Goal: Task Accomplishment & Management: Manage account settings

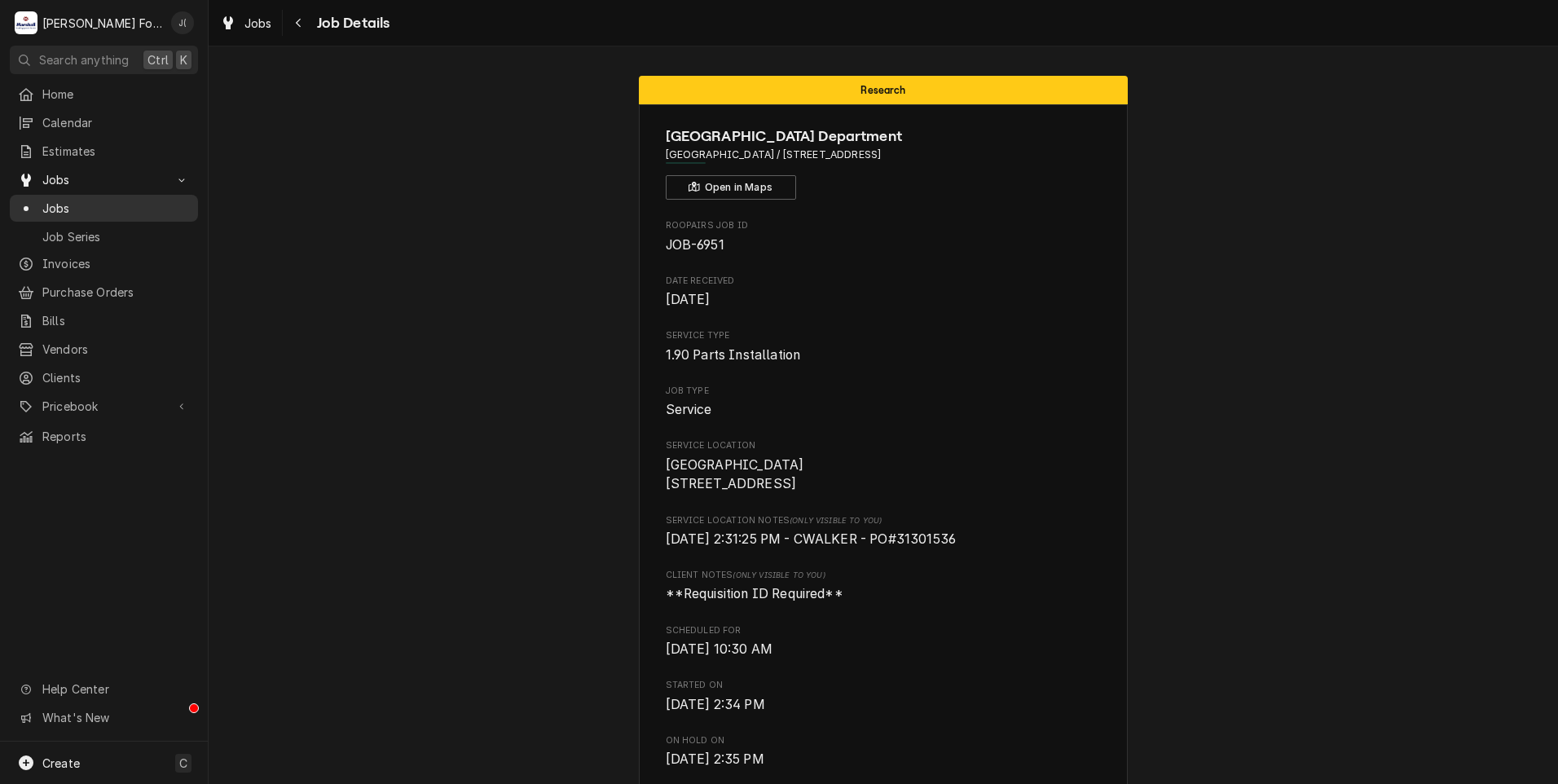
click at [114, 201] on span "Jobs" at bounding box center [115, 209] width 147 height 18
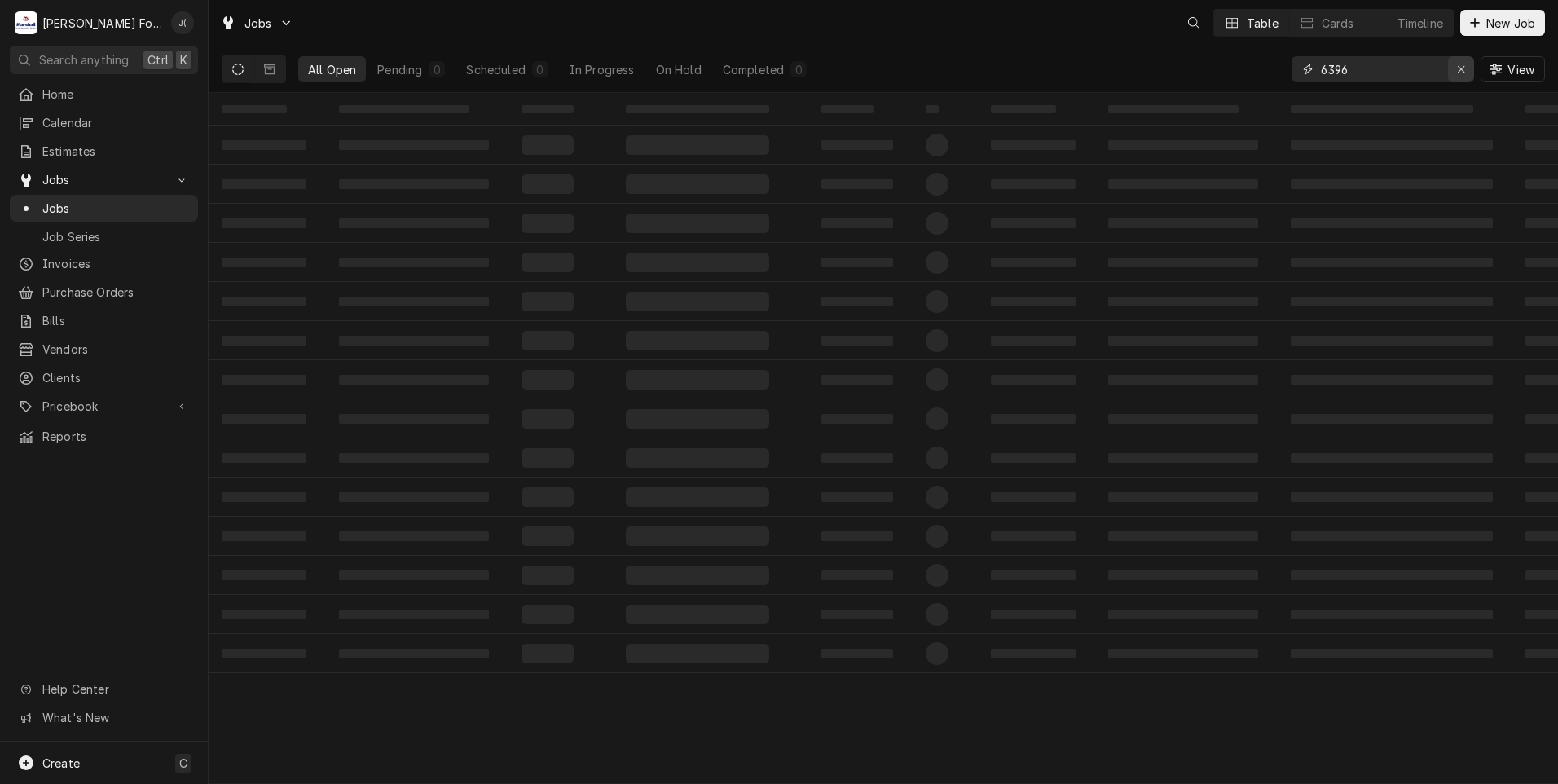
click at [1464, 67] on icon "Erase input" at bounding box center [1461, 69] width 7 height 7
click at [1431, 62] on input "Dynamic Content Wrapper" at bounding box center [1397, 69] width 153 height 26
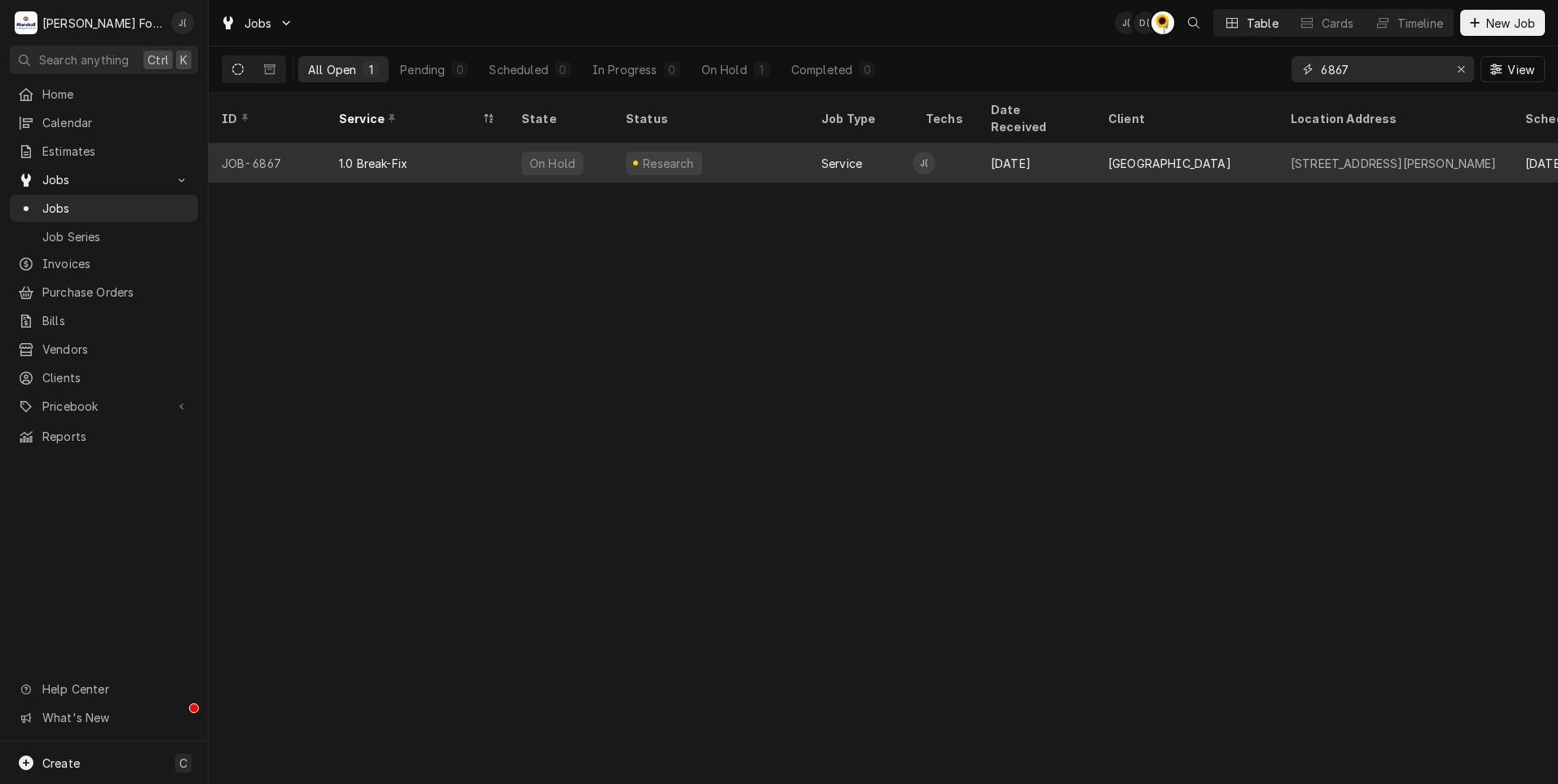
type input "6867"
click at [361, 156] on div "1.0 Break-Fix" at bounding box center [417, 163] width 182 height 39
click at [356, 159] on div "1.0 Break-Fix" at bounding box center [417, 163] width 182 height 39
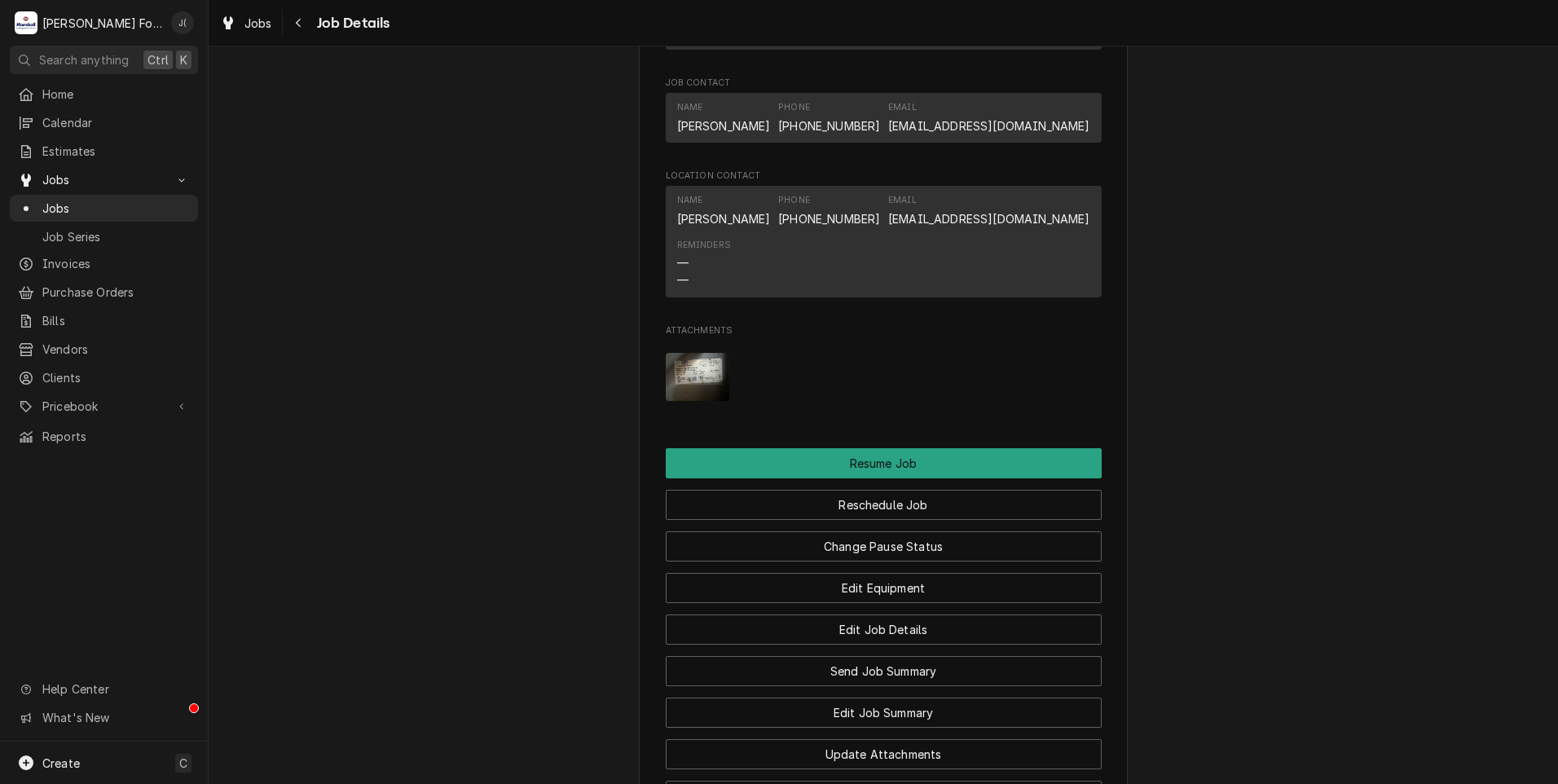
scroll to position [1855, 0]
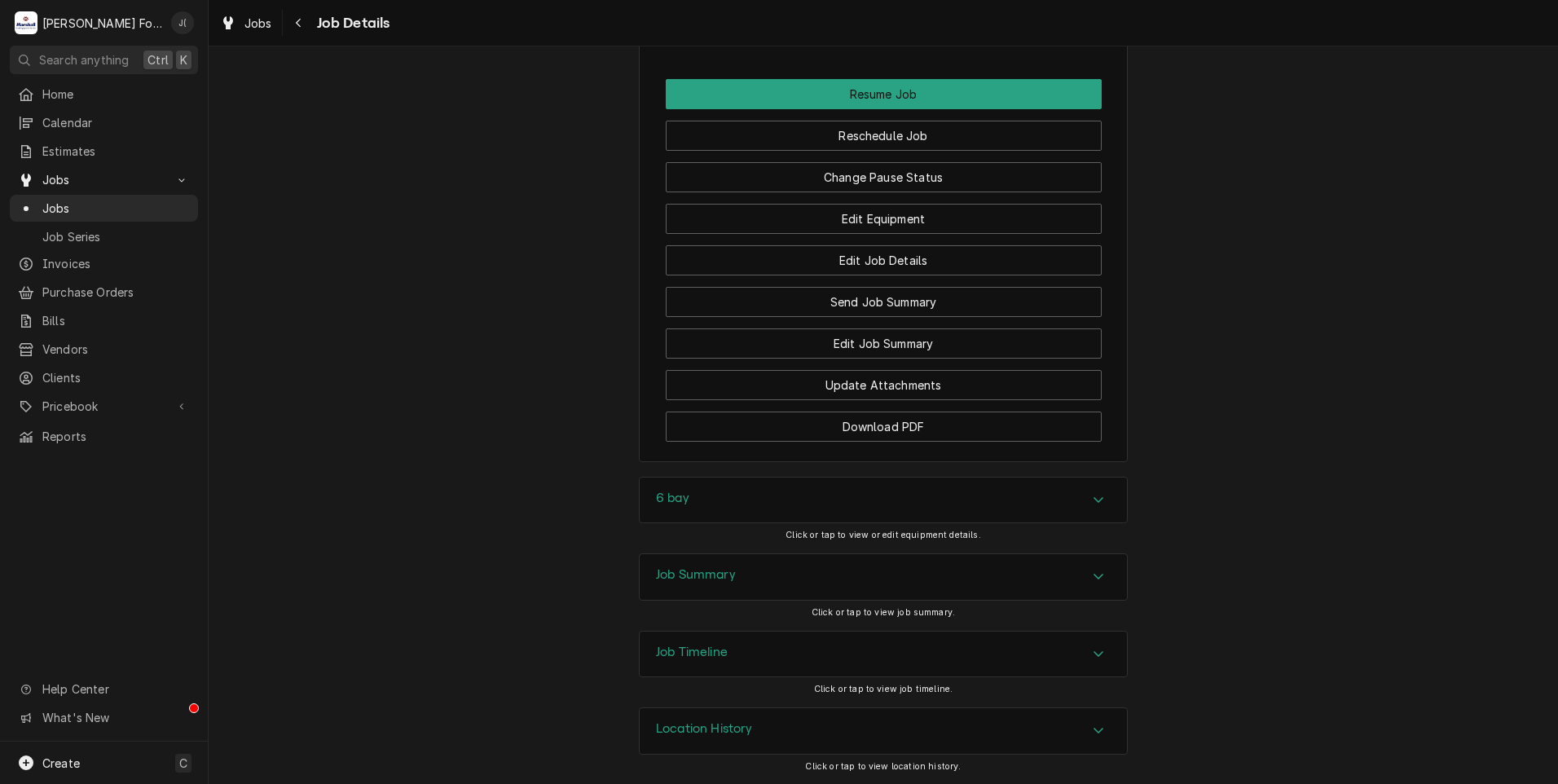
click at [739, 582] on div "Job Summary" at bounding box center [884, 576] width 488 height 46
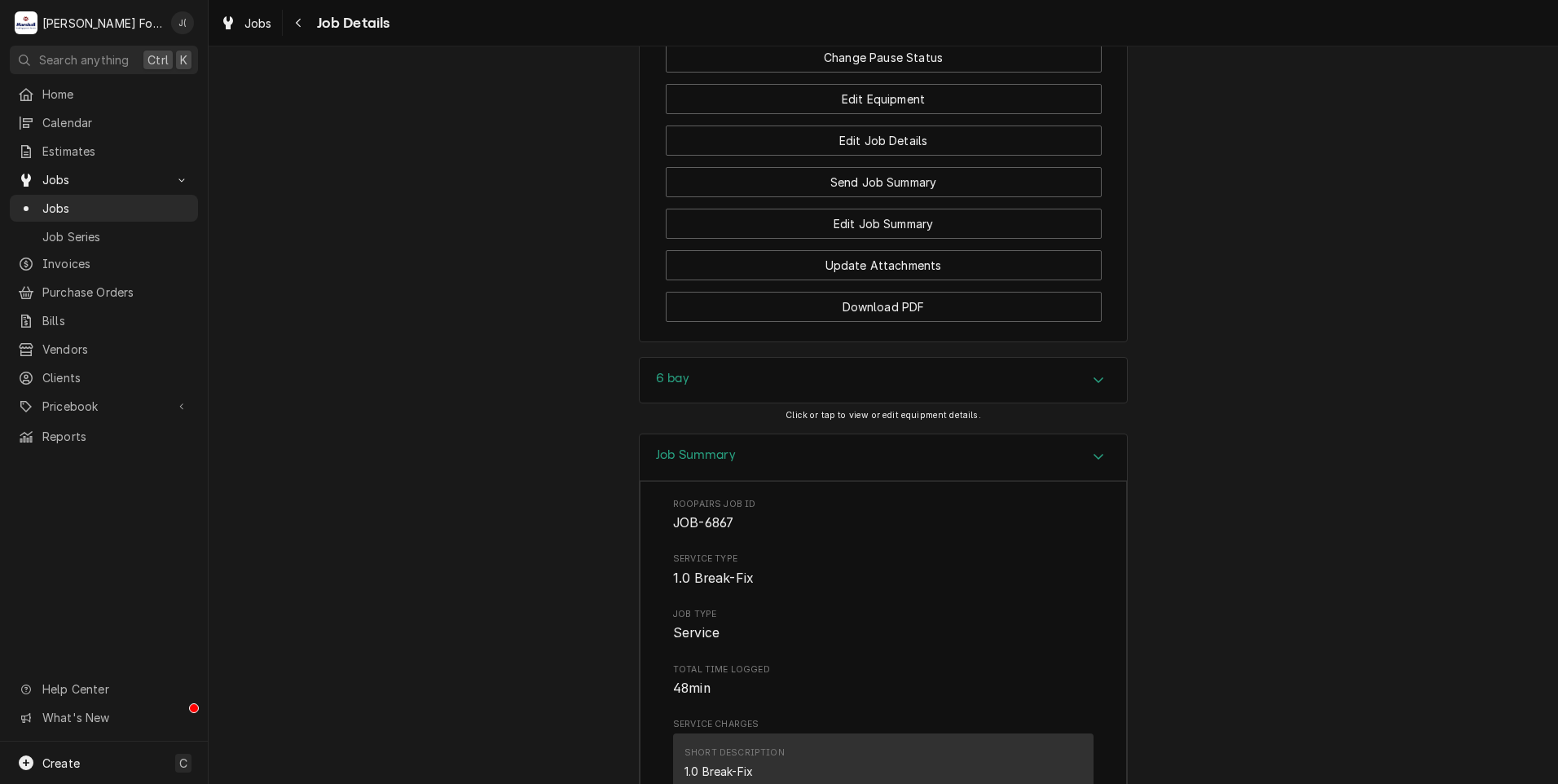
scroll to position [1953, 0]
click at [665, 388] on h3 "6 bay" at bounding box center [673, 380] width 33 height 16
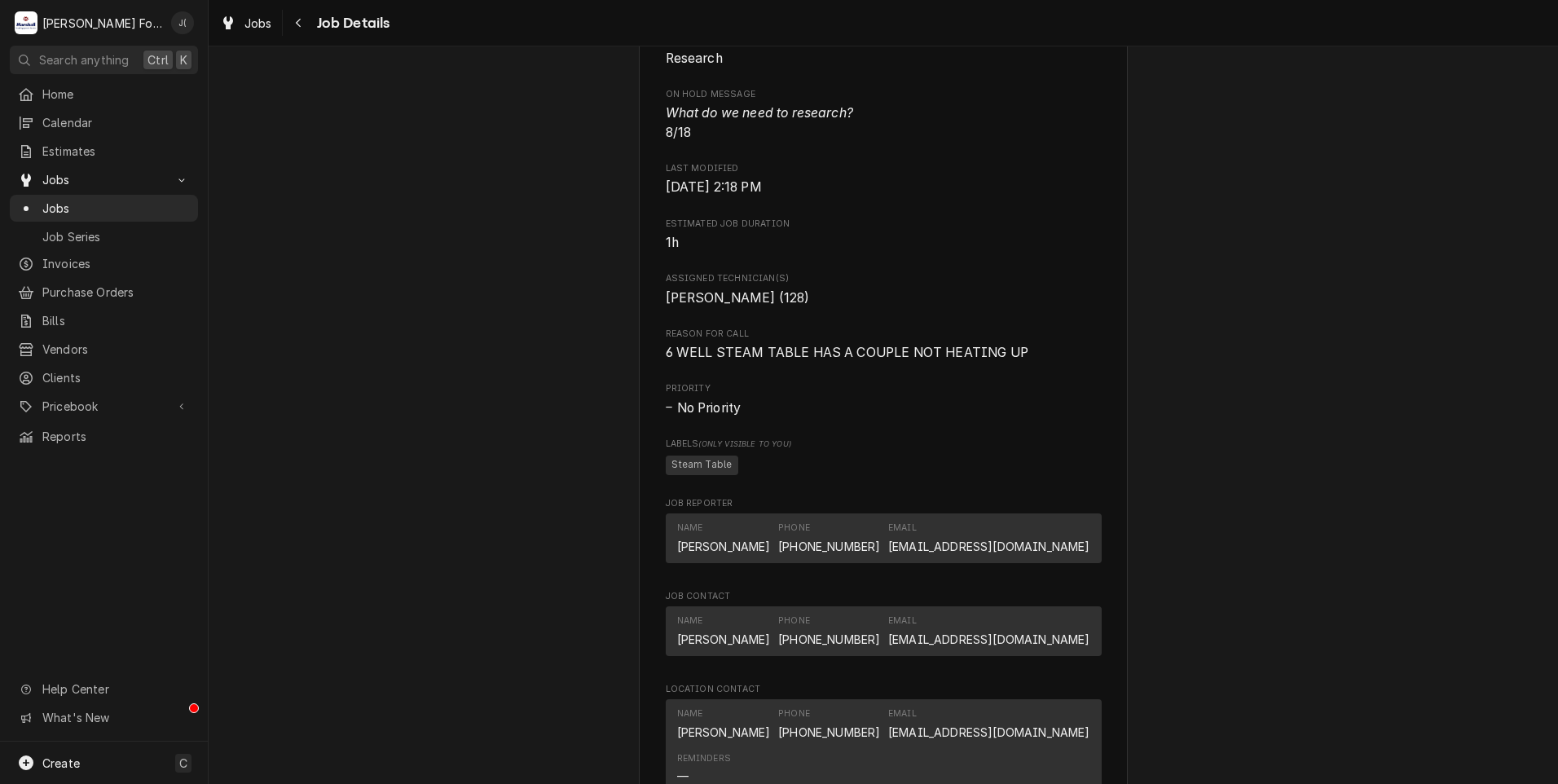
scroll to position [1360, 0]
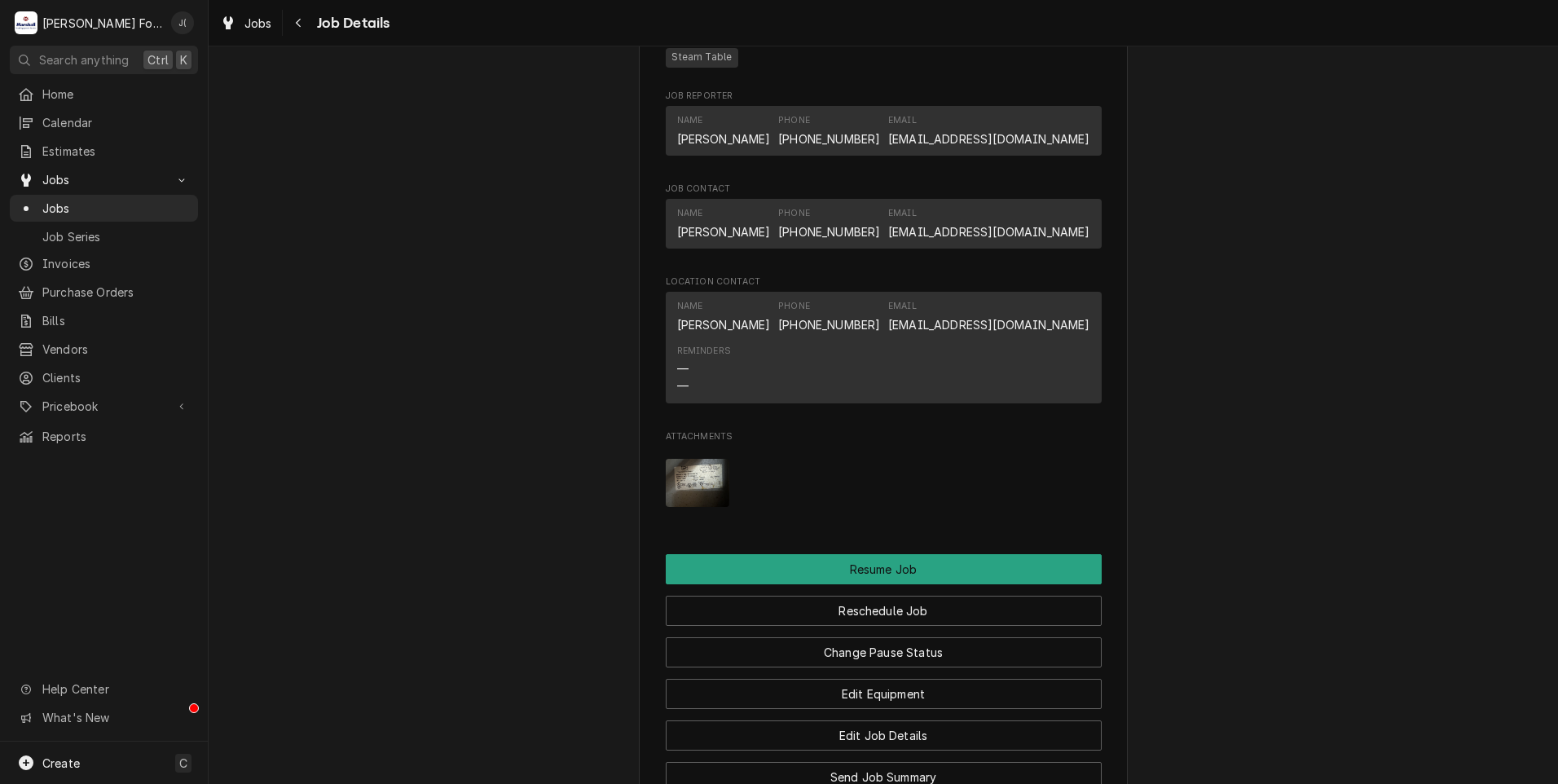
click at [697, 492] on img "Attachments" at bounding box center [699, 482] width 64 height 48
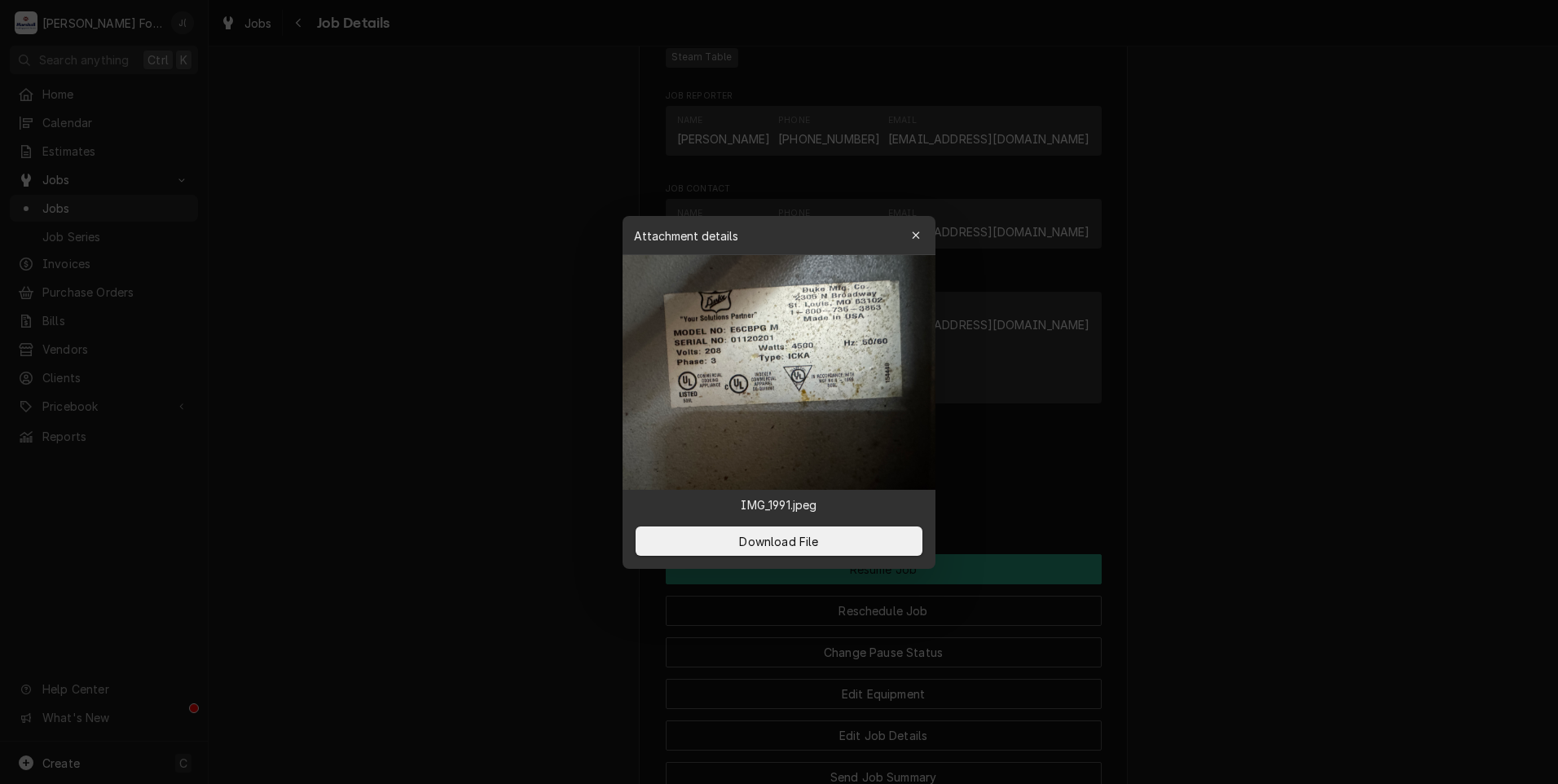
drag, startPoint x: 927, startPoint y: 230, endPoint x: 914, endPoint y: 240, distance: 16.4
click at [927, 230] on button "button" at bounding box center [916, 235] width 26 height 26
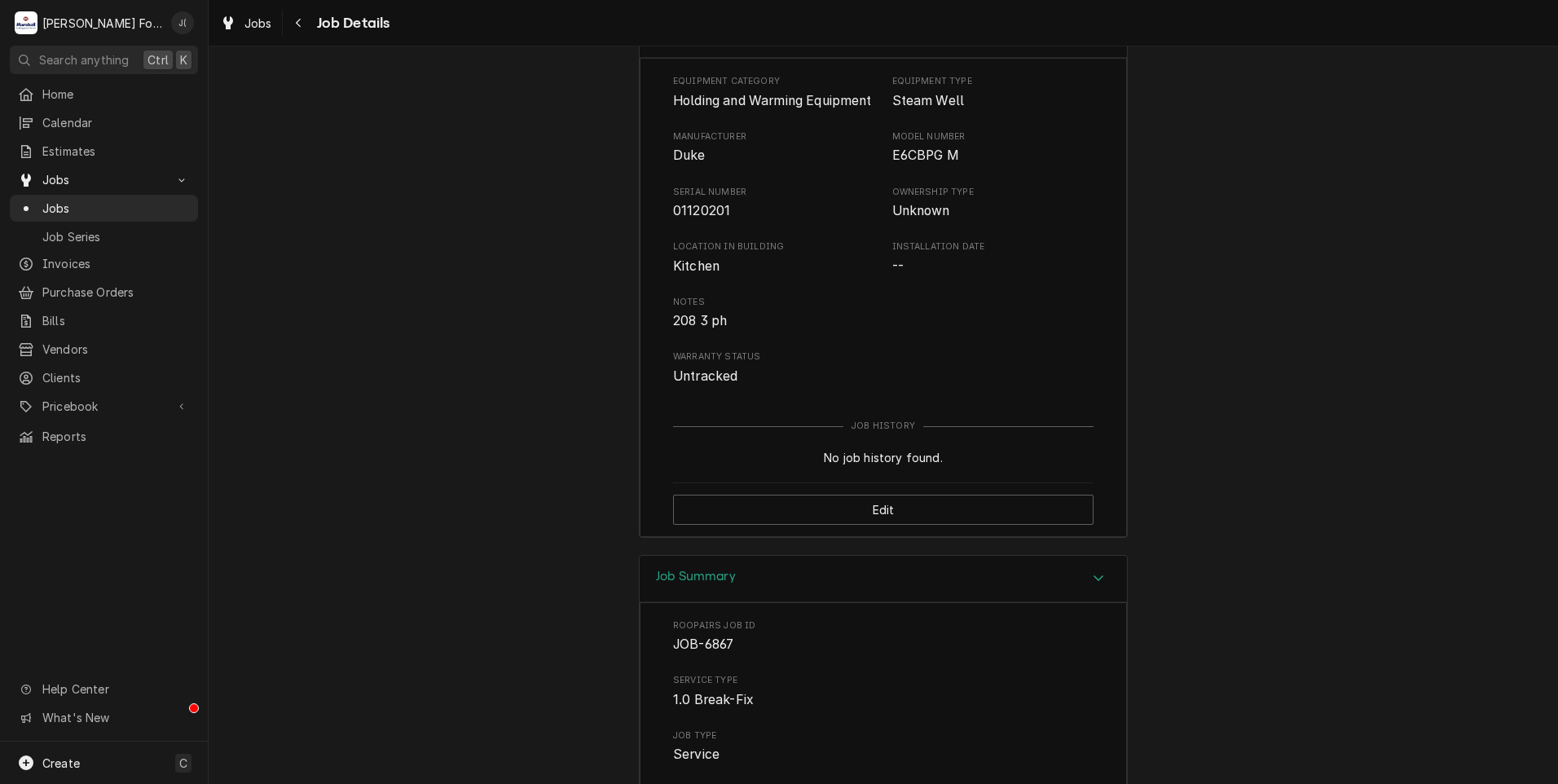
scroll to position [2256, 0]
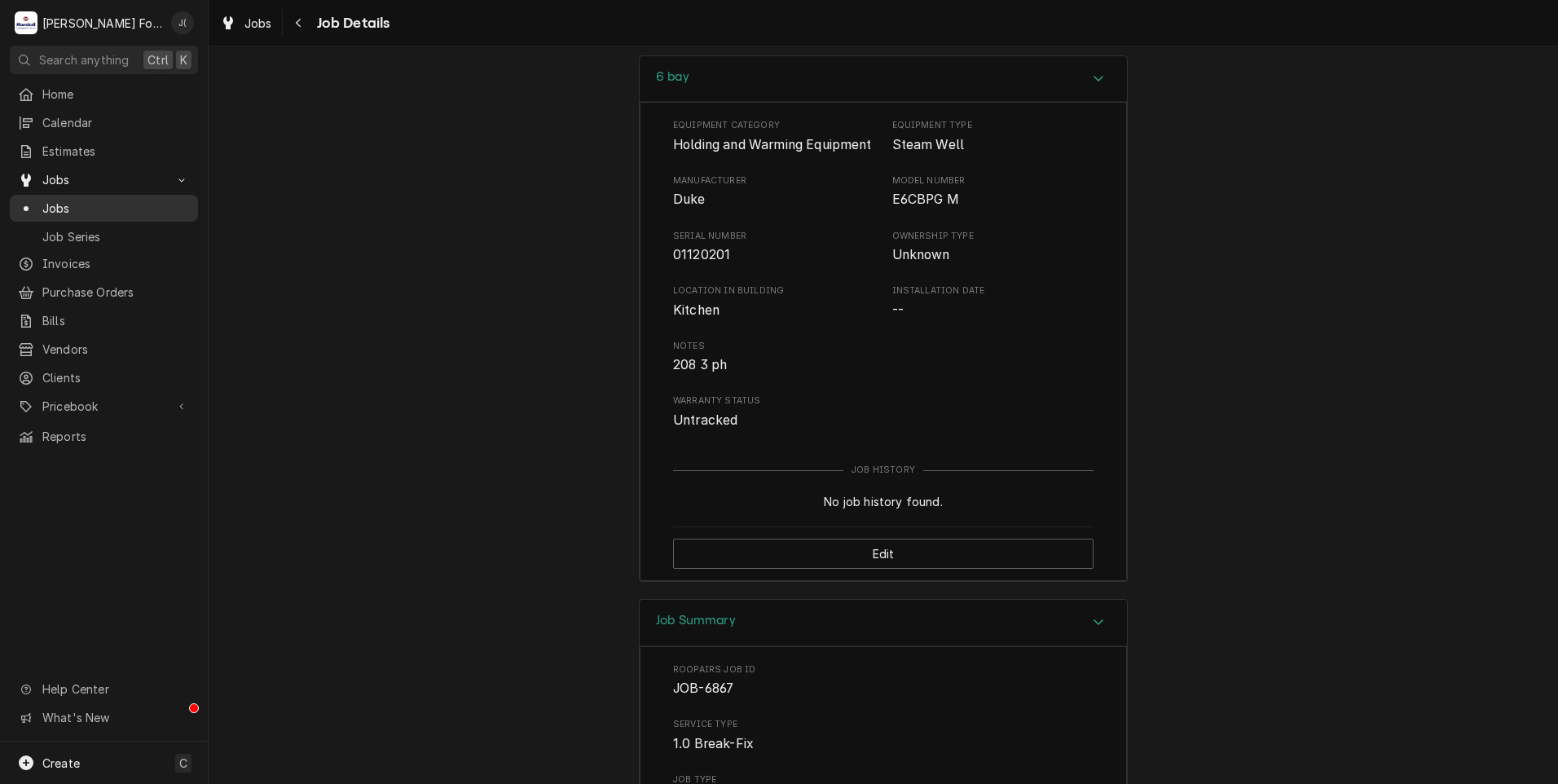
click at [79, 200] on span "Jobs" at bounding box center [115, 209] width 147 height 18
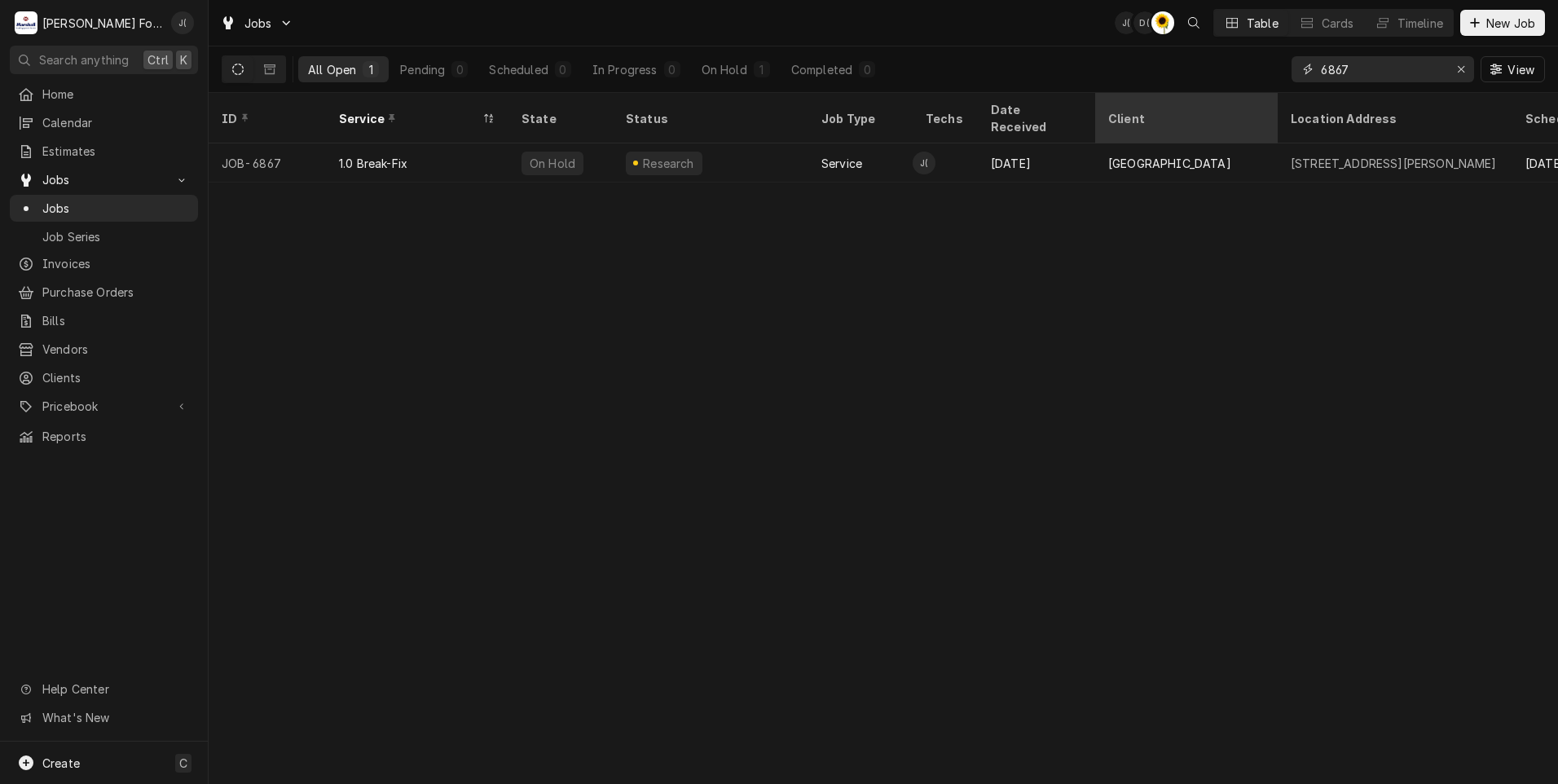
drag, startPoint x: 1372, startPoint y: 72, endPoint x: 1127, endPoint y: 94, distance: 246.0
click at [1148, 90] on div "All Open 1 Pending 0 Scheduled 0 In Progress 0 On Hold 1 Completed 0 6867 View" at bounding box center [883, 69] width 1324 height 46
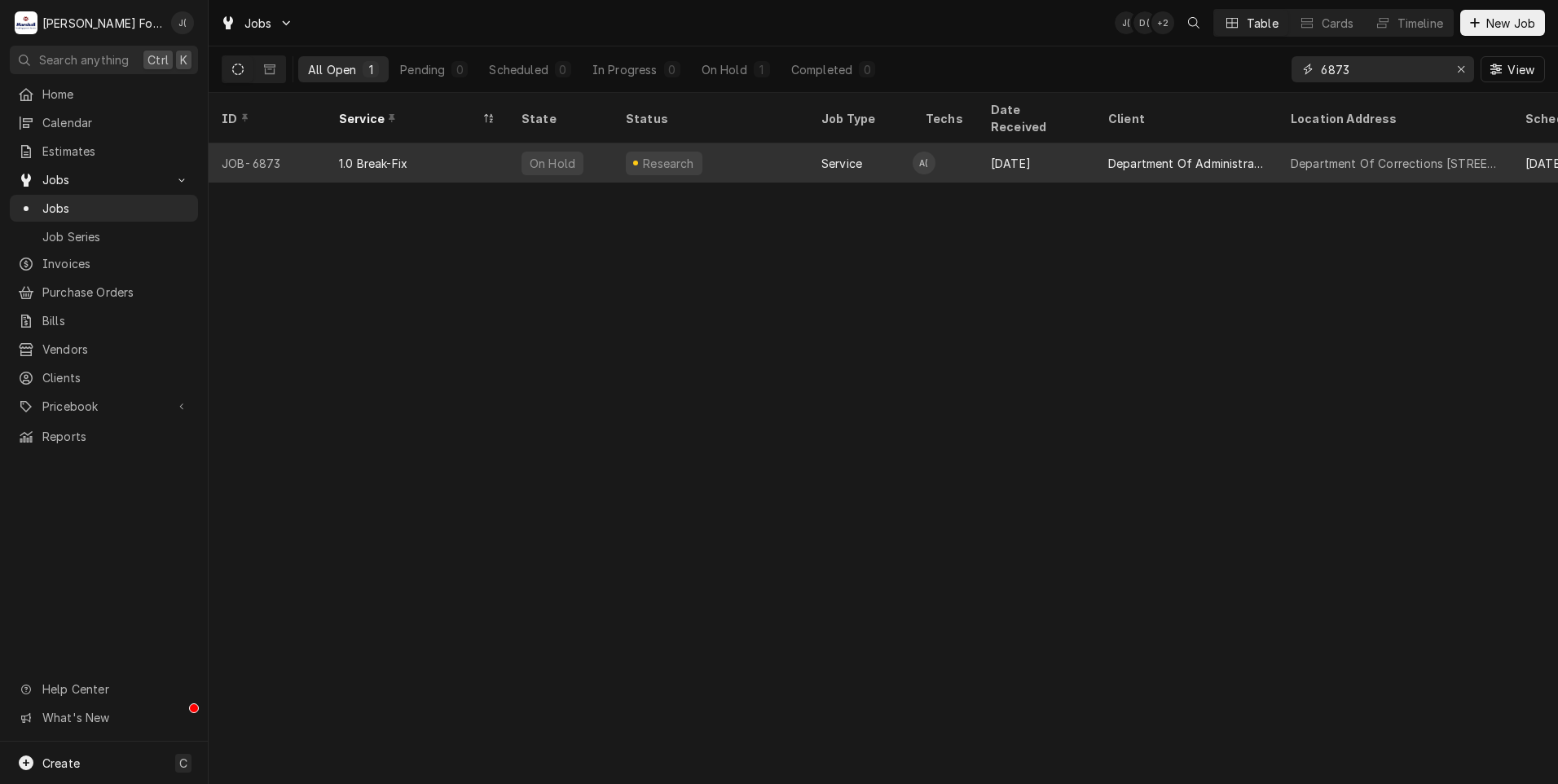
type input "6873"
click at [454, 151] on div "1.0 Break-Fix" at bounding box center [417, 163] width 182 height 39
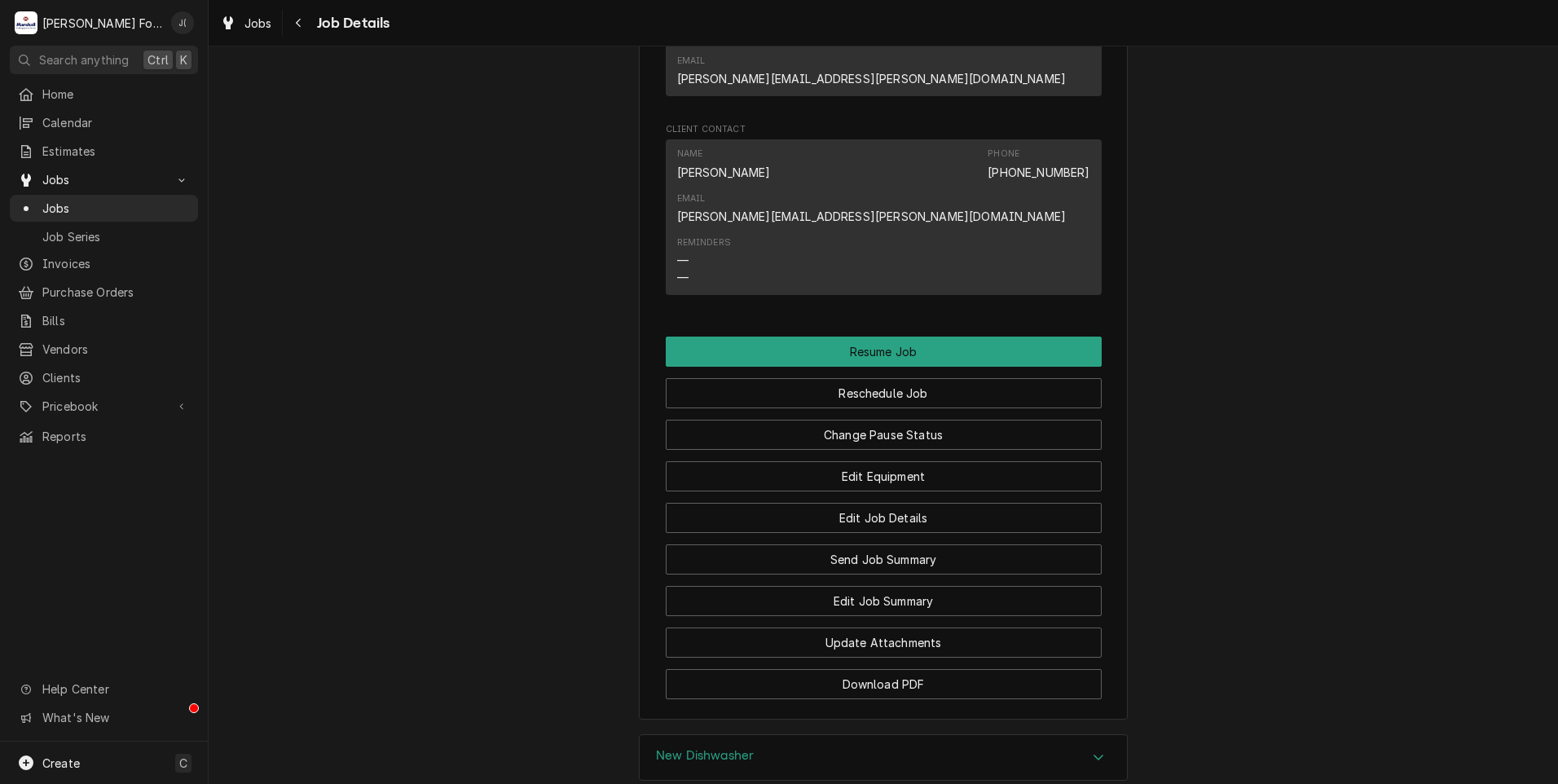
scroll to position [2034, 0]
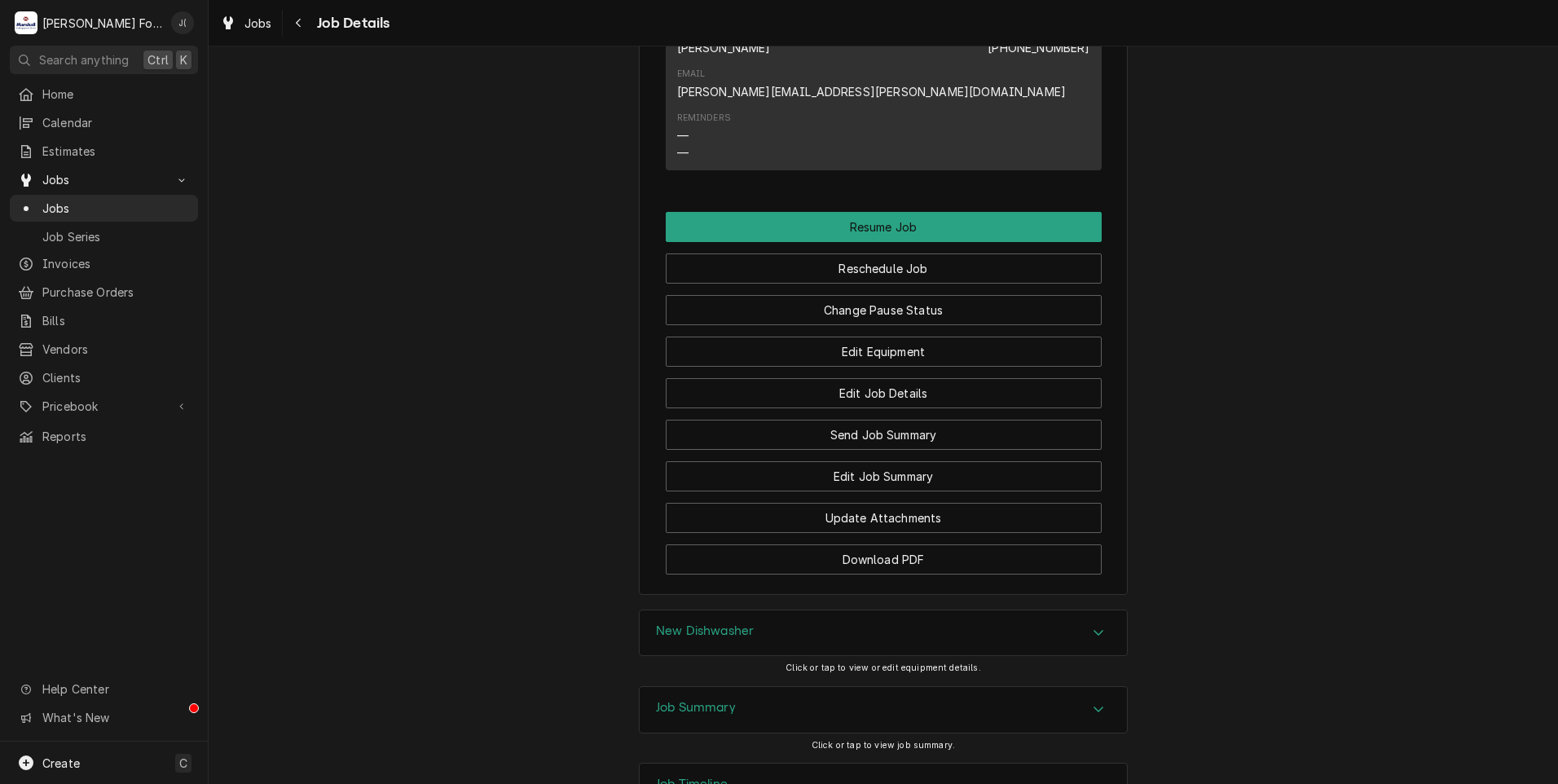
click at [692, 700] on div "Job Summary" at bounding box center [697, 710] width 80 height 20
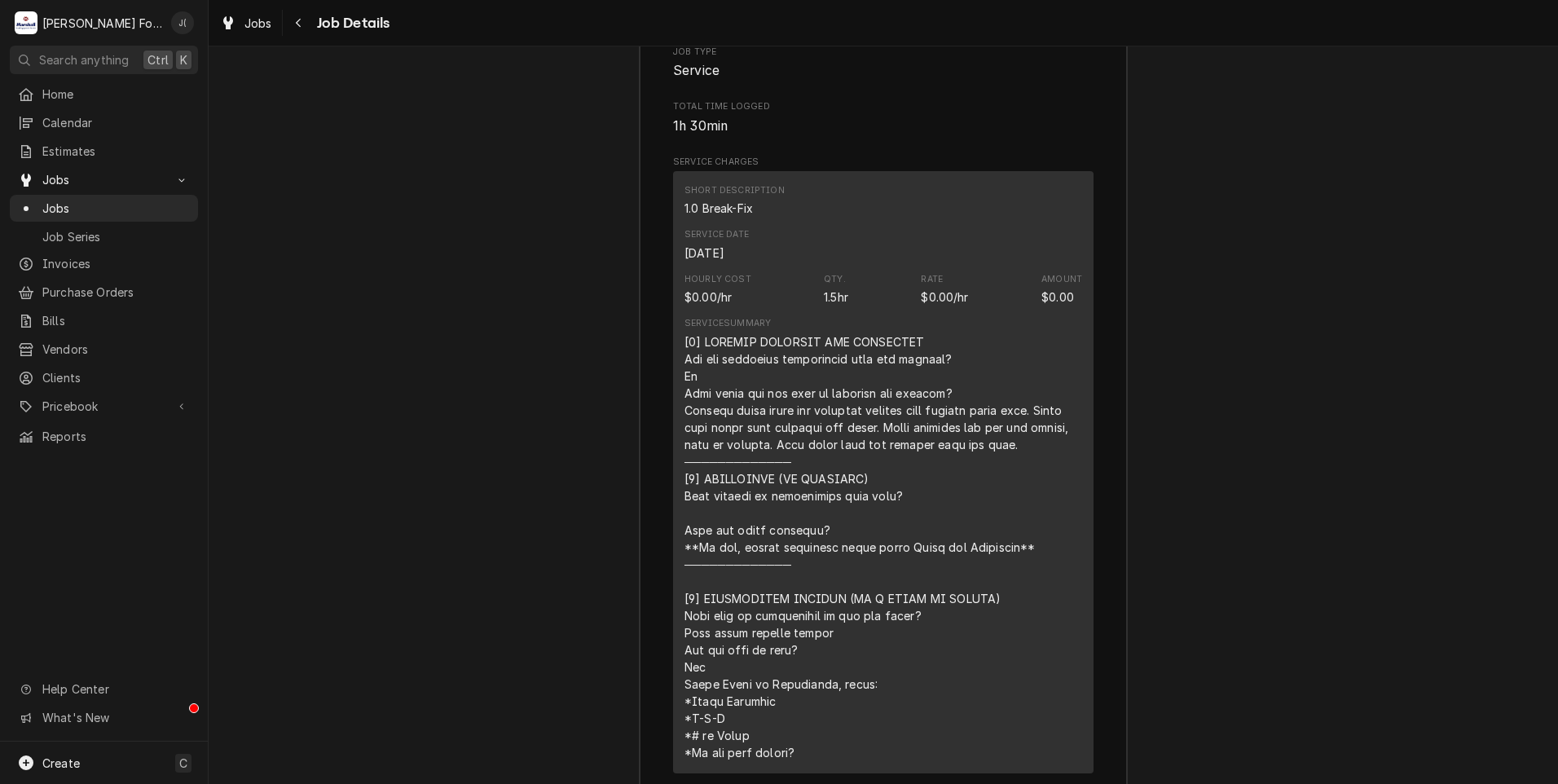
scroll to position [3320, 0]
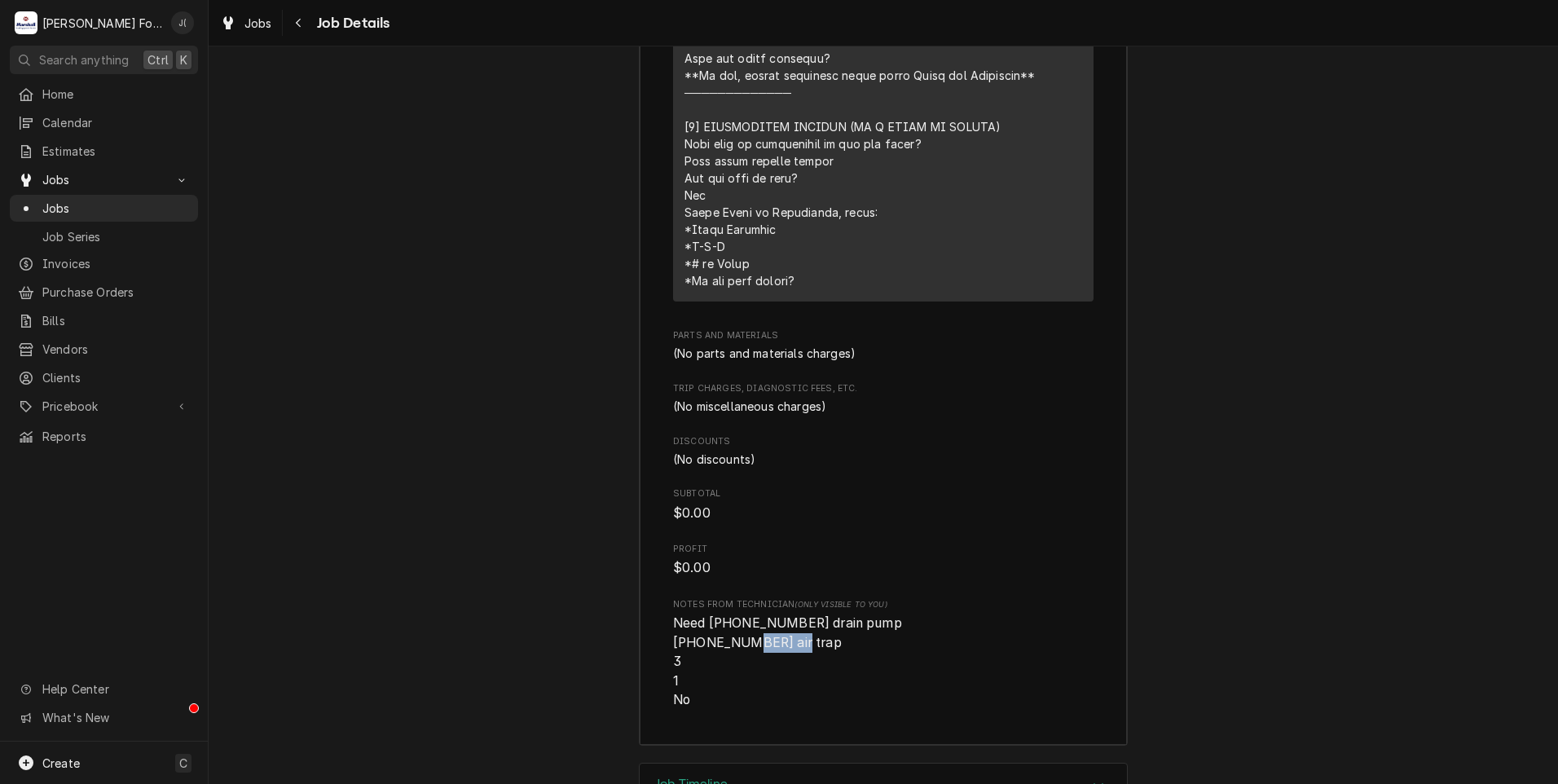
drag, startPoint x: 747, startPoint y: 513, endPoint x: 694, endPoint y: 510, distance: 53.1
click at [694, 615] on span "Need (1) 00-942096-00004 drain pump (1) 01-605772 air trap 3 1 No" at bounding box center [787, 661] width 229 height 93
drag, startPoint x: 699, startPoint y: 513, endPoint x: 712, endPoint y: 511, distance: 13.2
click at [712, 615] on span "Need (1) 00-942096-00004 drain pump (1) 01-605772 air trap 3 1 No" at bounding box center [787, 661] width 229 height 93
drag, startPoint x: 689, startPoint y: 510, endPoint x: 750, endPoint y: 514, distance: 61.1
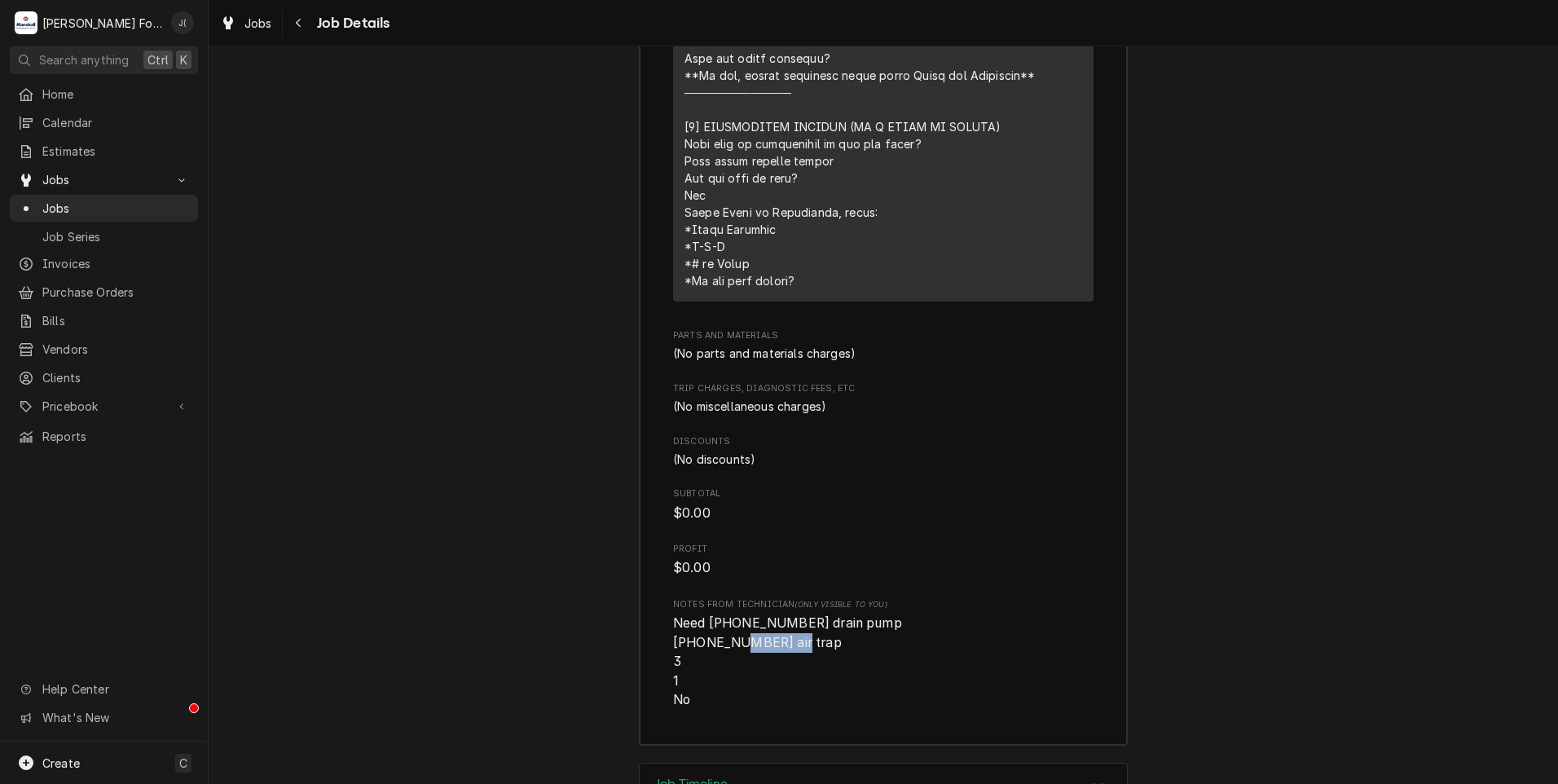
click at [750, 615] on span "Need (1) 00-942096-00004 drain pump (1) 01-605772 air trap 3 1 No" at bounding box center [787, 661] width 229 height 93
drag, startPoint x: 750, startPoint y: 514, endPoint x: 727, endPoint y: 509, distance: 23.5
copy span "01-605772"
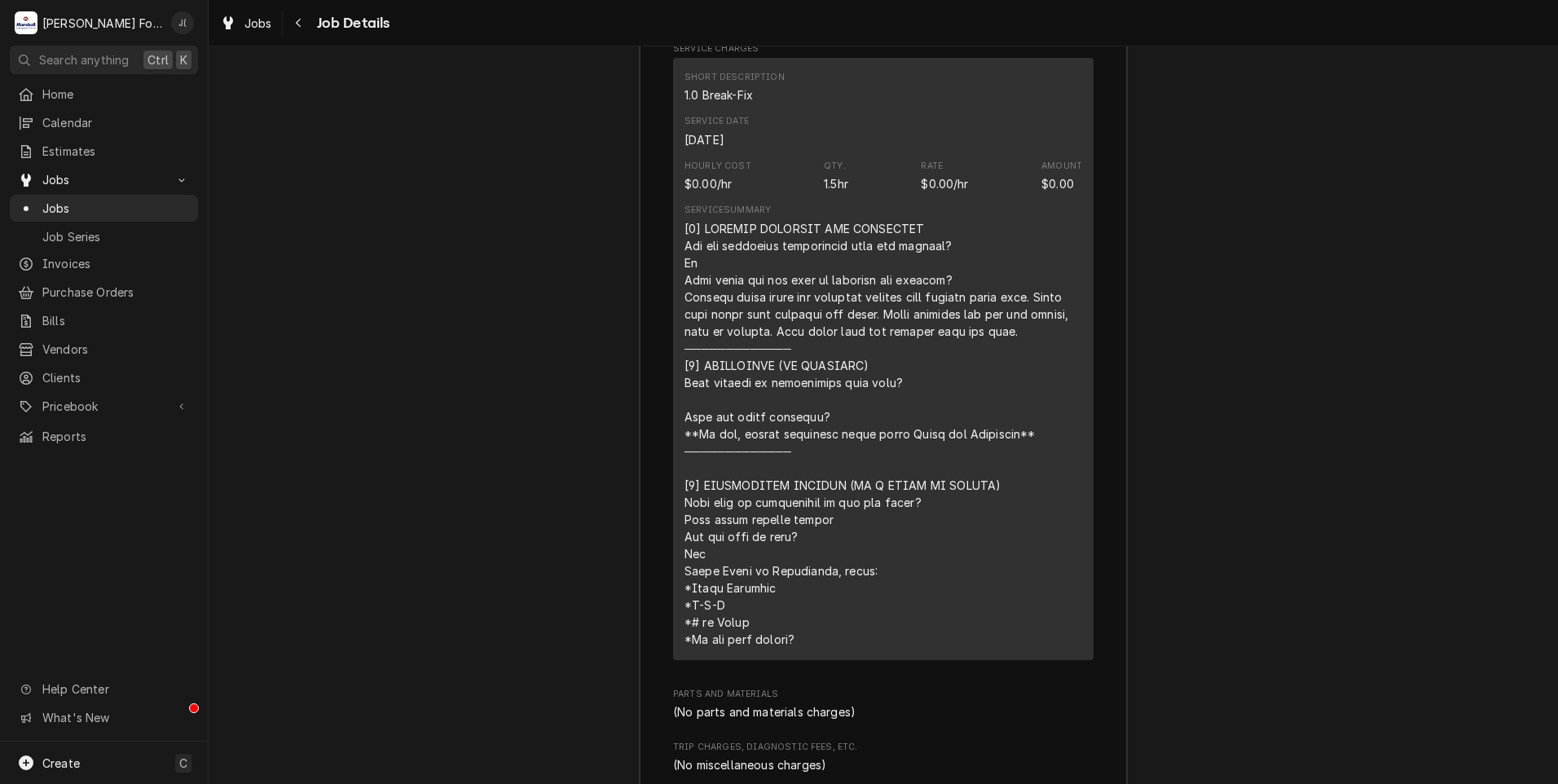
scroll to position [3259, 0]
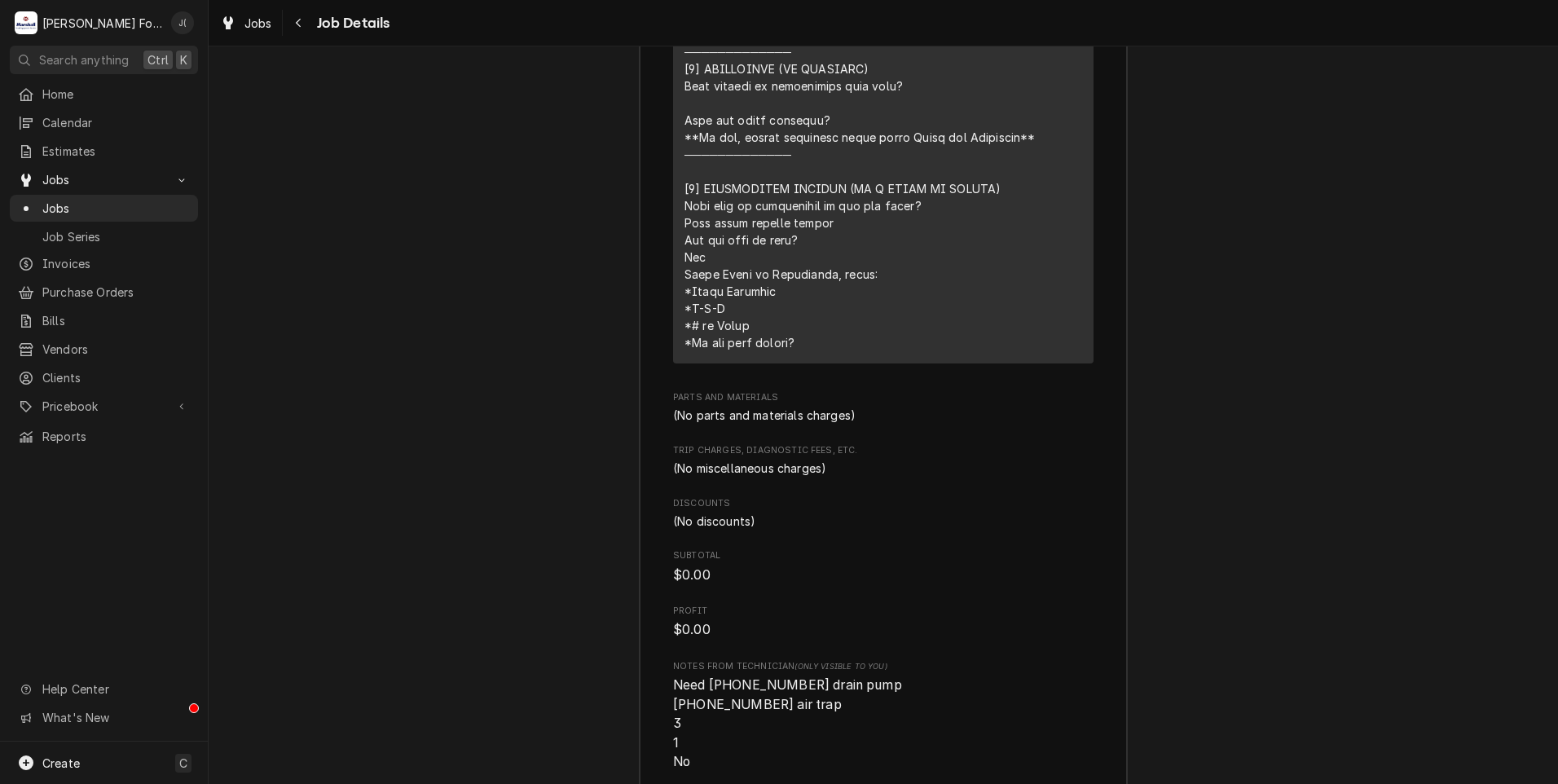
click at [808, 677] on span "Need (1) 00-942096-00004 drain pump (1) 01-605772 air trap 3 1 No" at bounding box center [787, 723] width 229 height 93
drag, startPoint x: 821, startPoint y: 550, endPoint x: 725, endPoint y: 555, distance: 96.1
click at [725, 677] on span "Need (1) 00-942096-00004 drain pump (1) 01-605772 air trap 3 1 No" at bounding box center [787, 723] width 229 height 93
drag, startPoint x: 725, startPoint y: 555, endPoint x: 736, endPoint y: 552, distance: 11.4
copy span "00-942096-00004"
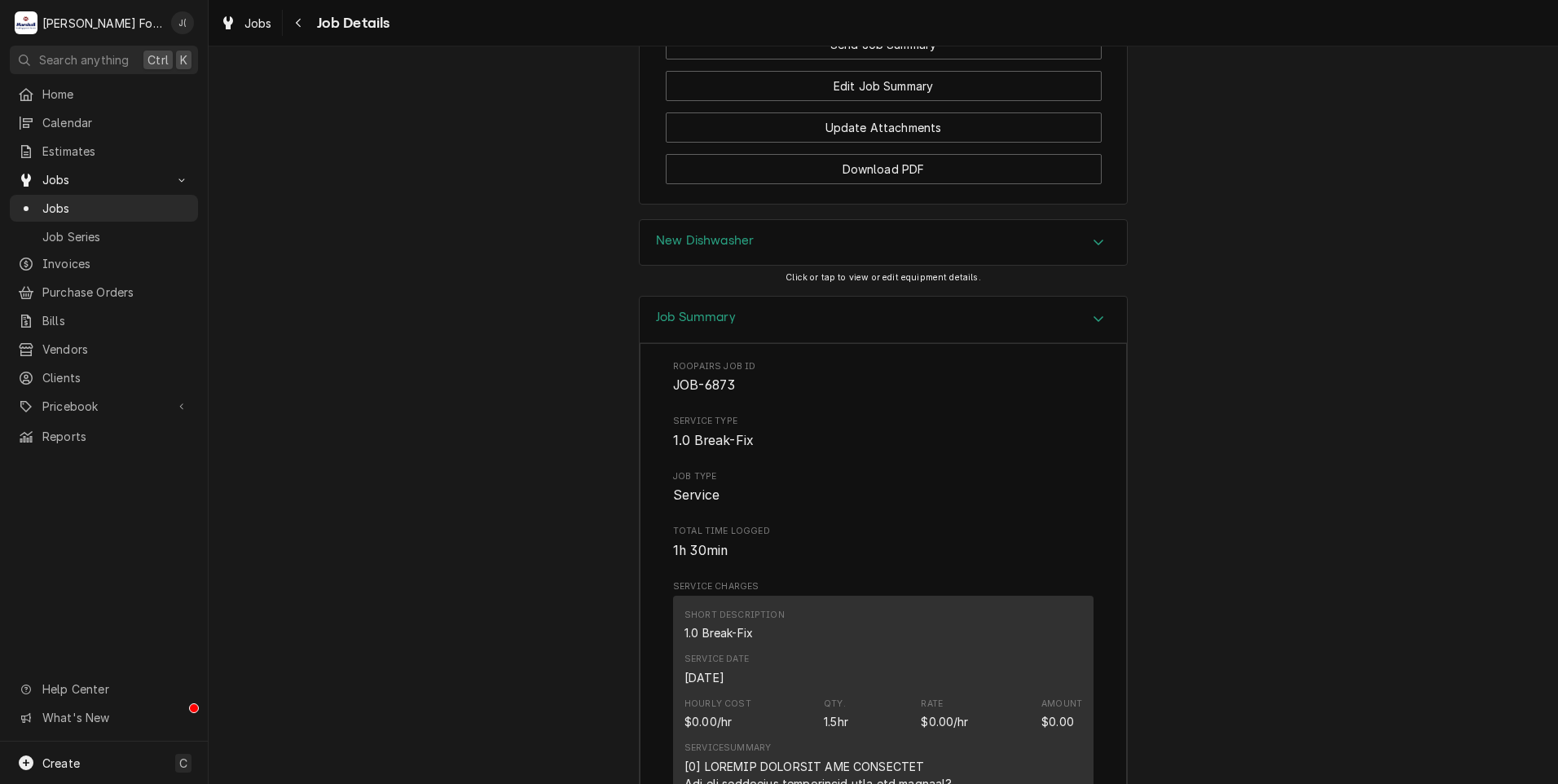
scroll to position [2018, 0]
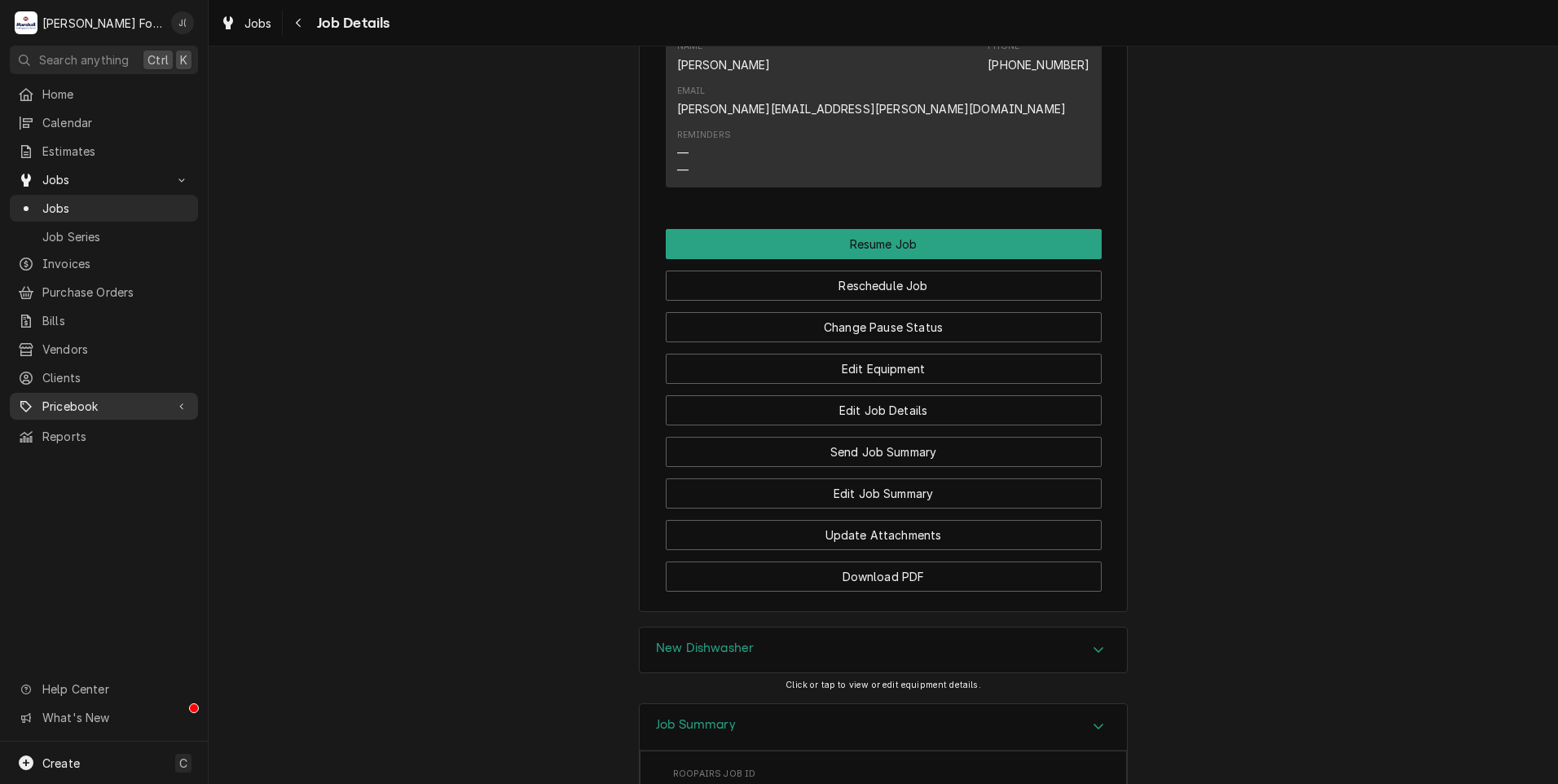
click at [76, 398] on span "Pricebook" at bounding box center [103, 407] width 123 height 18
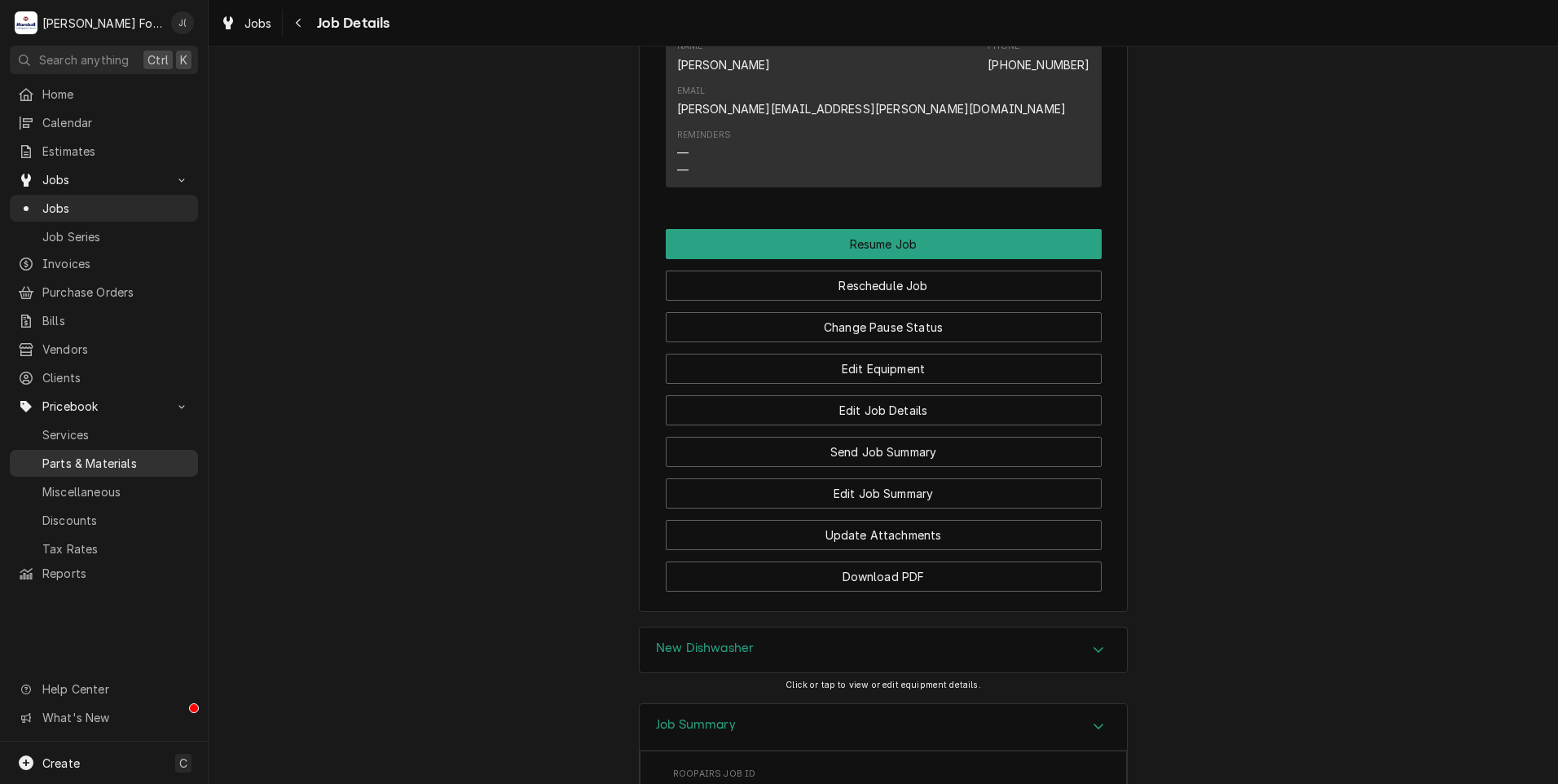
click at [92, 454] on span "Parts & Materials" at bounding box center [115, 463] width 147 height 18
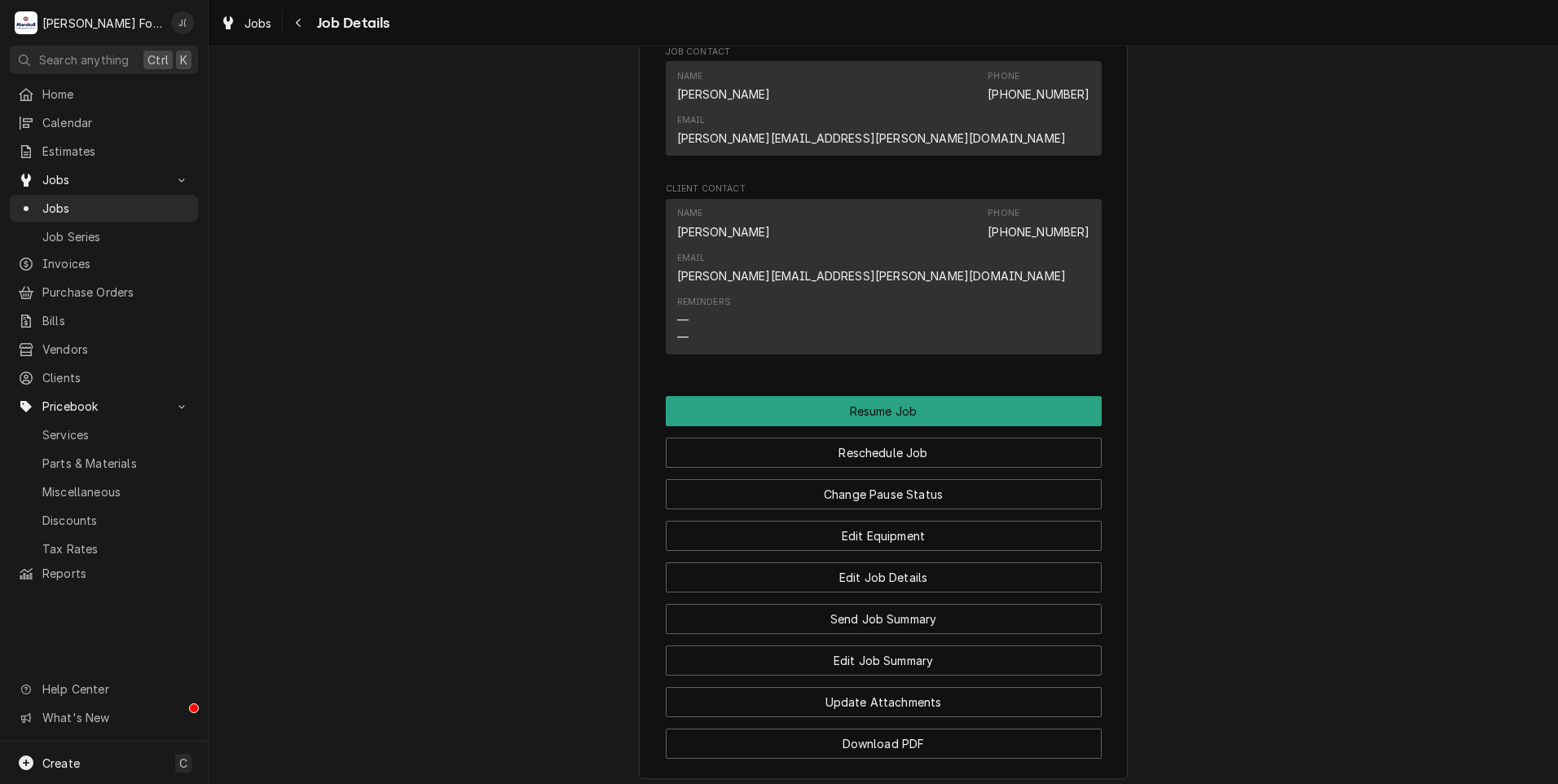
scroll to position [1773, 0]
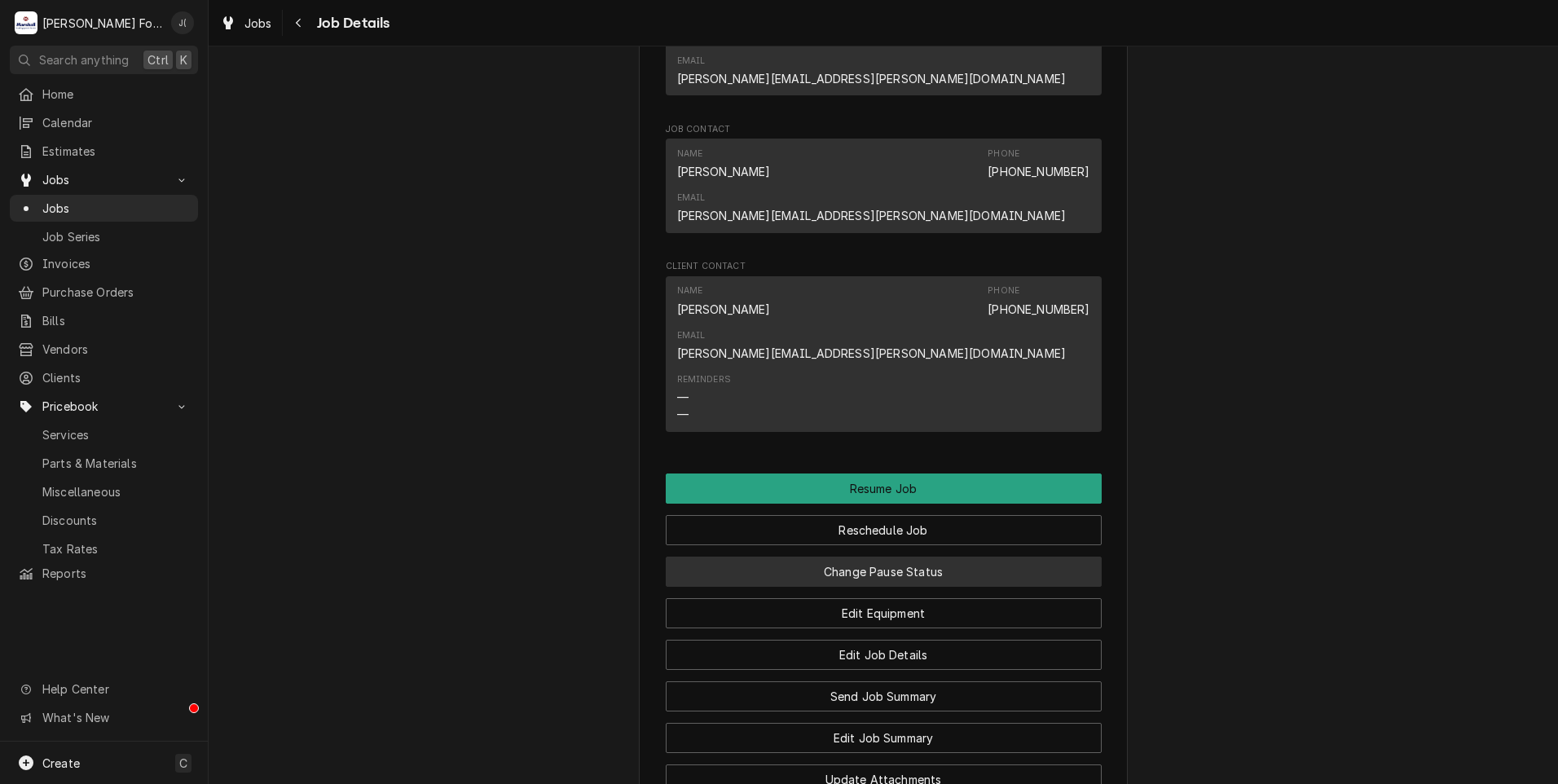
click at [874, 557] on button "Change Pause Status" at bounding box center [884, 571] width 436 height 30
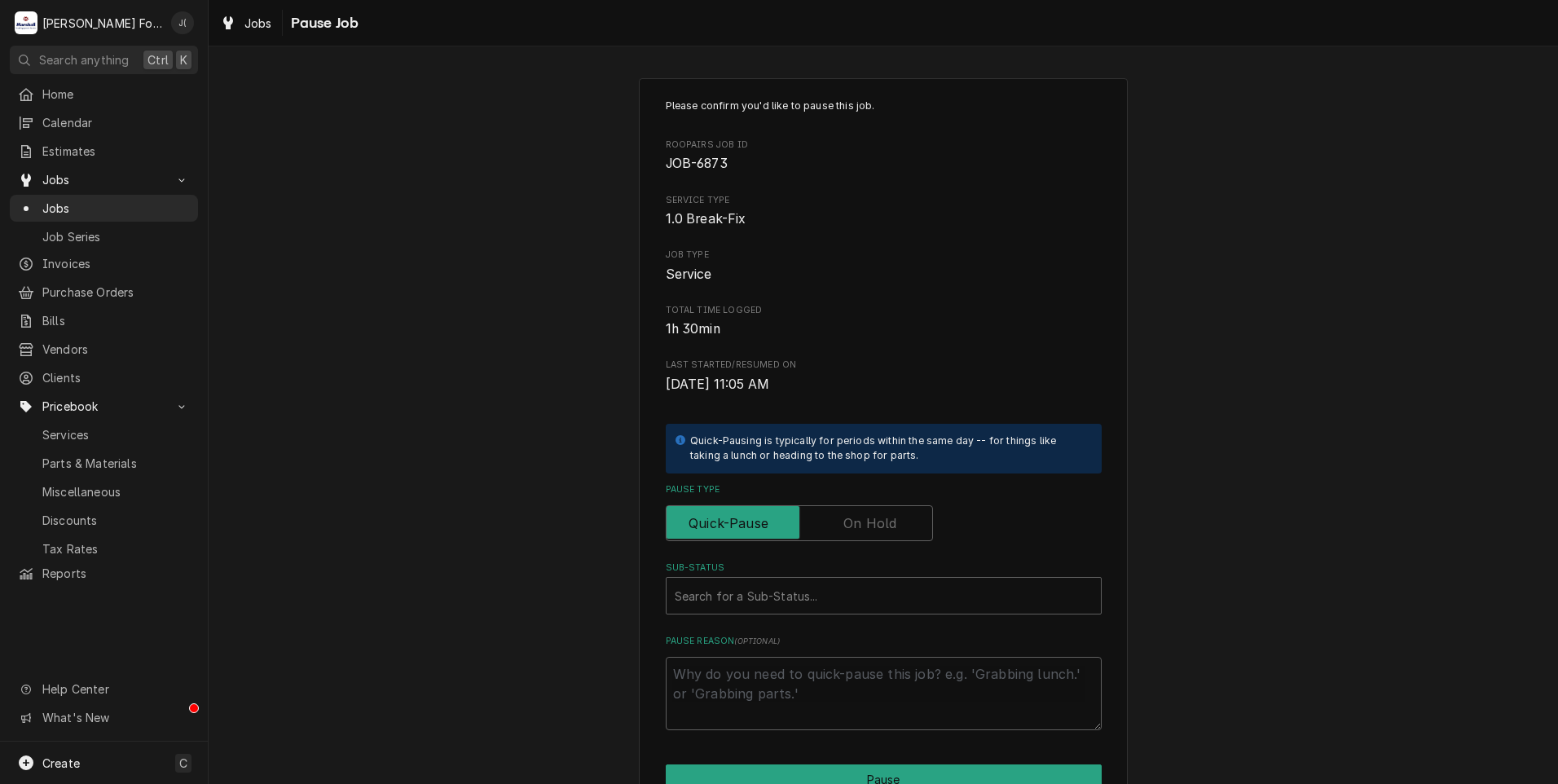
click at [859, 529] on label "Pause Type" at bounding box center [800, 523] width 267 height 36
click at [859, 529] on input "Pause Type" at bounding box center [799, 523] width 253 height 36
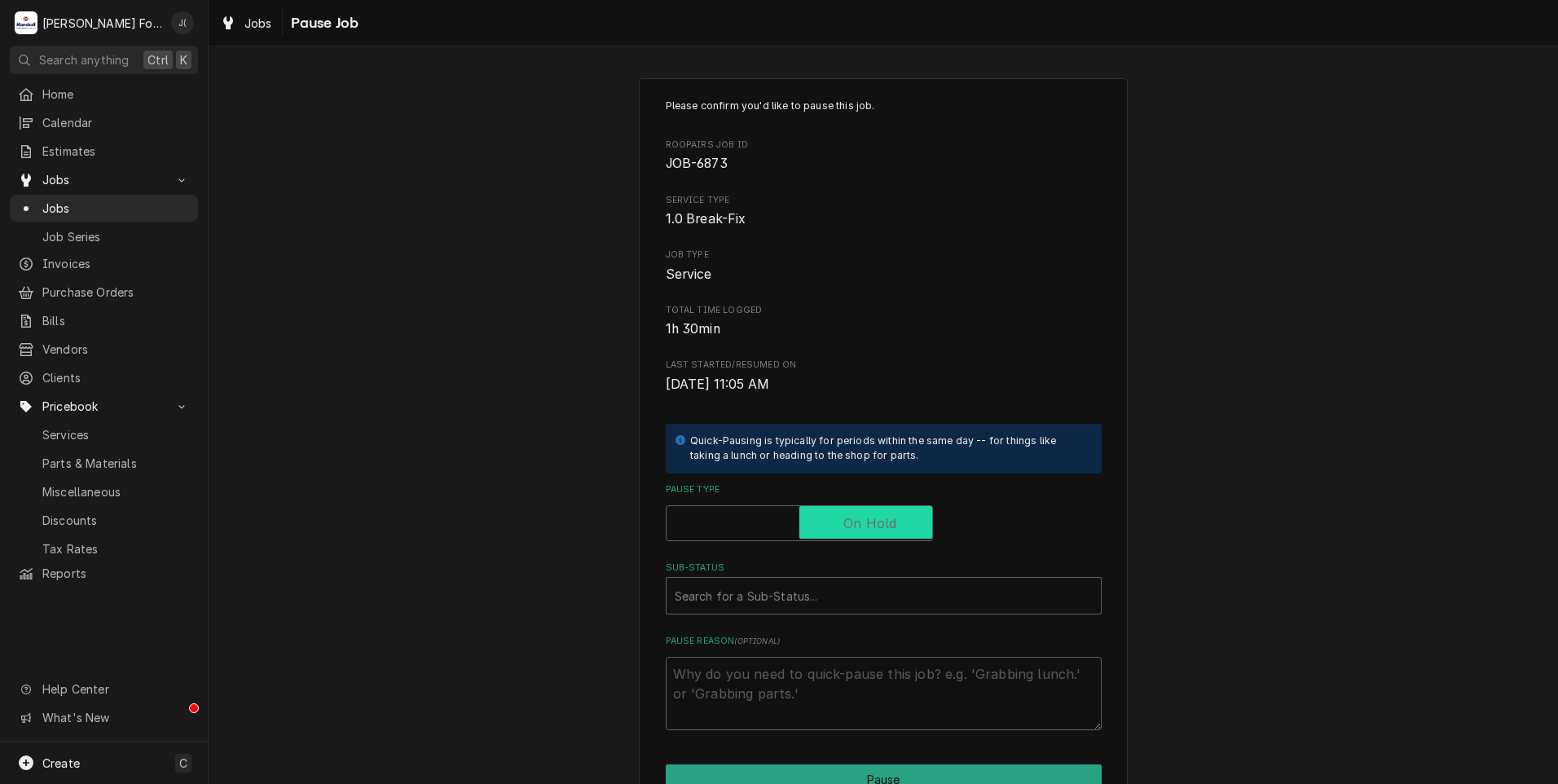
checkbox input "true"
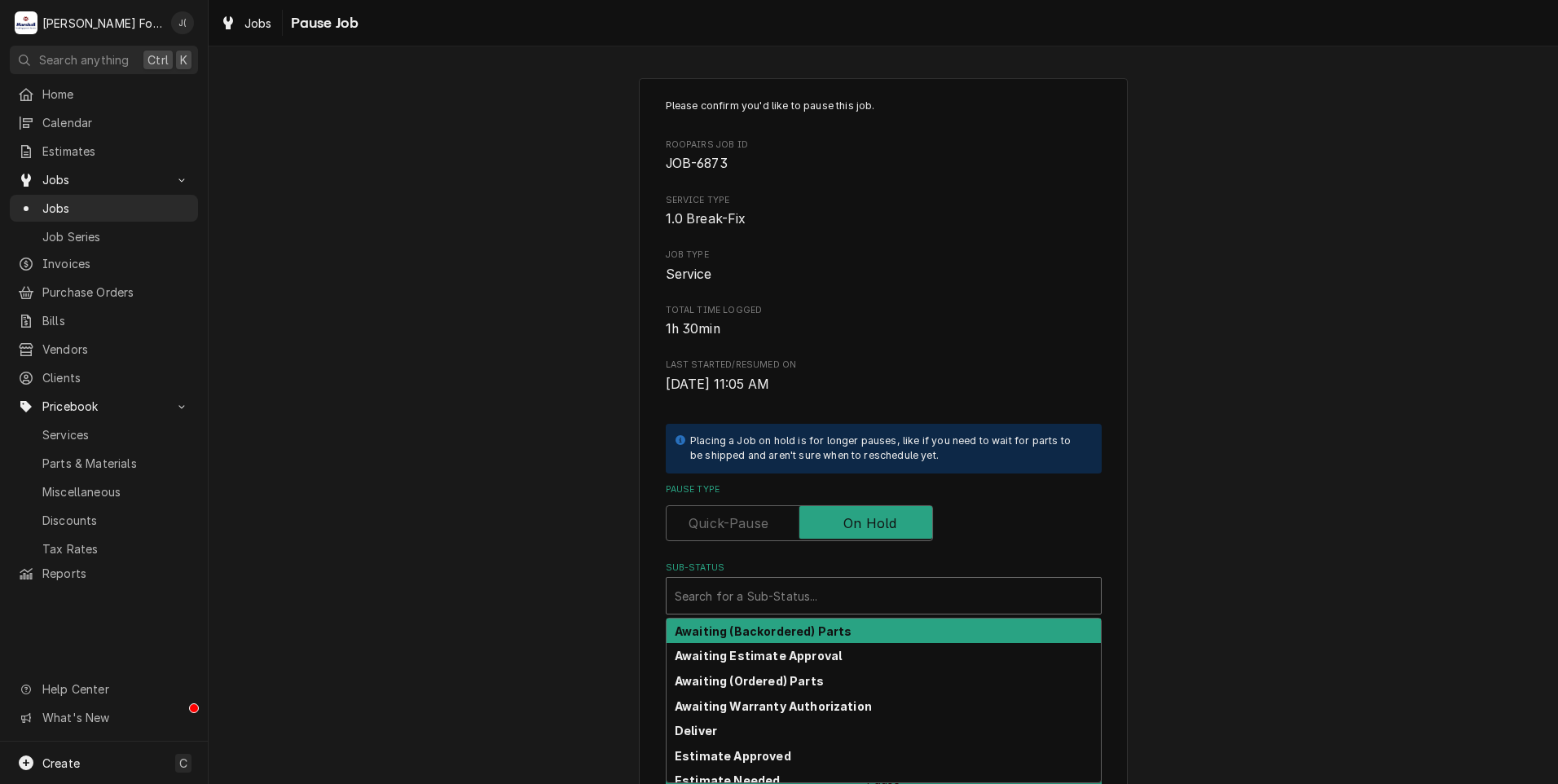
click at [773, 600] on div "Sub-Status" at bounding box center [884, 596] width 419 height 29
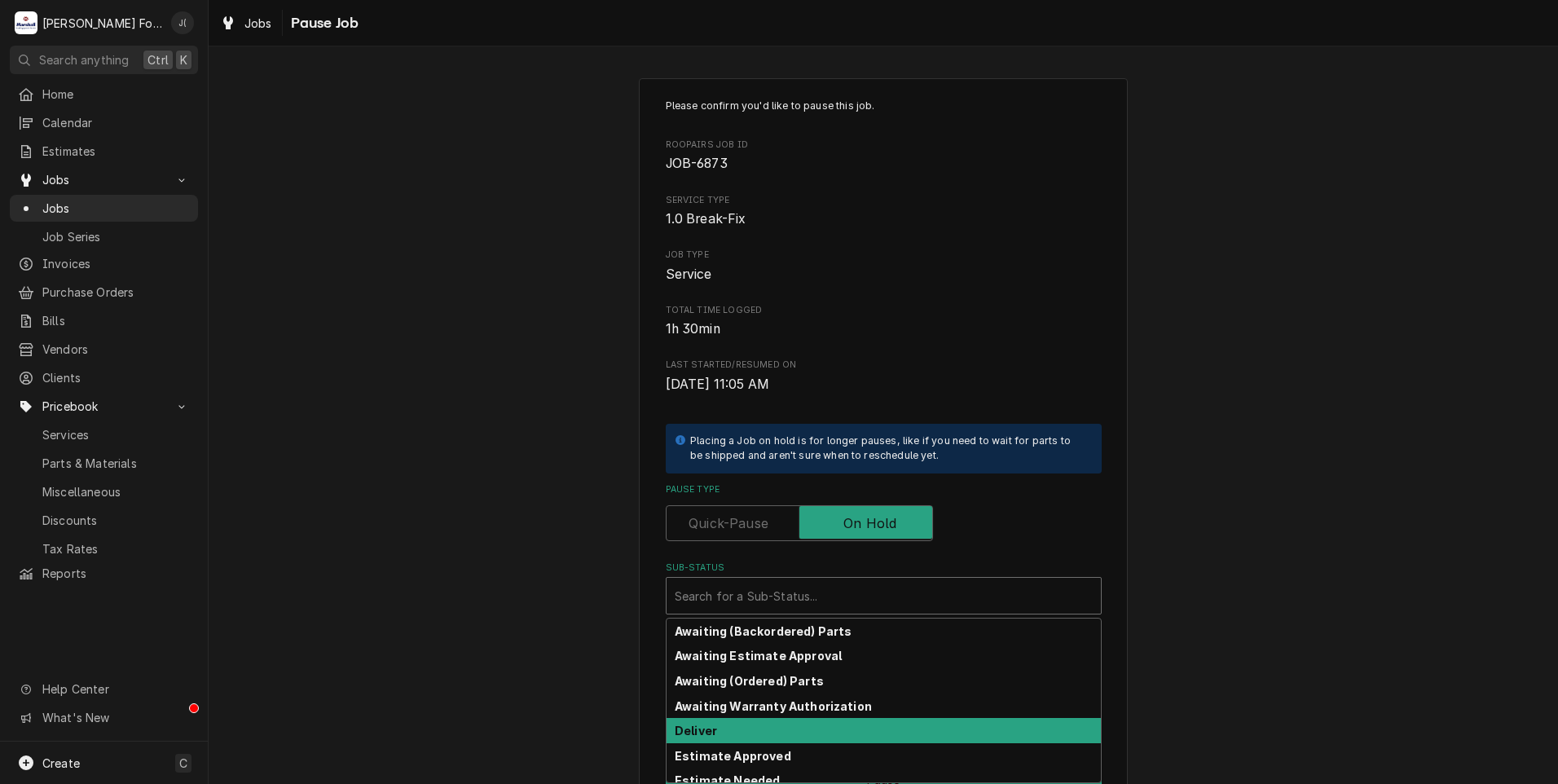
scroll to position [82, 0]
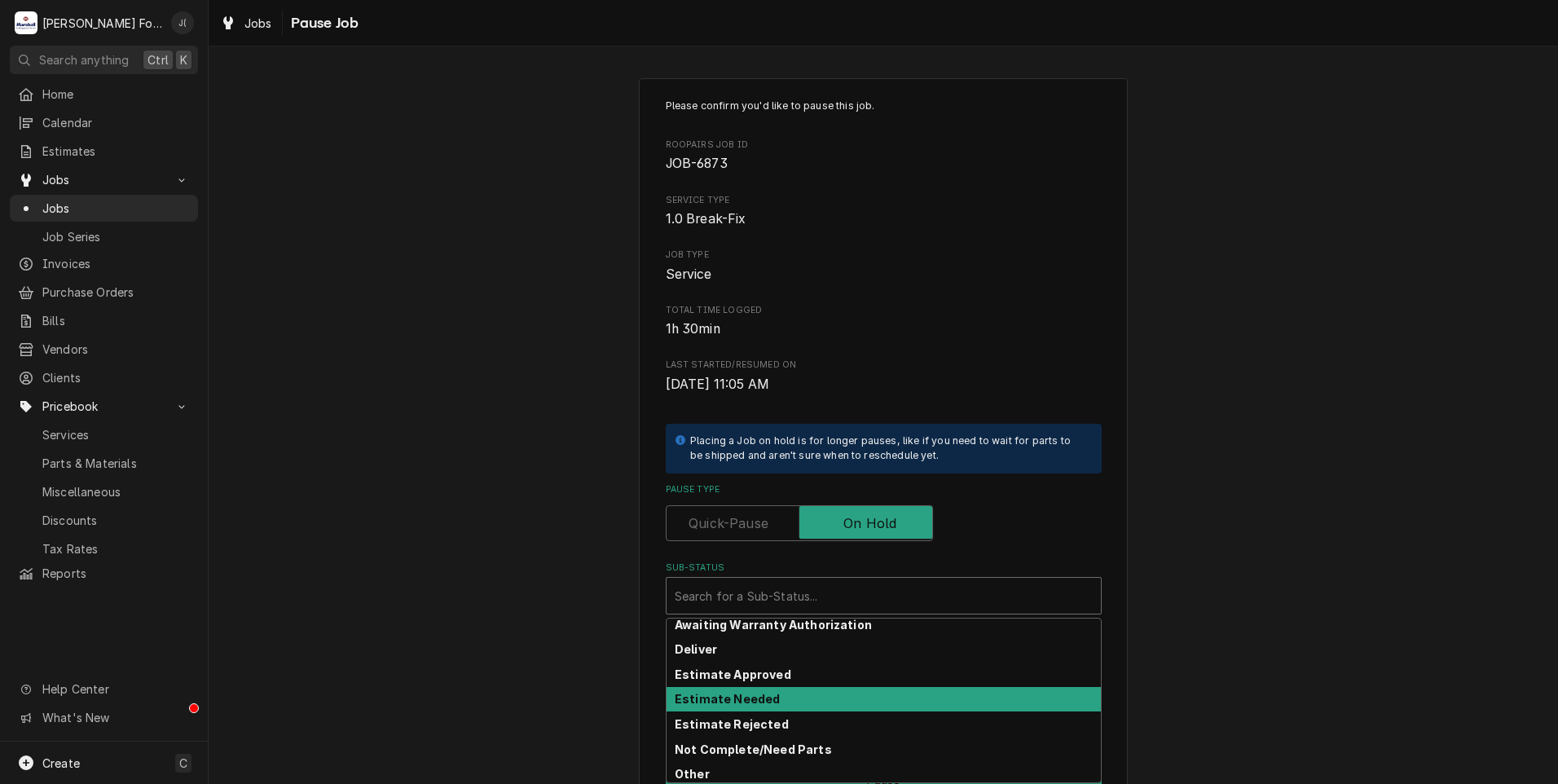
click at [776, 700] on div "Estimate Needed" at bounding box center [883, 699] width 434 height 25
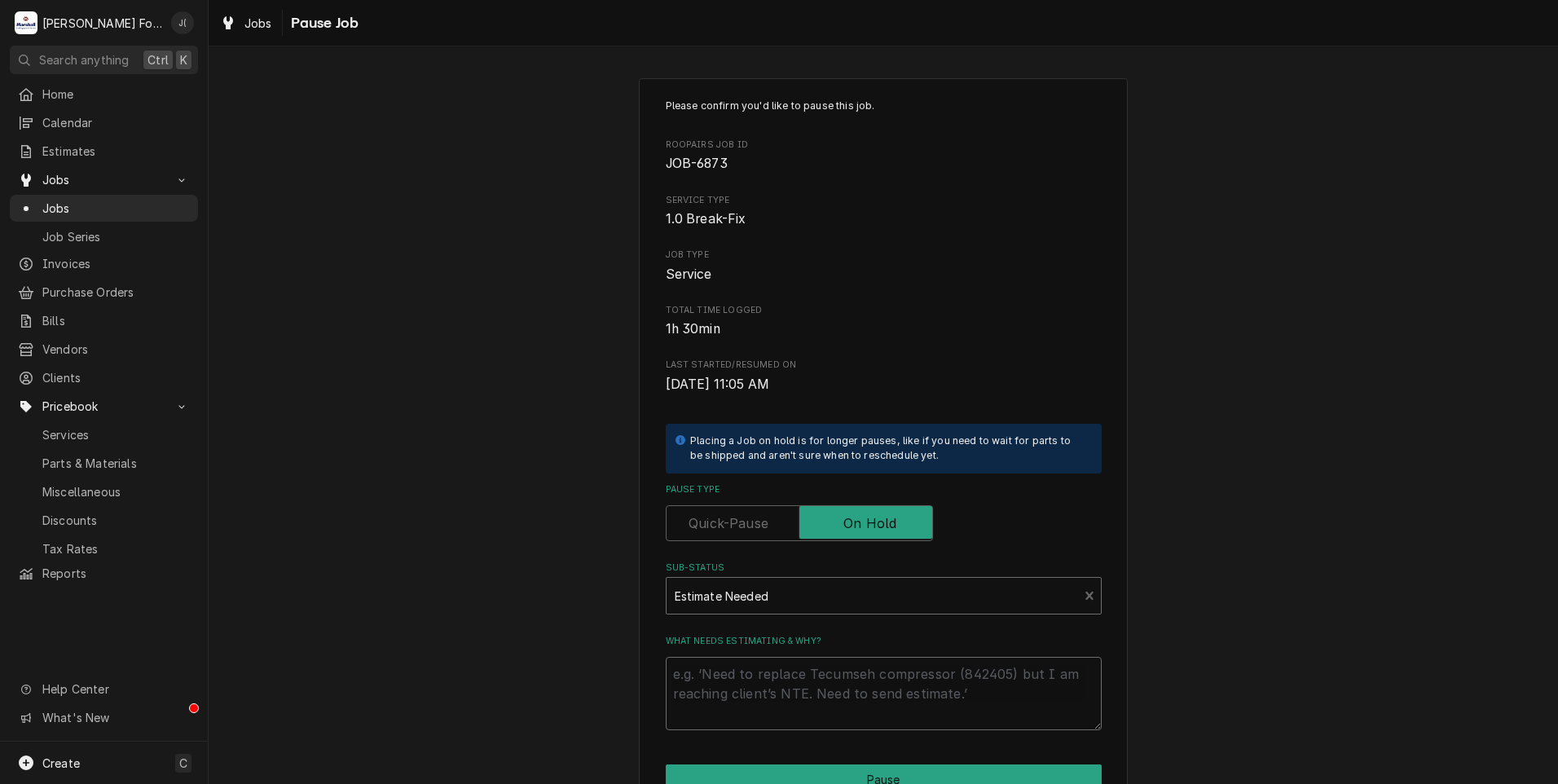
click at [771, 688] on textarea "What needs estimating & why?" at bounding box center [884, 692] width 436 height 73
type textarea "x"
type textarea "0"
type textarea "x"
type textarea "08"
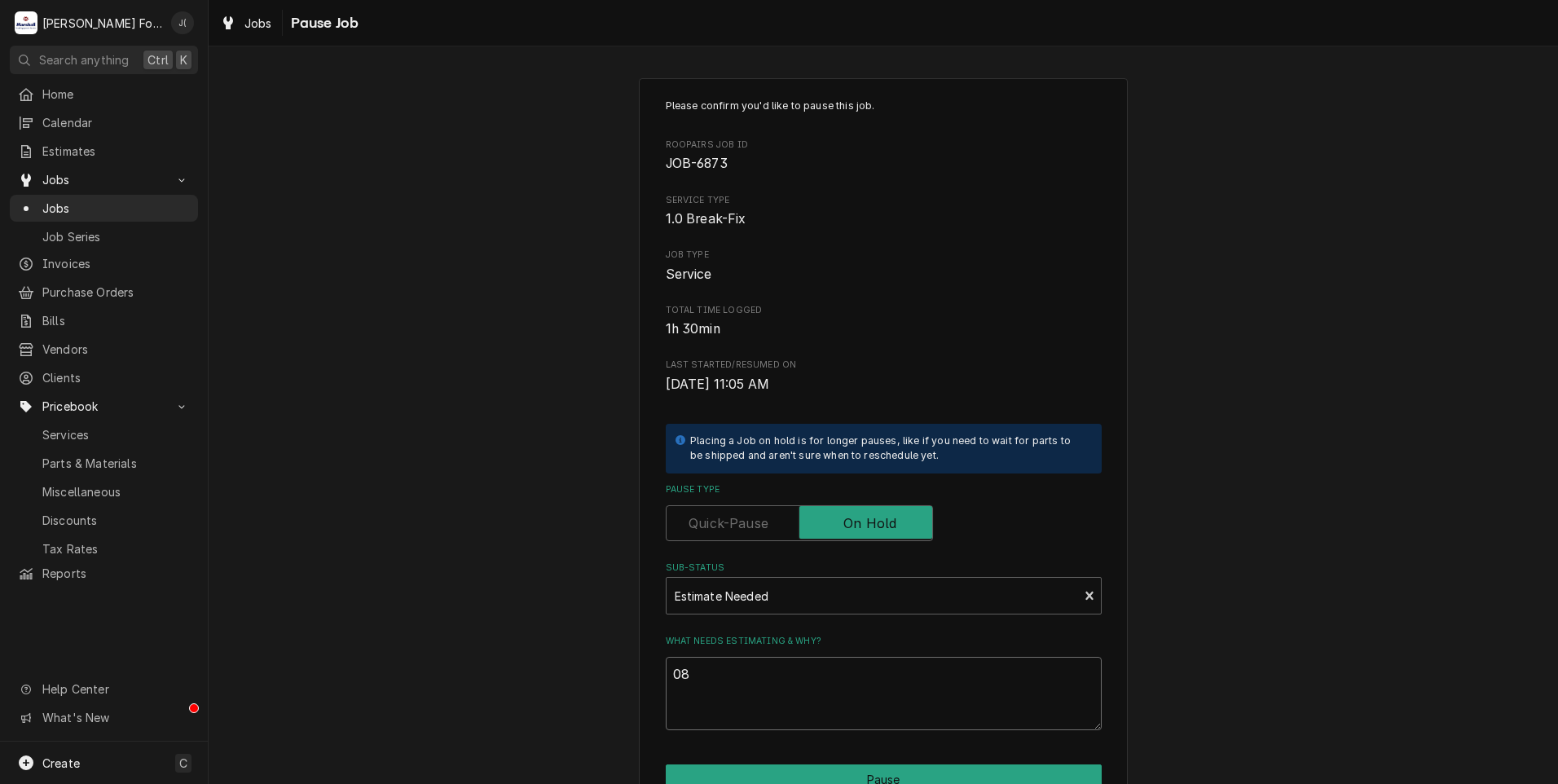
type textarea "x"
type textarea "08/"
type textarea "x"
type textarea "08/1"
type textarea "x"
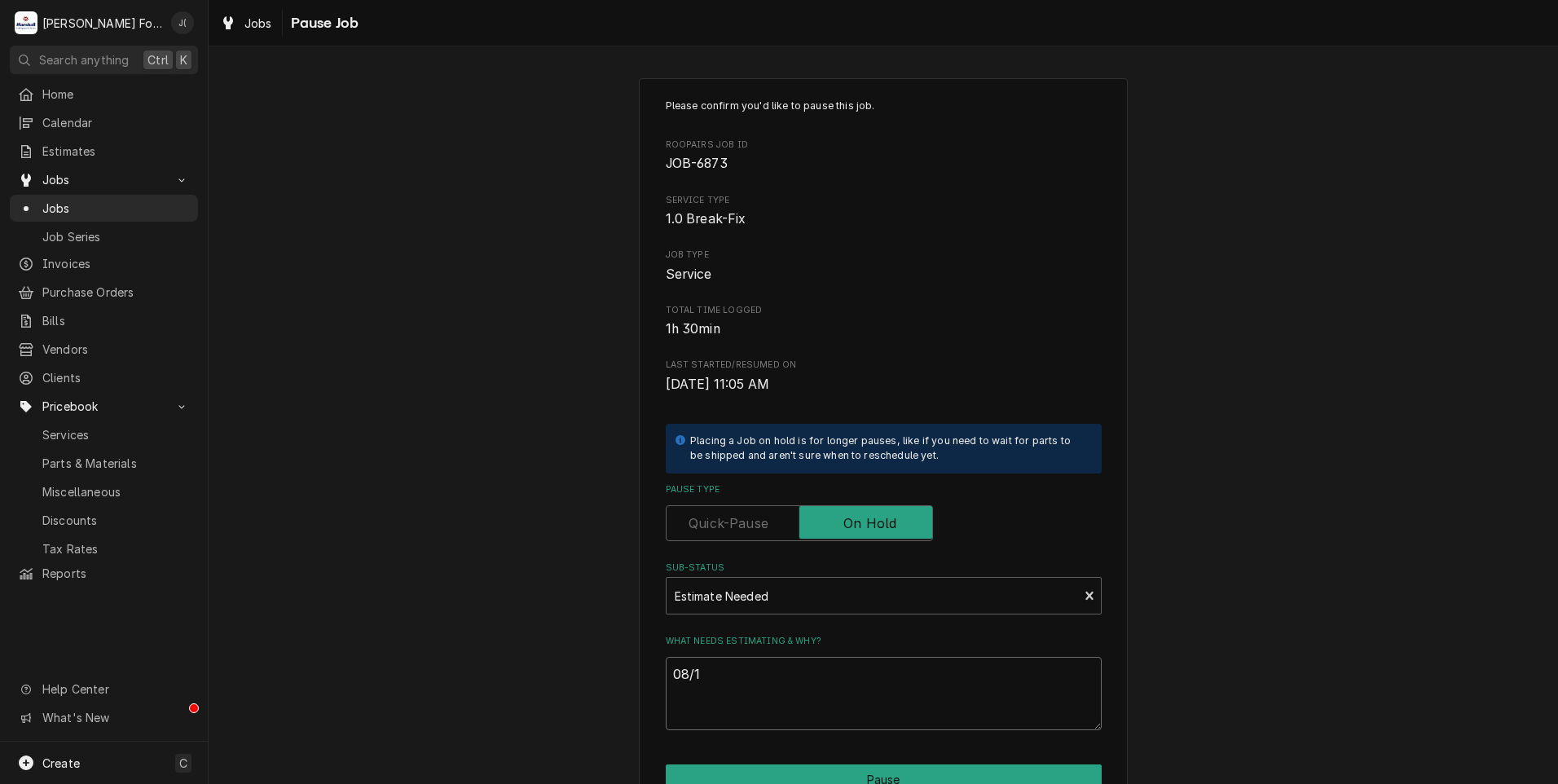
type textarea "08/18"
type textarea "x"
type textarea "08/18/"
type textarea "x"
type textarea "08/18/2"
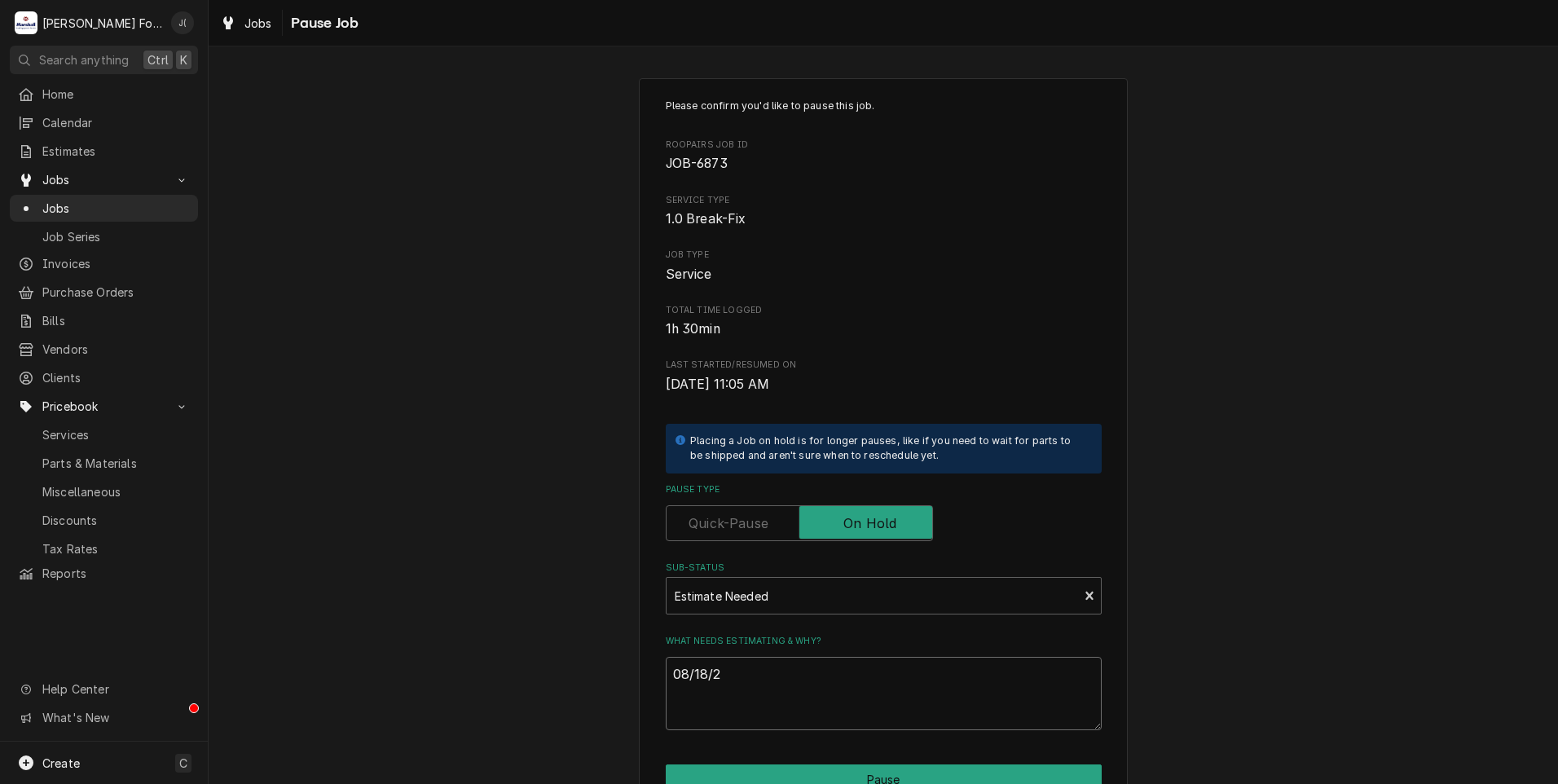
type textarea "x"
type textarea "08/18/20"
type textarea "x"
type textarea "08/18/202"
type textarea "x"
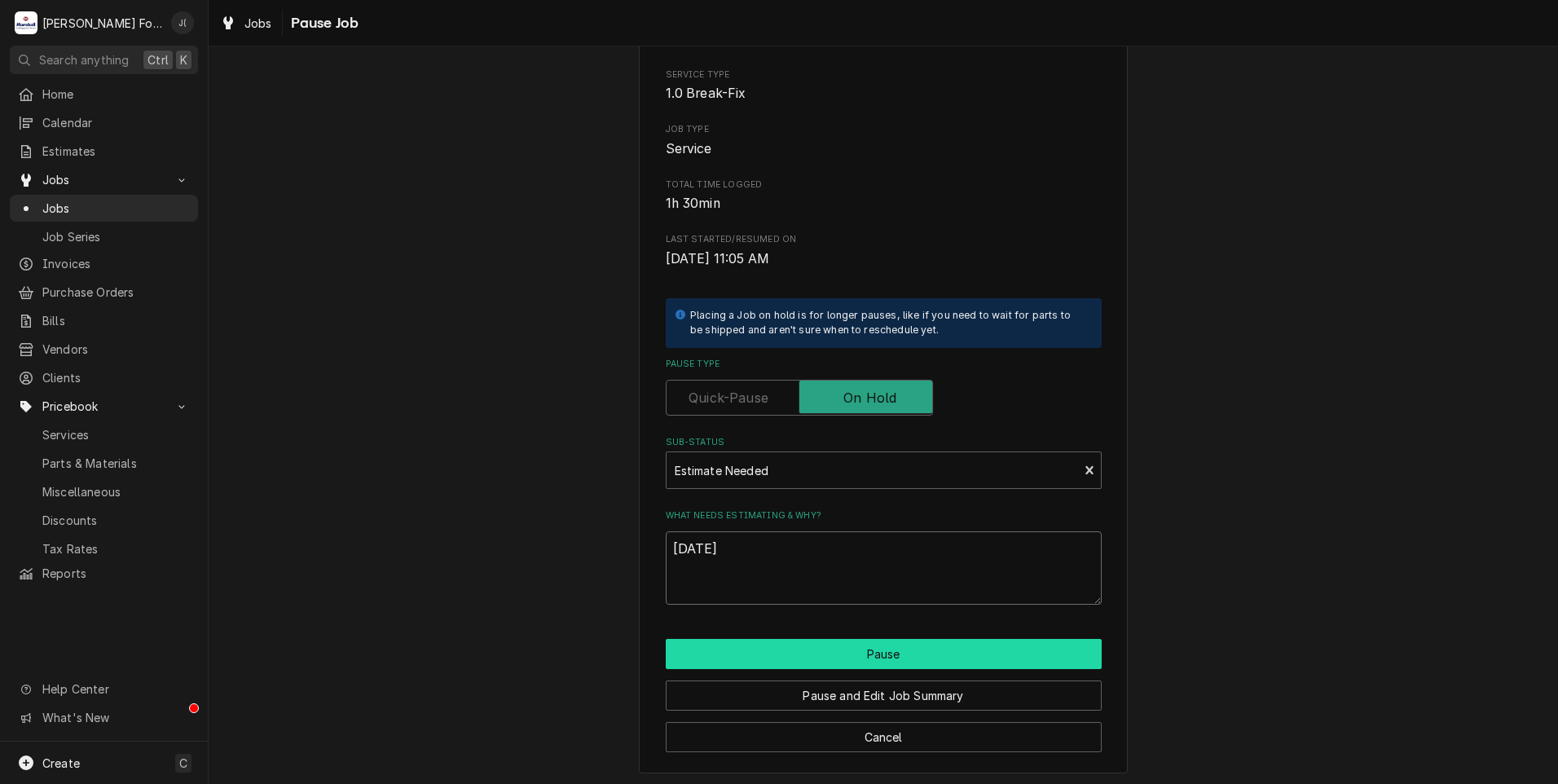
scroll to position [129, 0]
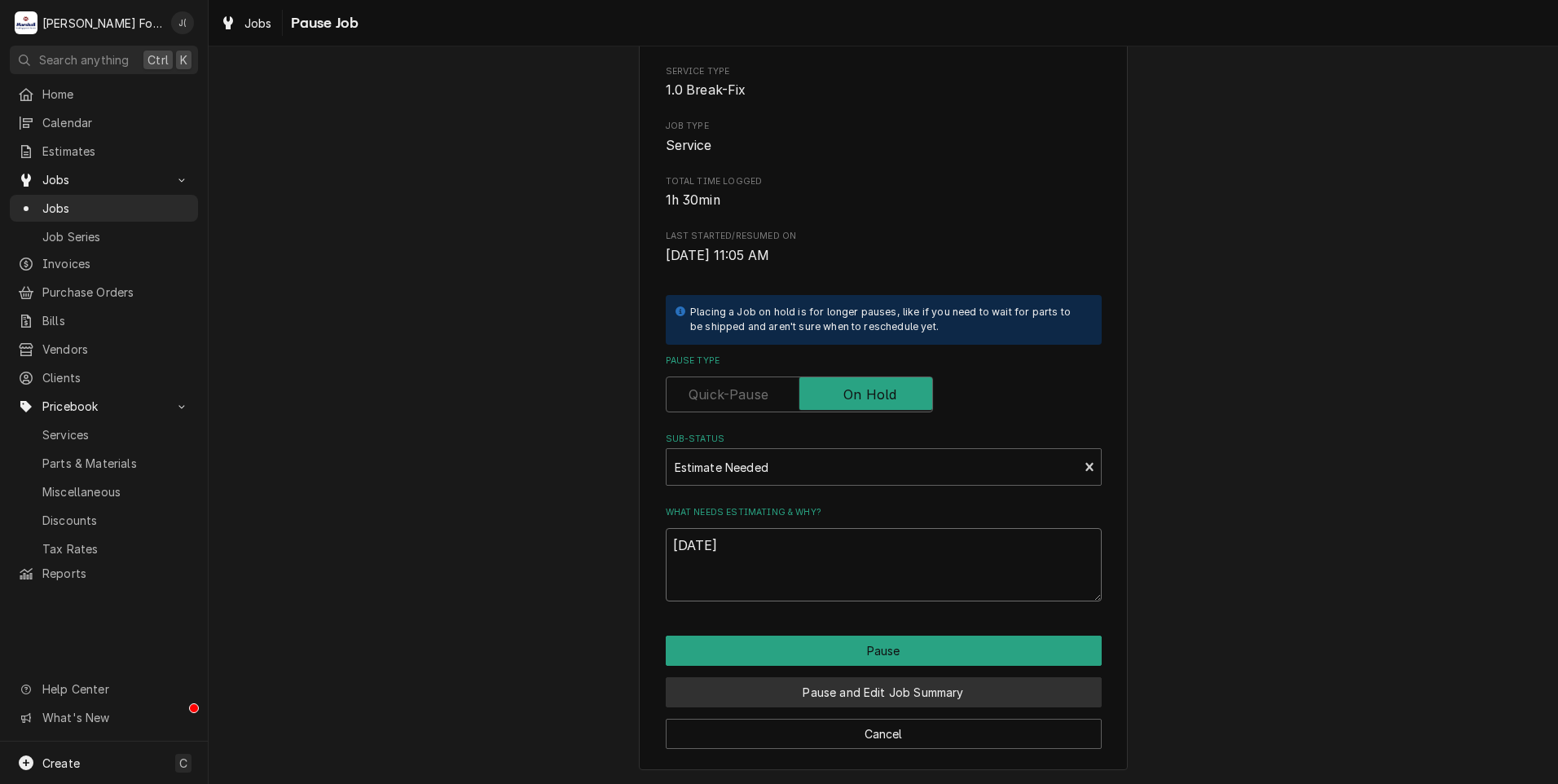
type textarea "08/18/2025"
click at [804, 700] on button "Pause and Edit Job Summary" at bounding box center [884, 691] width 436 height 30
type textarea "x"
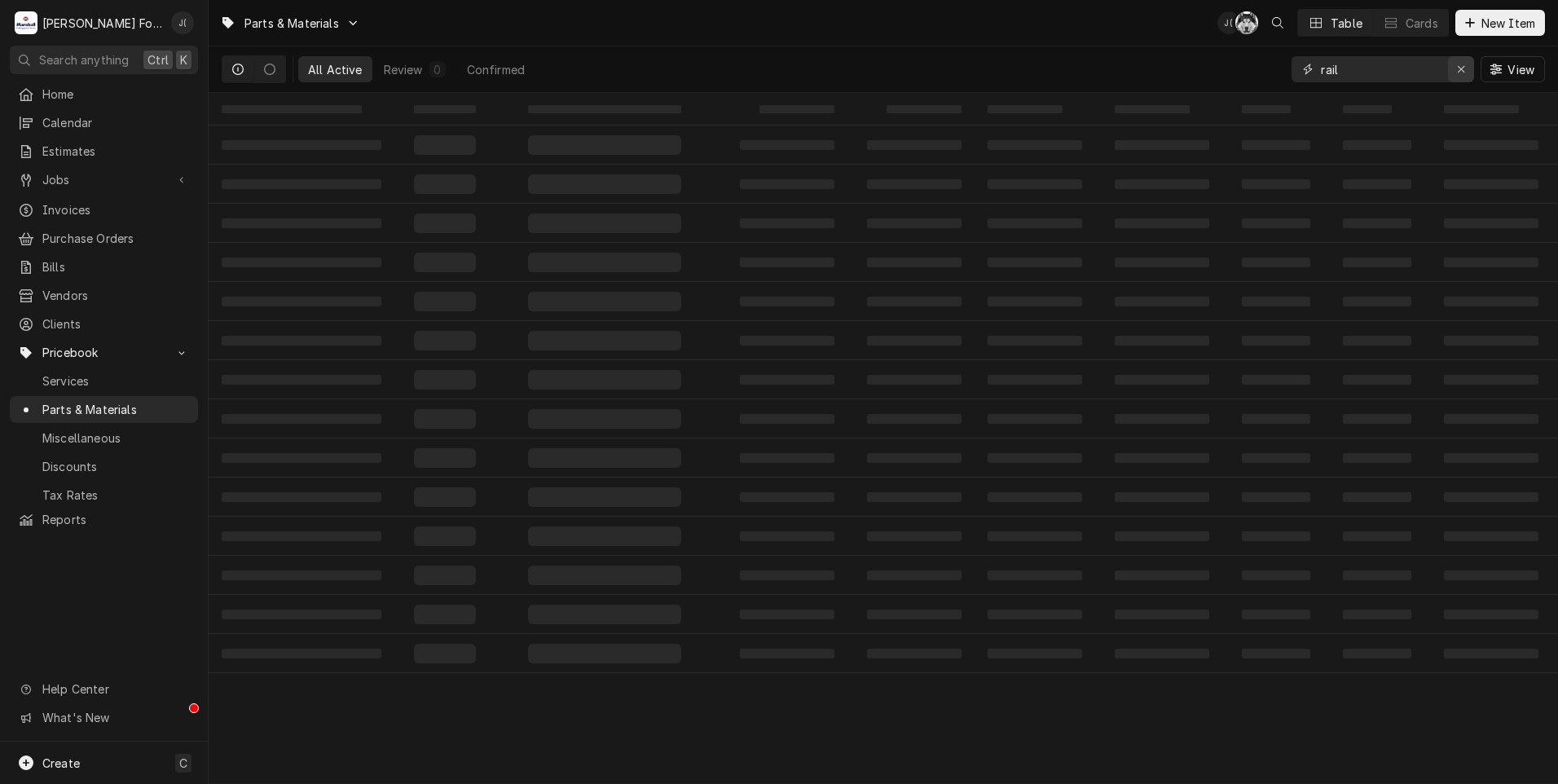
click at [1464, 72] on icon "Erase input" at bounding box center [1461, 69] width 9 height 12
paste input "[PHONE_NUMBER]"
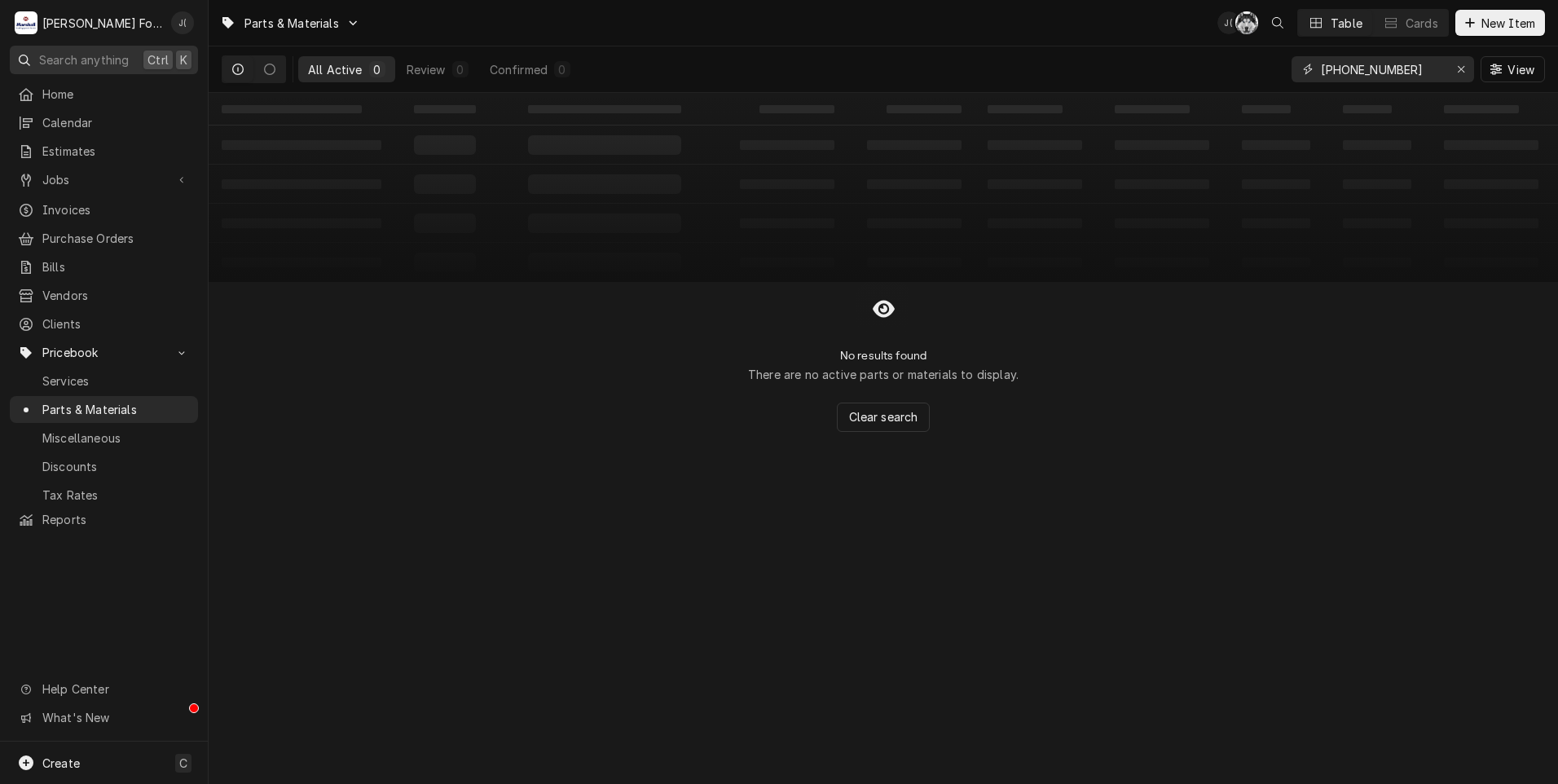
type input "[PHONE_NUMBER]"
click at [1515, 30] on span "New Item" at bounding box center [1509, 23] width 60 height 18
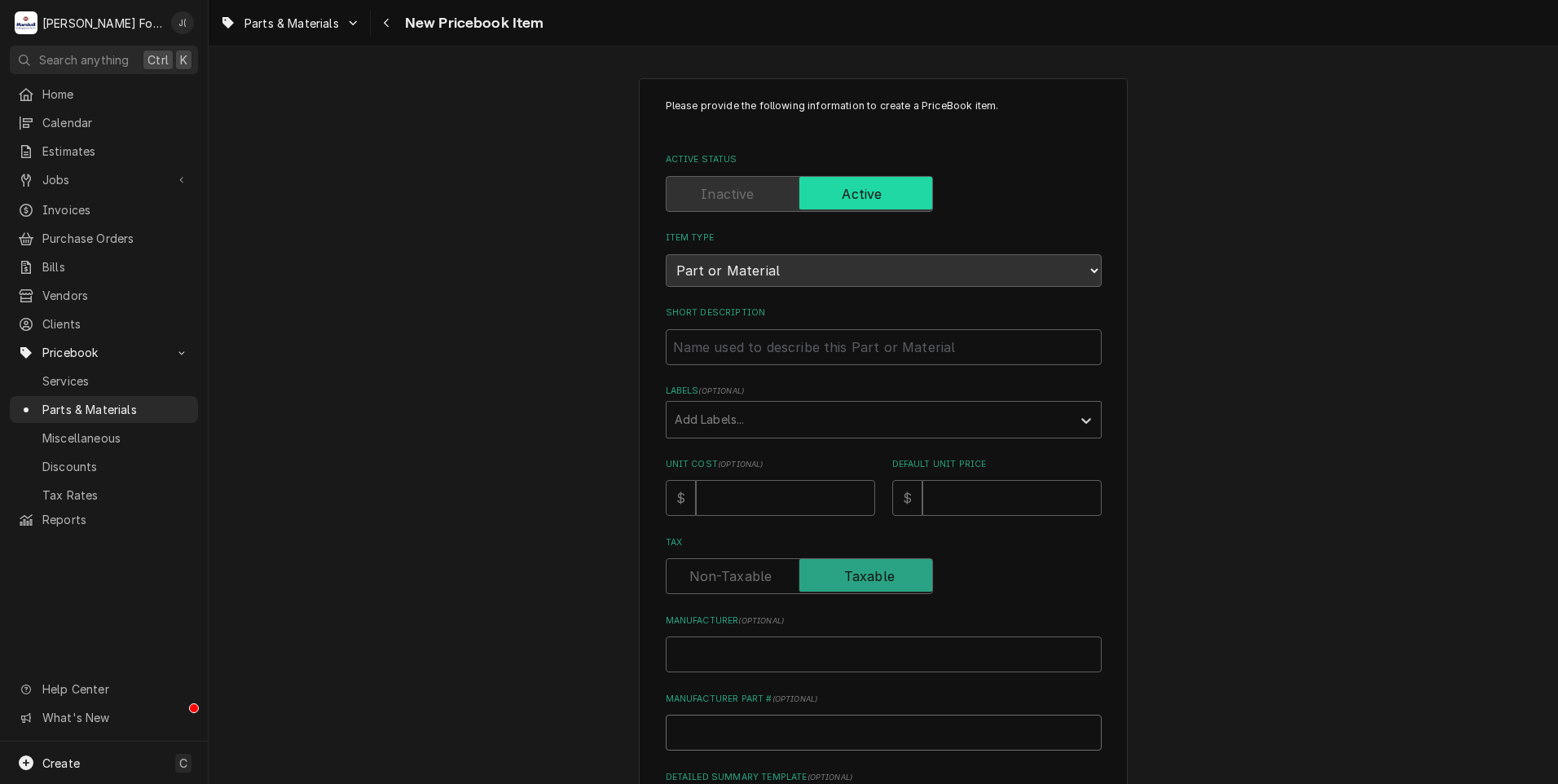
drag, startPoint x: 716, startPoint y: 735, endPoint x: 717, endPoint y: 714, distance: 21.0
click at [716, 721] on input "Manufacturer Part # ( optional )" at bounding box center [884, 732] width 436 height 36
paste input "[PHONE_NUMBER]"
type textarea "x"
type input "[PHONE_NUMBER]"
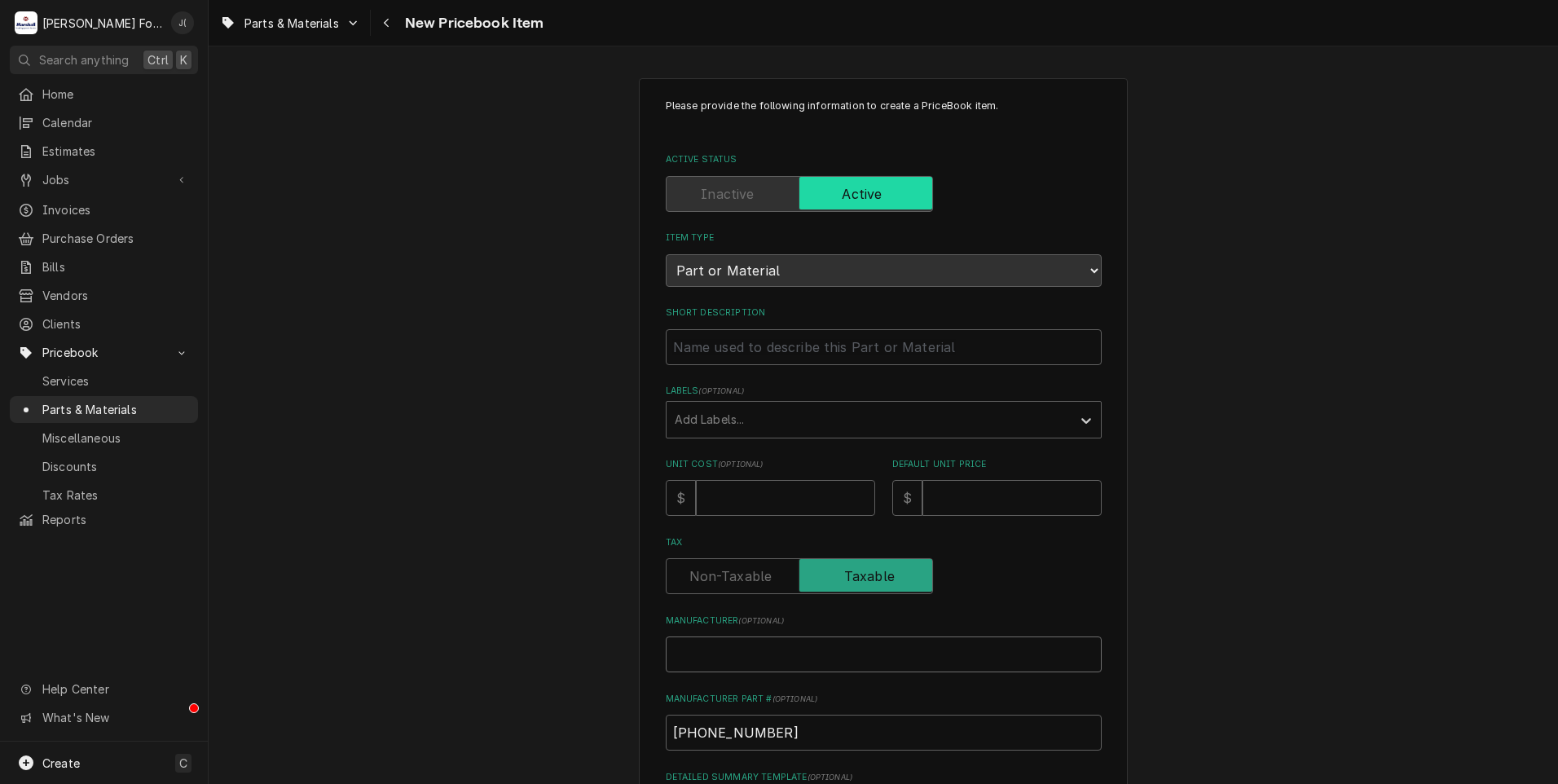
click at [702, 648] on input "Manufacturer ( optional )" at bounding box center [884, 654] width 436 height 36
type textarea "x"
type input "h"
type textarea "x"
type input "ho"
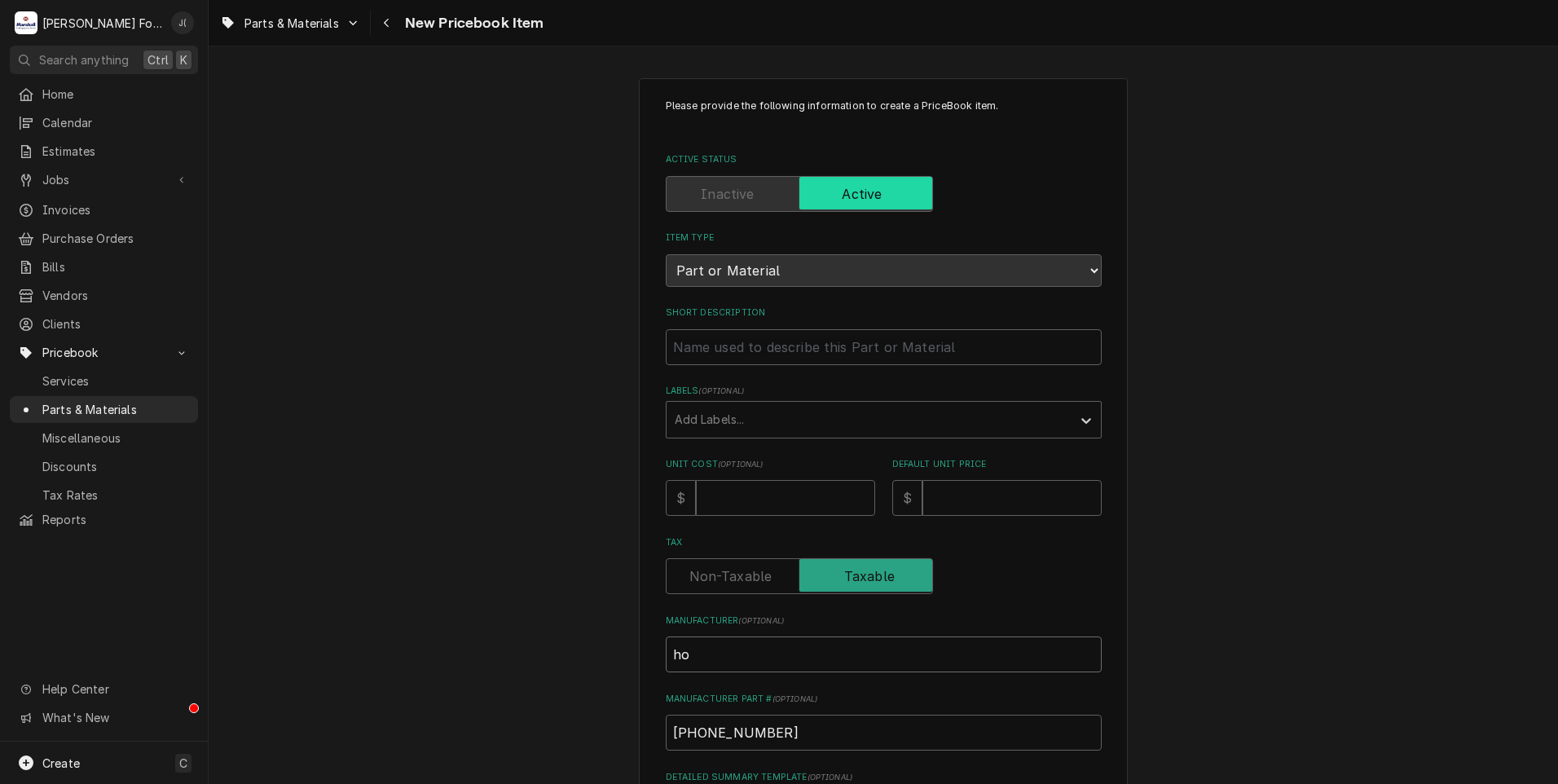
type textarea "x"
type input "hob"
type textarea "x"
type input "hoba"
type textarea "x"
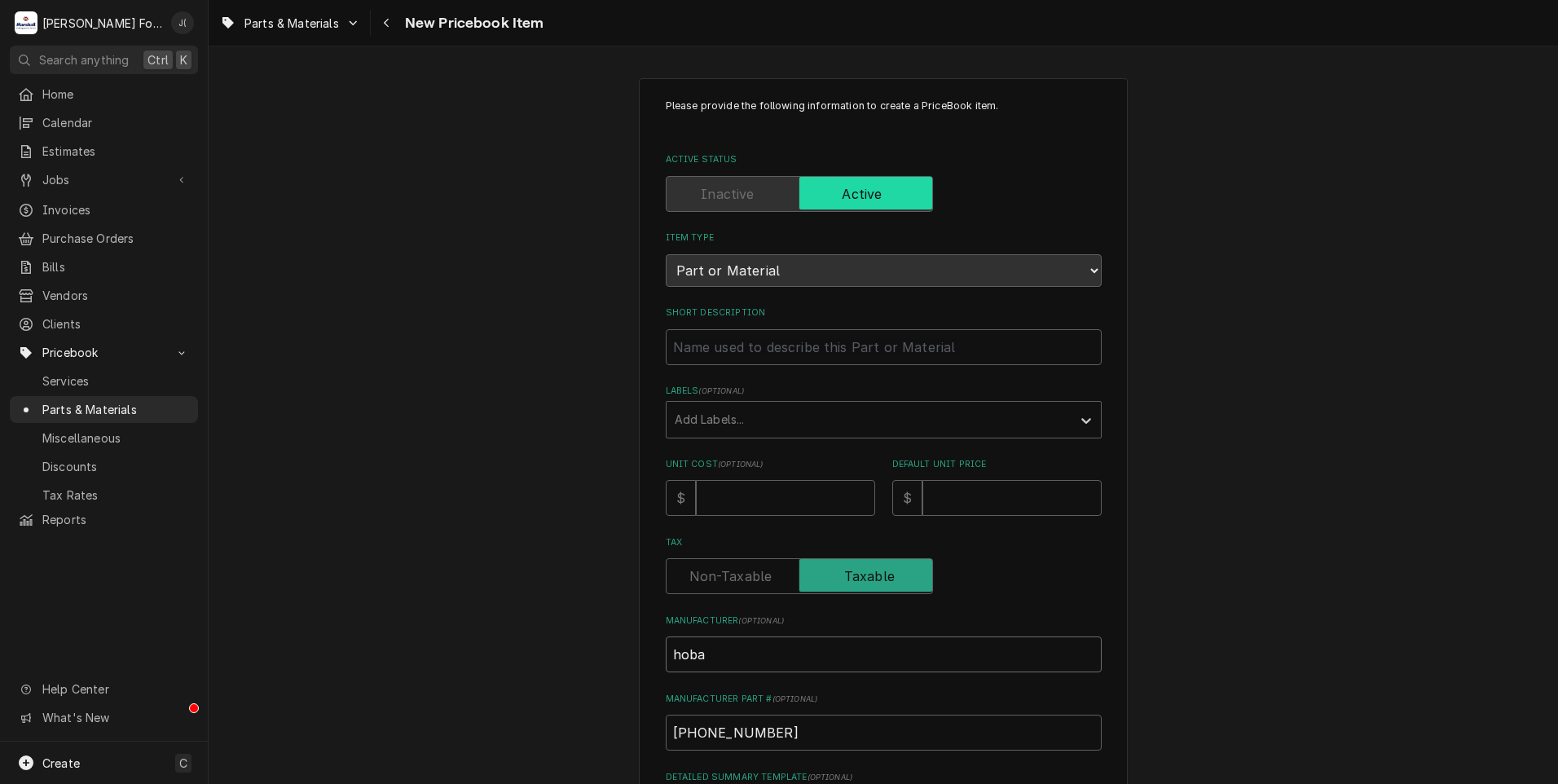
type input "hobar"
type textarea "x"
type input "hobart"
drag, startPoint x: 748, startPoint y: 643, endPoint x: 411, endPoint y: 657, distance: 337.3
click at [416, 657] on div "Please provide the following information to create a PriceBook item. Active Sta…" at bounding box center [884, 609] width 1350 height 1092
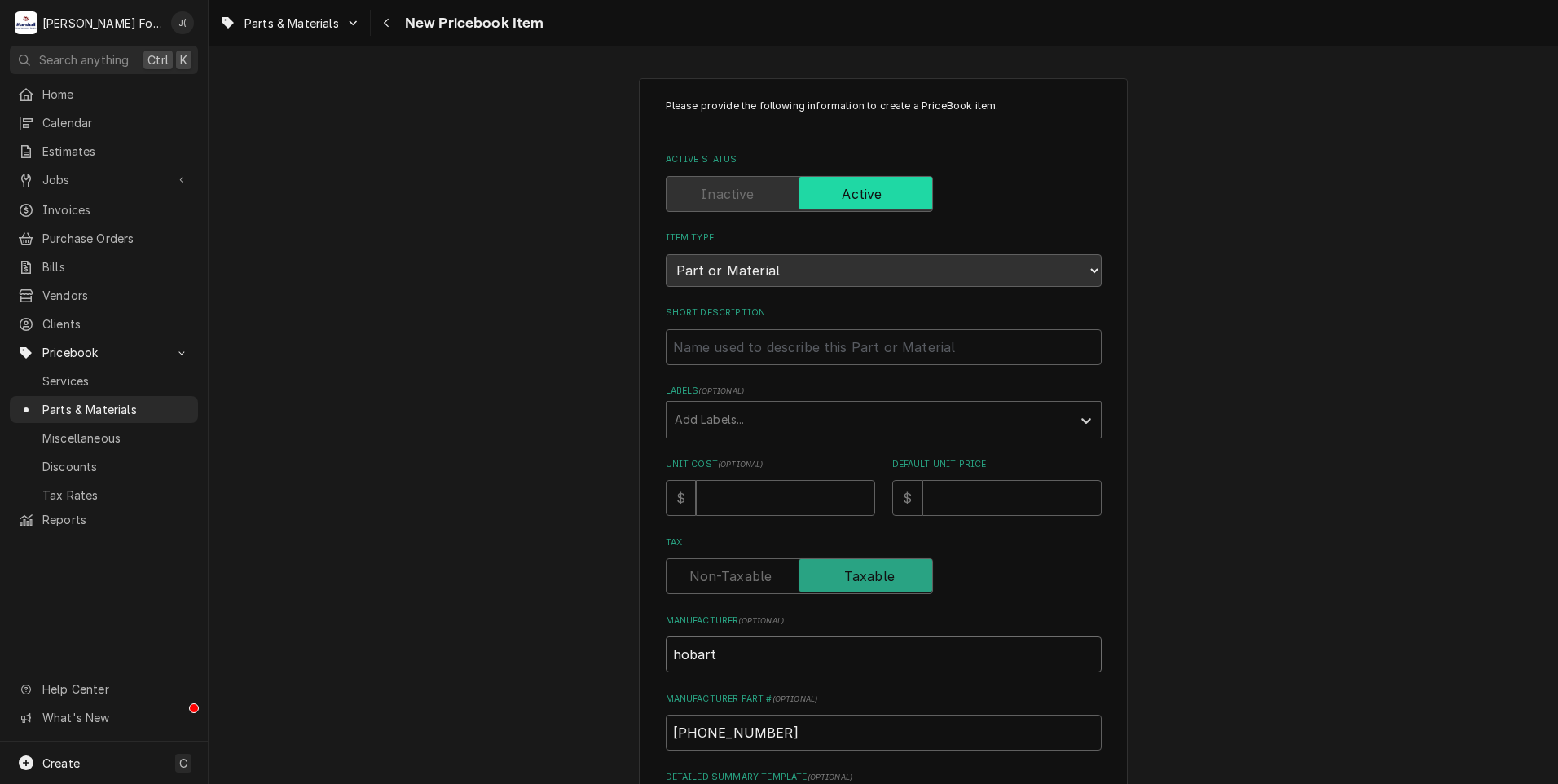
type textarea "x"
type input "H"
type textarea "x"
type input "HO"
type textarea "x"
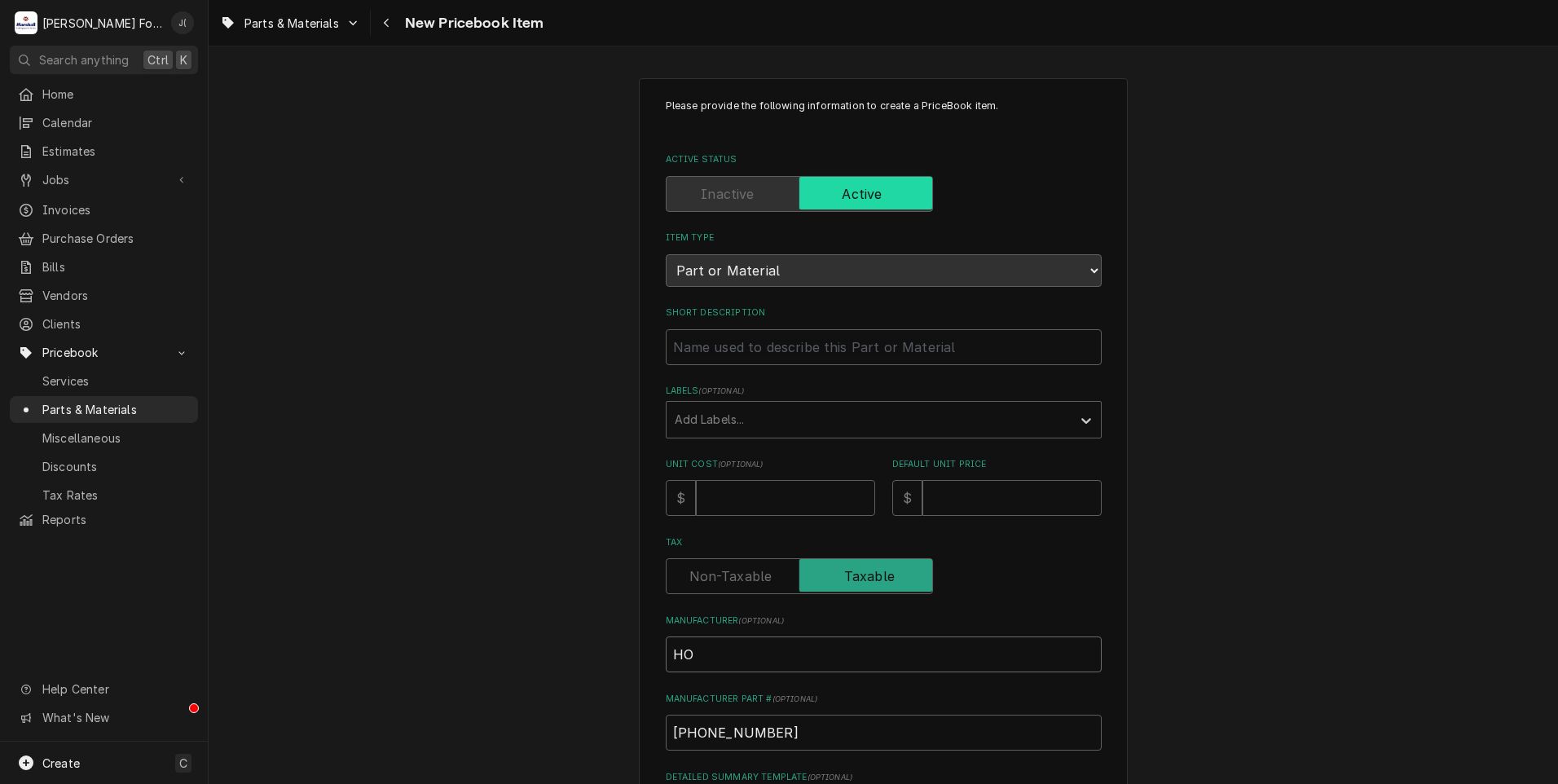
type input "HOB"
type textarea "x"
type input "HOBA"
type textarea "x"
type input "HOBAR"
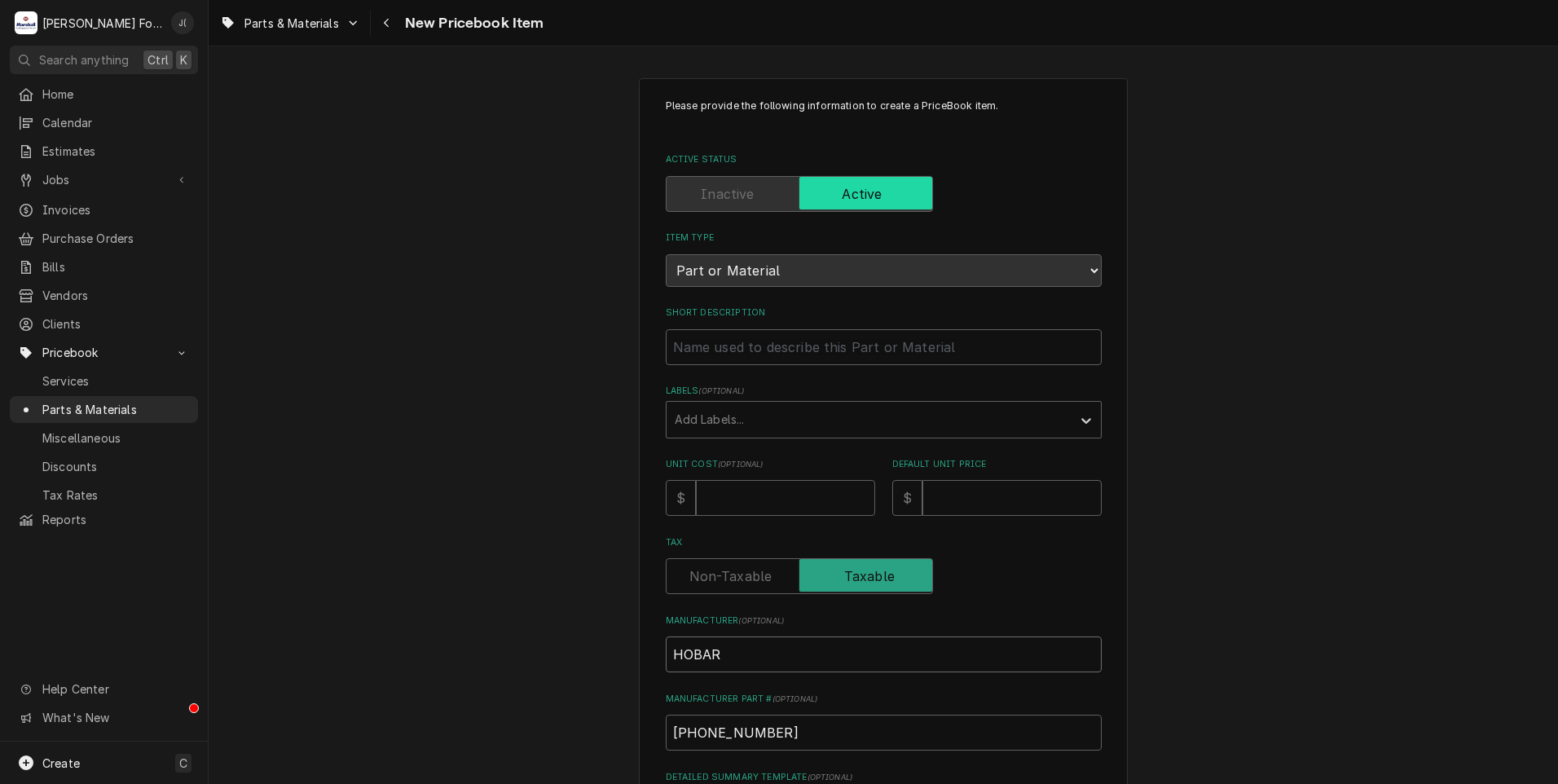
type textarea "x"
type input "[GEOGRAPHIC_DATA]"
click at [741, 495] on input "Unit Cost ( optional )" at bounding box center [785, 497] width 180 height 36
type textarea "x"
type input "3"
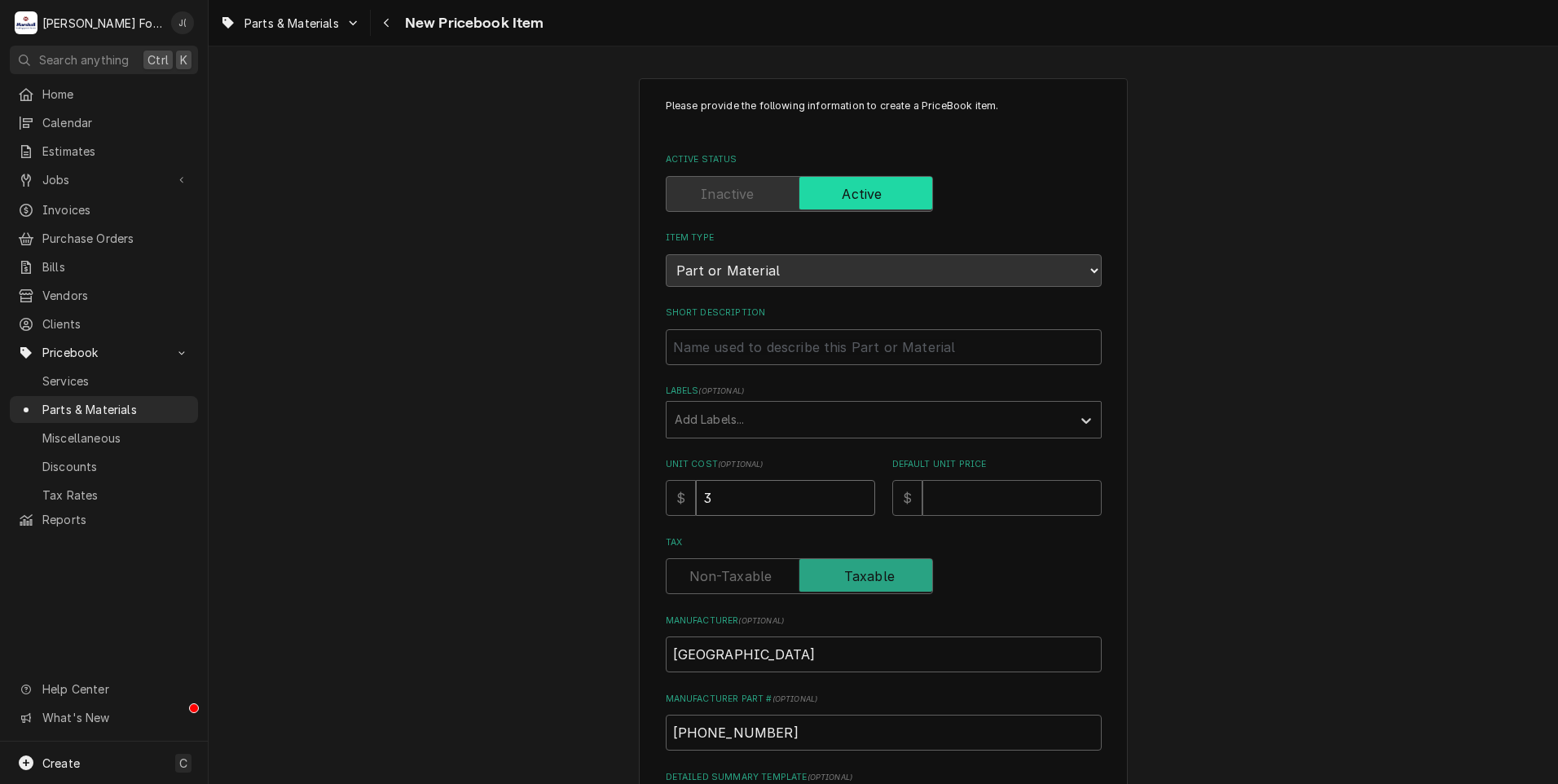
type textarea "x"
type input "32"
type textarea "x"
type input "329"
type textarea "x"
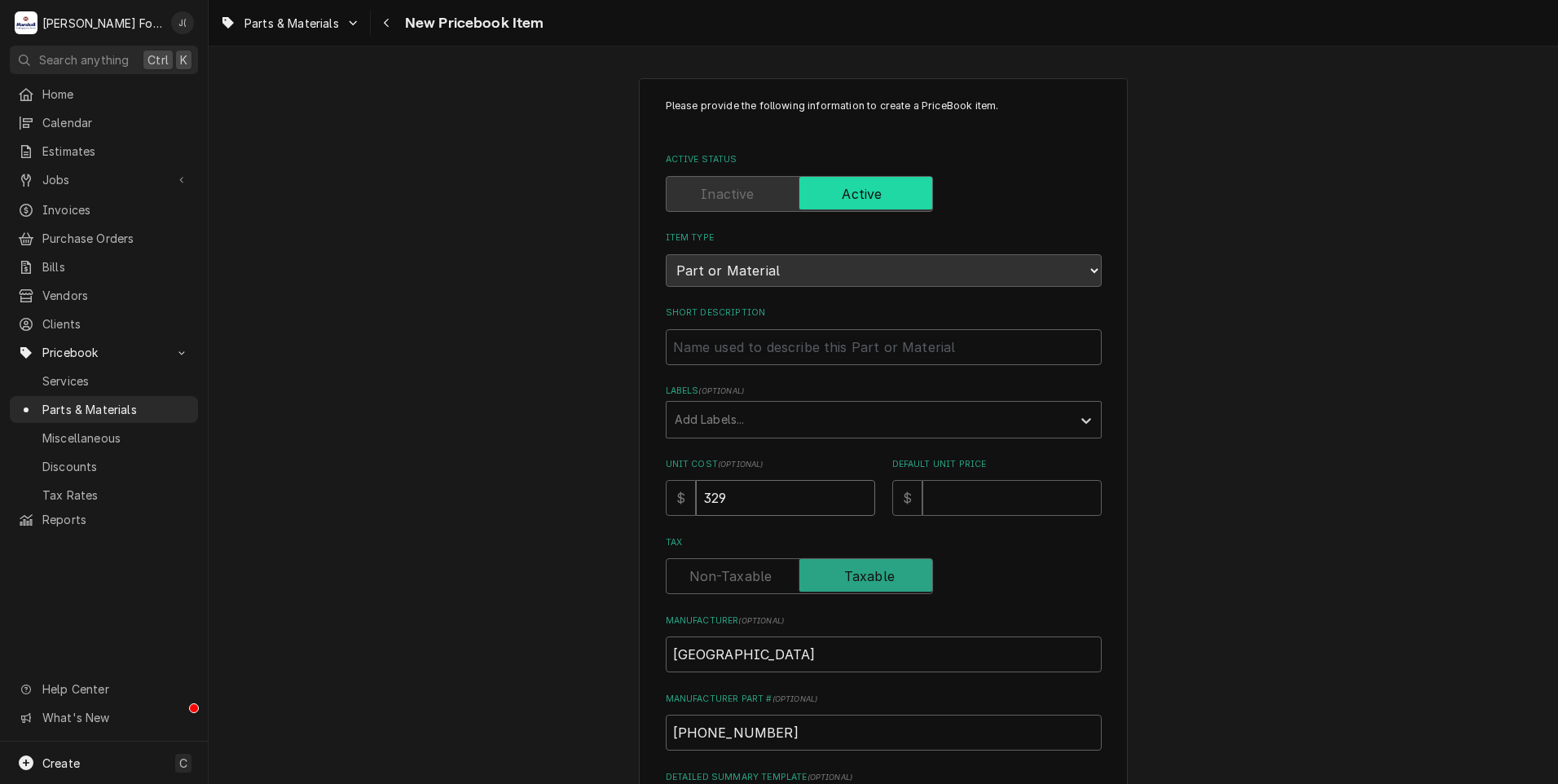
type input "329.9"
type textarea "x"
type input "329.97"
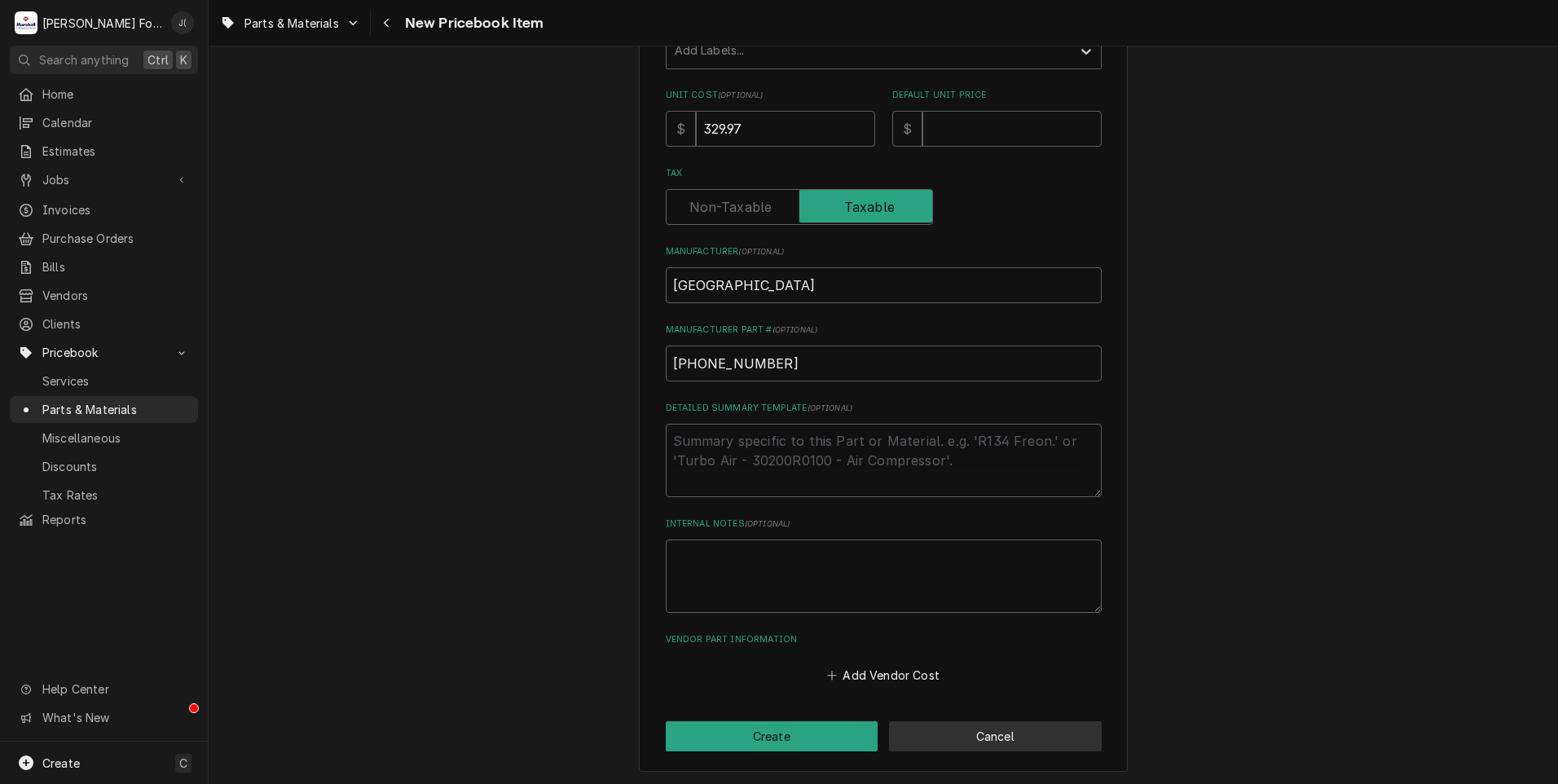
click at [1019, 729] on button "Cancel" at bounding box center [996, 735] width 213 height 30
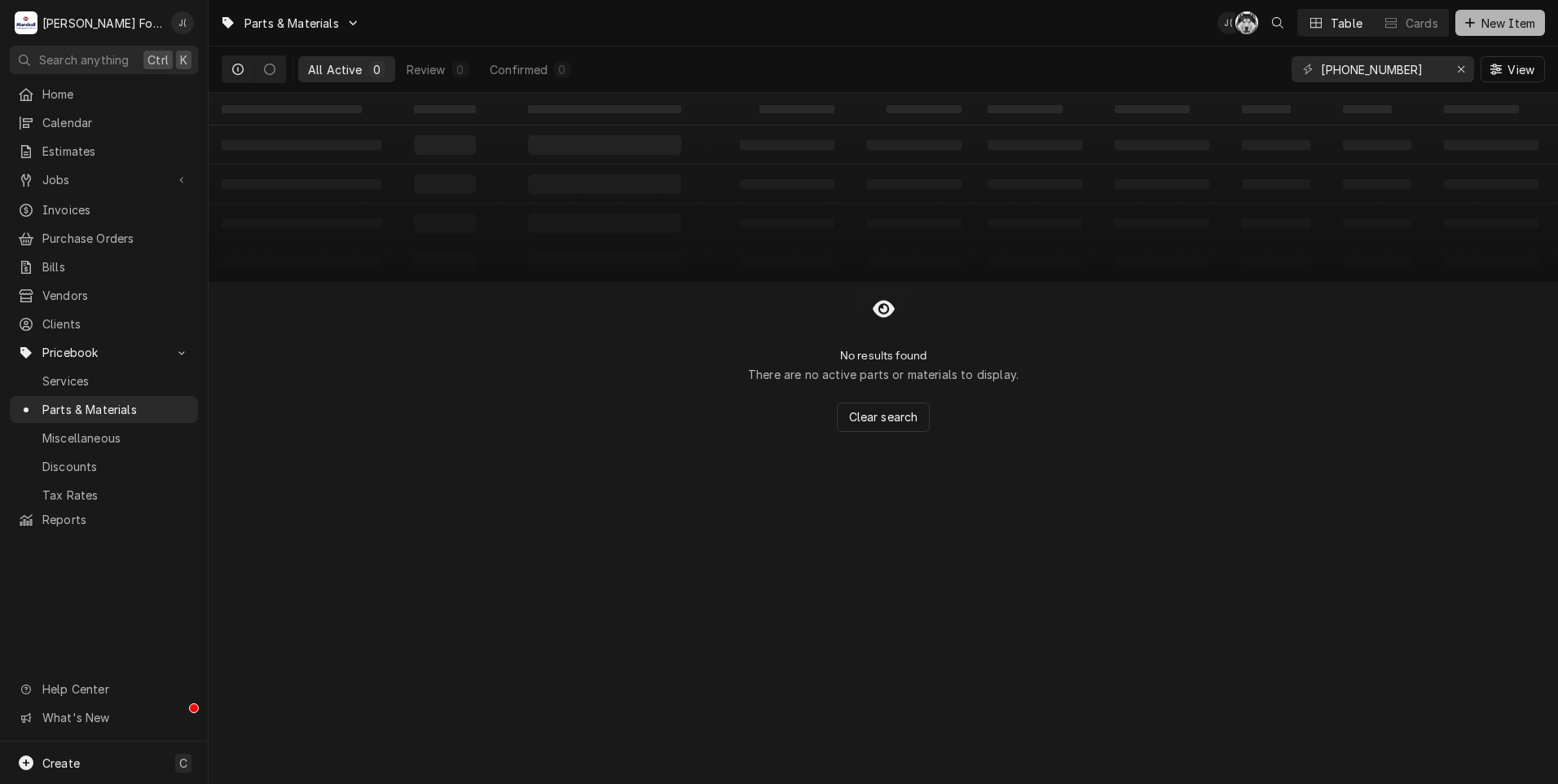
click at [1481, 22] on span "New Item" at bounding box center [1509, 23] width 60 height 18
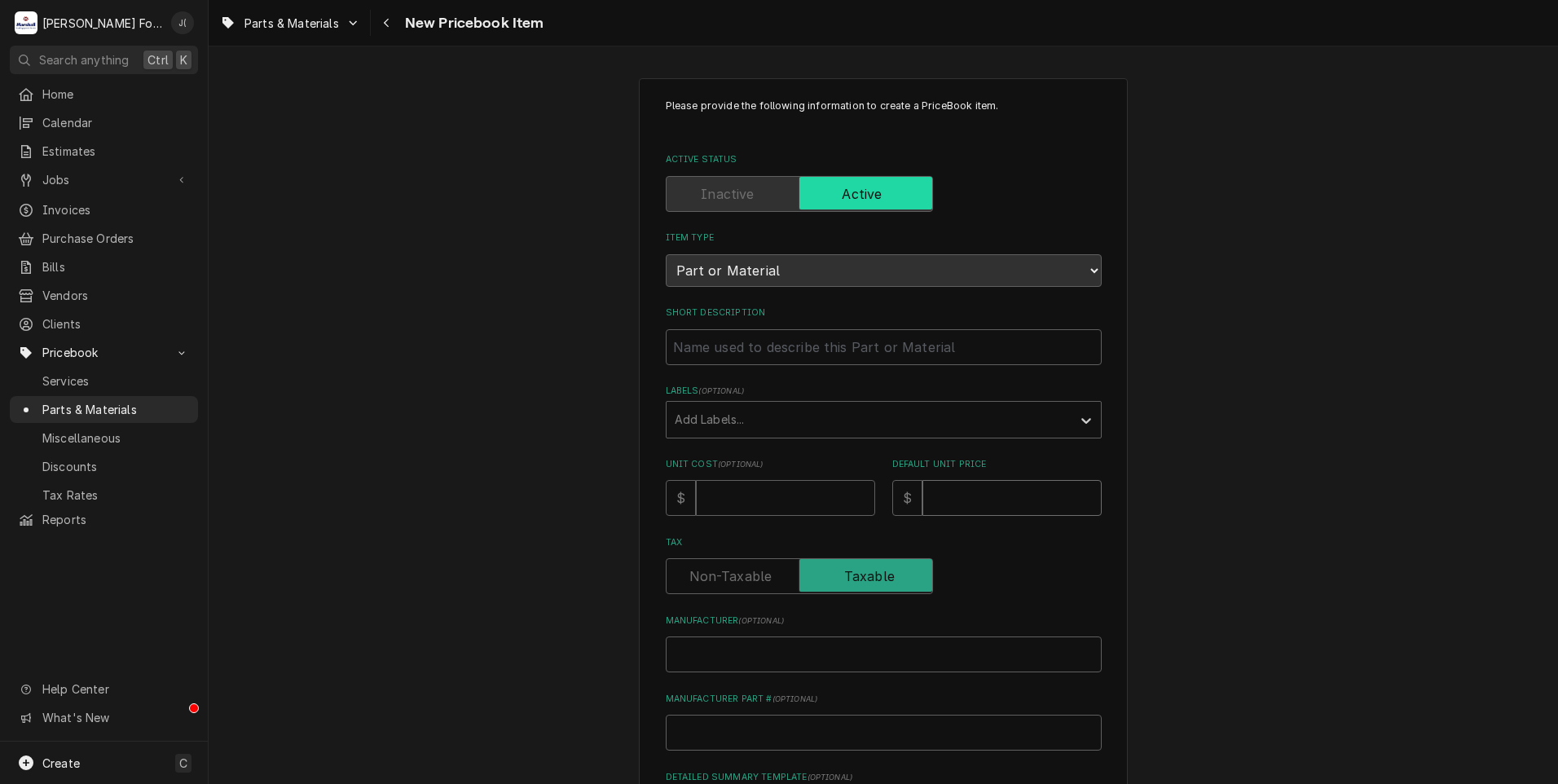
drag, startPoint x: 953, startPoint y: 491, endPoint x: 961, endPoint y: 481, distance: 12.8
click at [954, 491] on input "Default Unit Price" at bounding box center [1013, 497] width 180 height 36
type textarea "x"
type input "4"
type textarea "x"
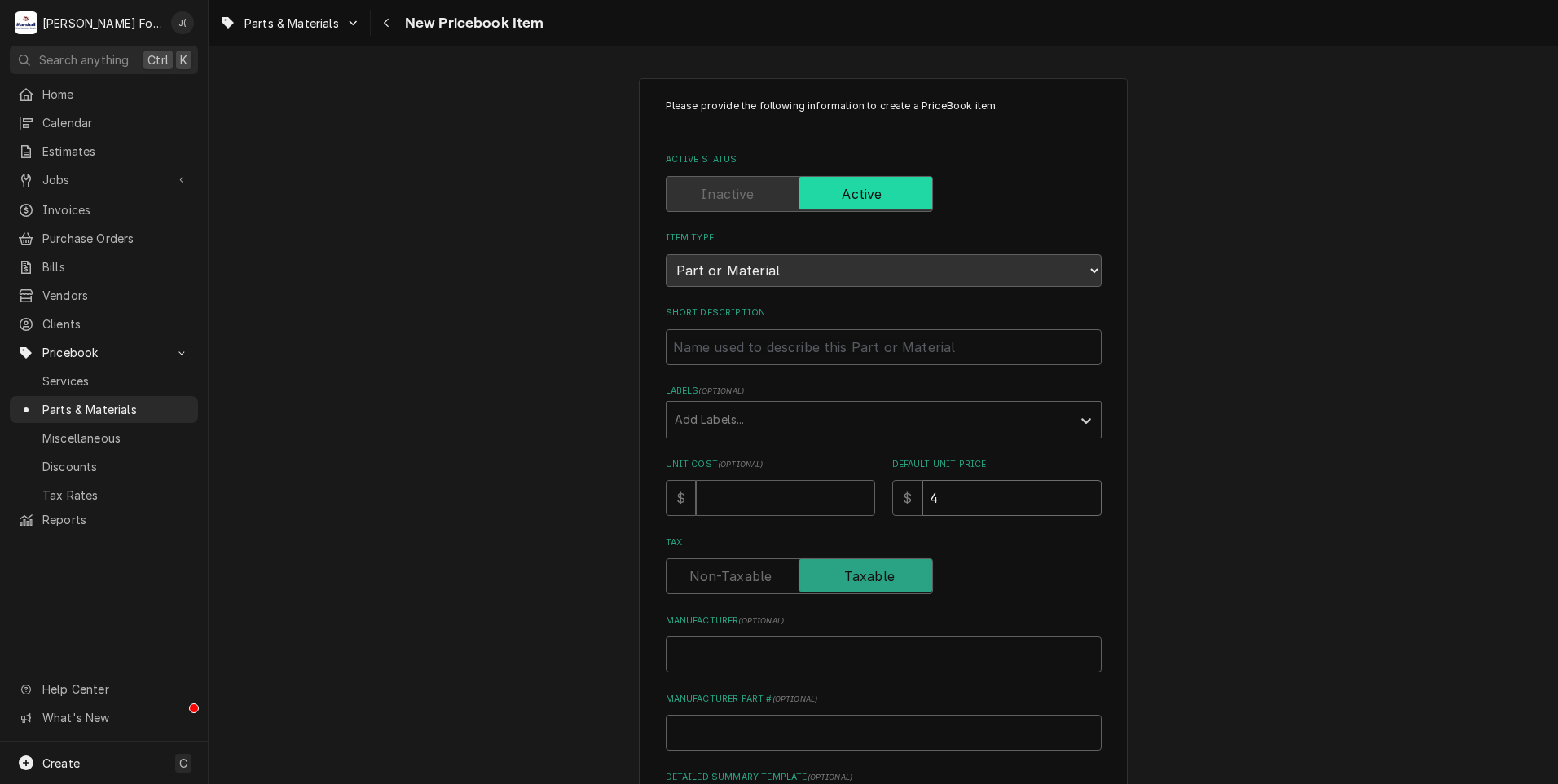
type input "42"
type textarea "x"
type input "429"
type textarea "x"
type input "429.0"
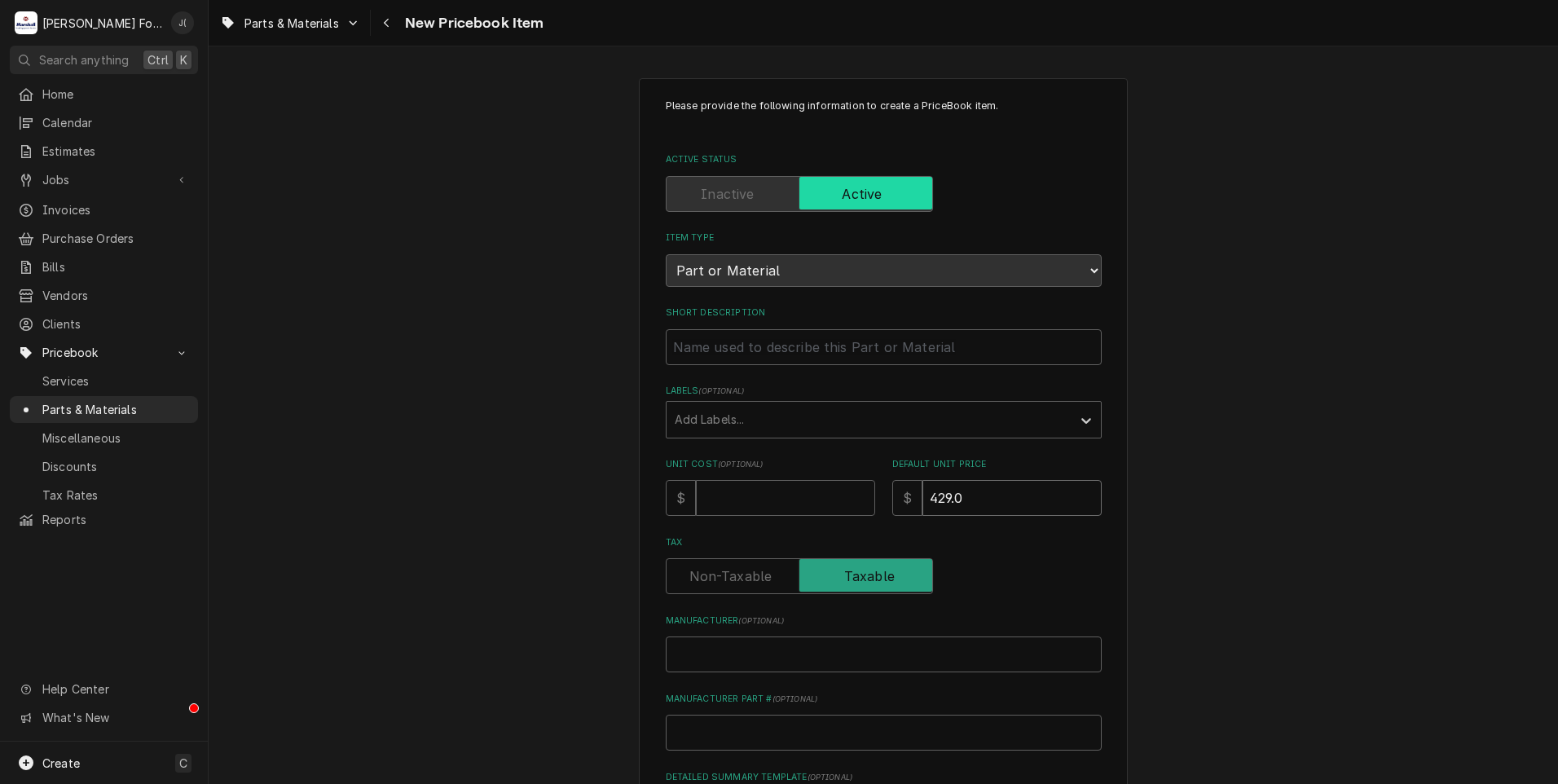
type textarea "x"
type input "429.00"
click at [775, 492] on input "Unit Cost ( optional )" at bounding box center [785, 497] width 180 height 36
type textarea "x"
type input "3"
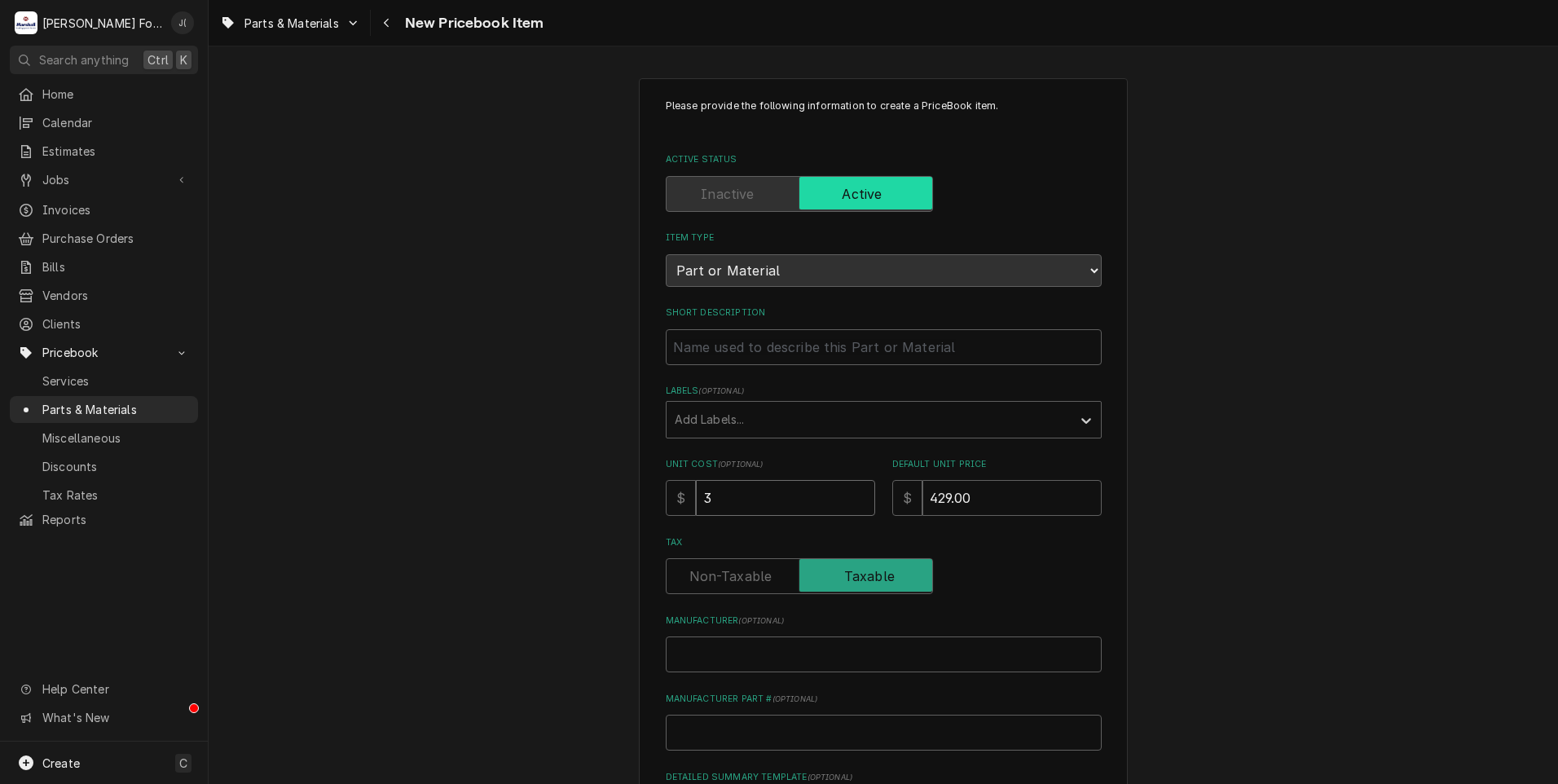
type textarea "x"
type input "32"
type textarea "x"
type input "329"
type textarea "x"
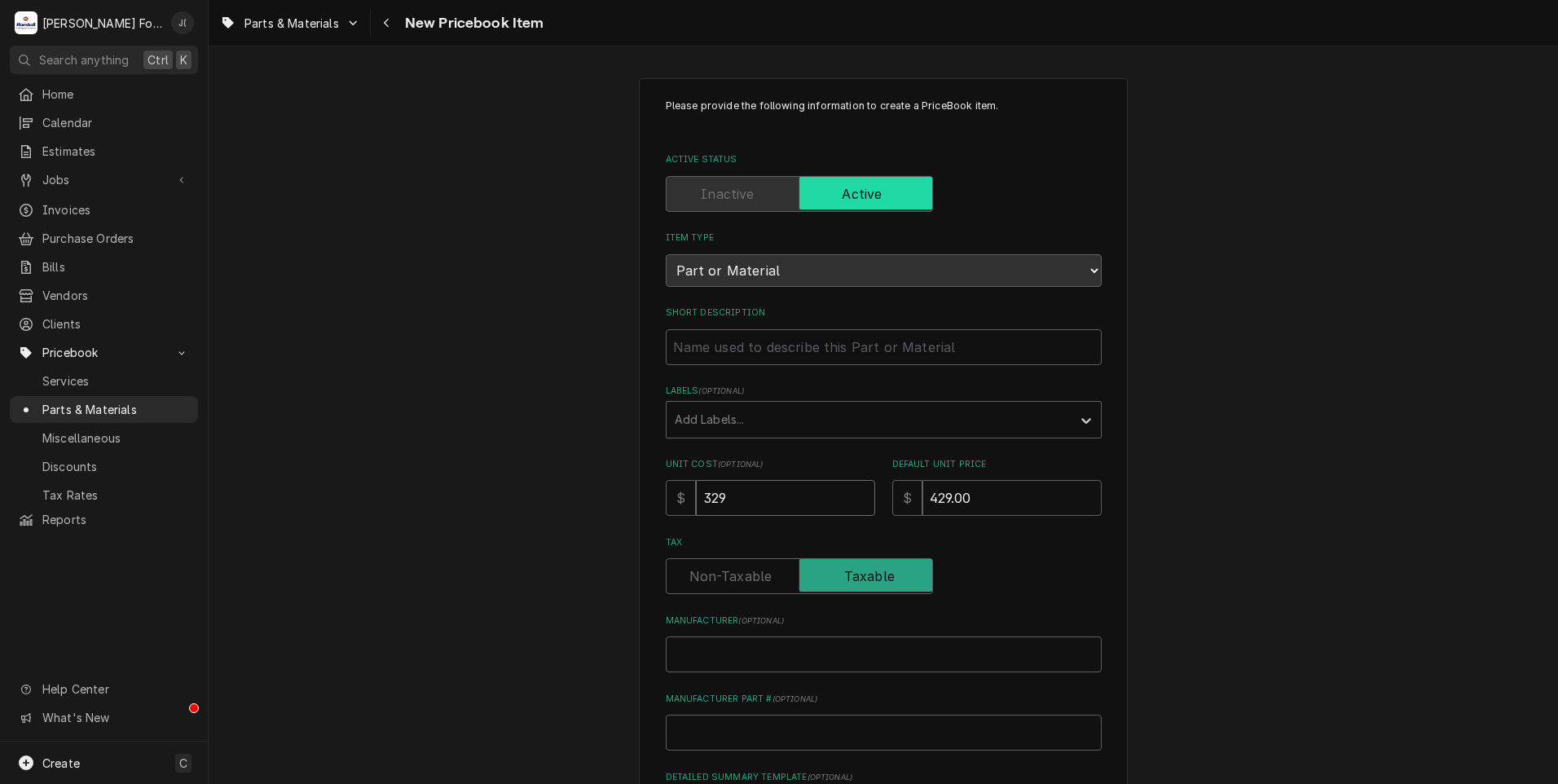
type input "329.9"
type textarea "x"
type input "329.99"
click at [772, 396] on div "Labels ( optional ) Add Labels..." at bounding box center [884, 411] width 436 height 53
click at [774, 412] on div "Labels" at bounding box center [869, 419] width 389 height 29
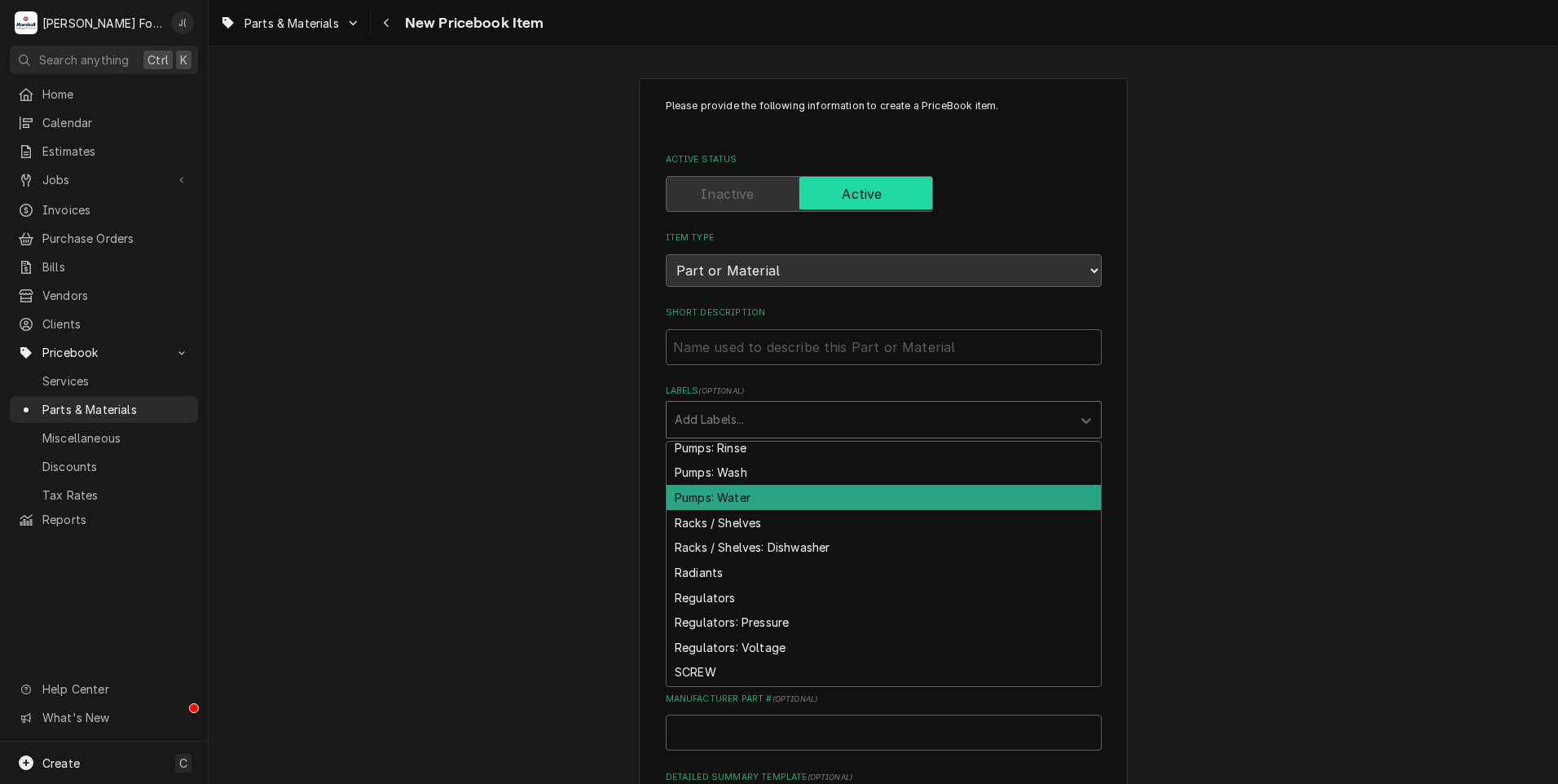
scroll to position [3992, 0]
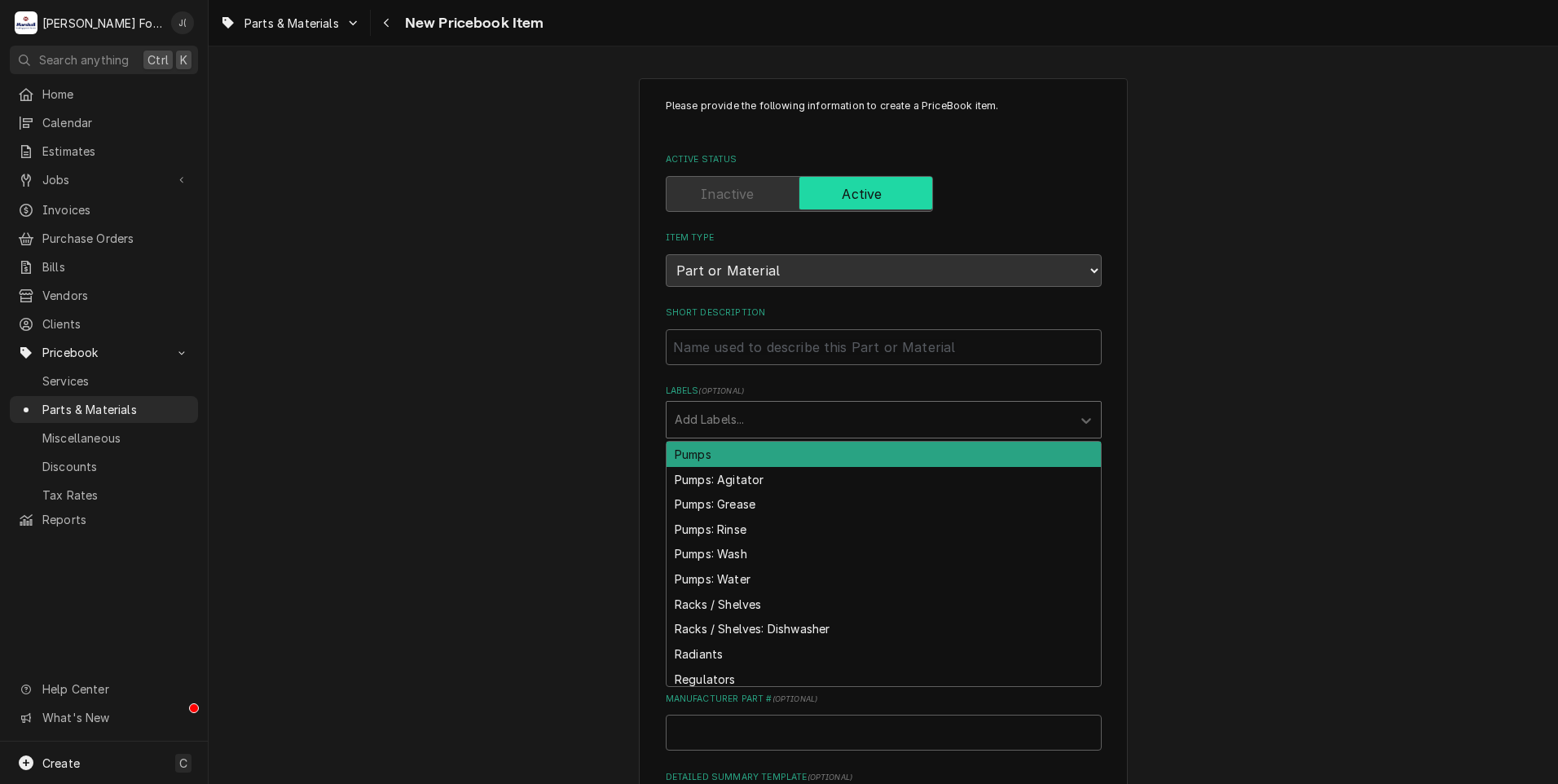
click at [747, 450] on div "Pumps" at bounding box center [883, 454] width 434 height 25
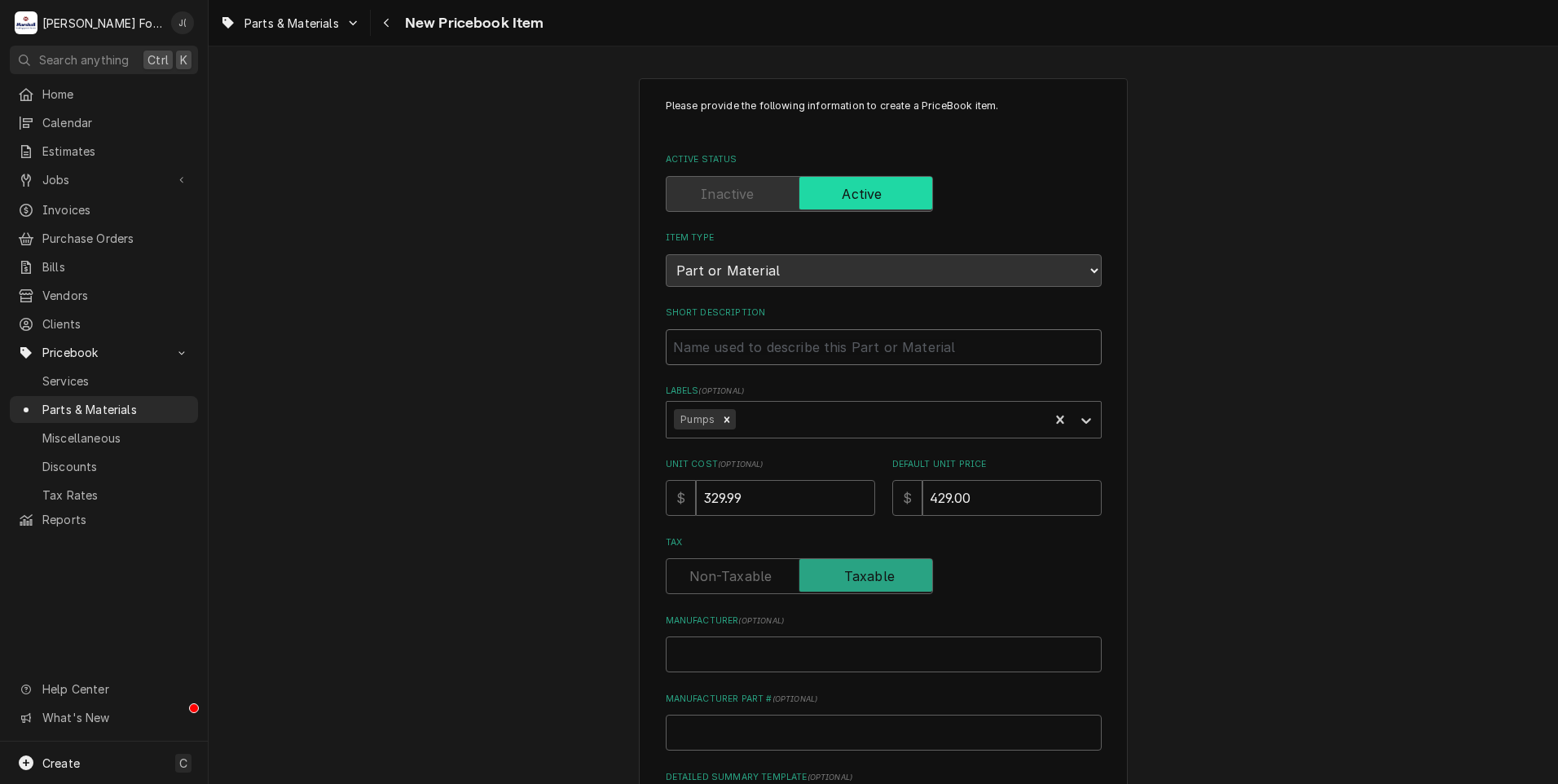
click at [755, 345] on input "Short Description" at bounding box center [884, 347] width 436 height 36
click at [726, 349] on input "Short Description" at bounding box center [884, 347] width 436 height 36
paste input "PUMP, DRAIN, 208-240V"
type textarea "x"
type input "PUMP, DRAIN, 208-240V"
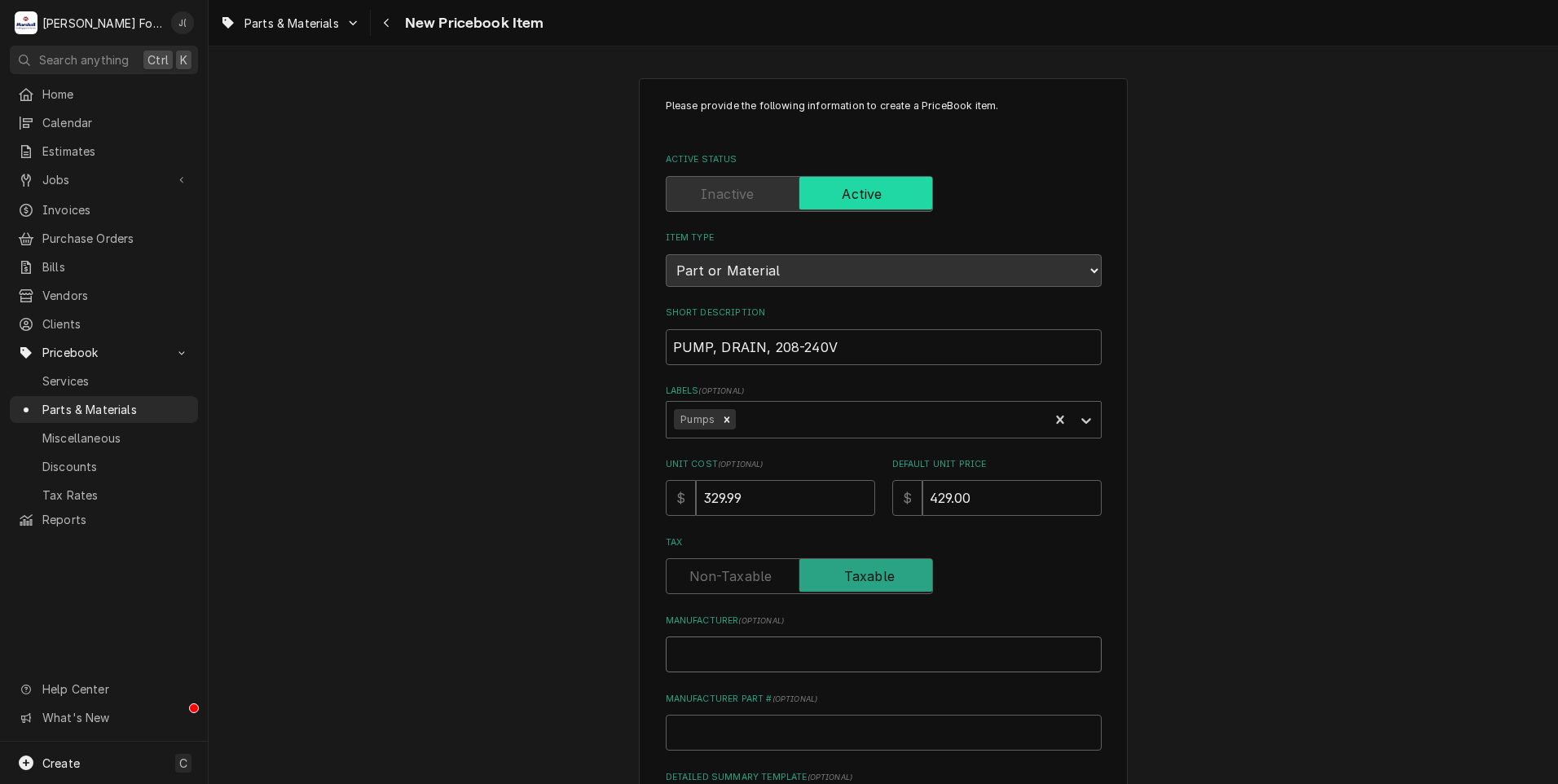
click at [710, 660] on input "Manufacturer ( optional )" at bounding box center [884, 654] width 436 height 36
type textarea "x"
type input "H"
type textarea "x"
type input "HO"
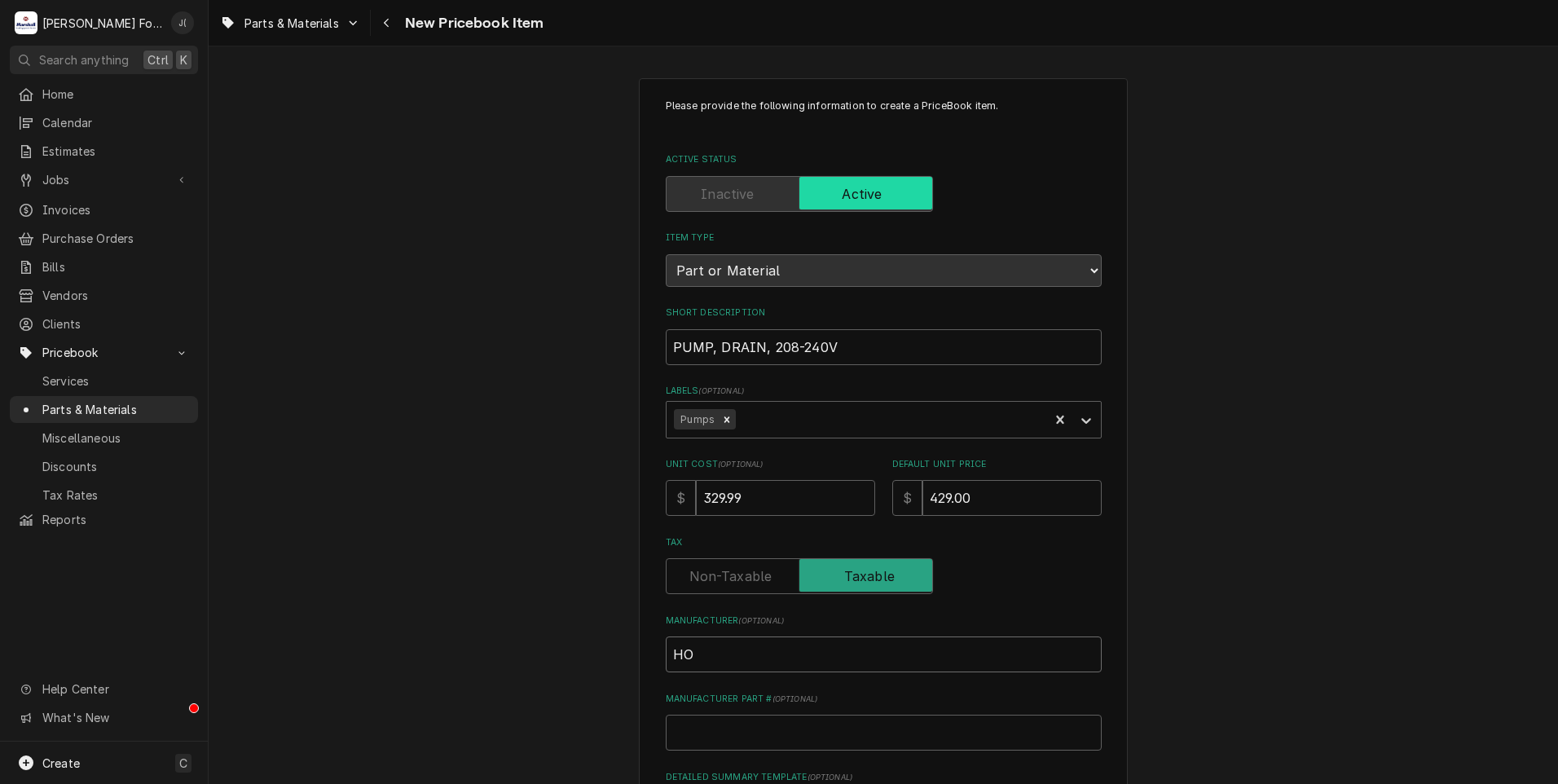
type textarea "x"
type input "HOB"
type textarea "x"
type input "HOBA"
type textarea "x"
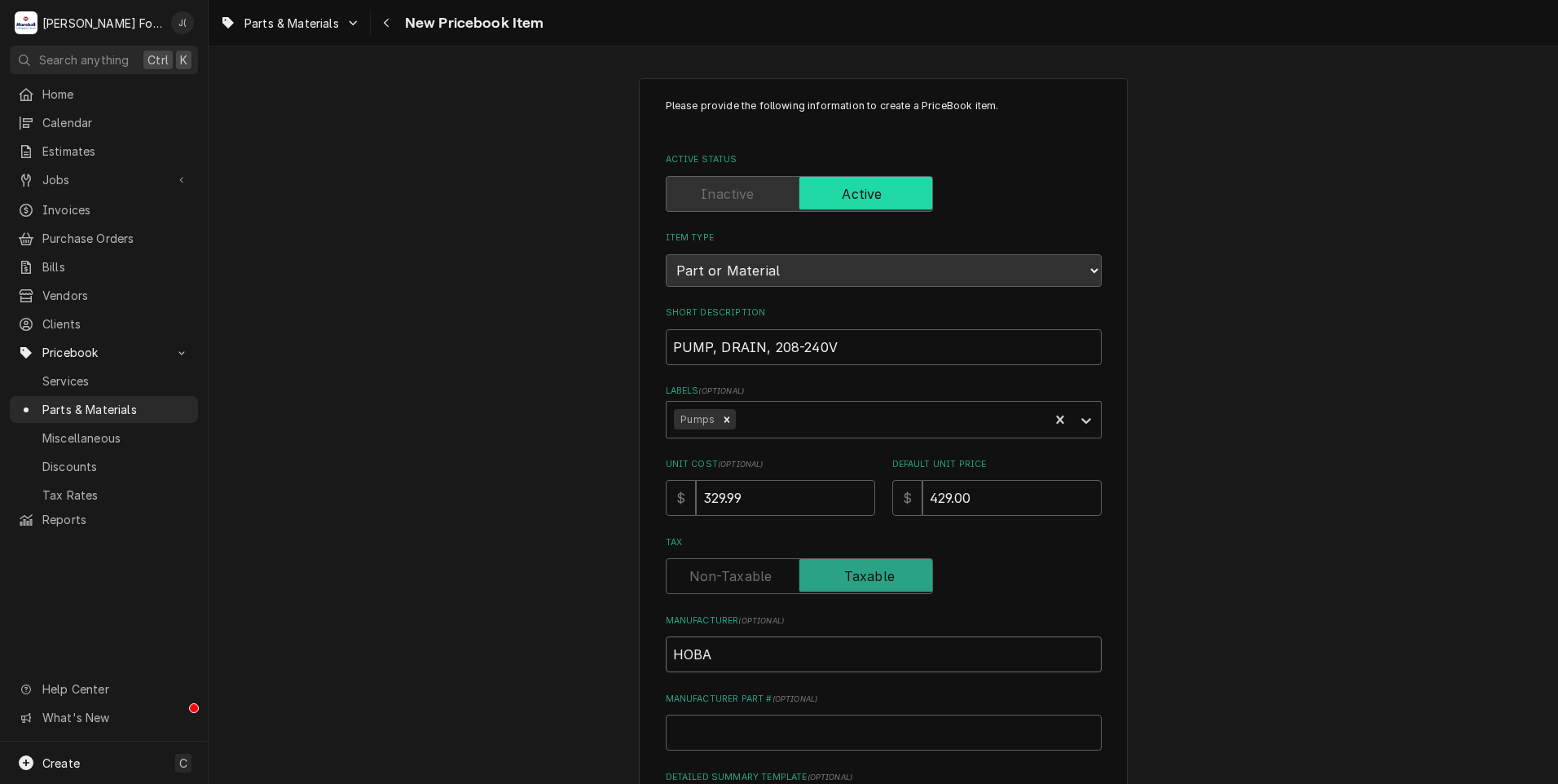
type input "HOBAR"
type textarea "x"
type input "[GEOGRAPHIC_DATA]"
click at [724, 727] on input "Manufacturer Part # ( optional )" at bounding box center [884, 732] width 436 height 36
click at [687, 727] on input "Manufacturer Part # ( optional )" at bounding box center [884, 732] width 436 height 36
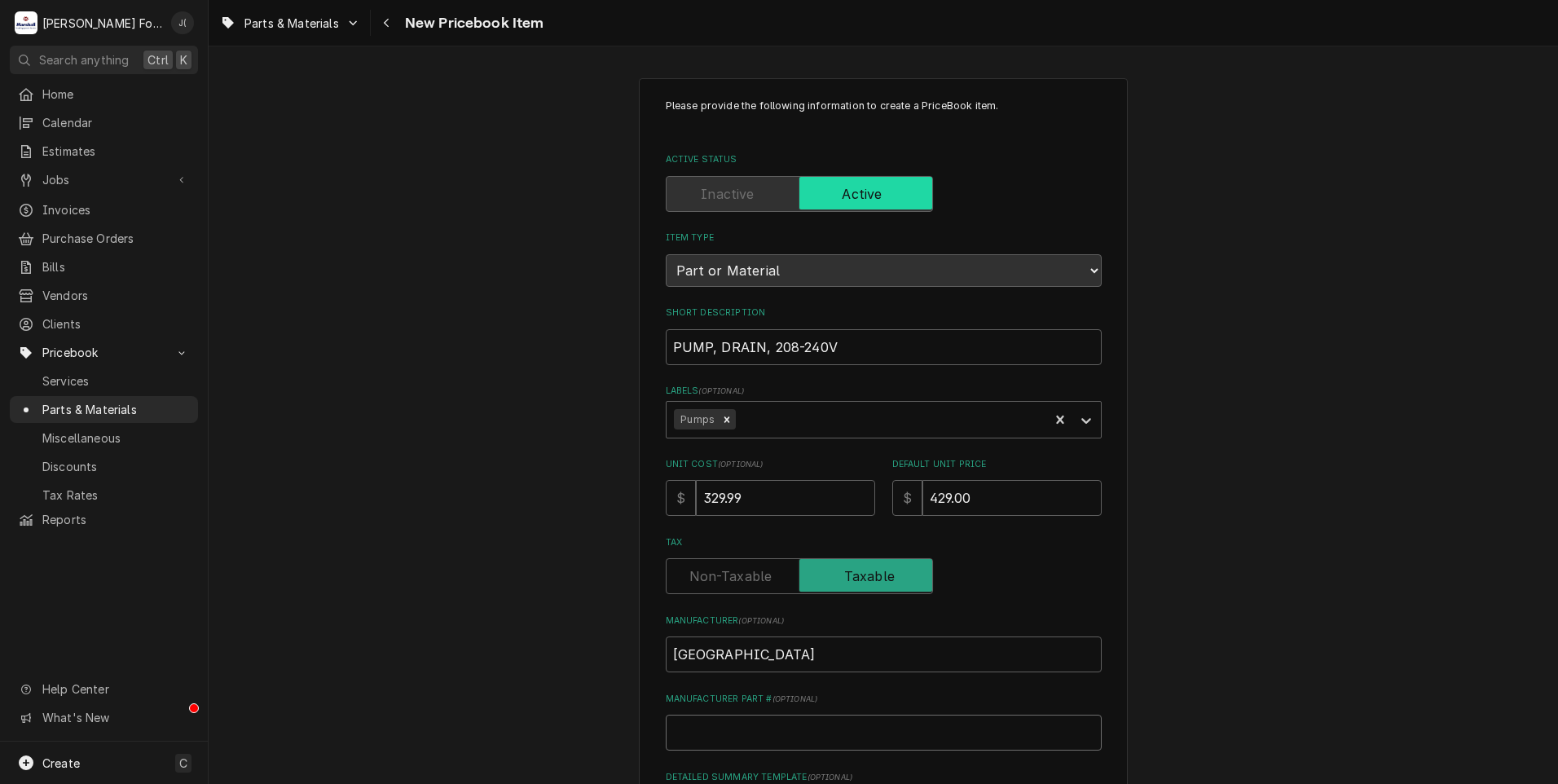
paste input "00-942096-00004"
type textarea "x"
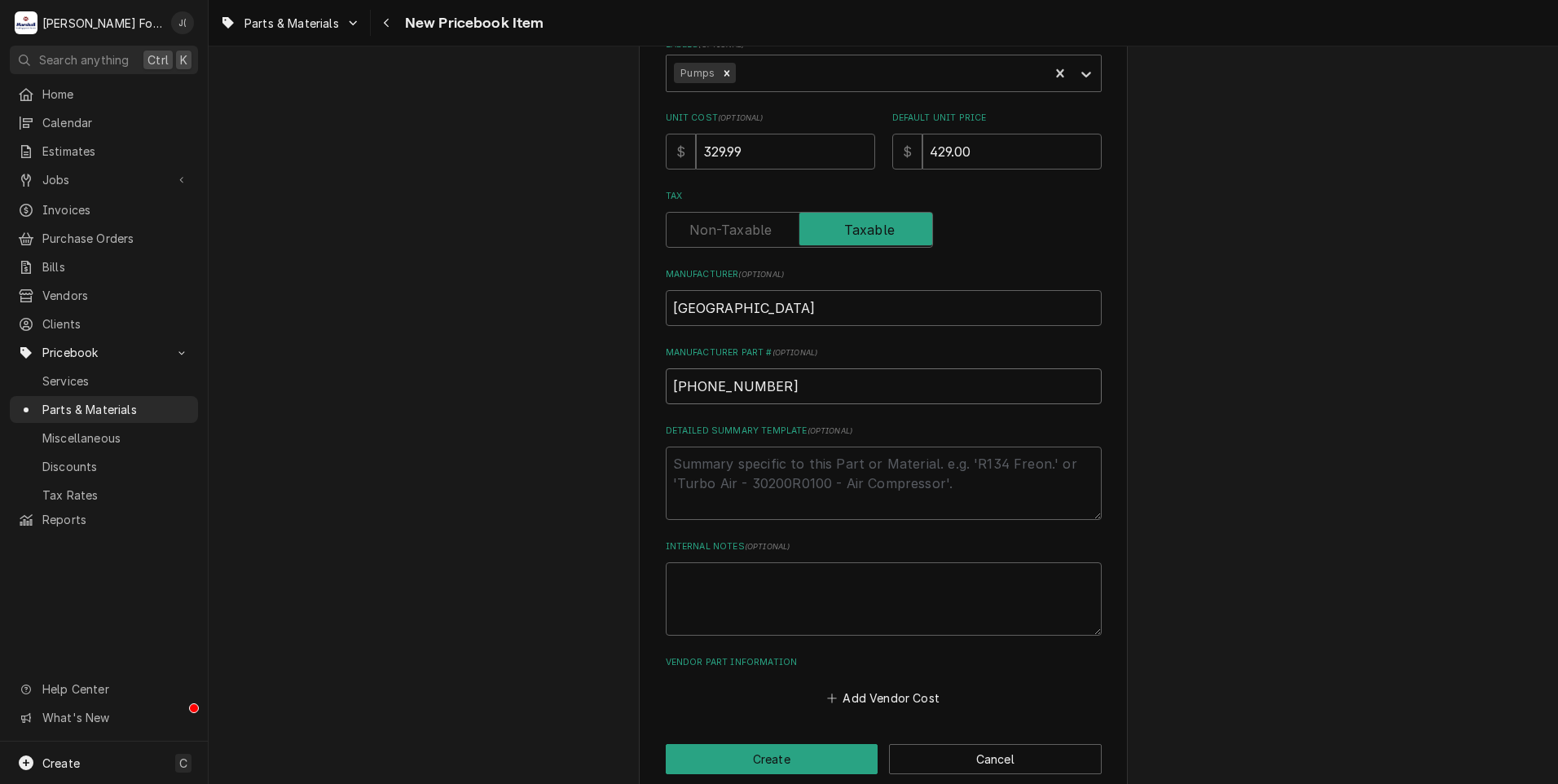
scroll to position [369, 0]
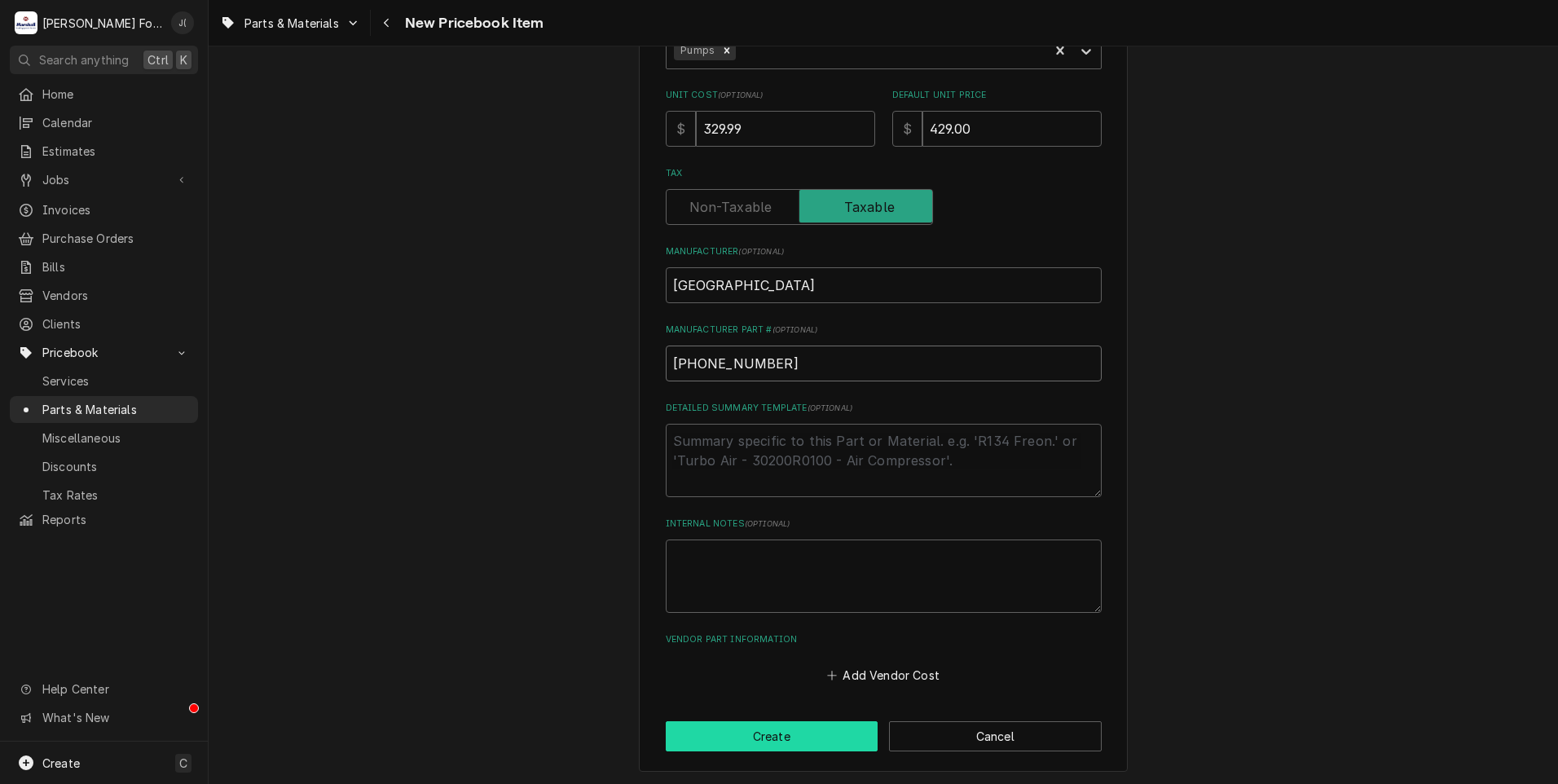
type input "00-942096-00004"
click at [737, 738] on button "Create" at bounding box center [773, 735] width 213 height 30
type textarea "x"
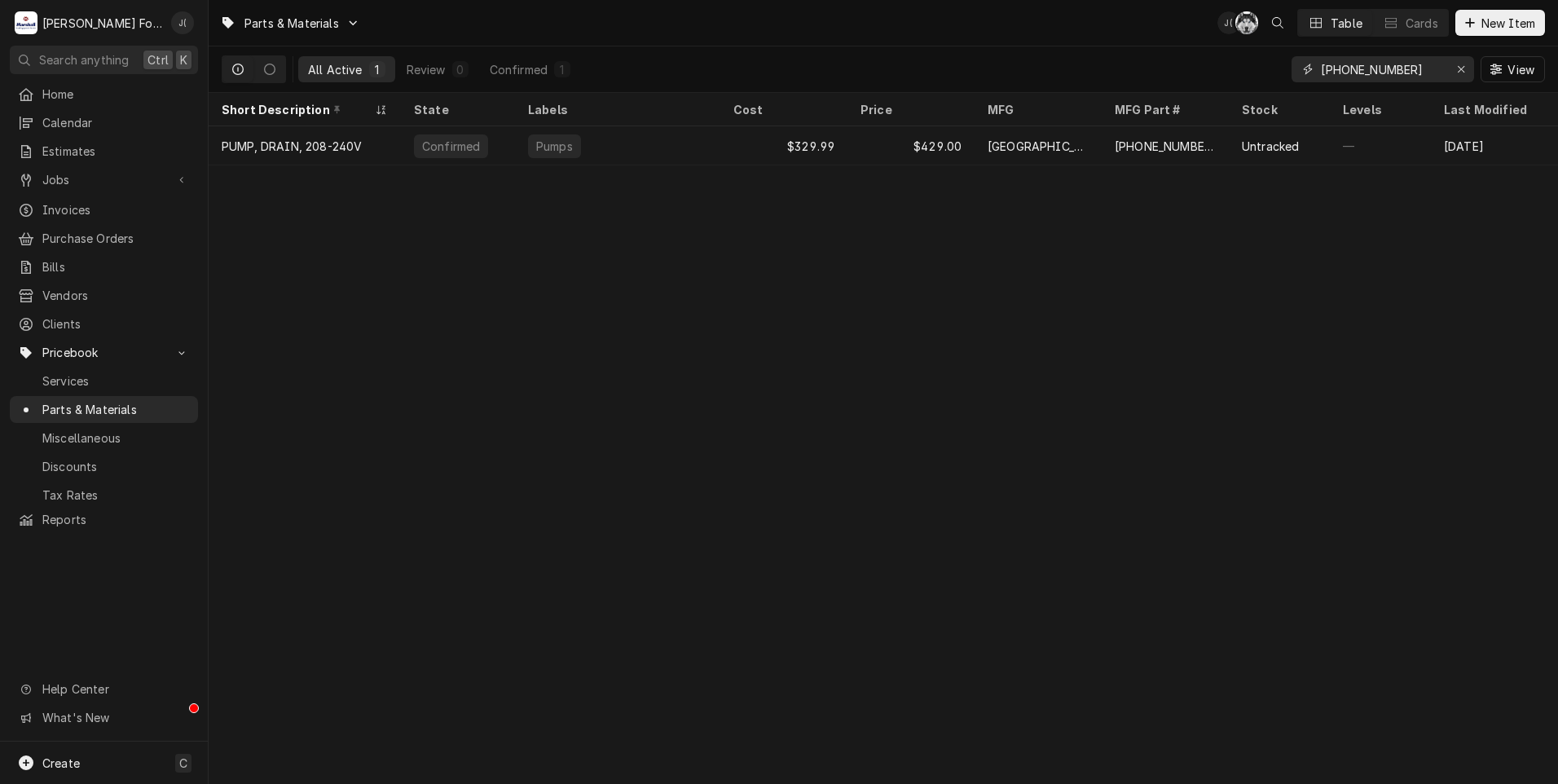
click at [1462, 67] on icon "Erase input" at bounding box center [1461, 69] width 9 height 12
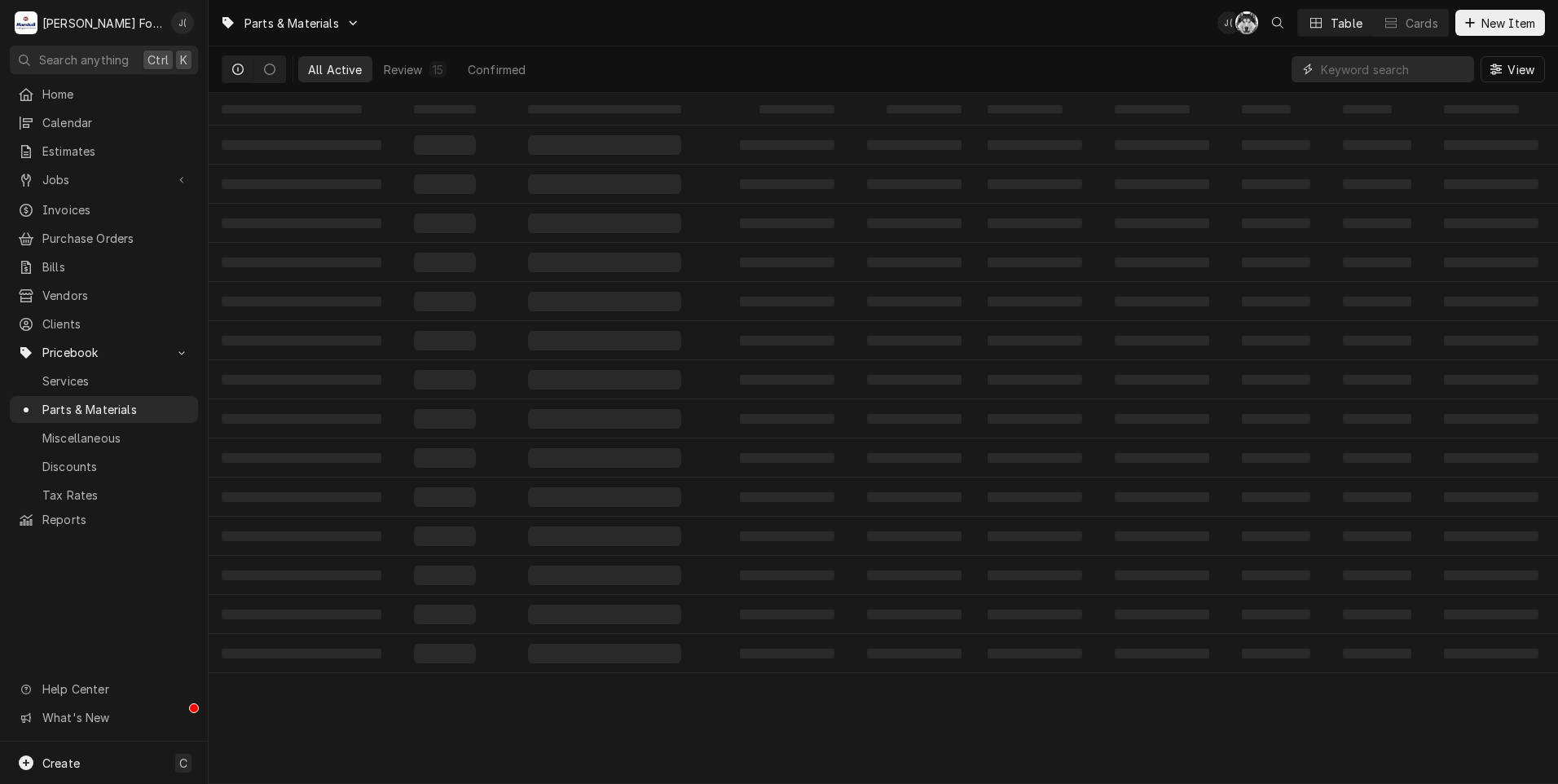
paste input "01-605772"
type input "01-605772"
click at [1484, 28] on span "New Item" at bounding box center [1509, 23] width 60 height 18
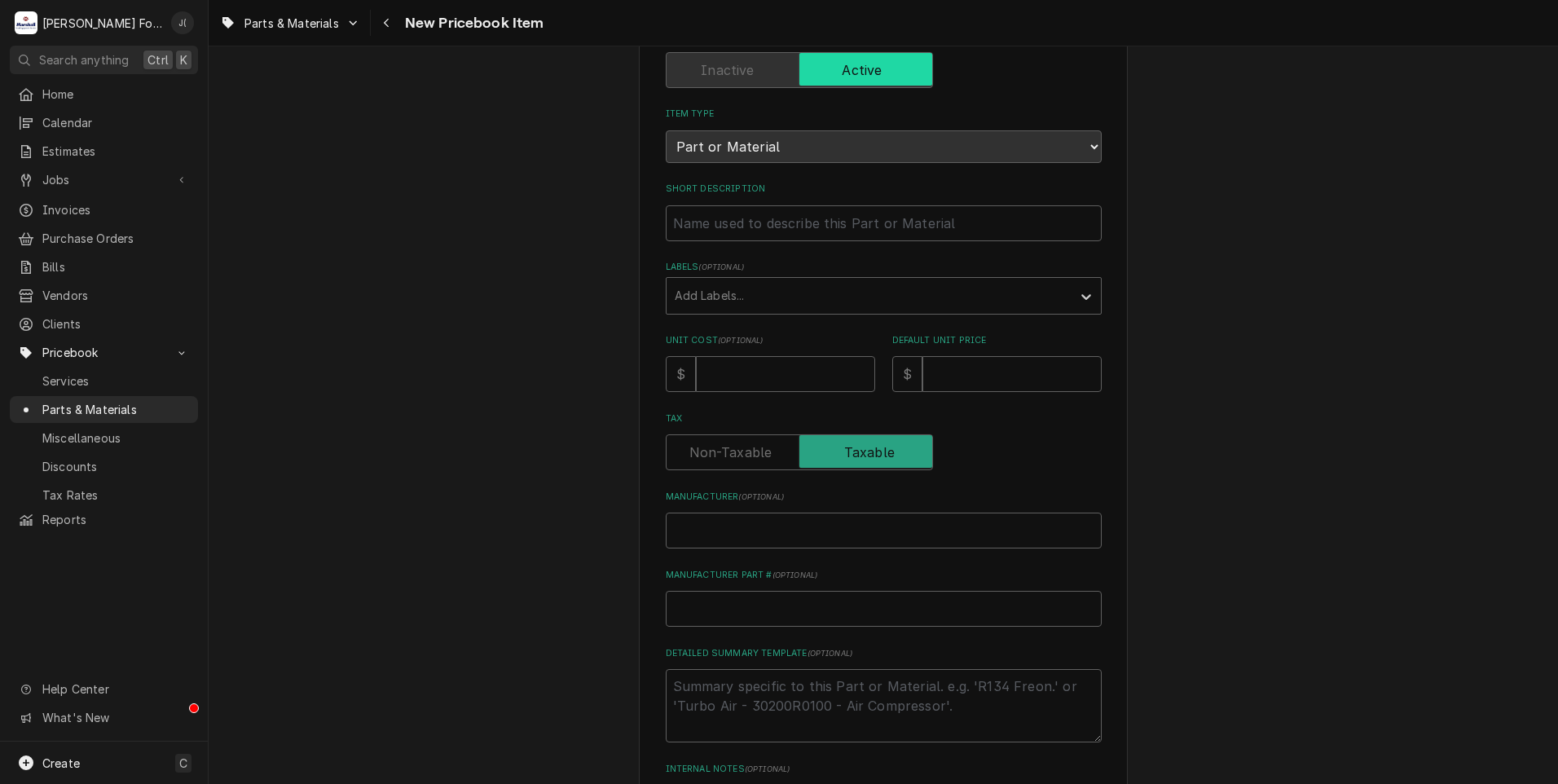
scroll to position [369, 0]
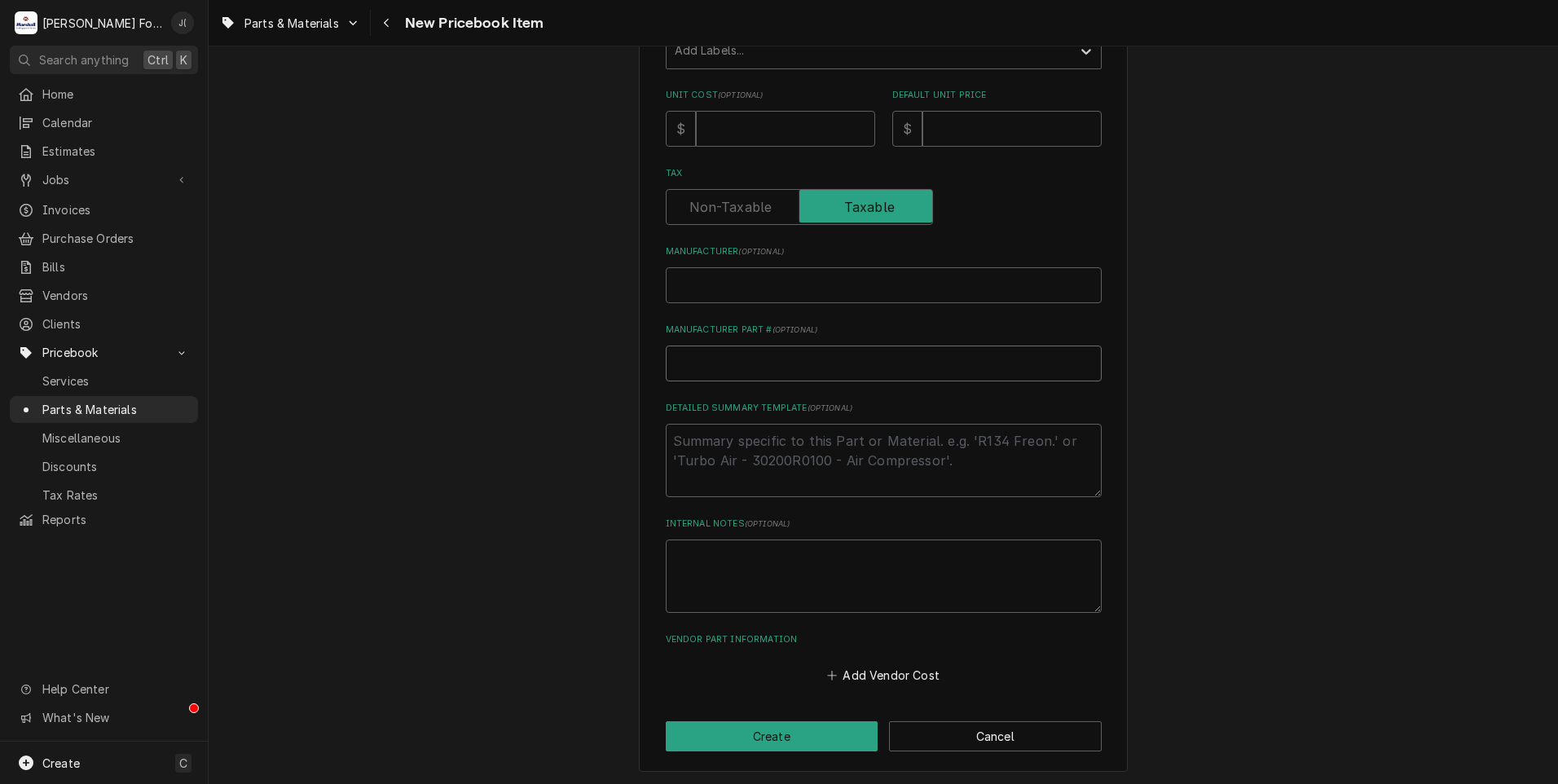
paste input "01-605772"
type textarea "x"
type input "01-605772"
click at [711, 282] on input "Manufacturer ( optional )" at bounding box center [884, 285] width 436 height 36
type textarea "x"
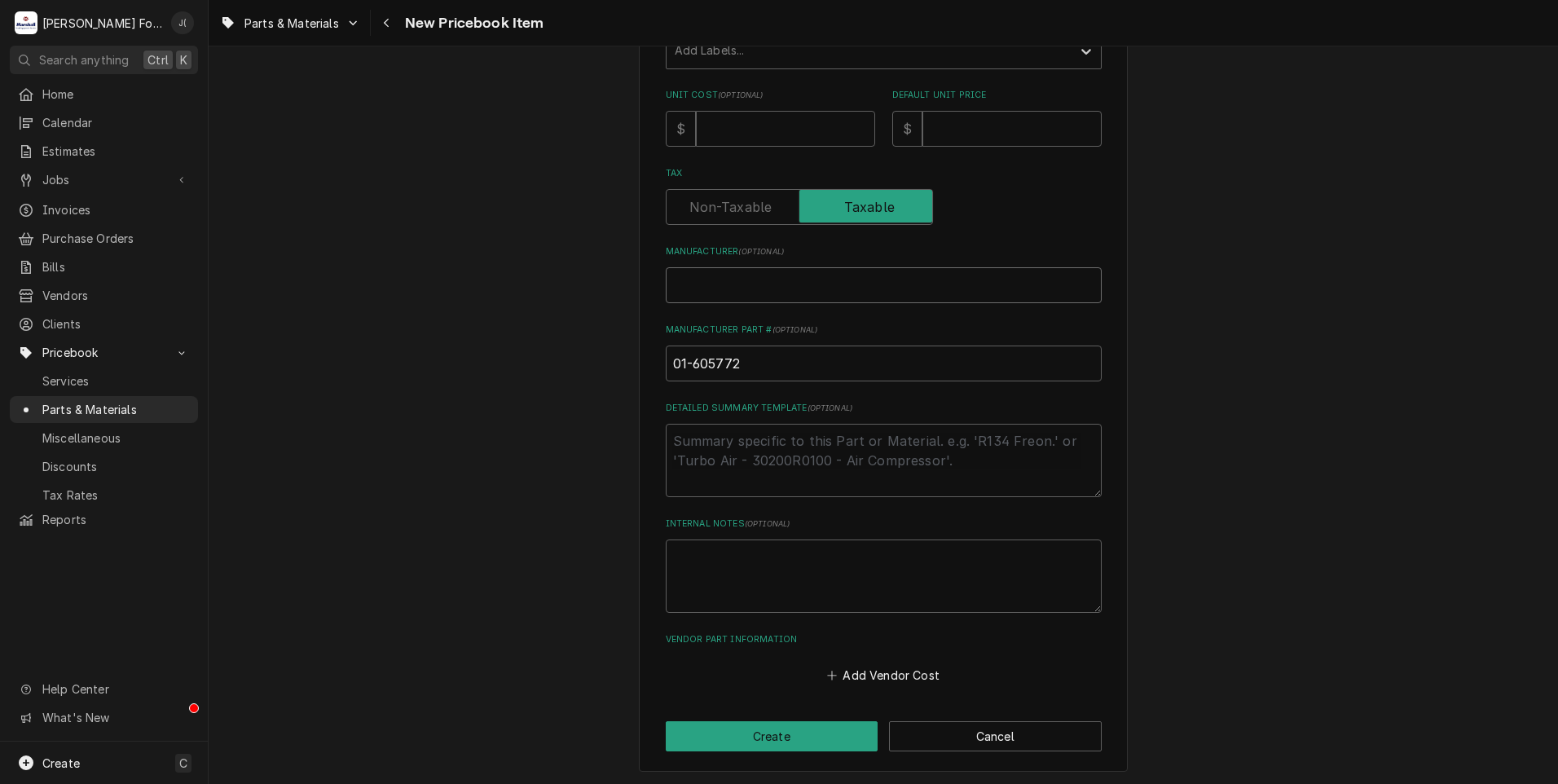
type input "H"
type textarea "x"
type input "HO"
type textarea "x"
type input "HOB"
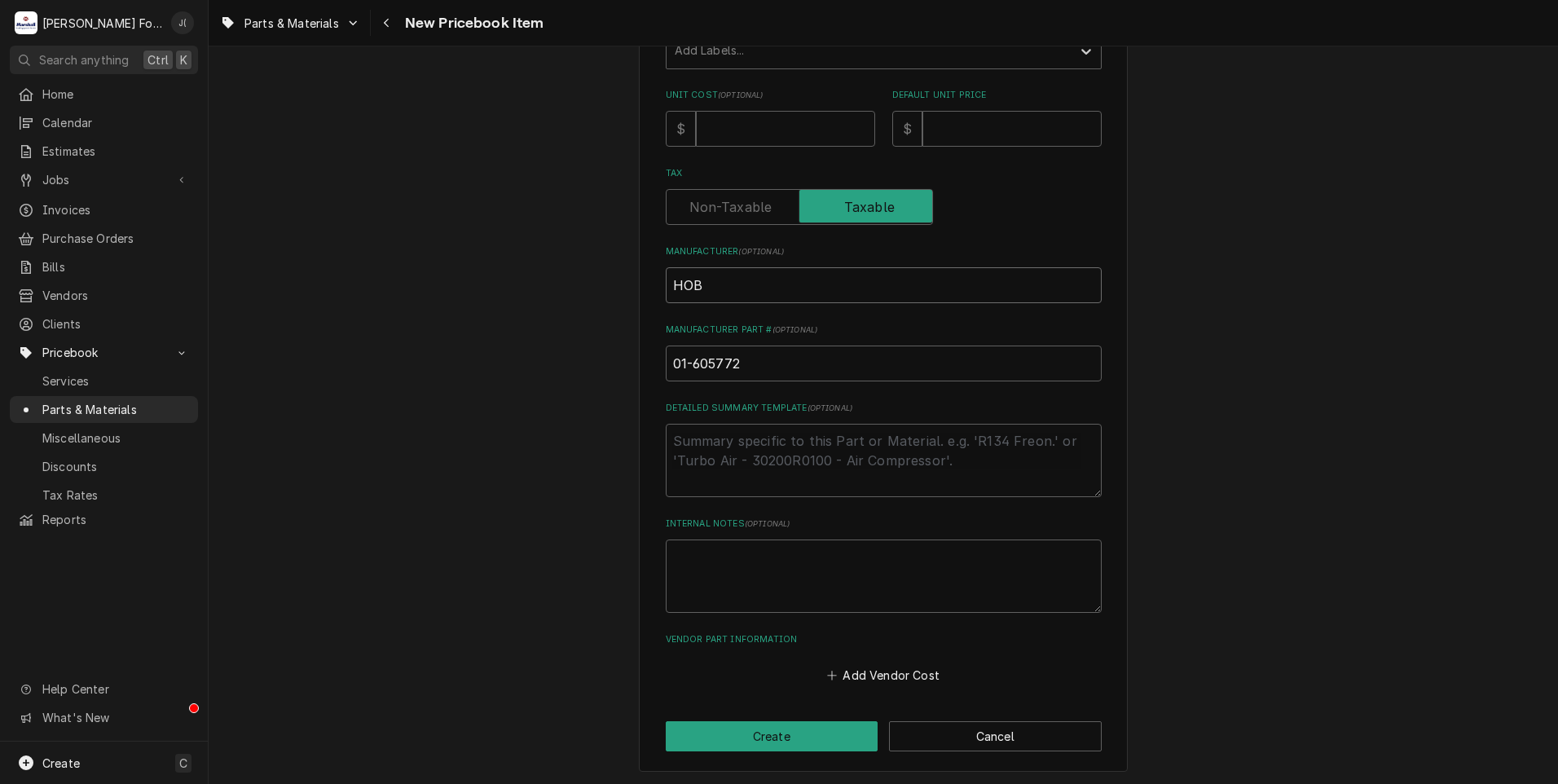
type textarea "x"
type input "HOBA"
type textarea "x"
type input "HOBAR"
type textarea "x"
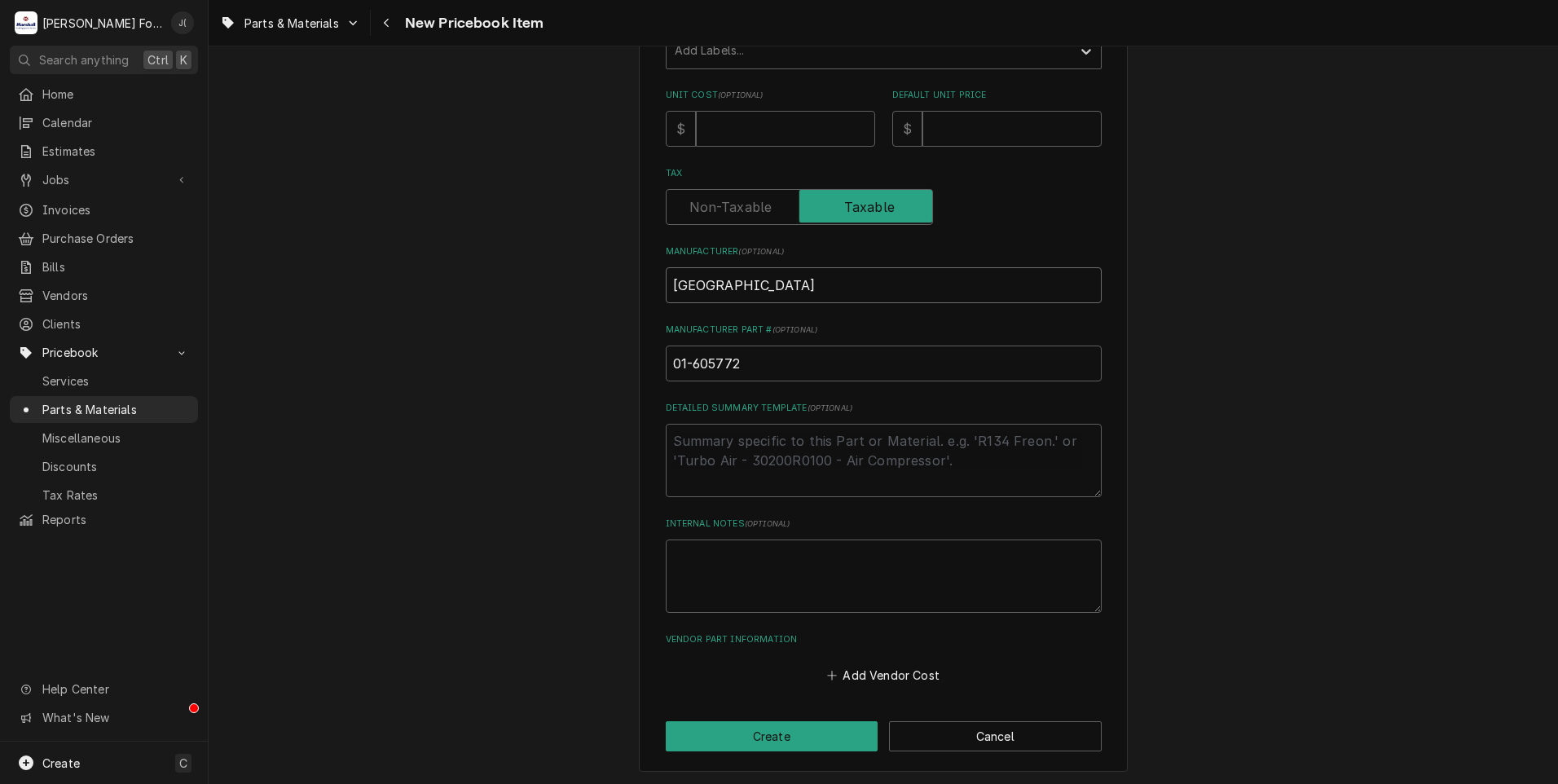
type input "[GEOGRAPHIC_DATA]"
click at [950, 126] on input "Default Unit Price" at bounding box center [1013, 129] width 180 height 36
type textarea "x"
type input "2"
type textarea "x"
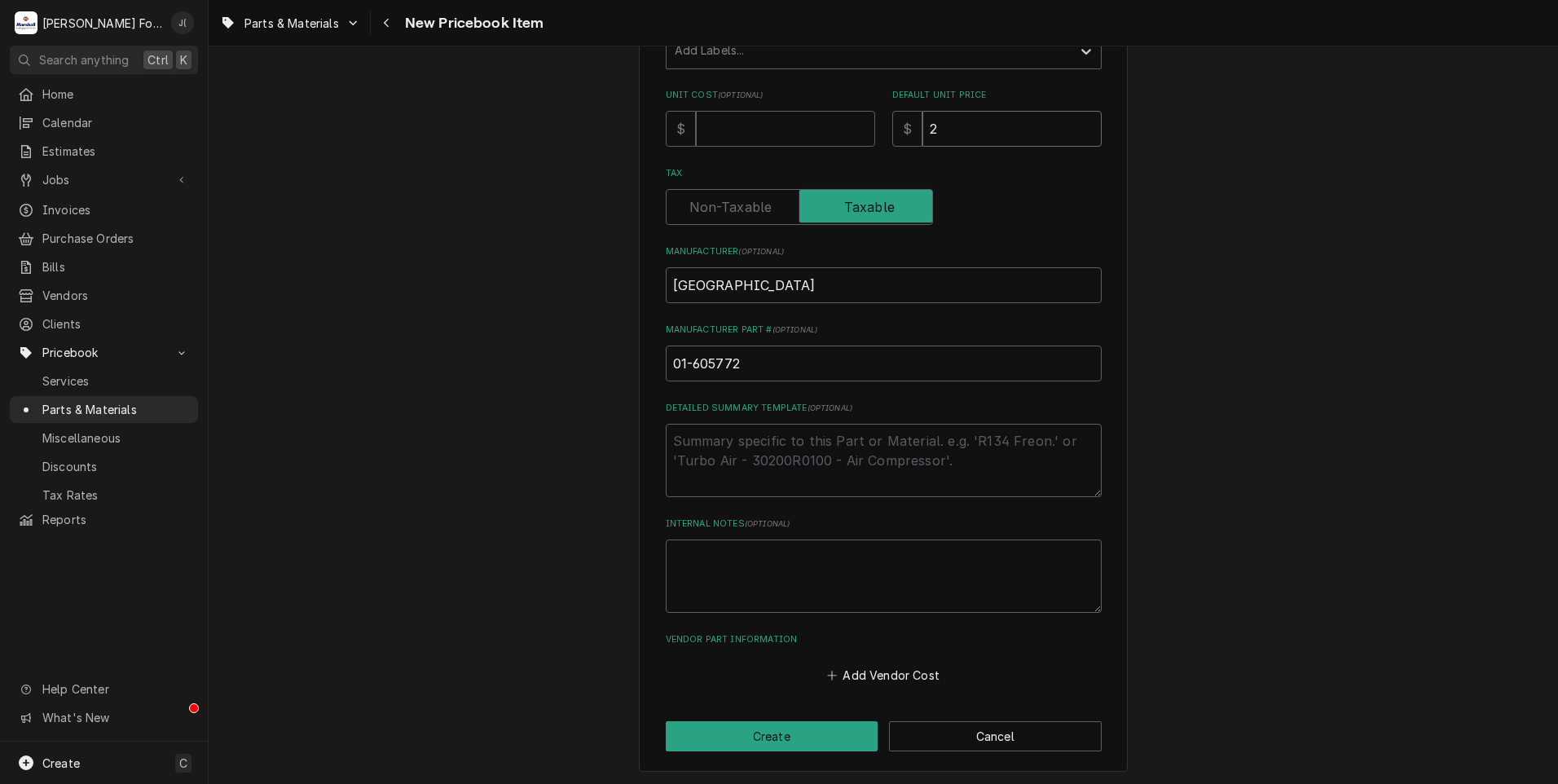
type input "22"
type textarea "x"
type input "227"
type textarea "x"
type input "227.0"
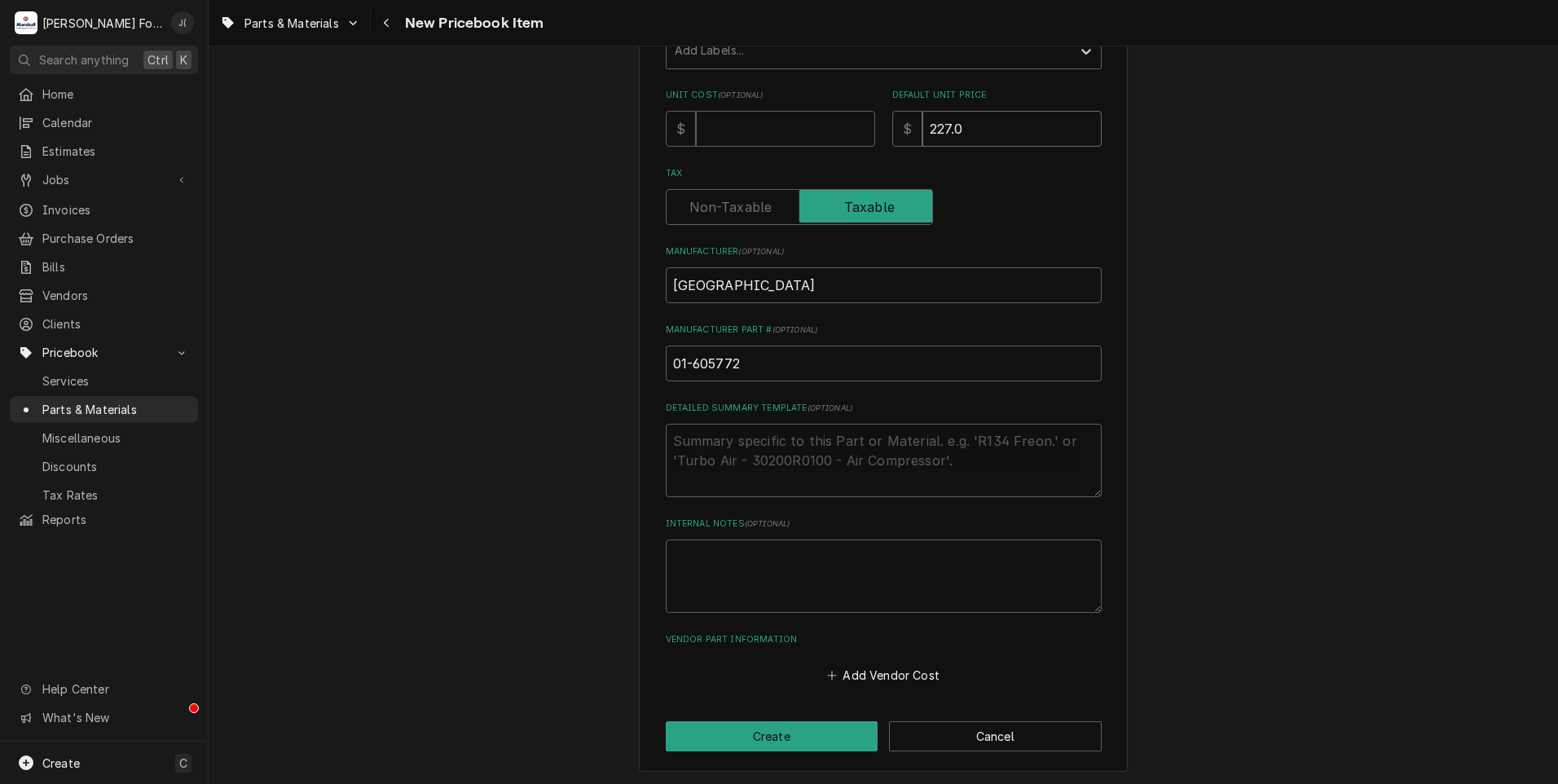
type textarea "x"
type input "227.00"
click at [753, 128] on input "Unit Cost ( optional )" at bounding box center [785, 129] width 180 height 36
type textarea "x"
type input "1"
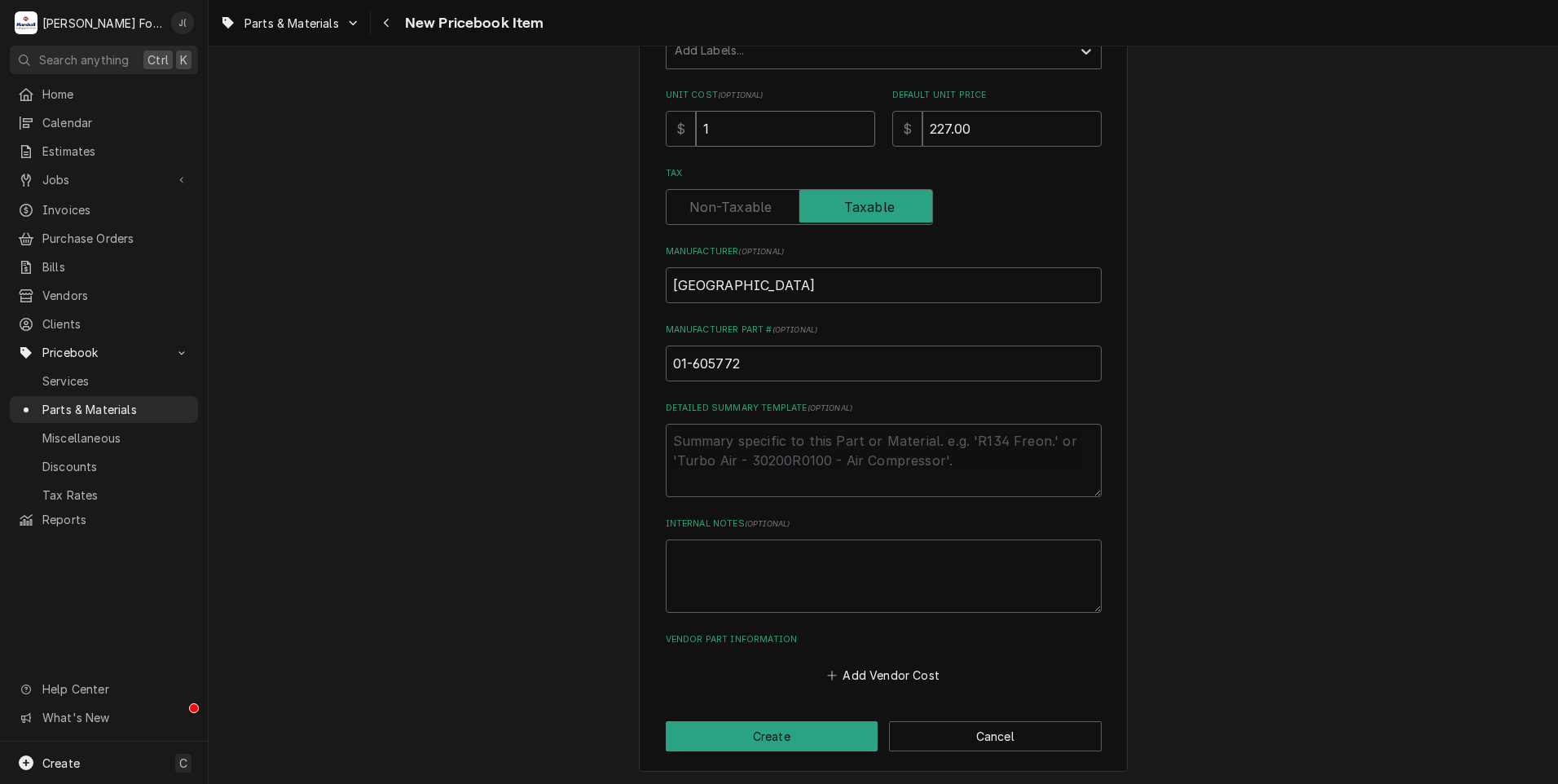
type textarea "x"
type input "19"
type textarea "x"
type input "197"
type textarea "x"
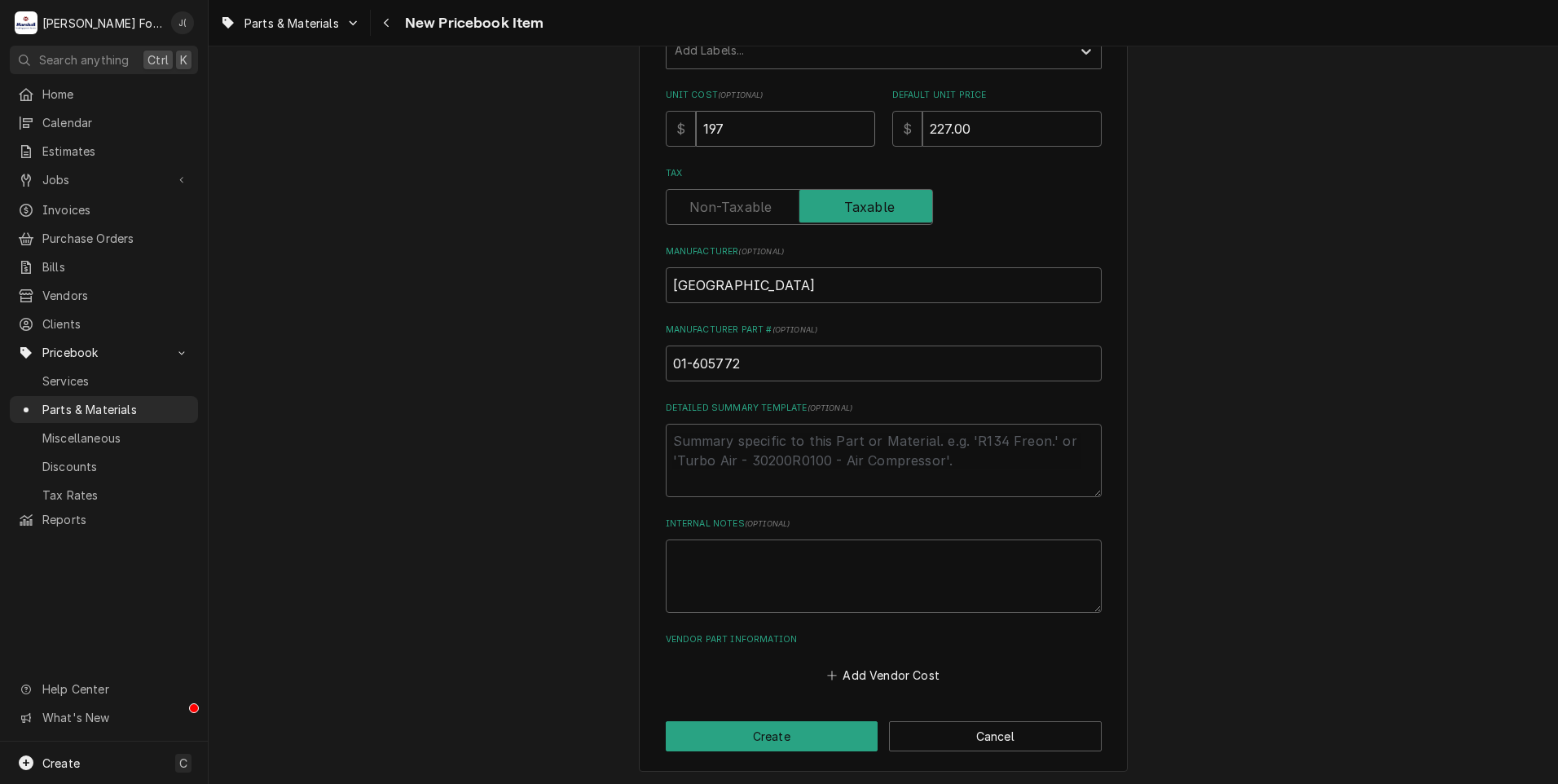
type input "197.3"
type textarea "x"
type input "197.36"
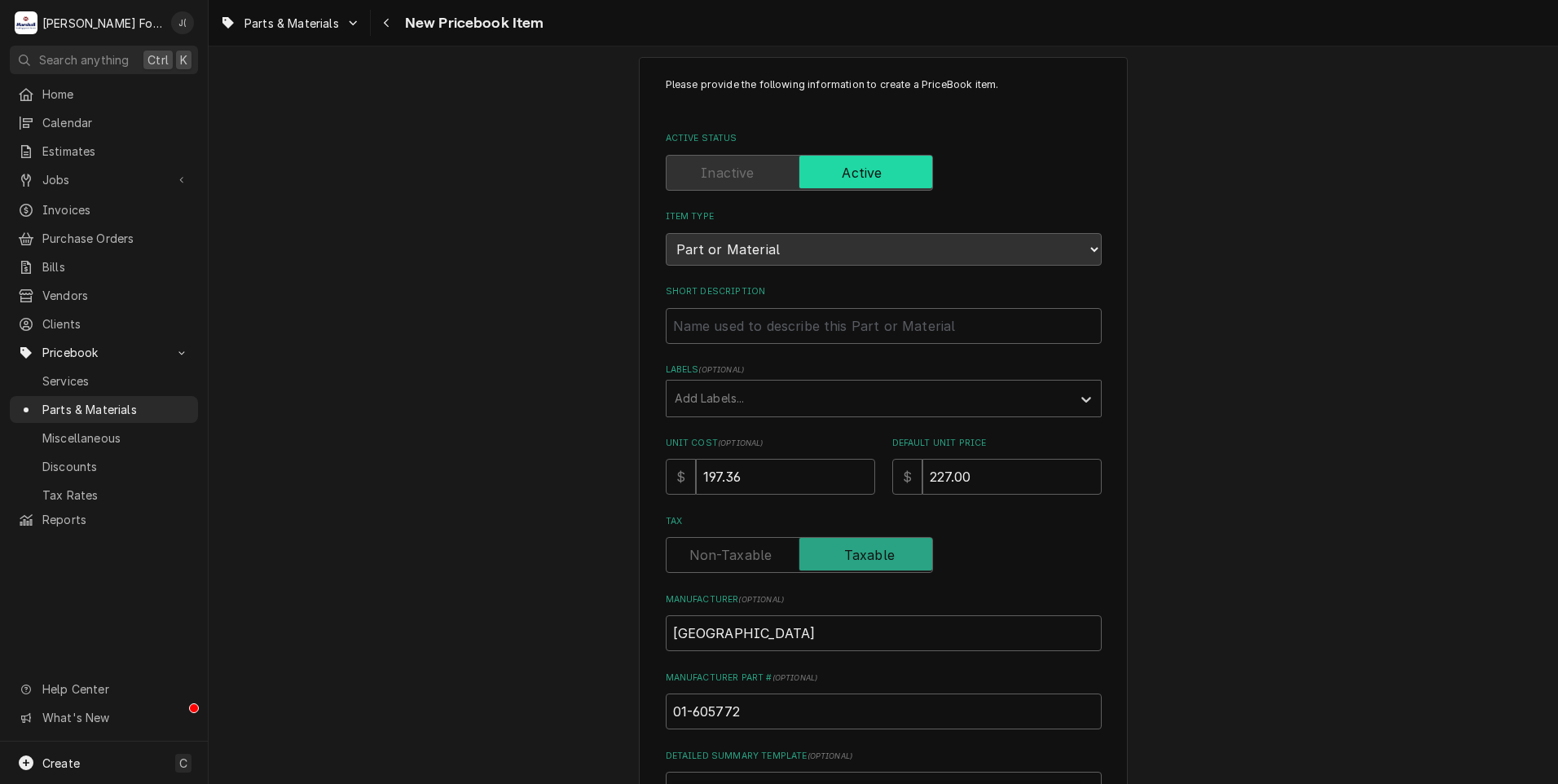
scroll to position [0, 0]
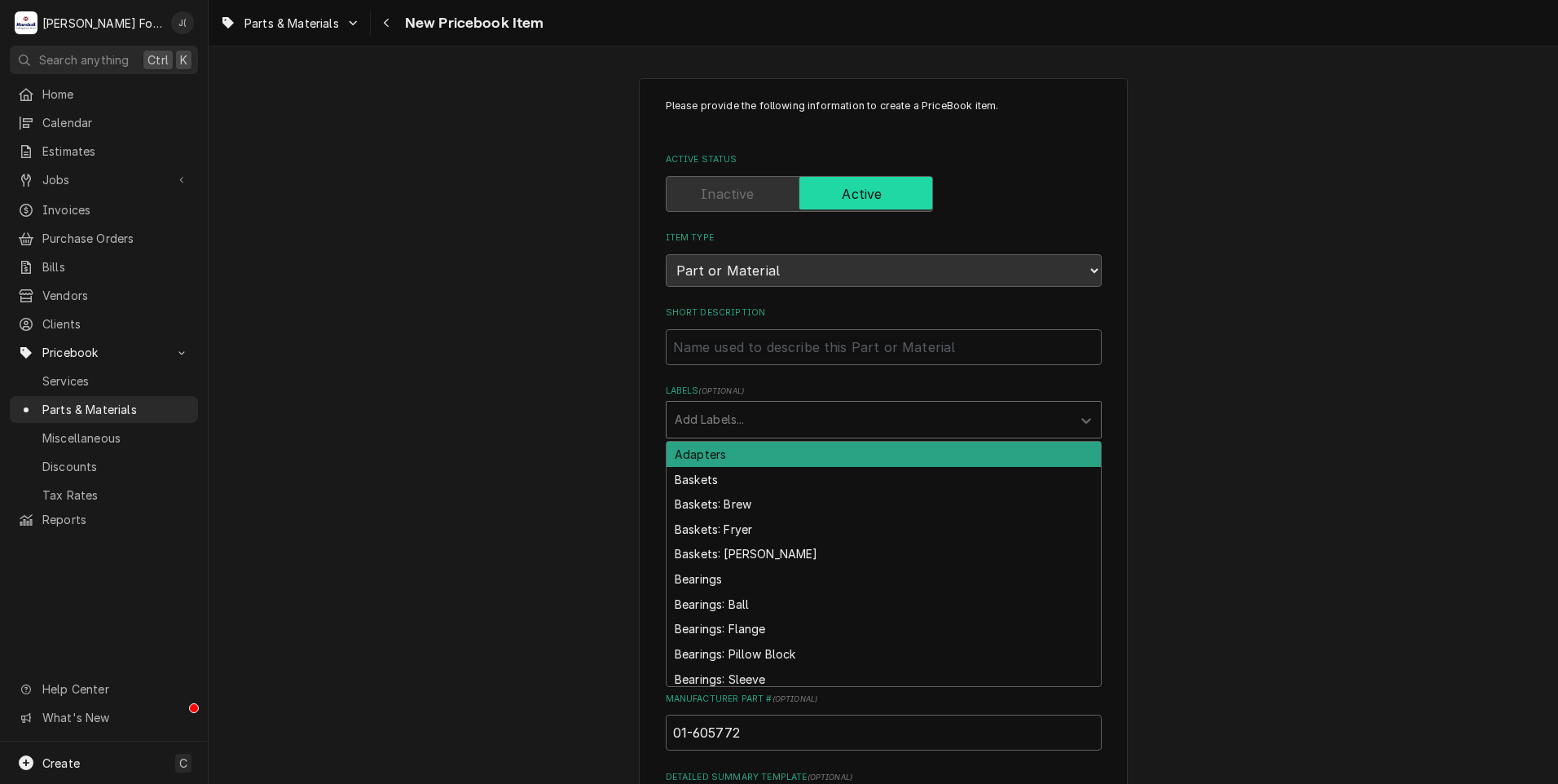
click at [709, 414] on div "Labels" at bounding box center [869, 419] width 389 height 29
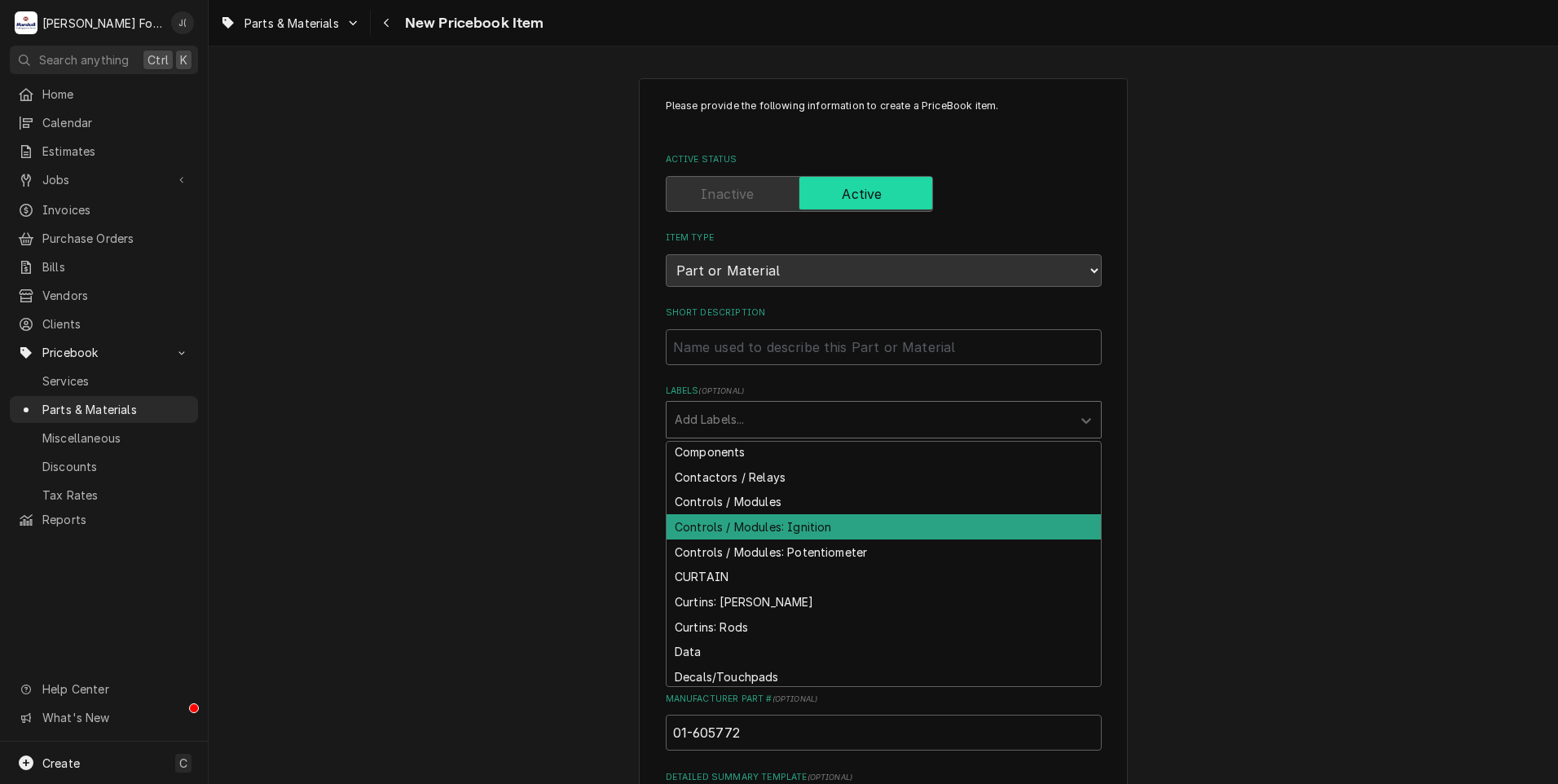
scroll to position [1222, 0]
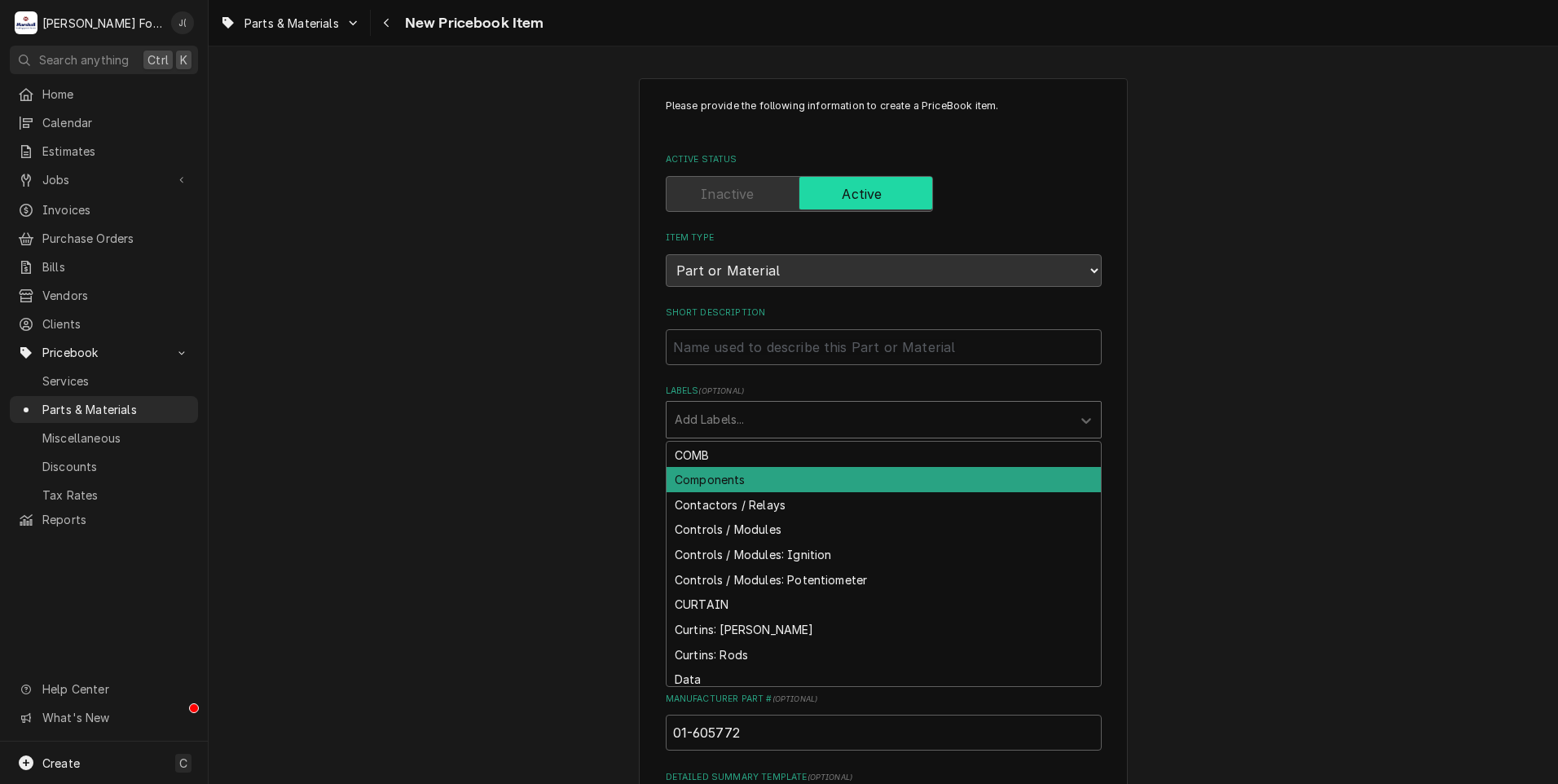
click at [736, 482] on div "Components" at bounding box center [883, 480] width 434 height 25
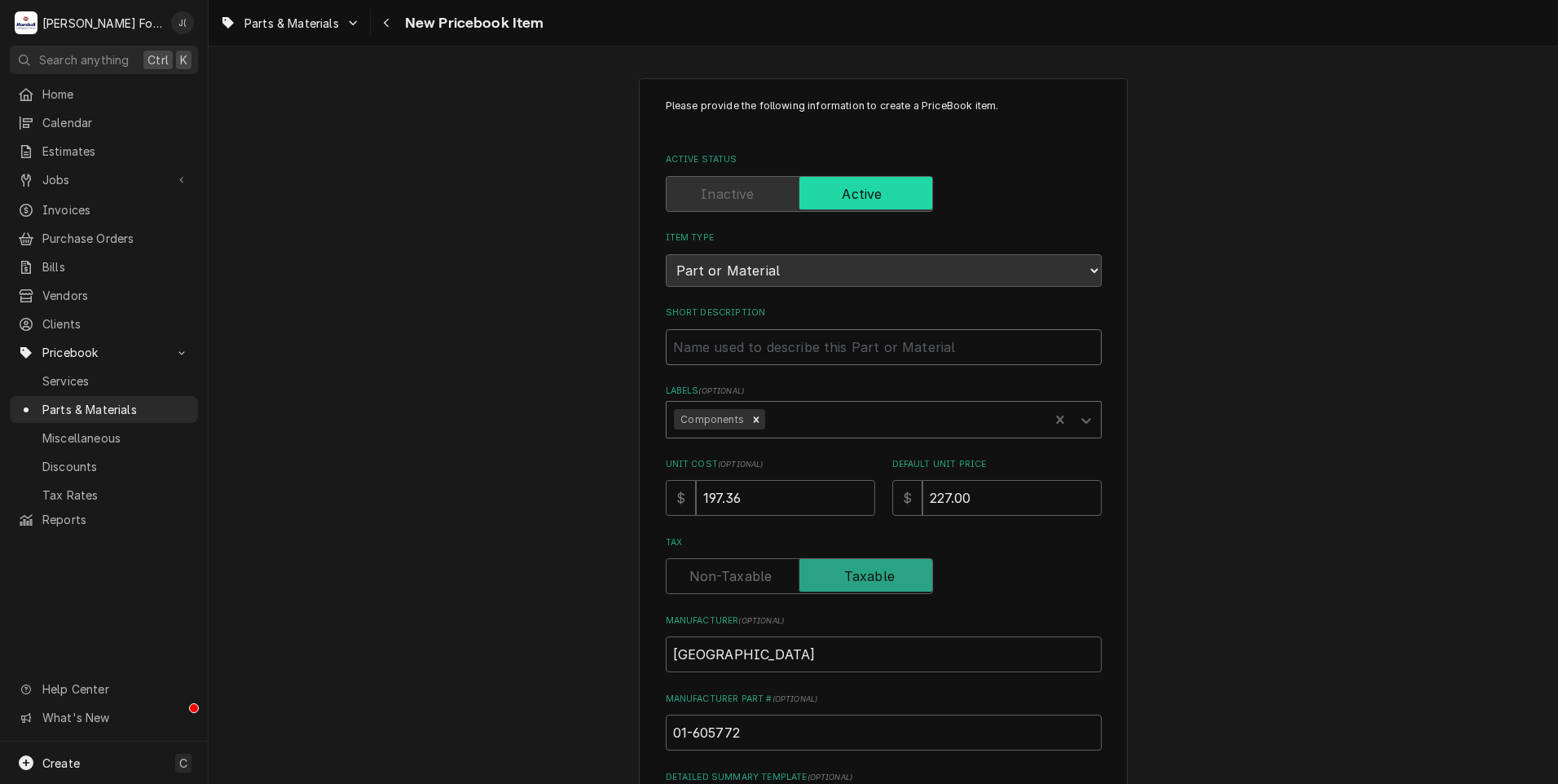
click at [733, 338] on input "Short Description" at bounding box center [884, 347] width 436 height 36
click at [746, 339] on input "Short Description" at bounding box center [884, 347] width 436 height 36
paste input "KIT, SERVICE,AIR TRAP"
type textarea "x"
type input "KIT, SERVICE,AIR TRAP"
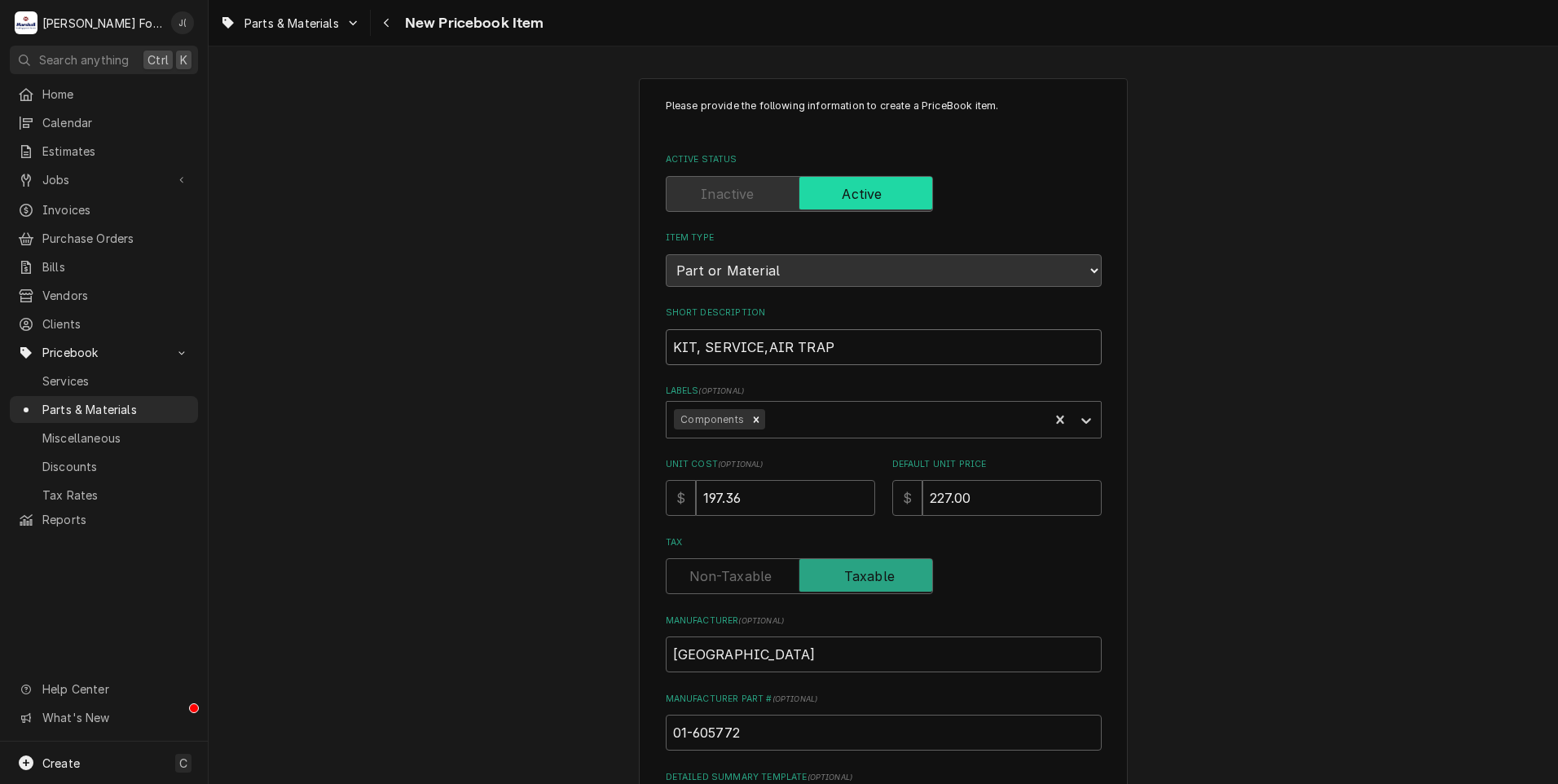
type textarea "x"
type input "KIT, SERVICE, AIR TRAP"
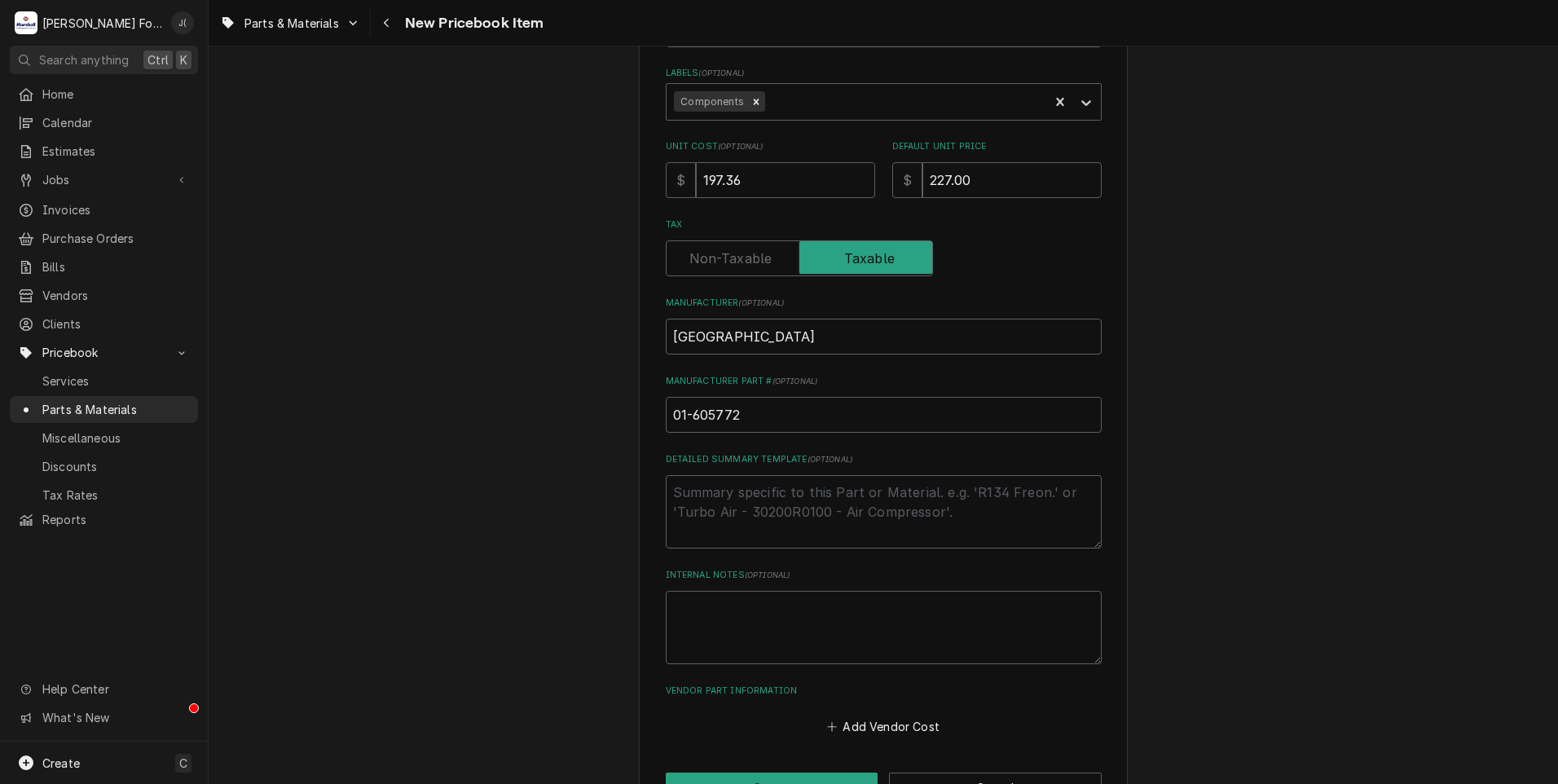
scroll to position [369, 0]
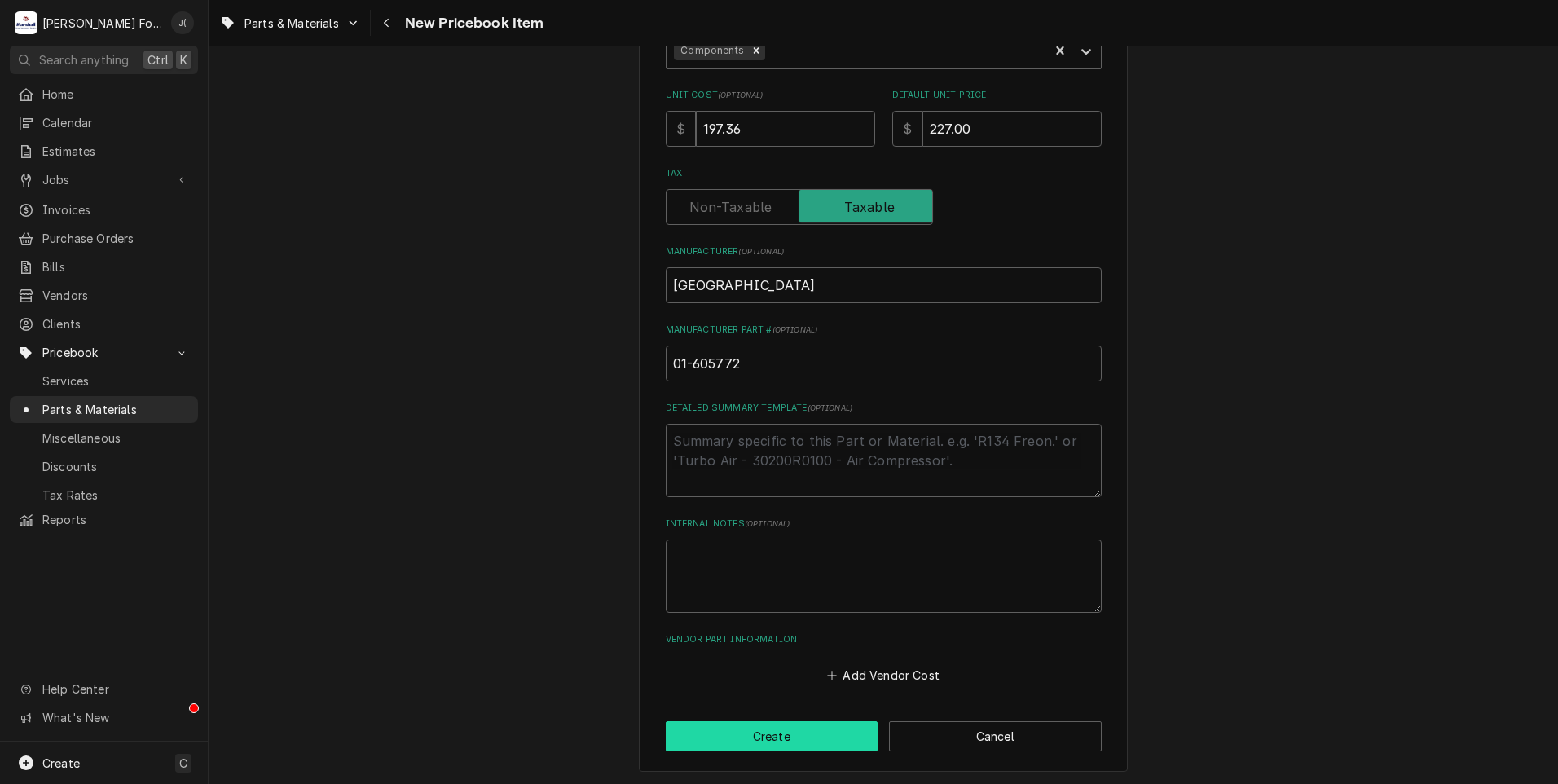
click at [777, 737] on button "Create" at bounding box center [773, 735] width 213 height 30
type textarea "x"
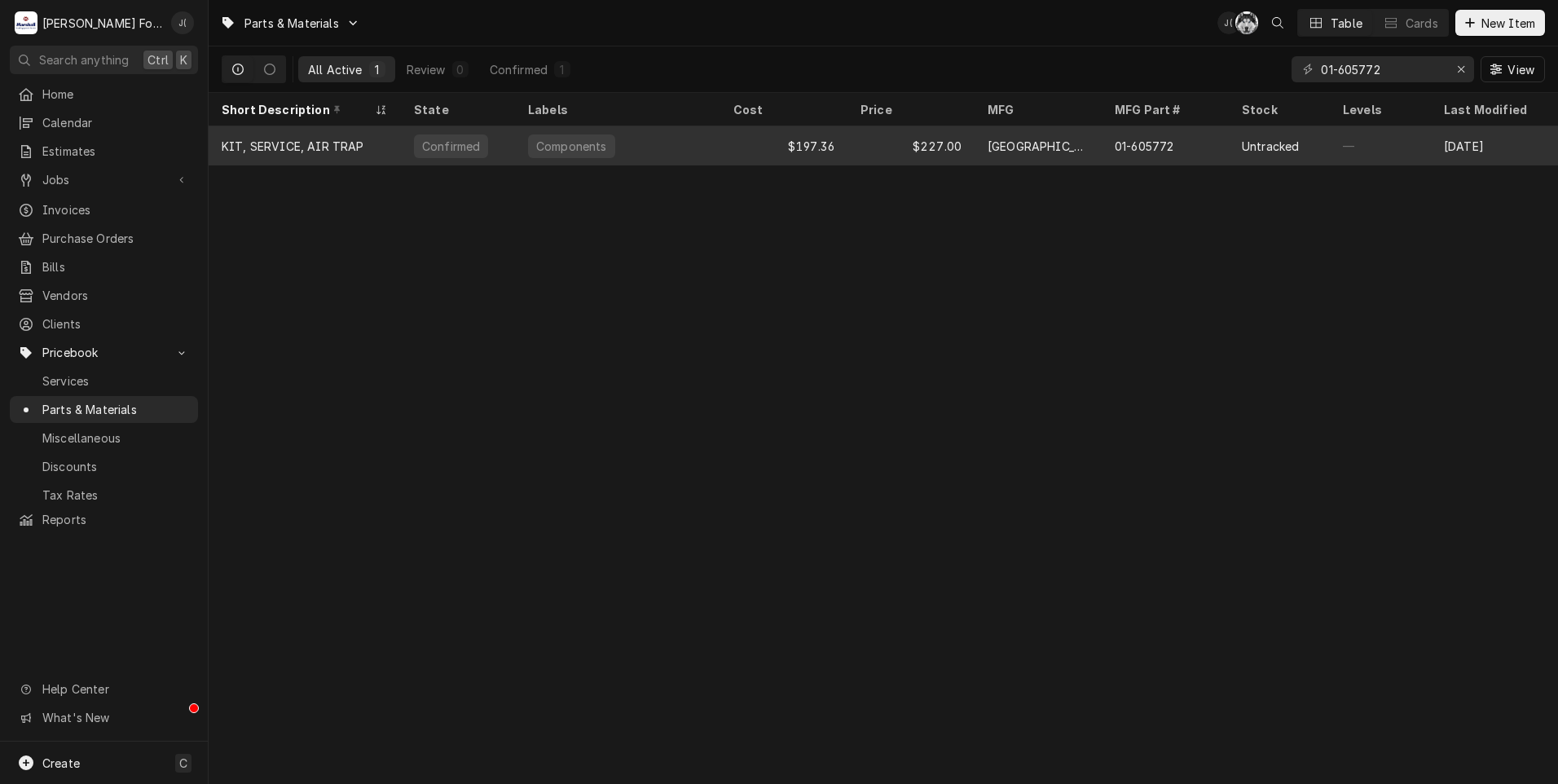
click at [750, 151] on div "$197.36" at bounding box center [784, 145] width 127 height 39
click at [750, 150] on div "$197.36" at bounding box center [784, 145] width 127 height 39
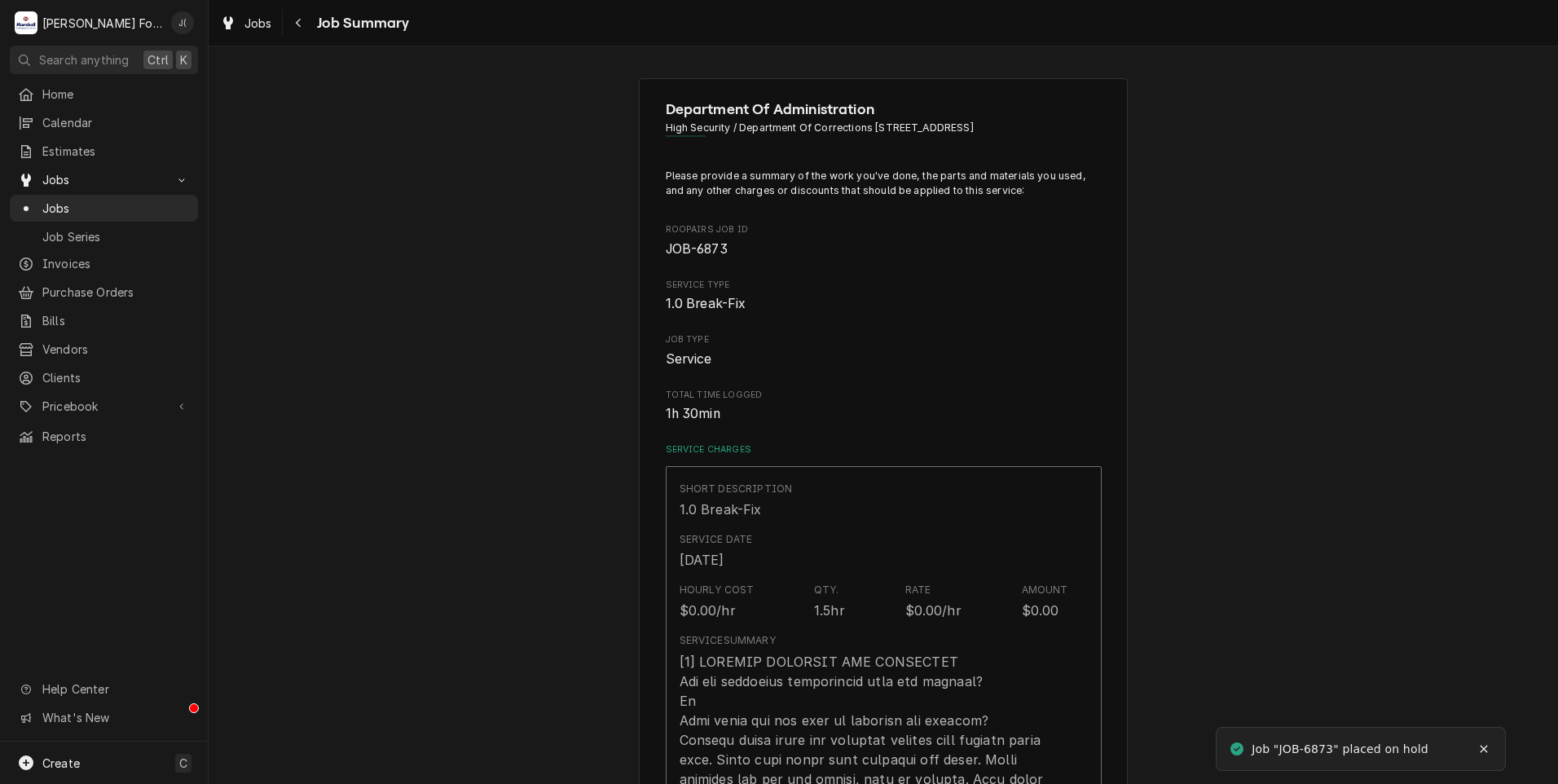
type textarea "x"
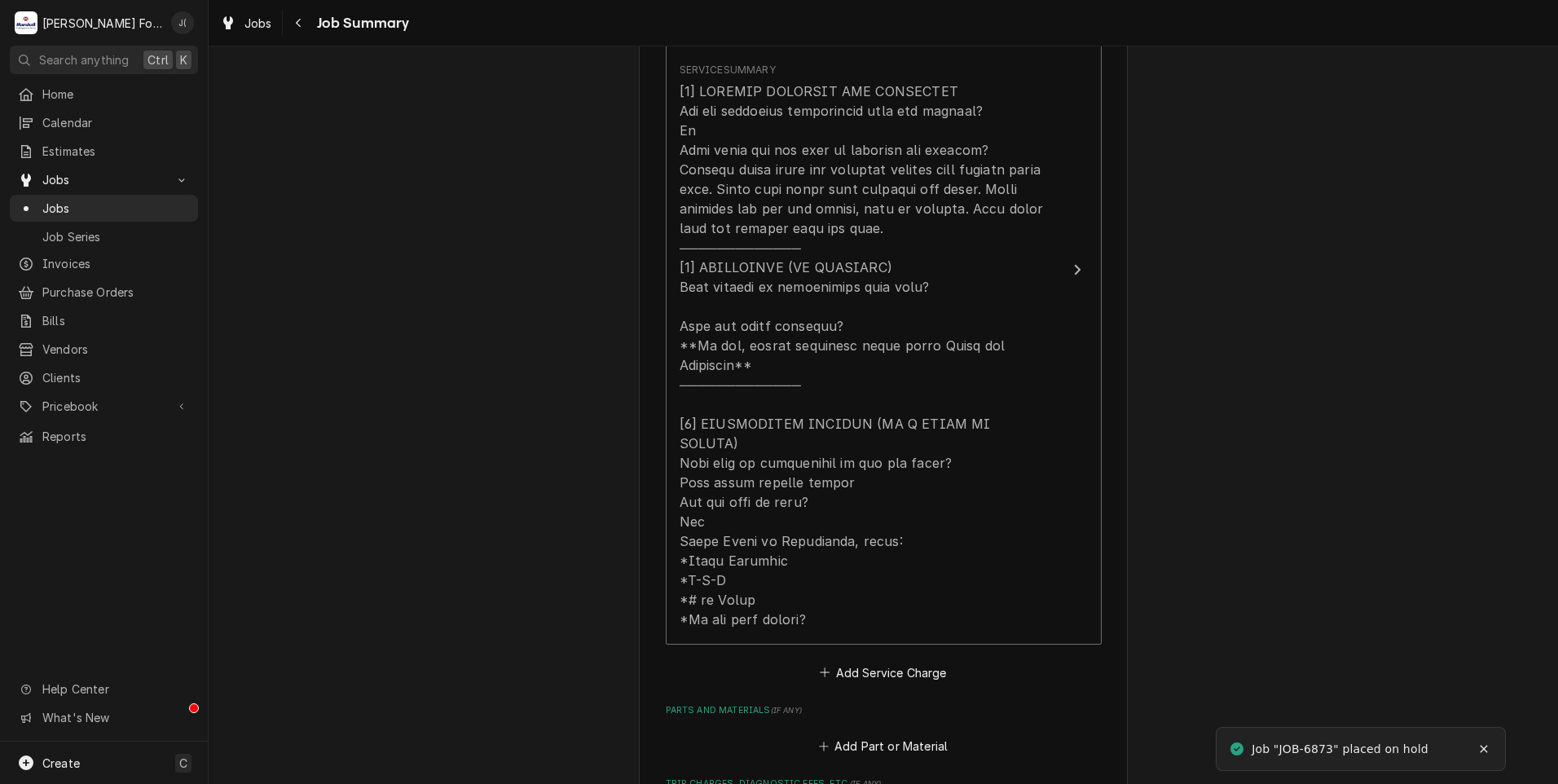
scroll to position [1059, 0]
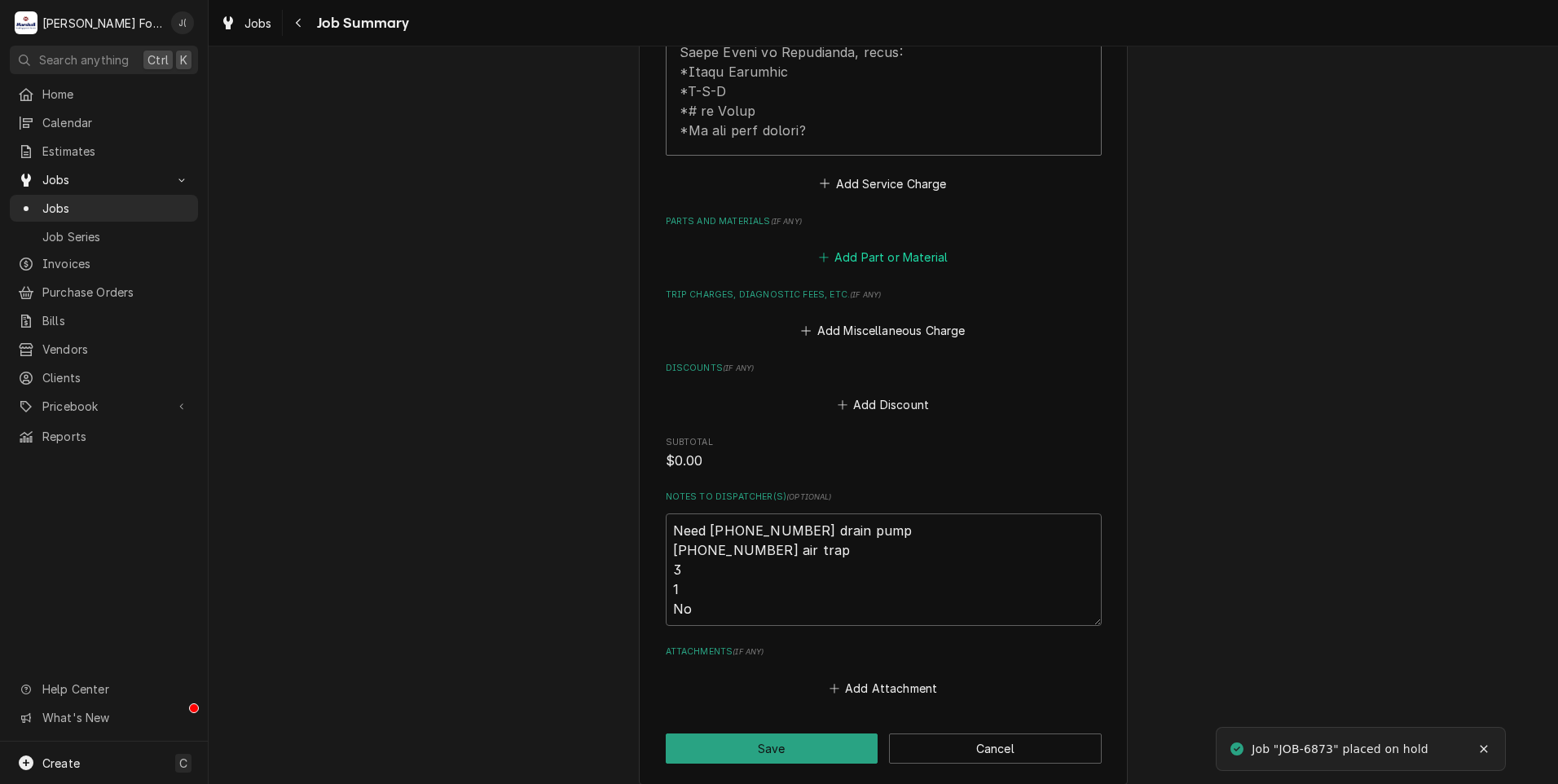
click at [865, 246] on button "Add Part or Material" at bounding box center [883, 256] width 135 height 22
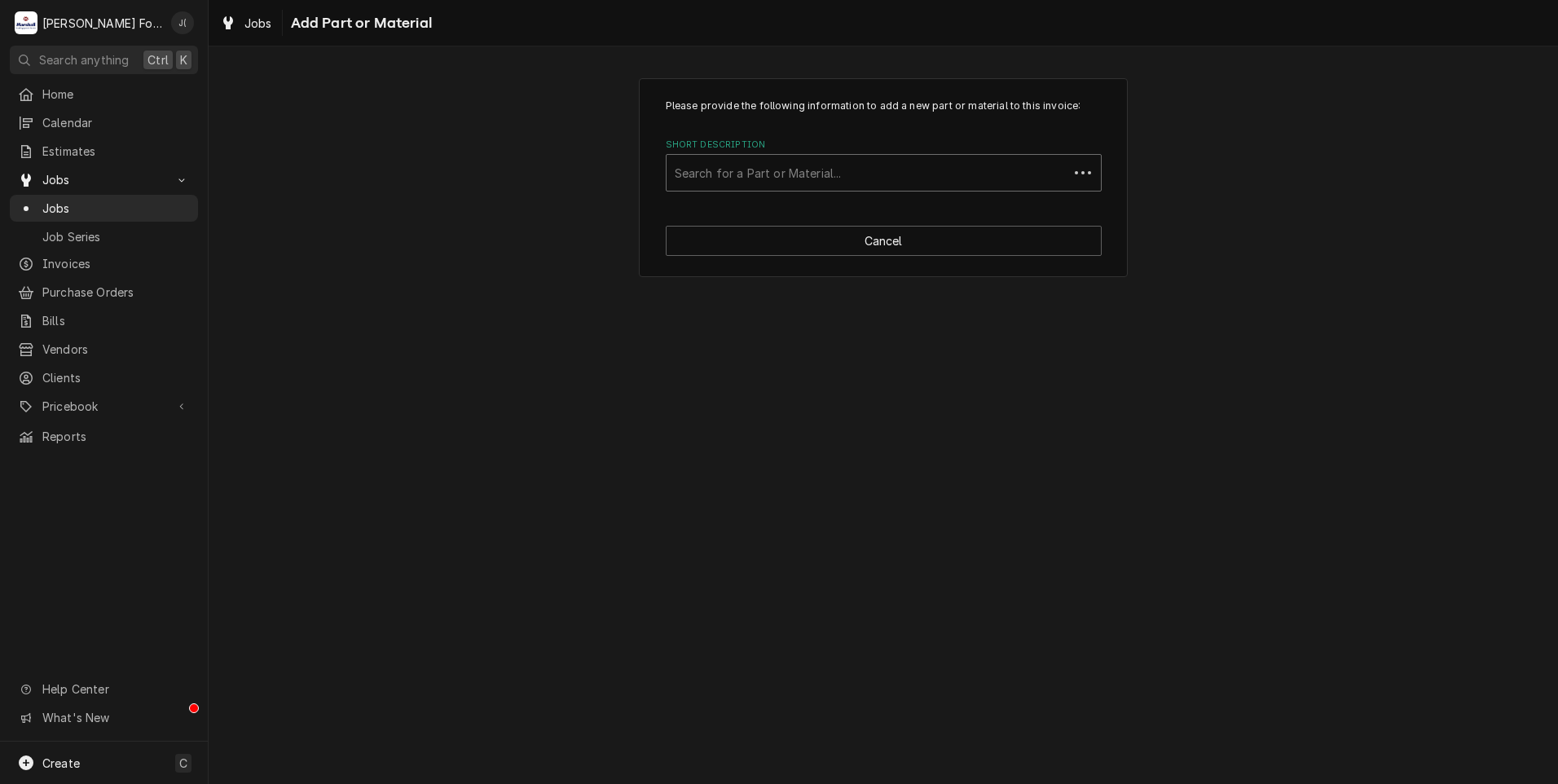
click at [771, 174] on div "Short Description" at bounding box center [867, 173] width 385 height 29
type input "00-942096"
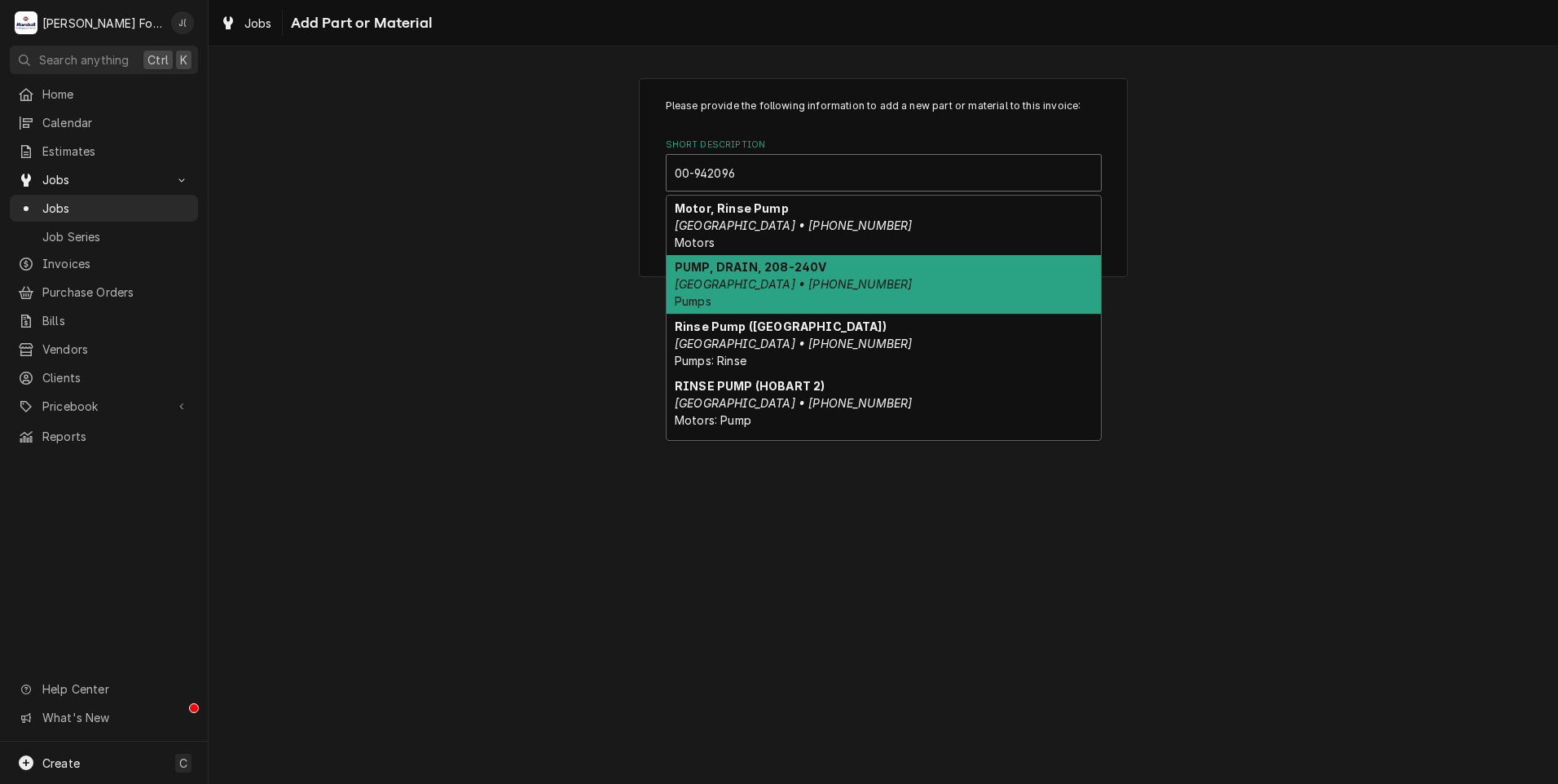
click at [819, 287] on em "HOBART • 00-942096-00004" at bounding box center [793, 284] width 237 height 14
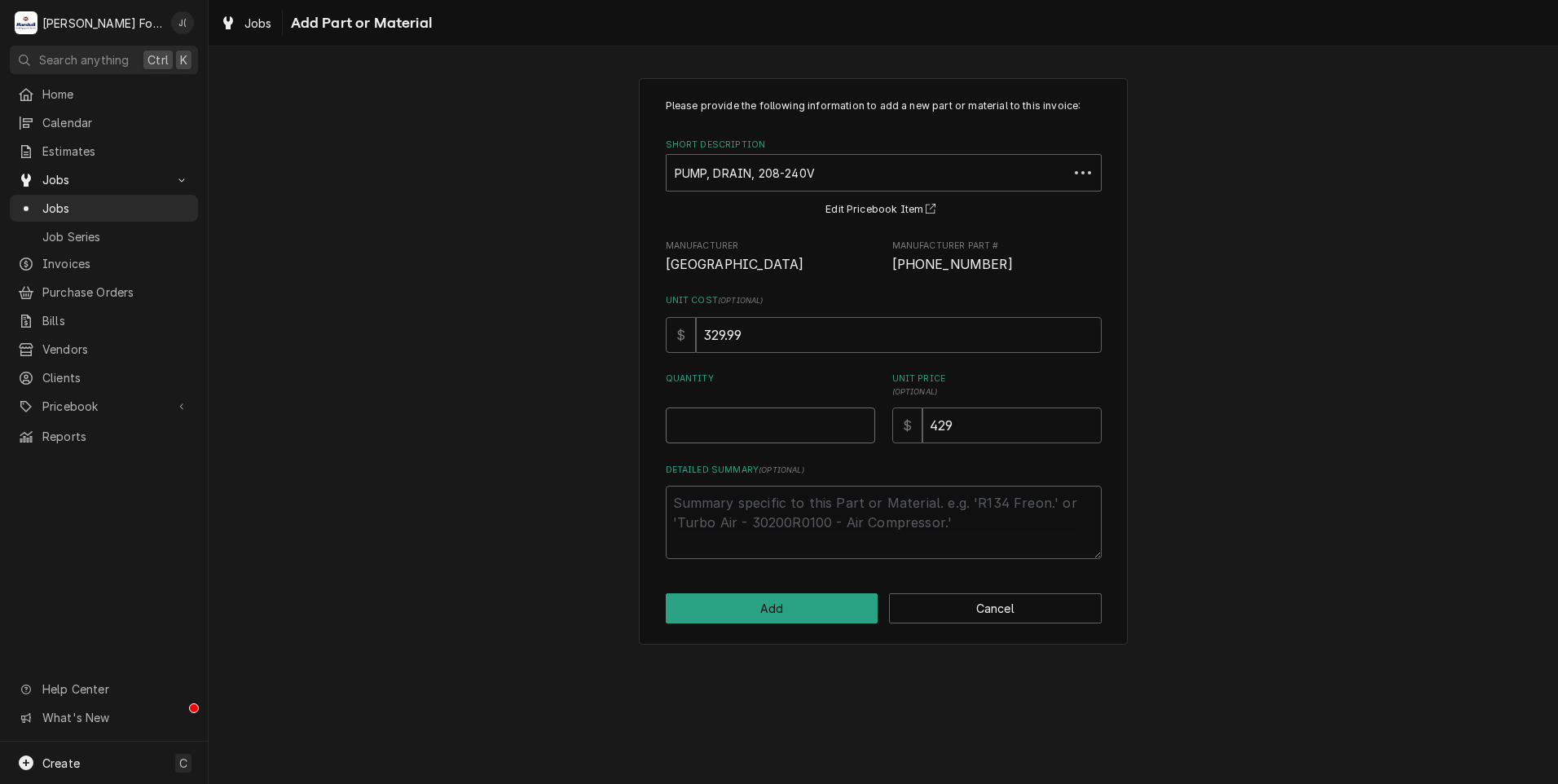
click at [806, 427] on input "Quantity" at bounding box center [771, 425] width 210 height 36
type textarea "x"
type input "1"
click at [791, 609] on button "Add" at bounding box center [773, 608] width 213 height 30
type textarea "x"
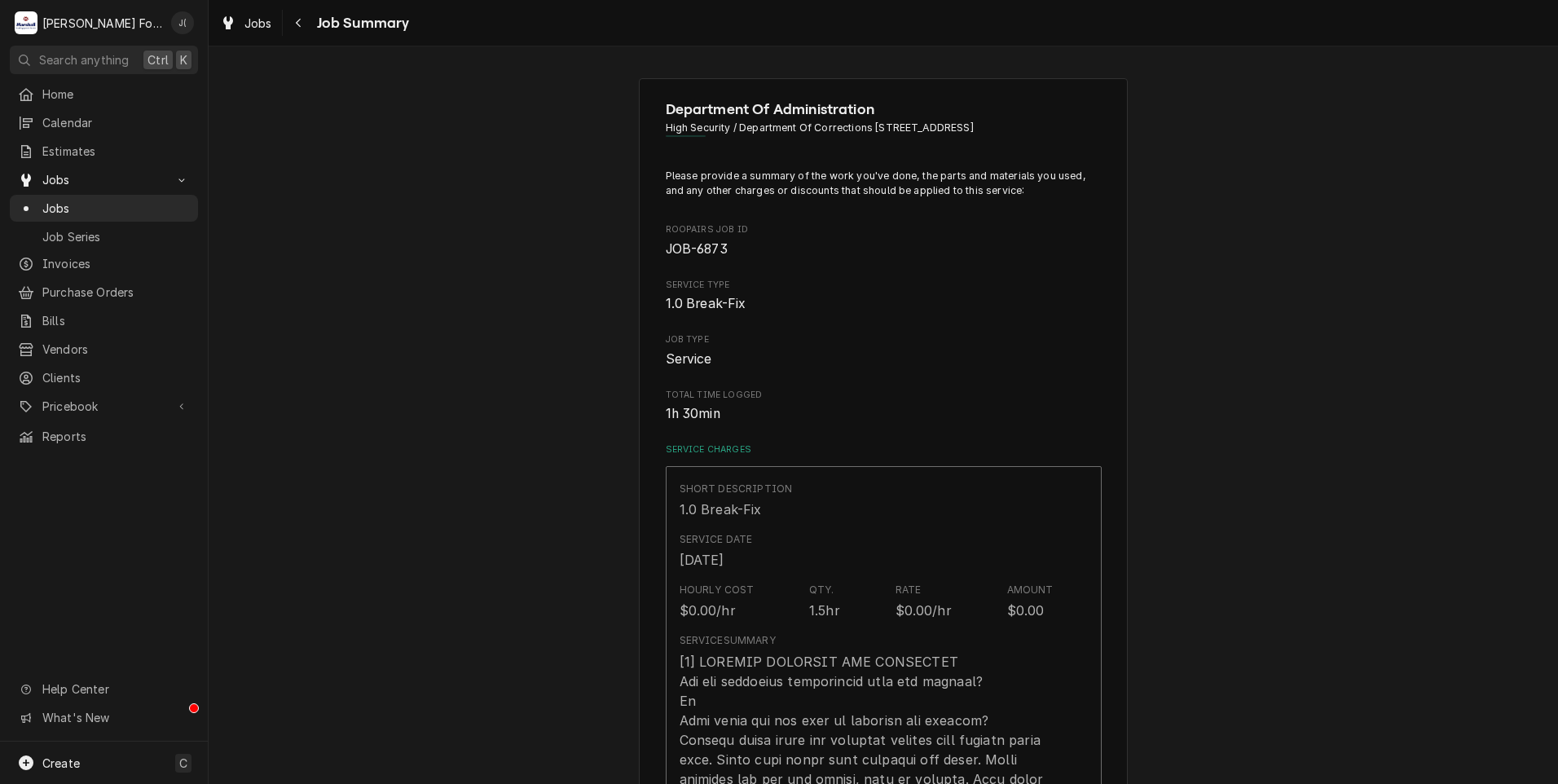
scroll to position [1059, 0]
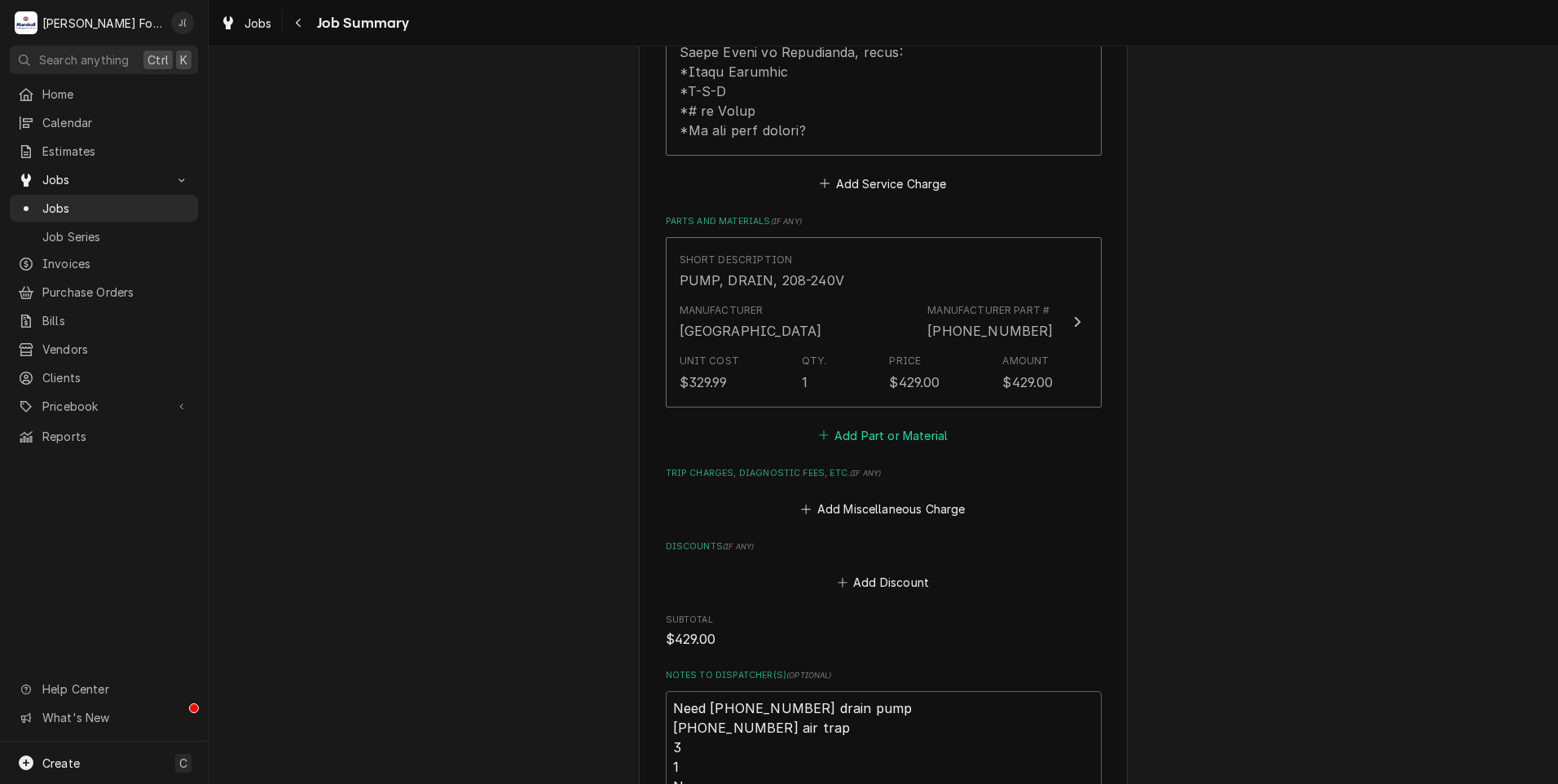
click at [869, 423] on button "Add Part or Material" at bounding box center [883, 434] width 135 height 22
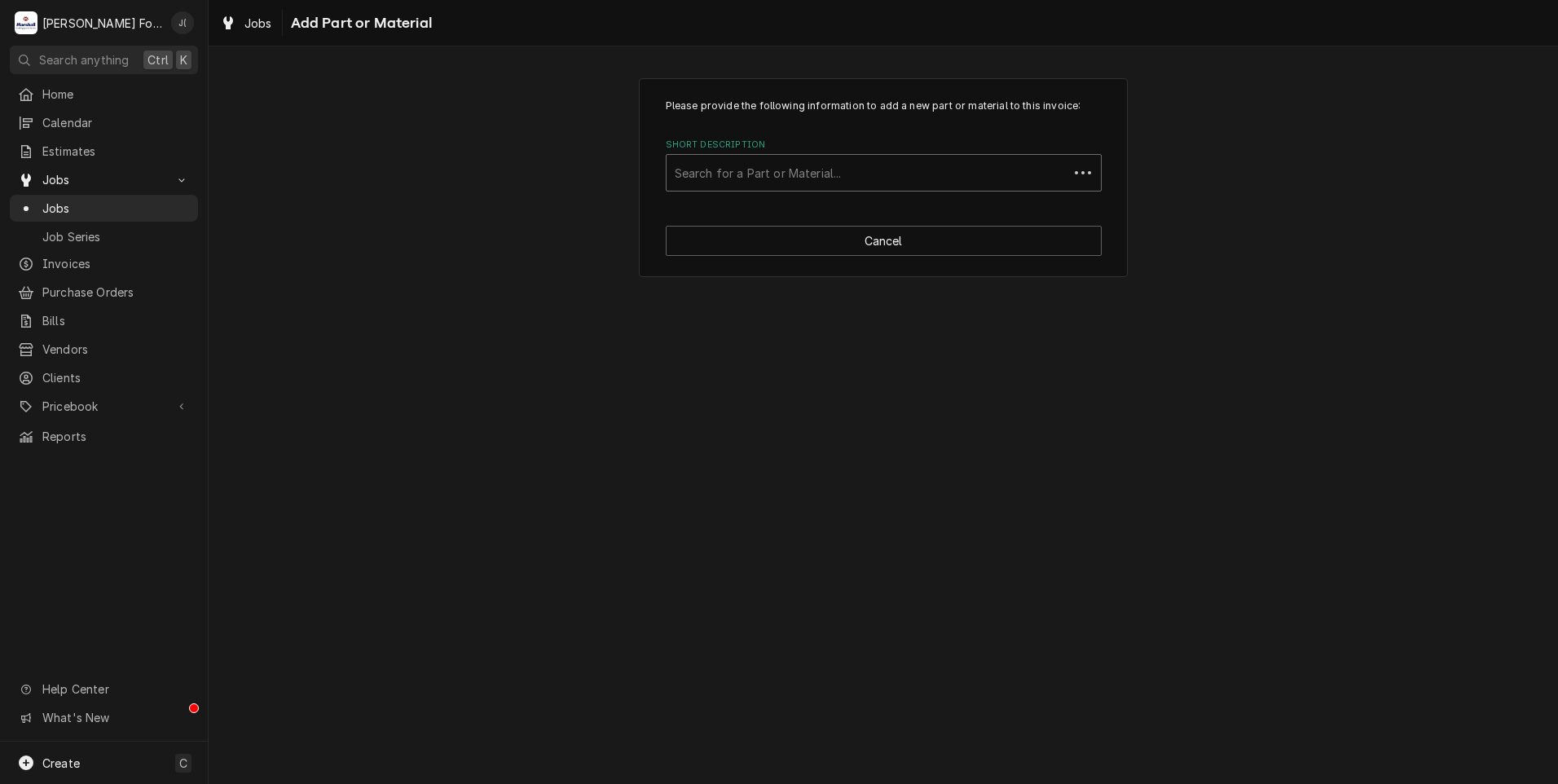
click at [774, 176] on div "Short Description" at bounding box center [867, 173] width 385 height 29
type input "01-605772"
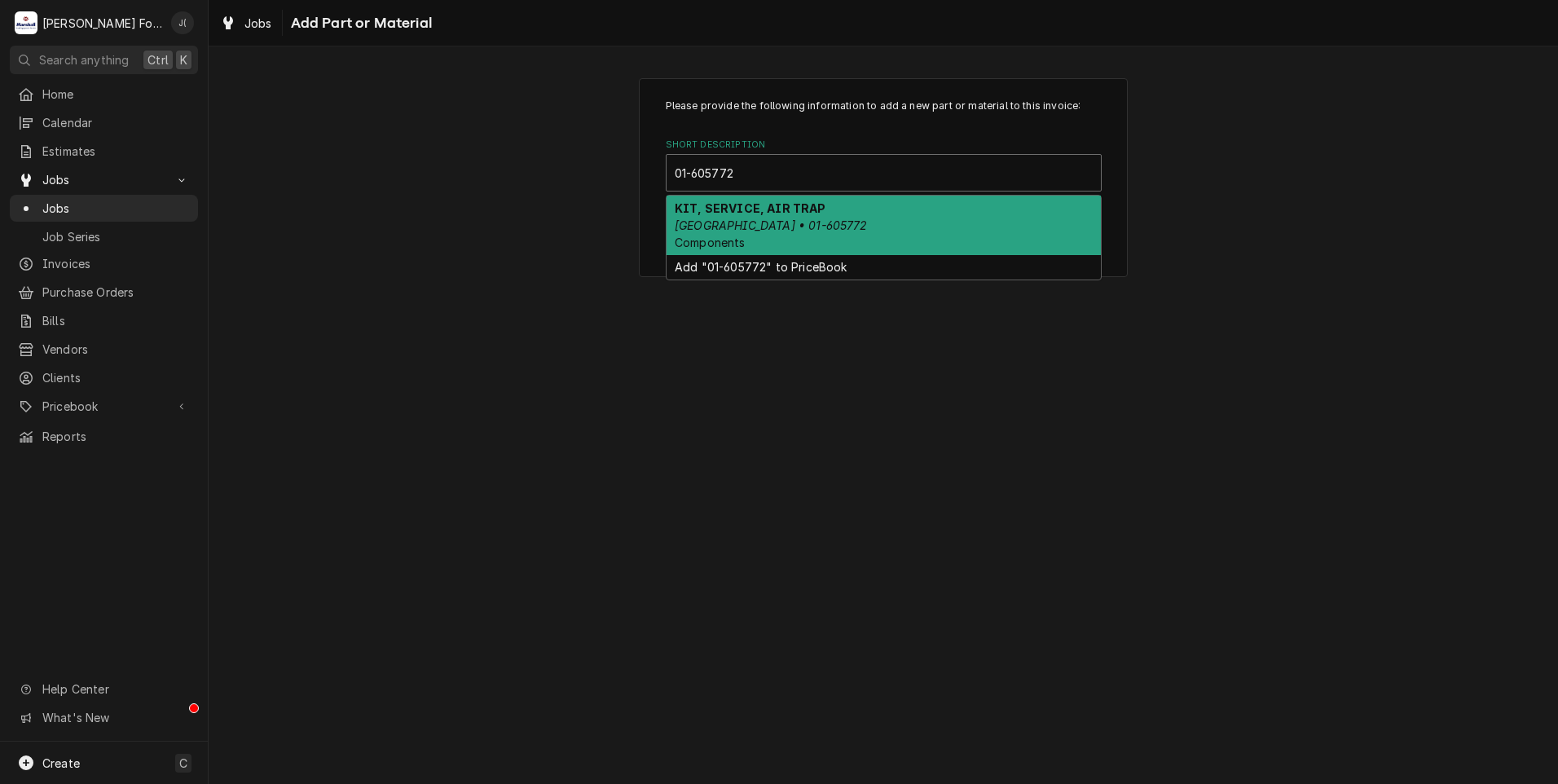
click at [779, 234] on div "KIT, SERVICE, AIR TRAP HOBART • 01-605772 Components" at bounding box center [883, 225] width 434 height 59
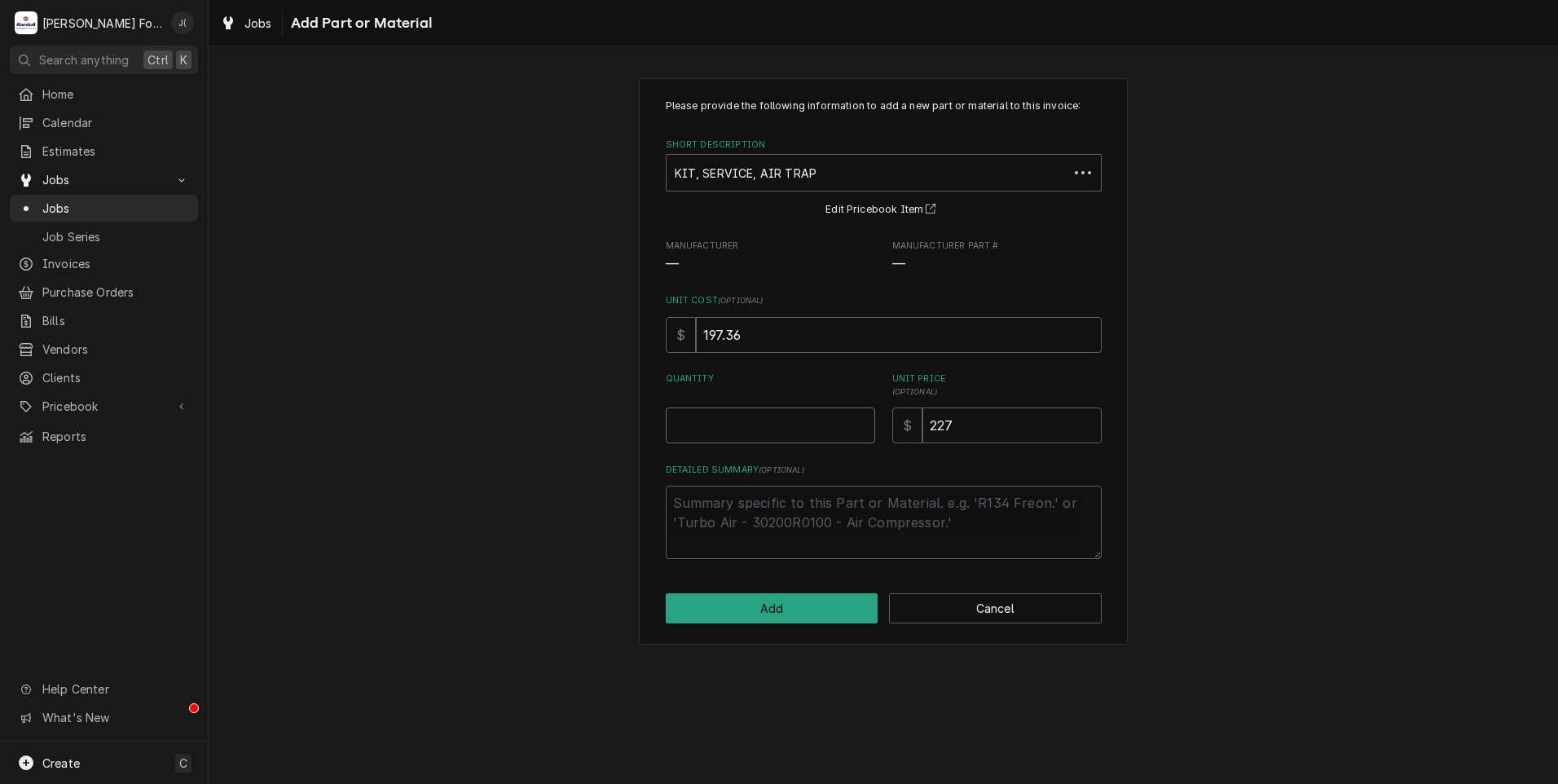
click at [810, 433] on input "Quantity" at bounding box center [771, 425] width 210 height 36
click at [945, 603] on button "Cancel" at bounding box center [996, 608] width 213 height 30
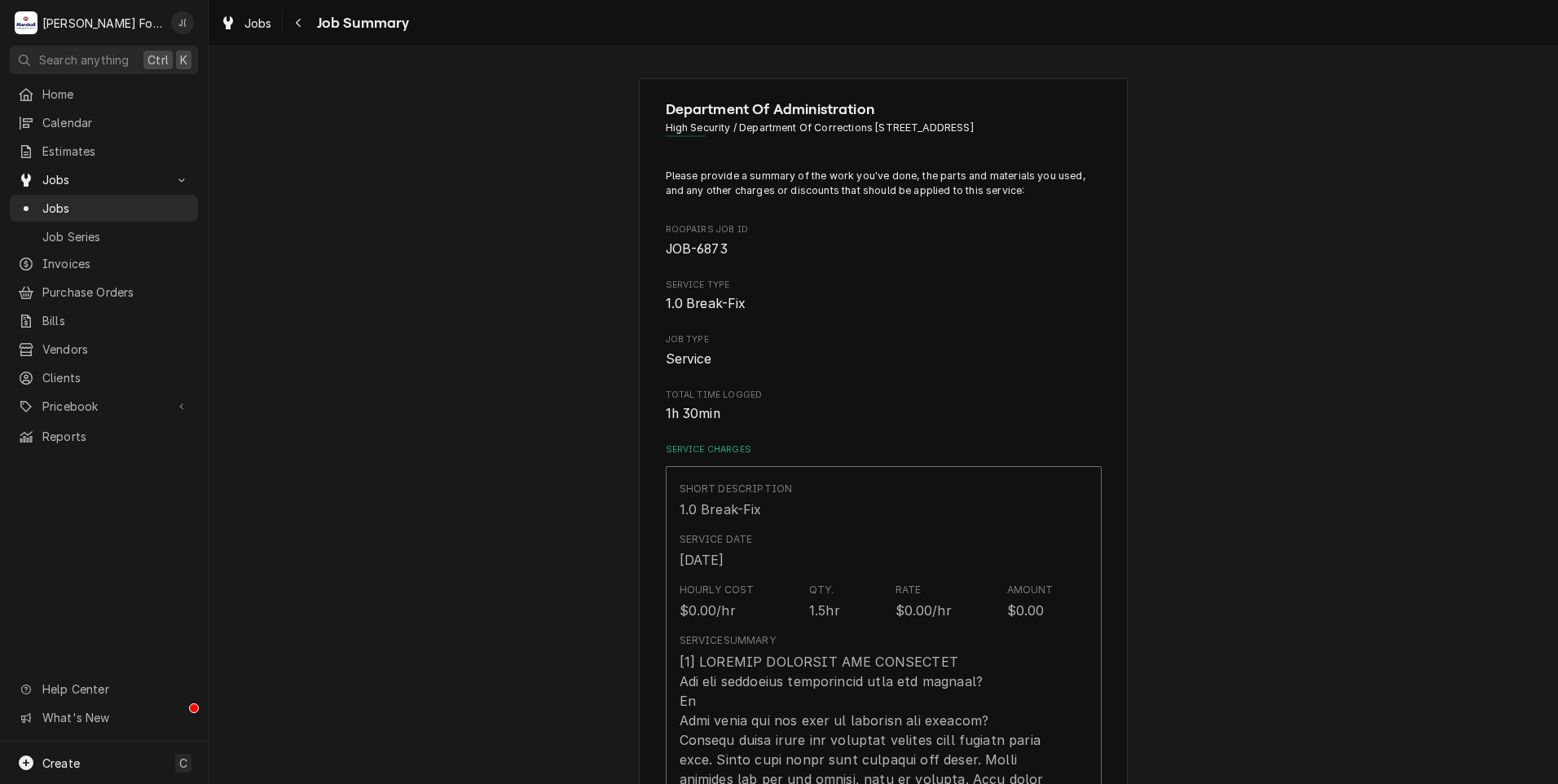
scroll to position [1059, 0]
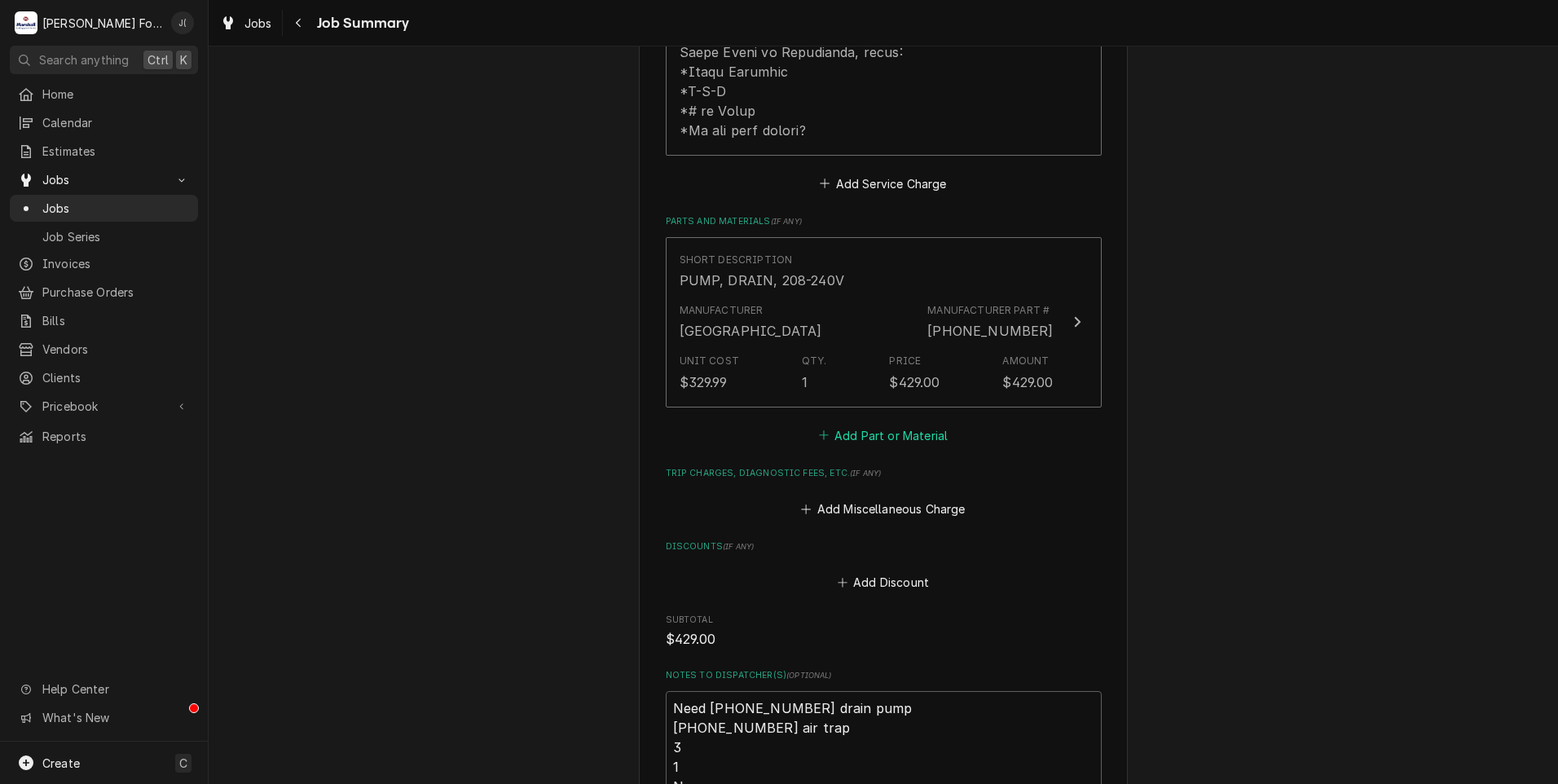
type textarea "x"
click at [862, 423] on button "Add Part or Material" at bounding box center [883, 434] width 135 height 22
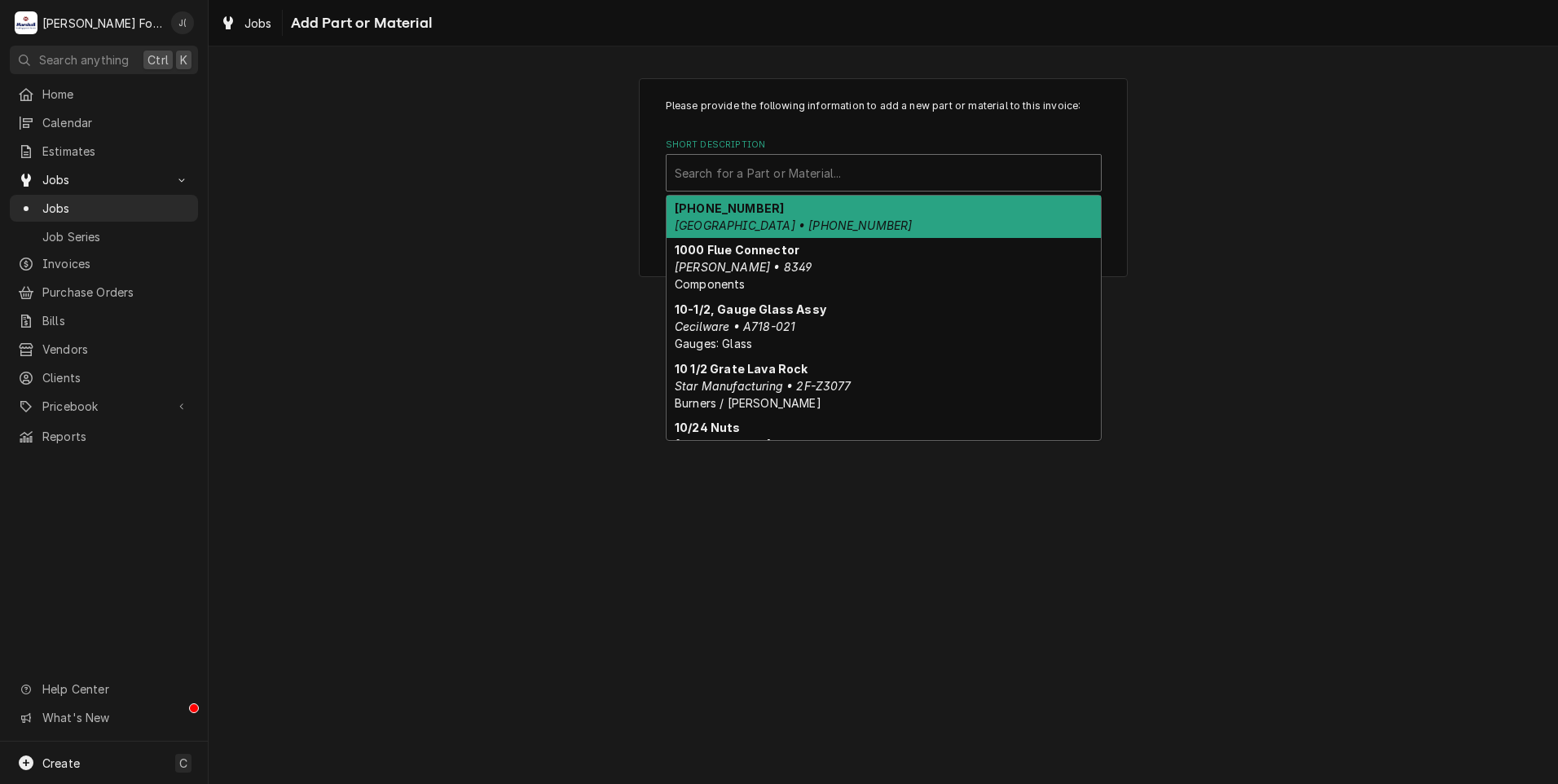
drag, startPoint x: 760, startPoint y: 183, endPoint x: 732, endPoint y: 166, distance: 32.8
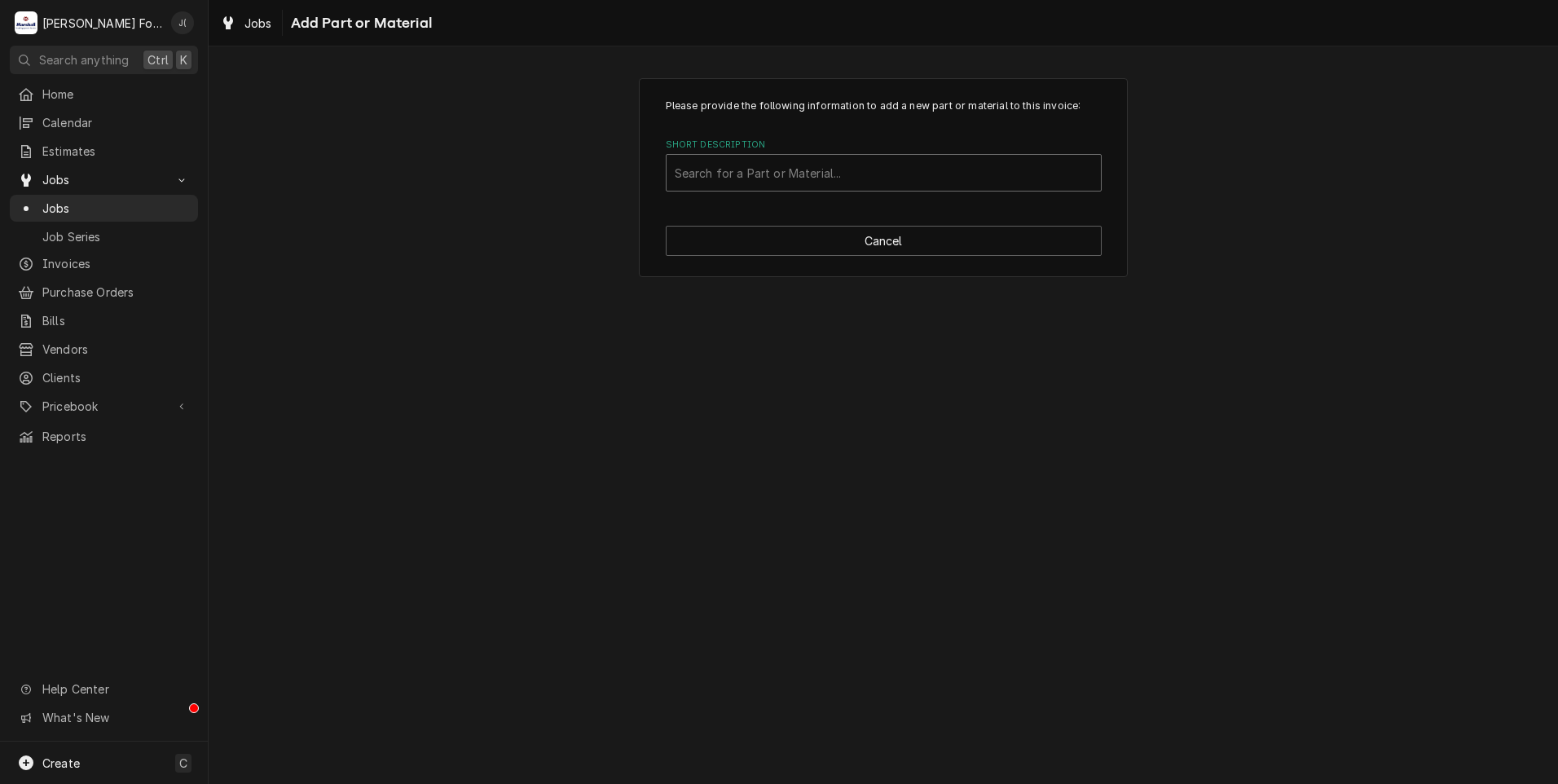
drag, startPoint x: 732, startPoint y: 166, endPoint x: 708, endPoint y: 176, distance: 26.0
click at [708, 176] on div "Short Description" at bounding box center [884, 173] width 419 height 29
type input "01-605772"
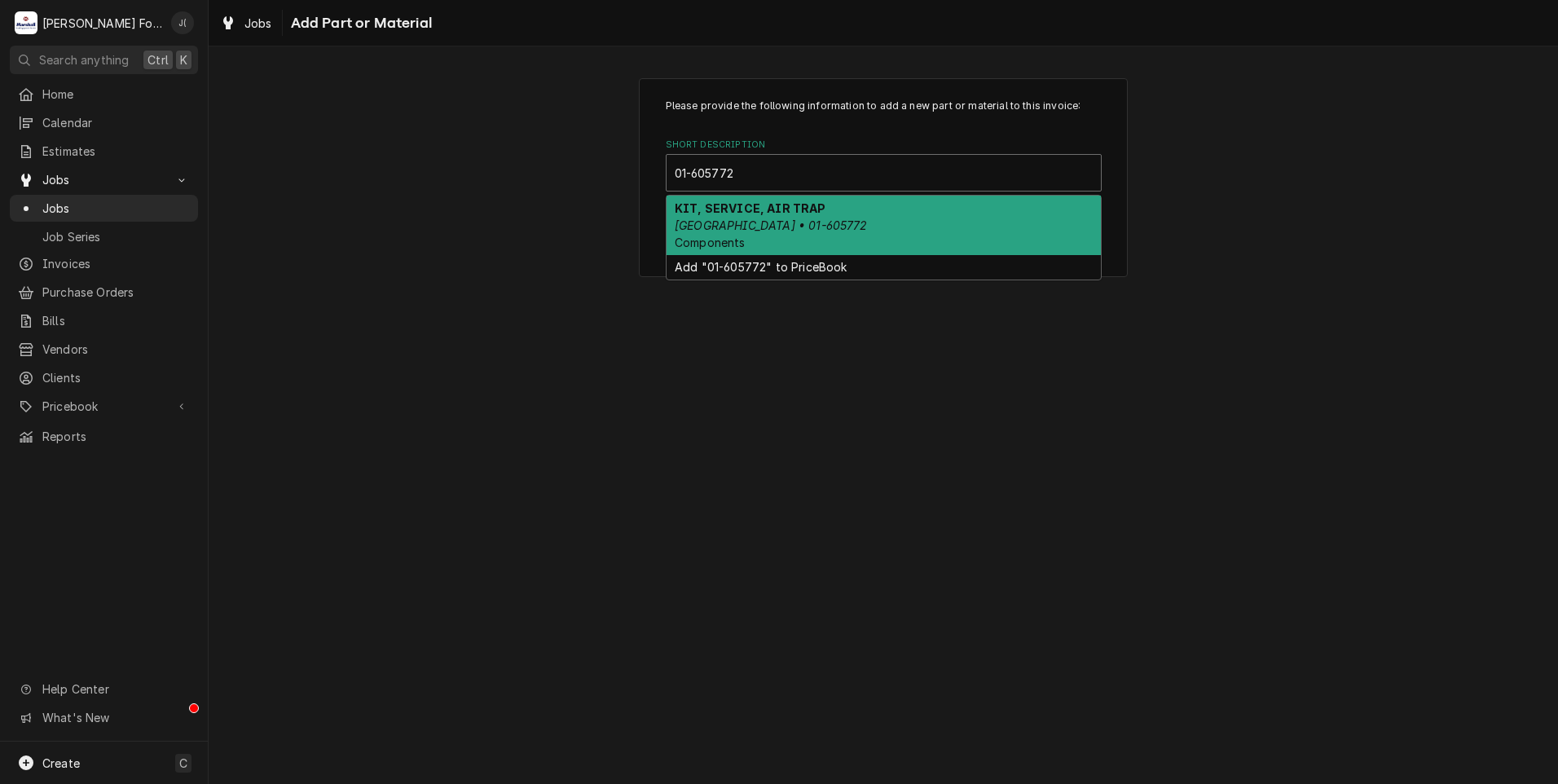
click at [783, 230] on em "HOBART • 01-605772" at bounding box center [772, 225] width 193 height 14
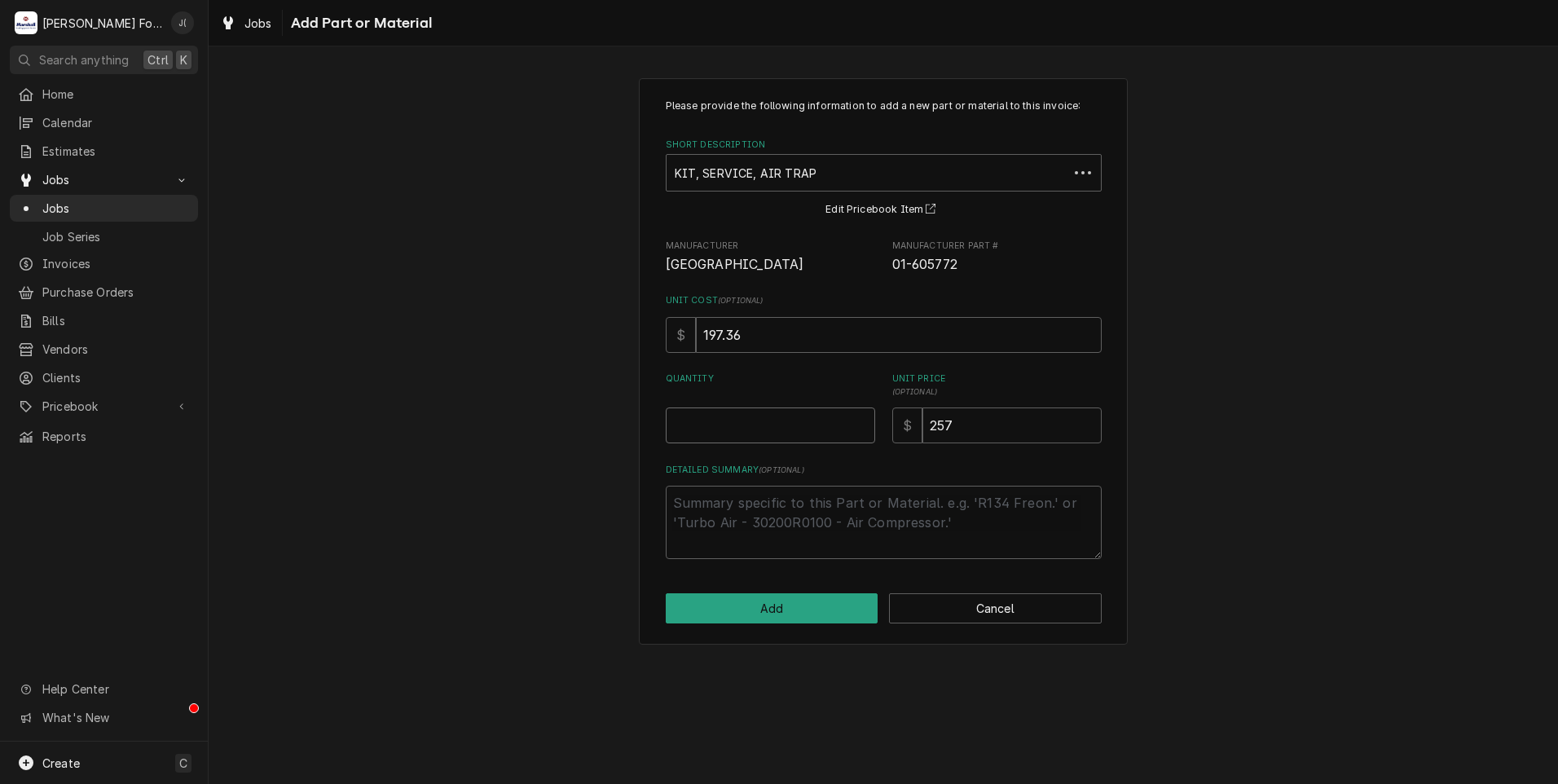
click at [756, 426] on input "Quantity" at bounding box center [771, 425] width 210 height 36
type textarea "x"
type input "1"
click at [758, 619] on button "Add" at bounding box center [773, 608] width 213 height 30
type textarea "x"
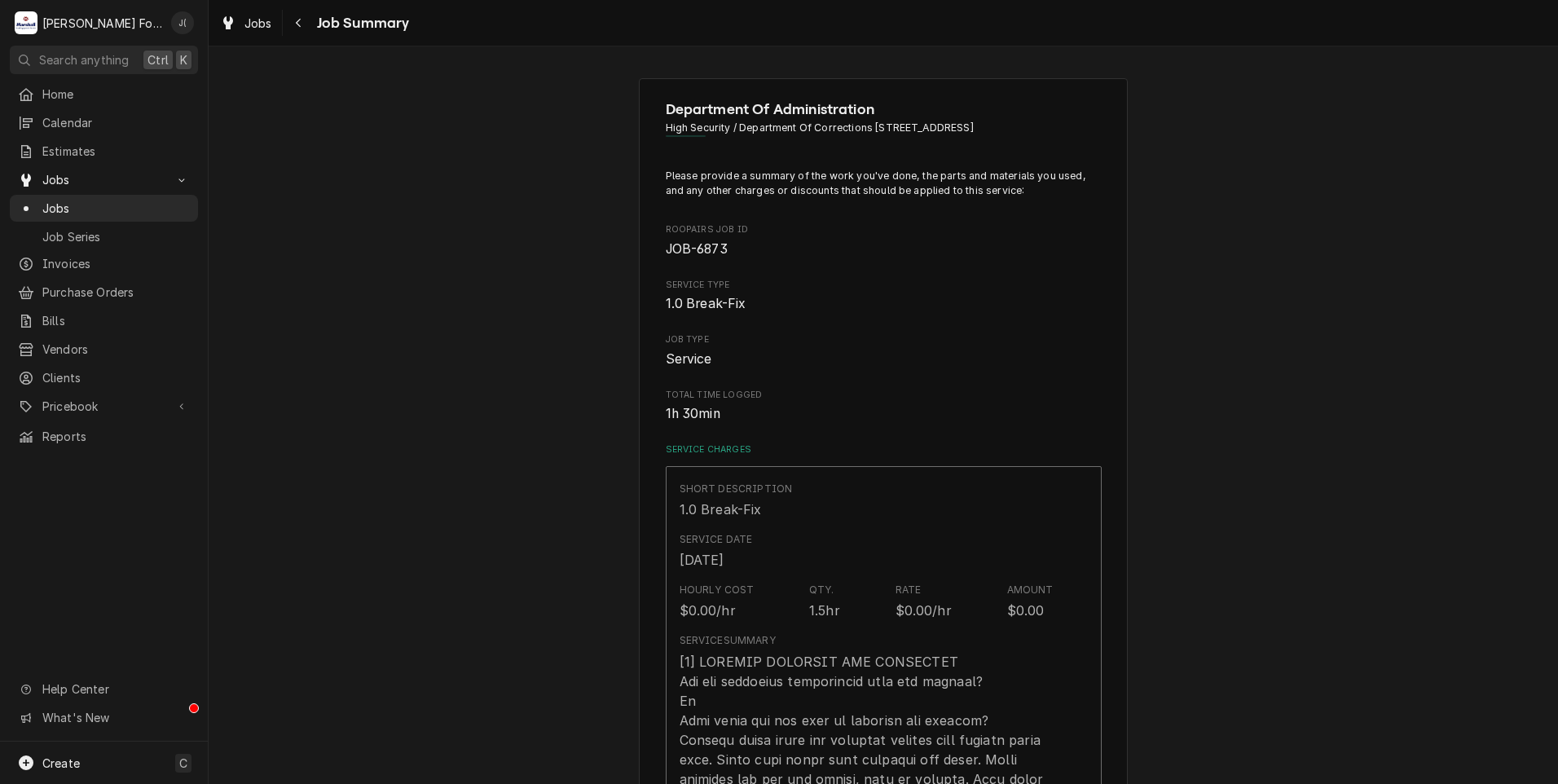
scroll to position [1059, 0]
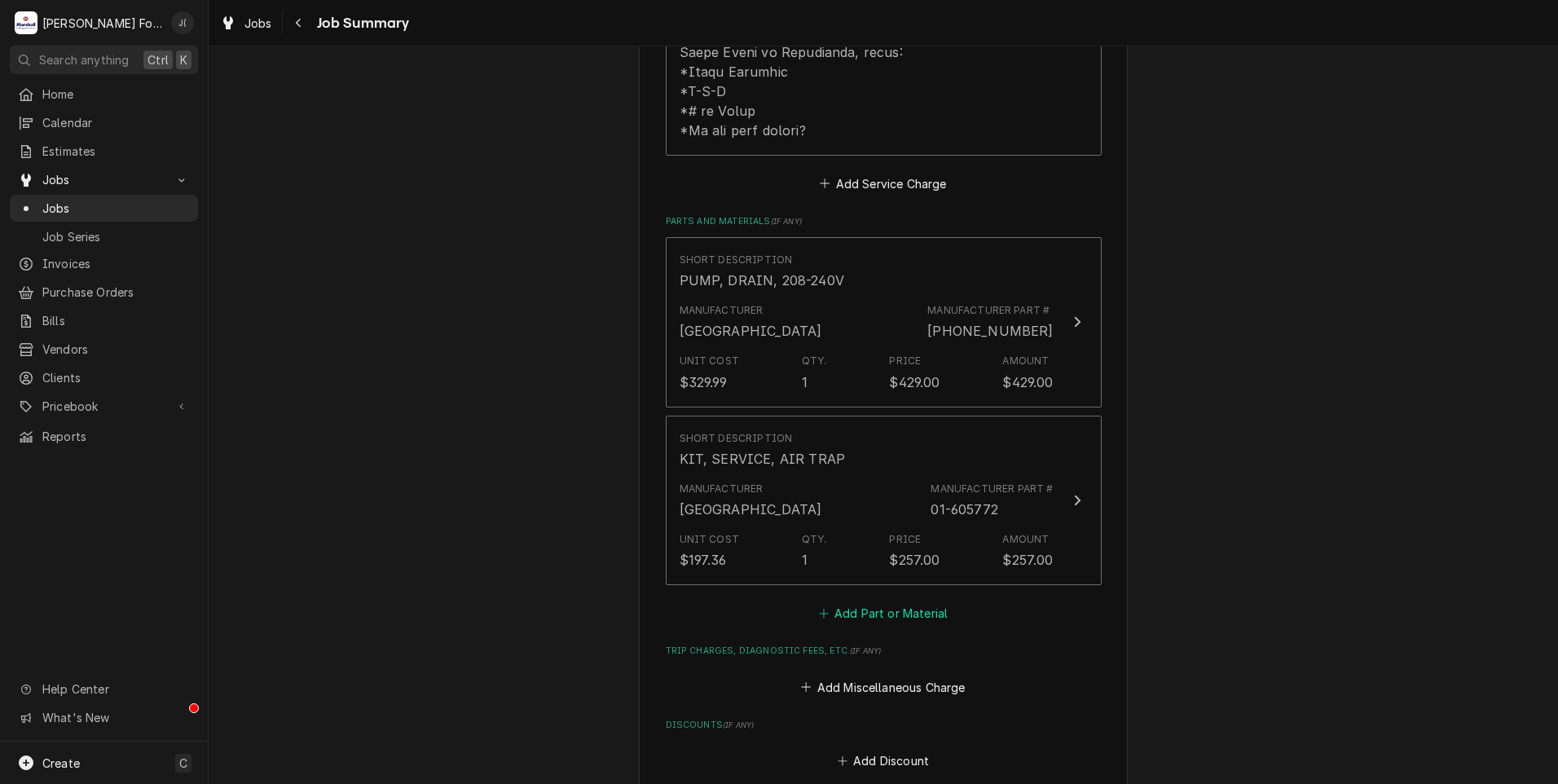
click at [820, 608] on icon "Parts and Materials" at bounding box center [824, 613] width 10 height 12
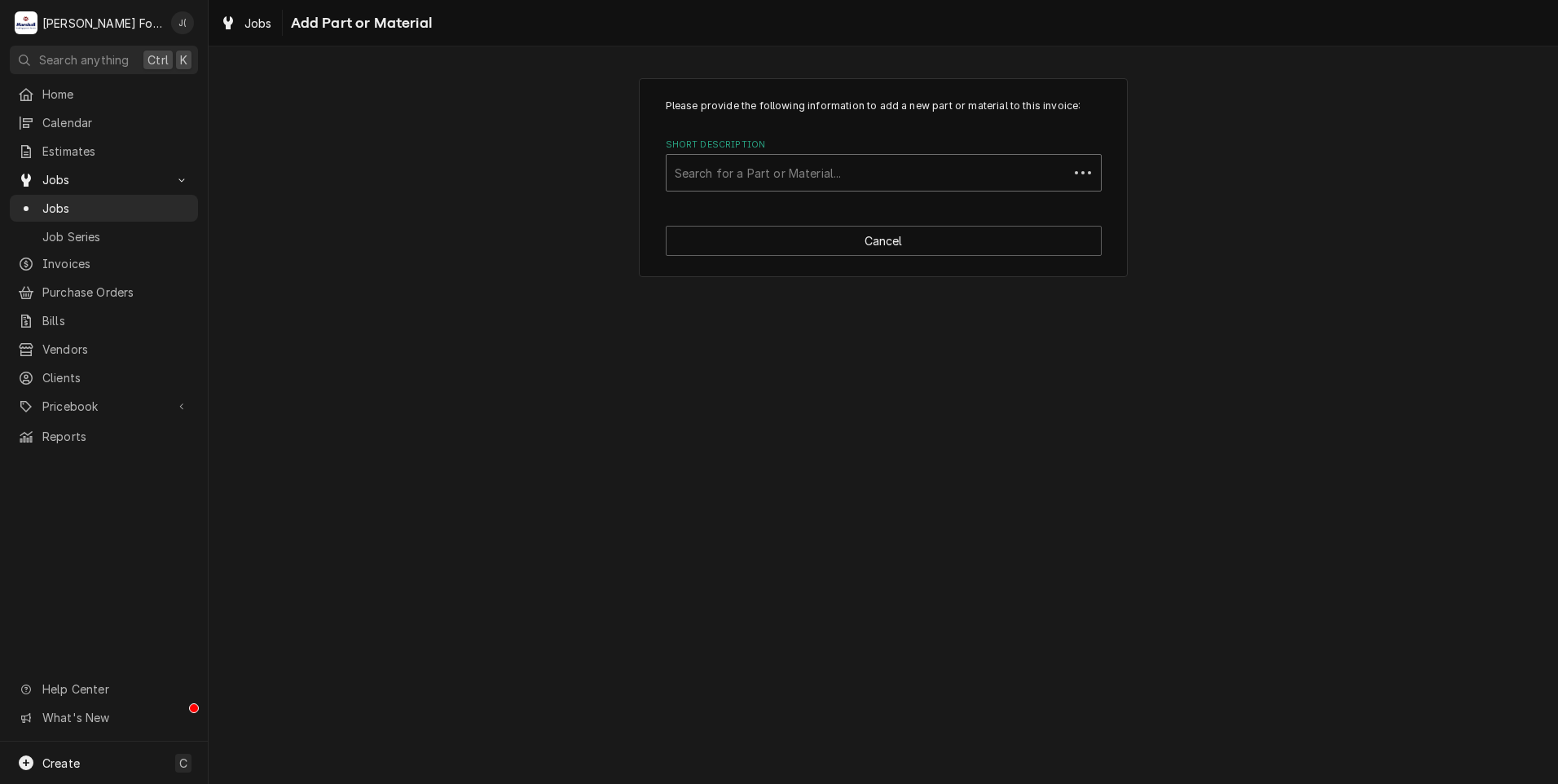
click at [779, 180] on div "Short Description" at bounding box center [867, 173] width 385 height 29
type input "SSDT"
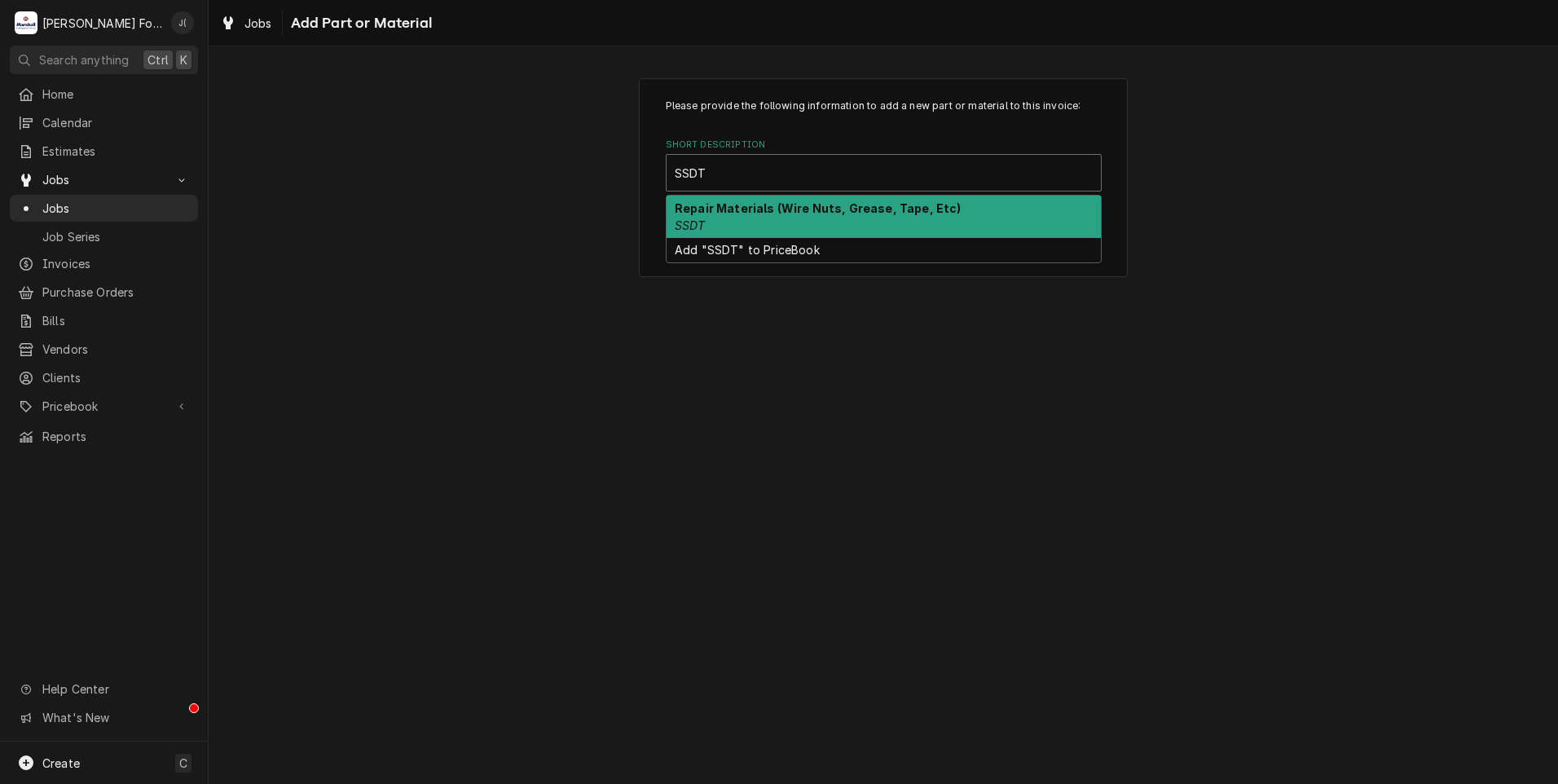
click at [744, 229] on div "Repair Materials (Wire Nuts, Grease, Tape, Etc) SSDT" at bounding box center [883, 216] width 434 height 42
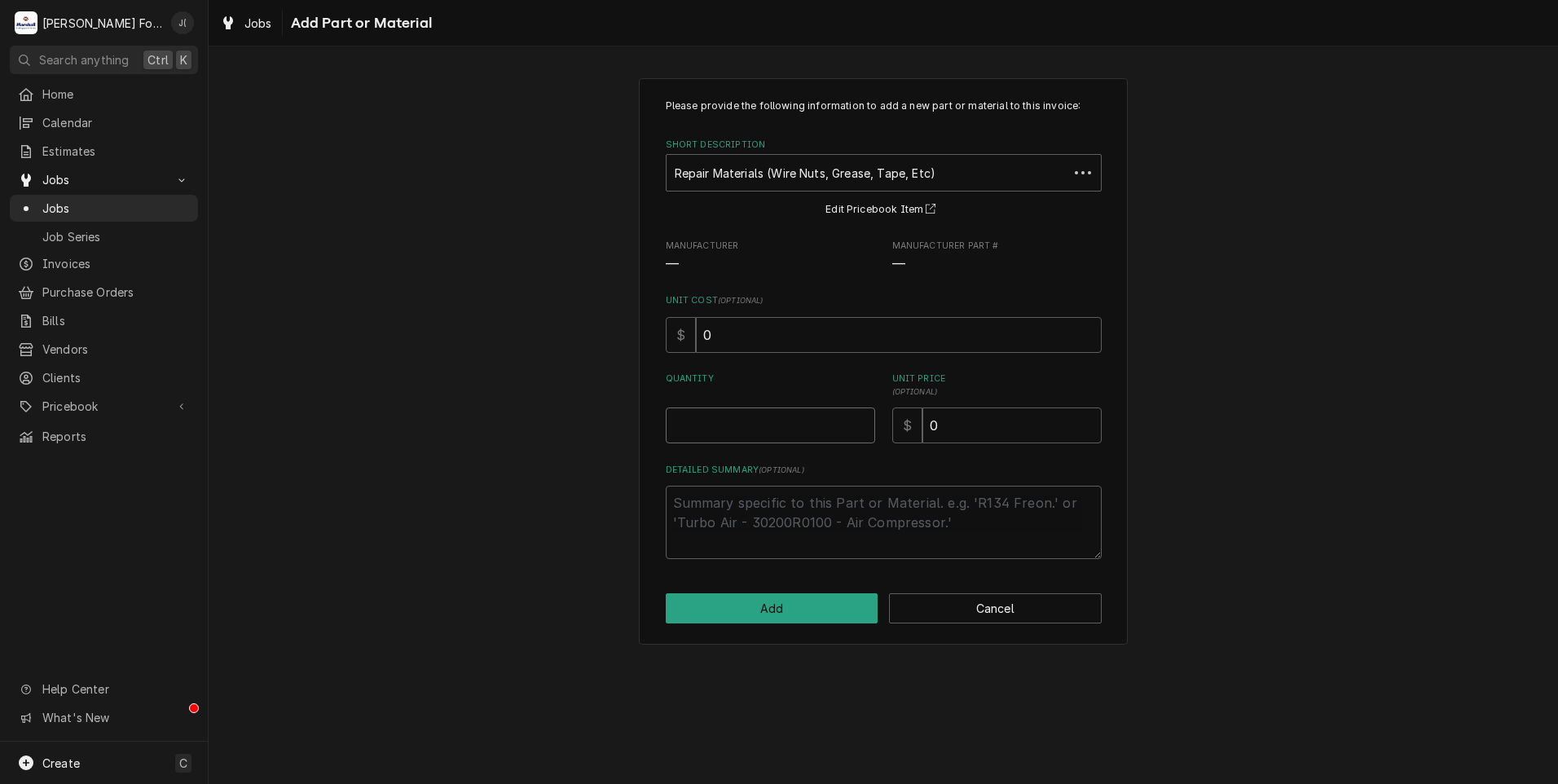
click at [798, 428] on input "Quantity" at bounding box center [771, 425] width 210 height 36
type textarea "x"
type input "1"
drag, startPoint x: 979, startPoint y: 426, endPoint x: 755, endPoint y: 441, distance: 224.5
click at [755, 441] on div "Quantity 1 Unit Price ( optional ) $ 0" at bounding box center [884, 408] width 436 height 71
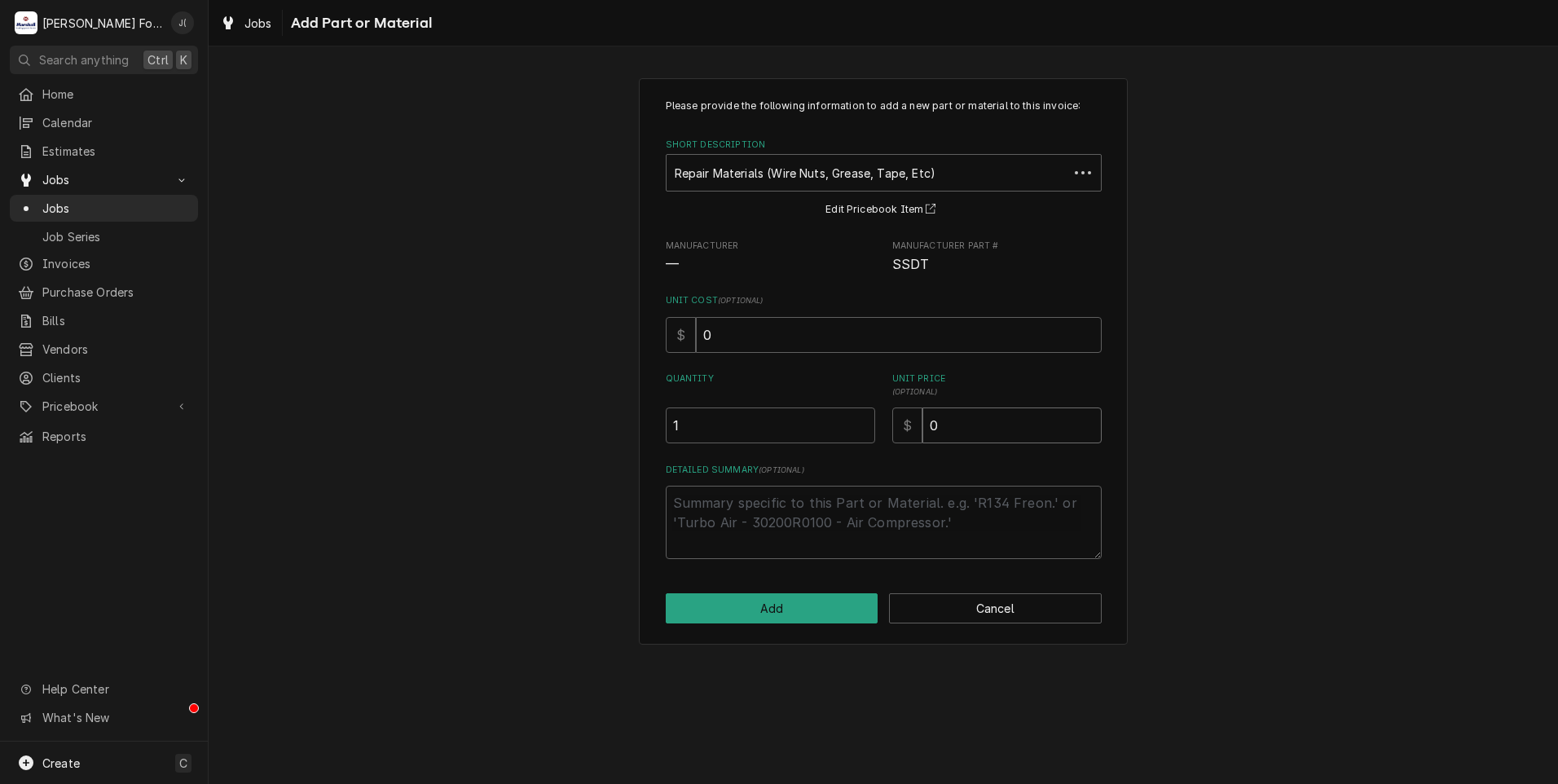
type textarea "x"
type input "1"
type textarea "x"
type input "16"
click at [742, 610] on button "Add" at bounding box center [773, 608] width 213 height 30
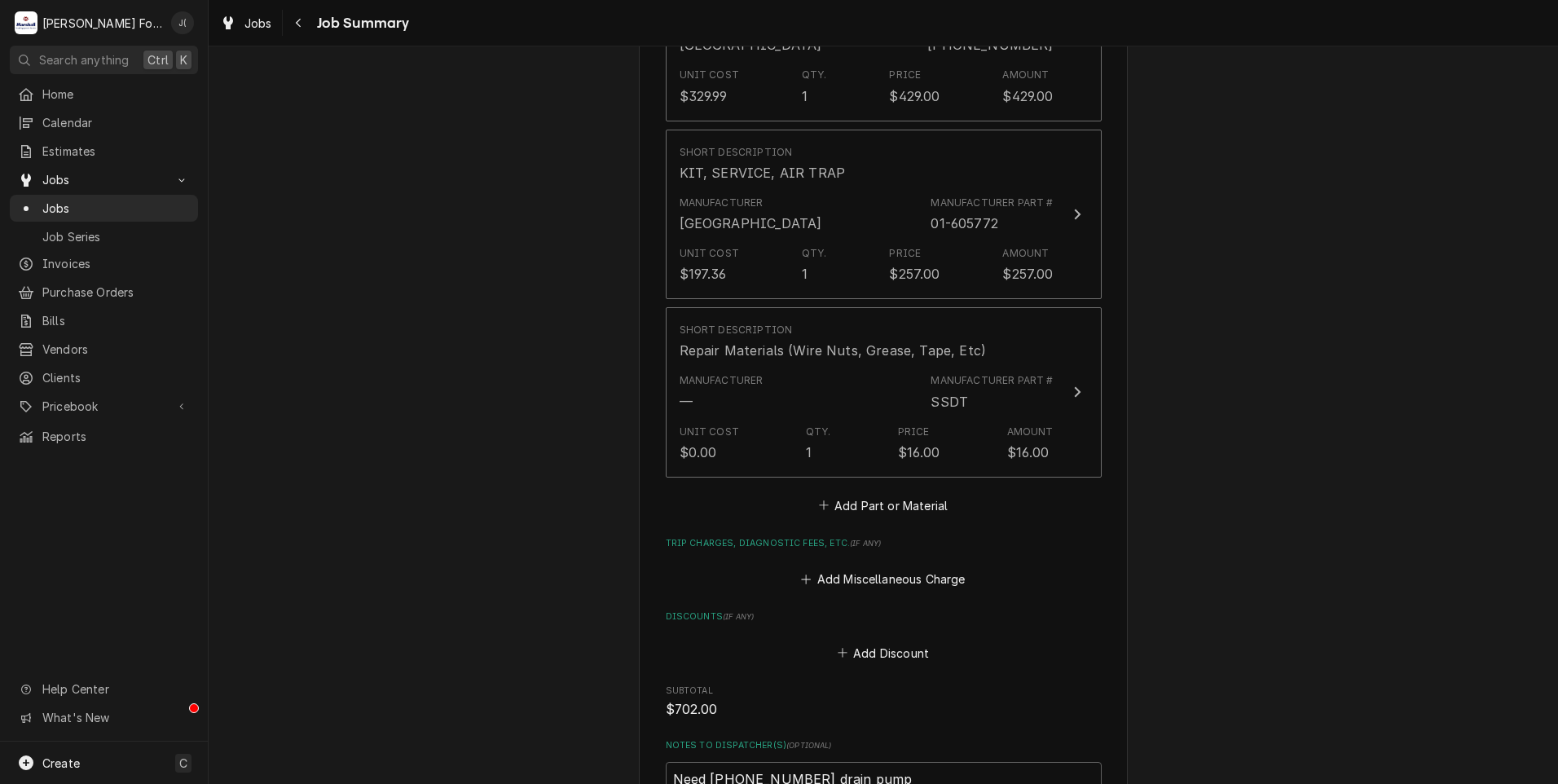
scroll to position [1548, 0]
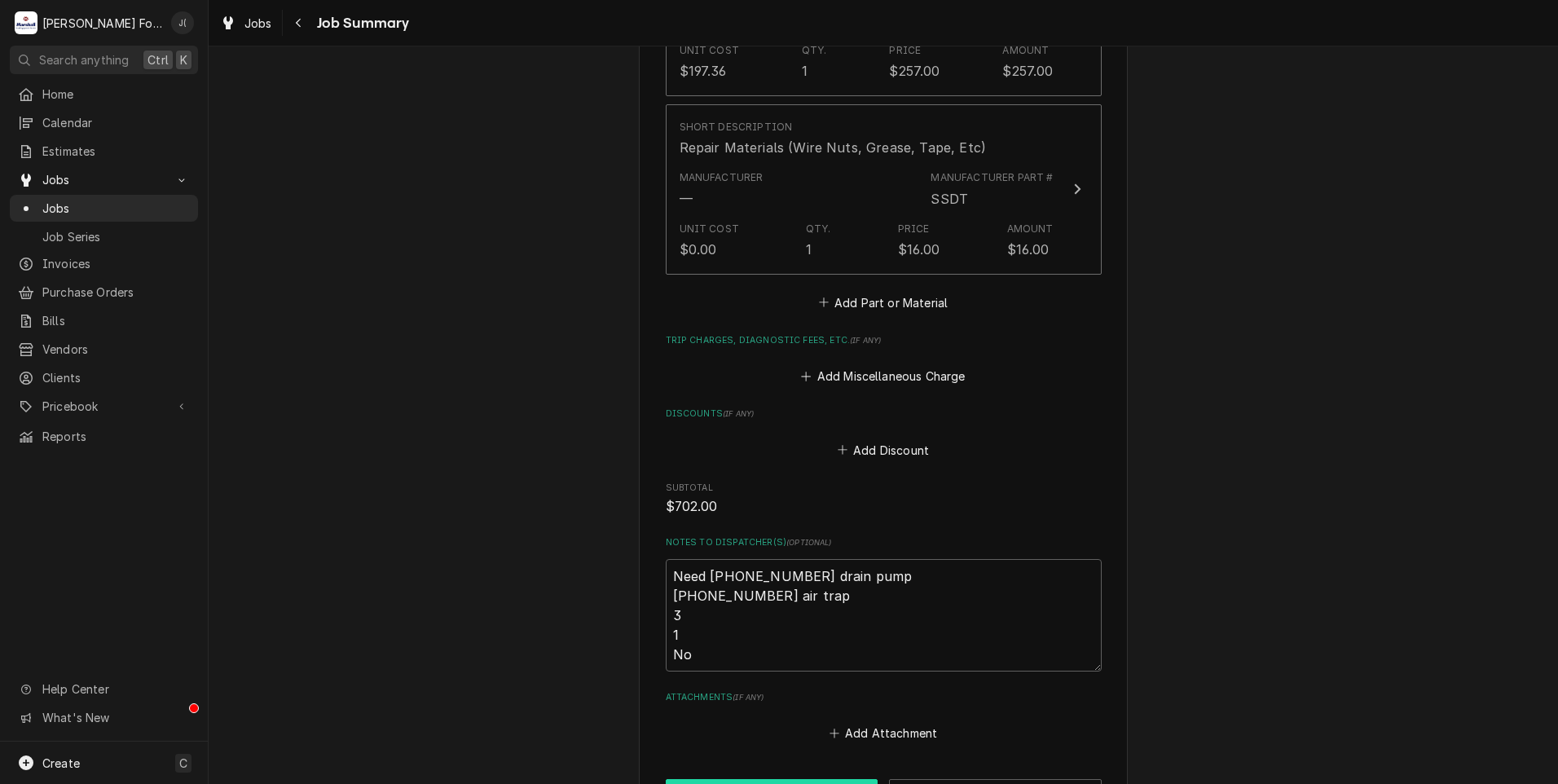
click at [722, 779] on button "Save" at bounding box center [773, 794] width 213 height 30
type textarea "x"
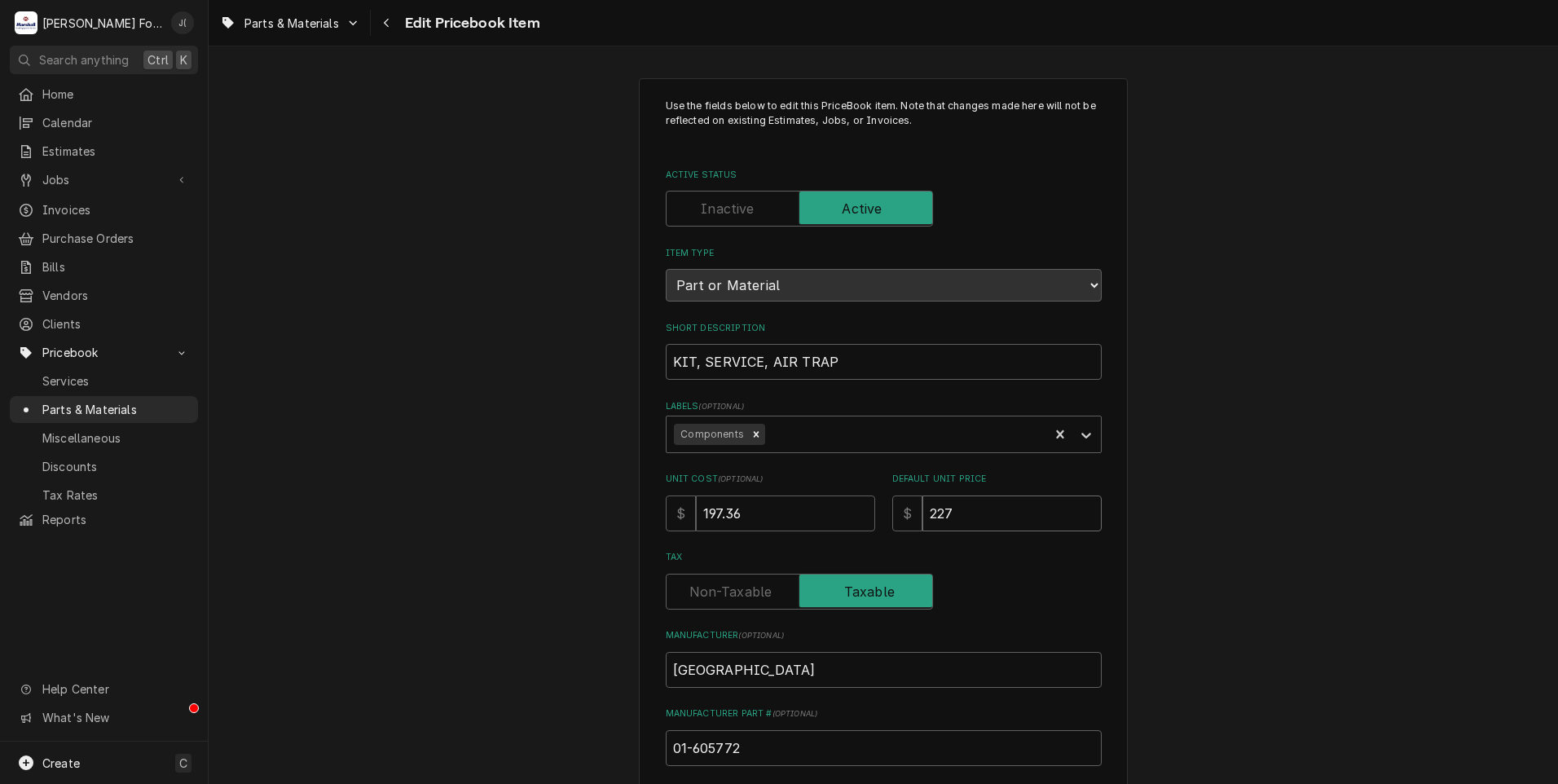
drag, startPoint x: 961, startPoint y: 507, endPoint x: 726, endPoint y: 484, distance: 236.1
click at [727, 486] on div "Unit Cost ( optional ) $ 197.36 Default Unit Price $ 227" at bounding box center [884, 501] width 436 height 58
type textarea "x"
type input "2"
type textarea "x"
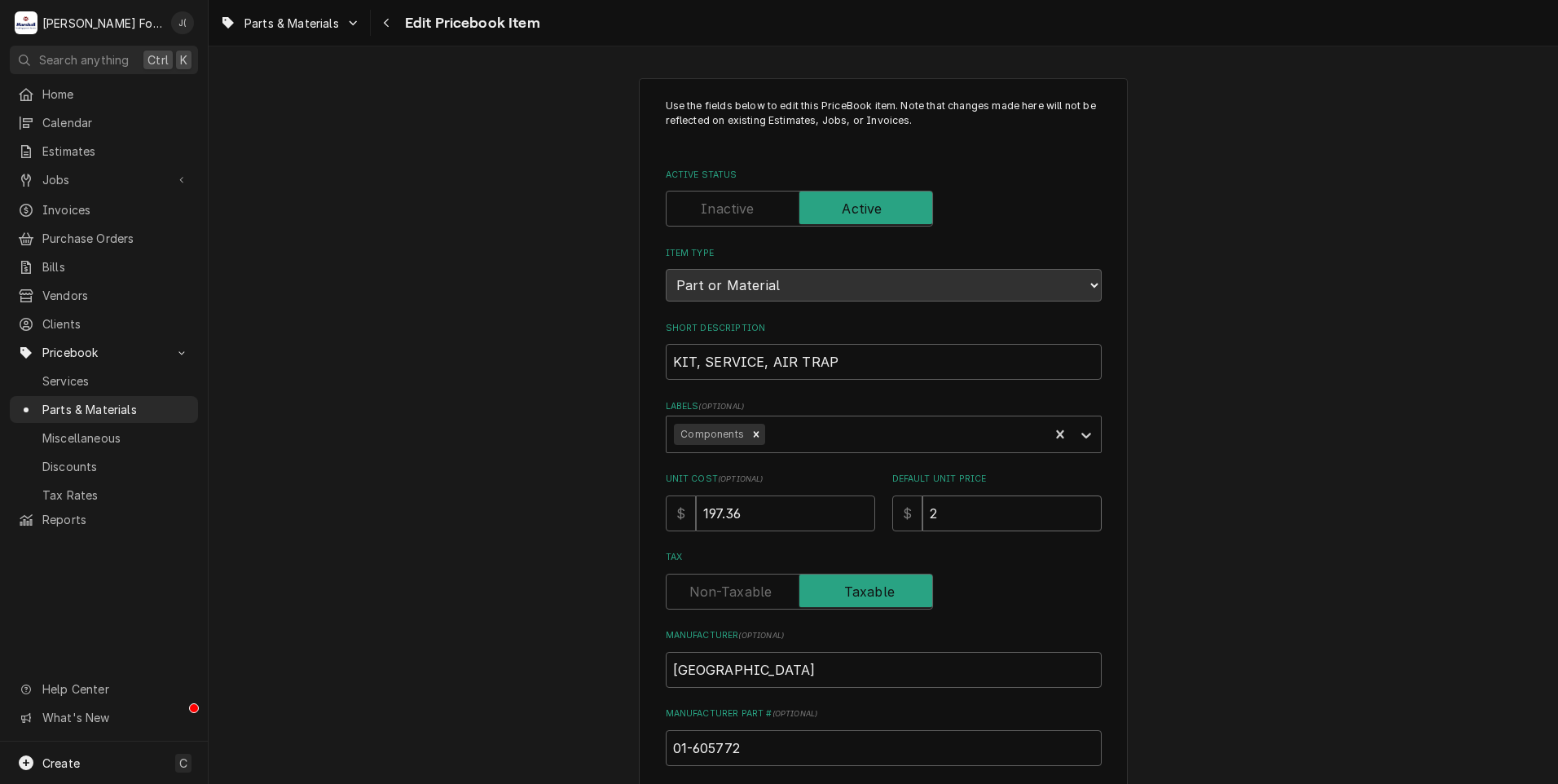
type input "25"
type textarea "x"
type input "257"
type textarea "x"
type input "257.0"
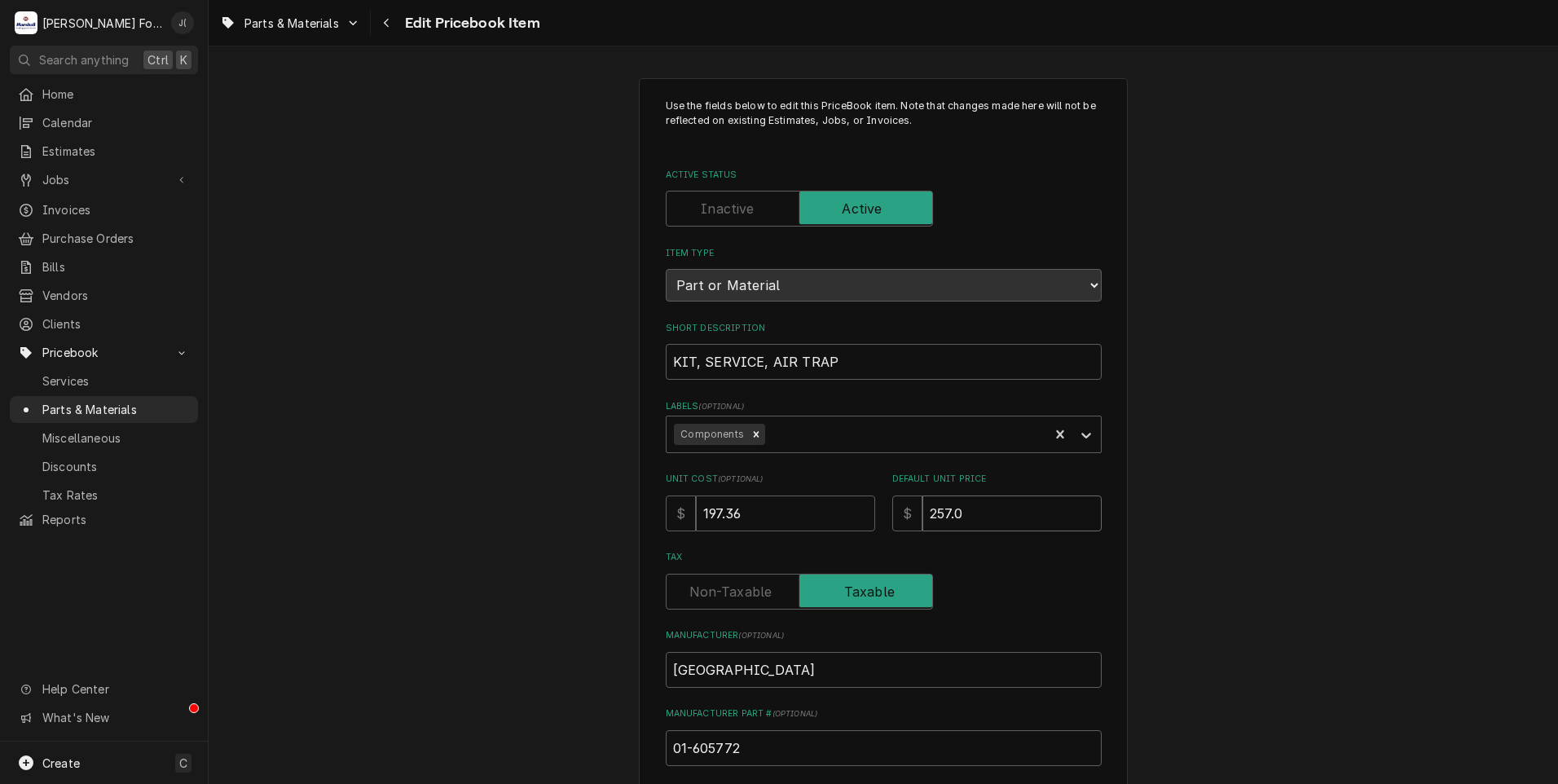
type textarea "x"
type input "257.00"
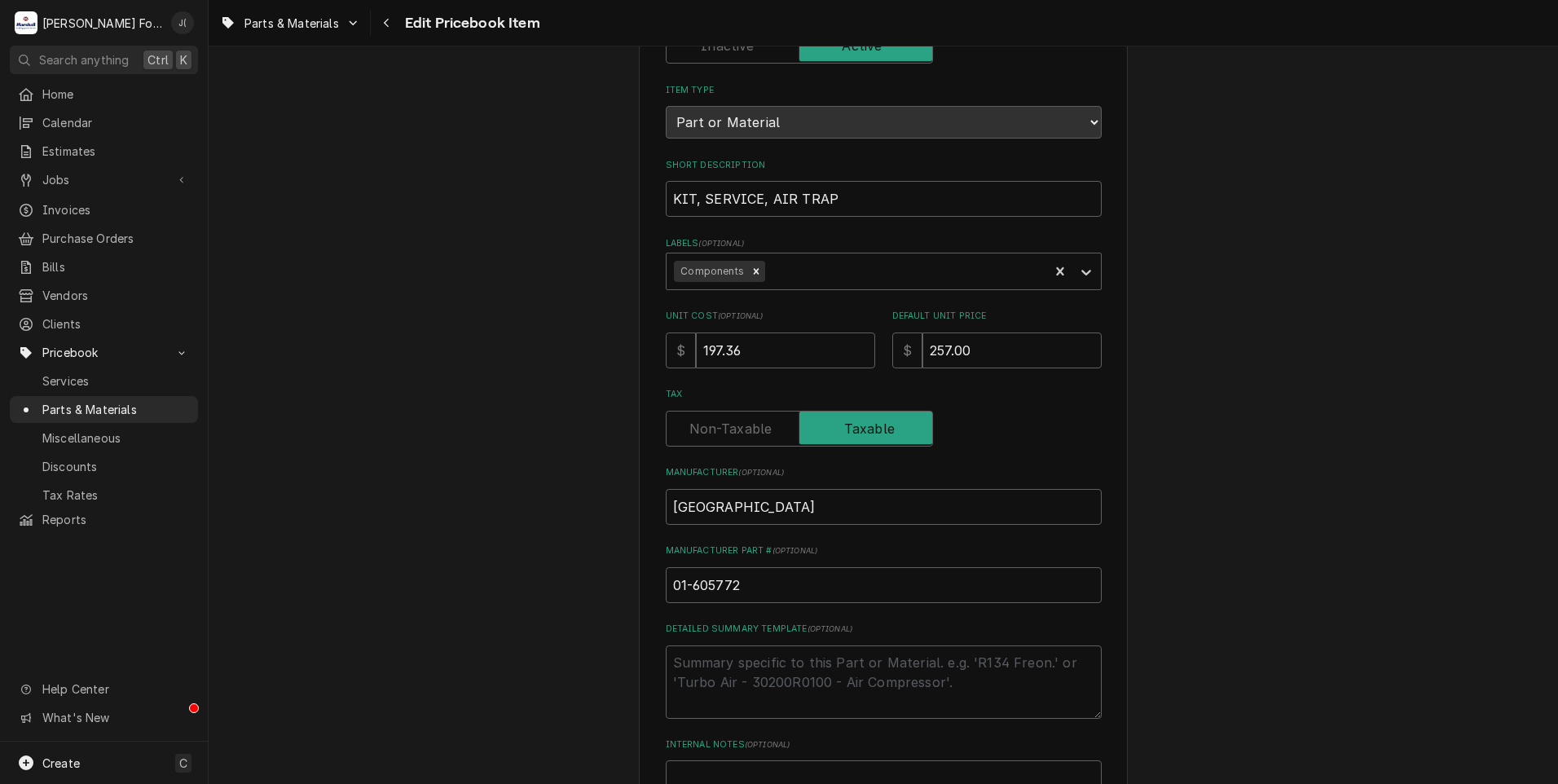
scroll to position [408, 0]
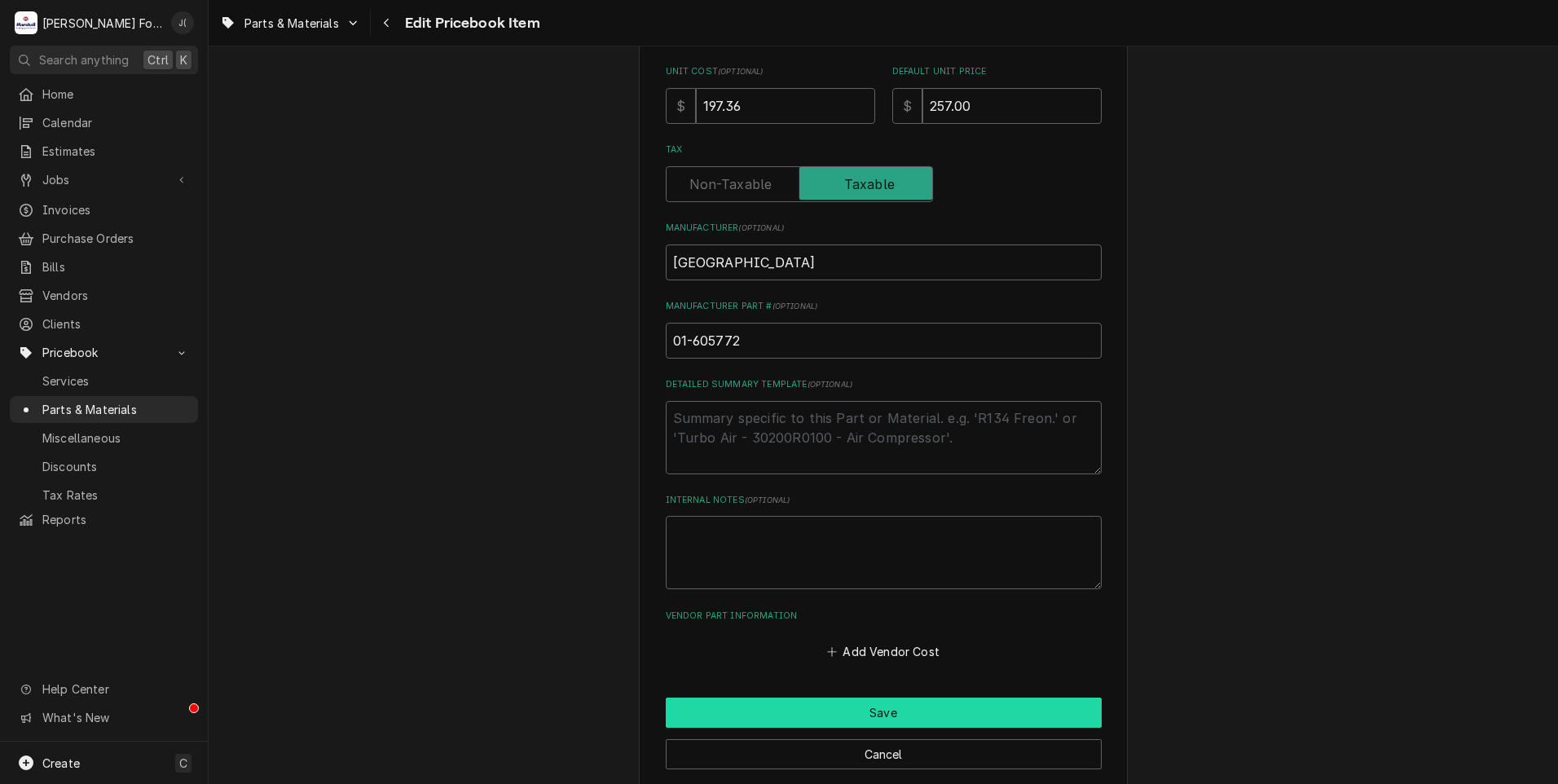
click at [800, 711] on button "Save" at bounding box center [884, 712] width 436 height 30
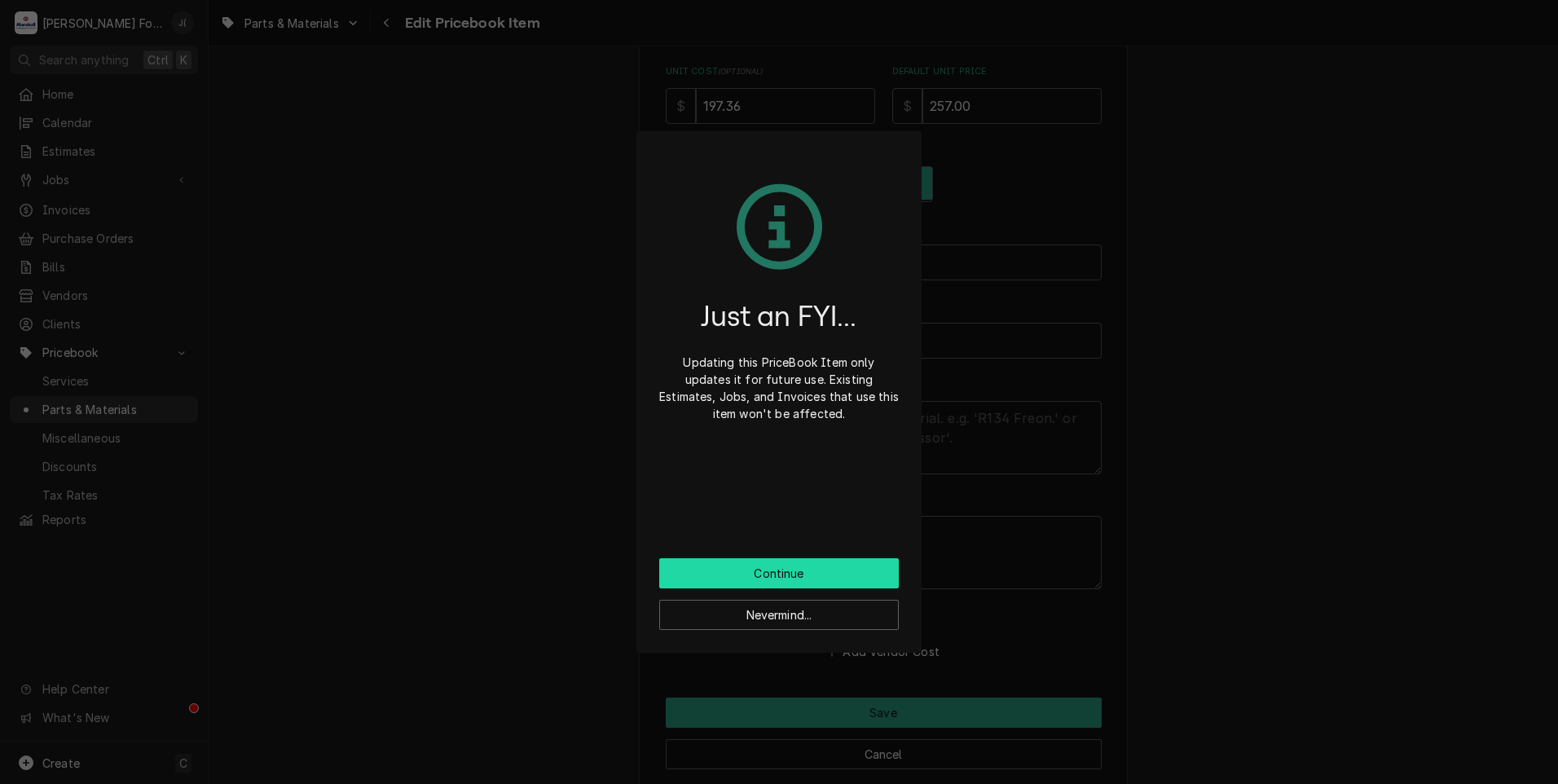
click at [785, 571] on button "Continue" at bounding box center [779, 572] width 240 height 30
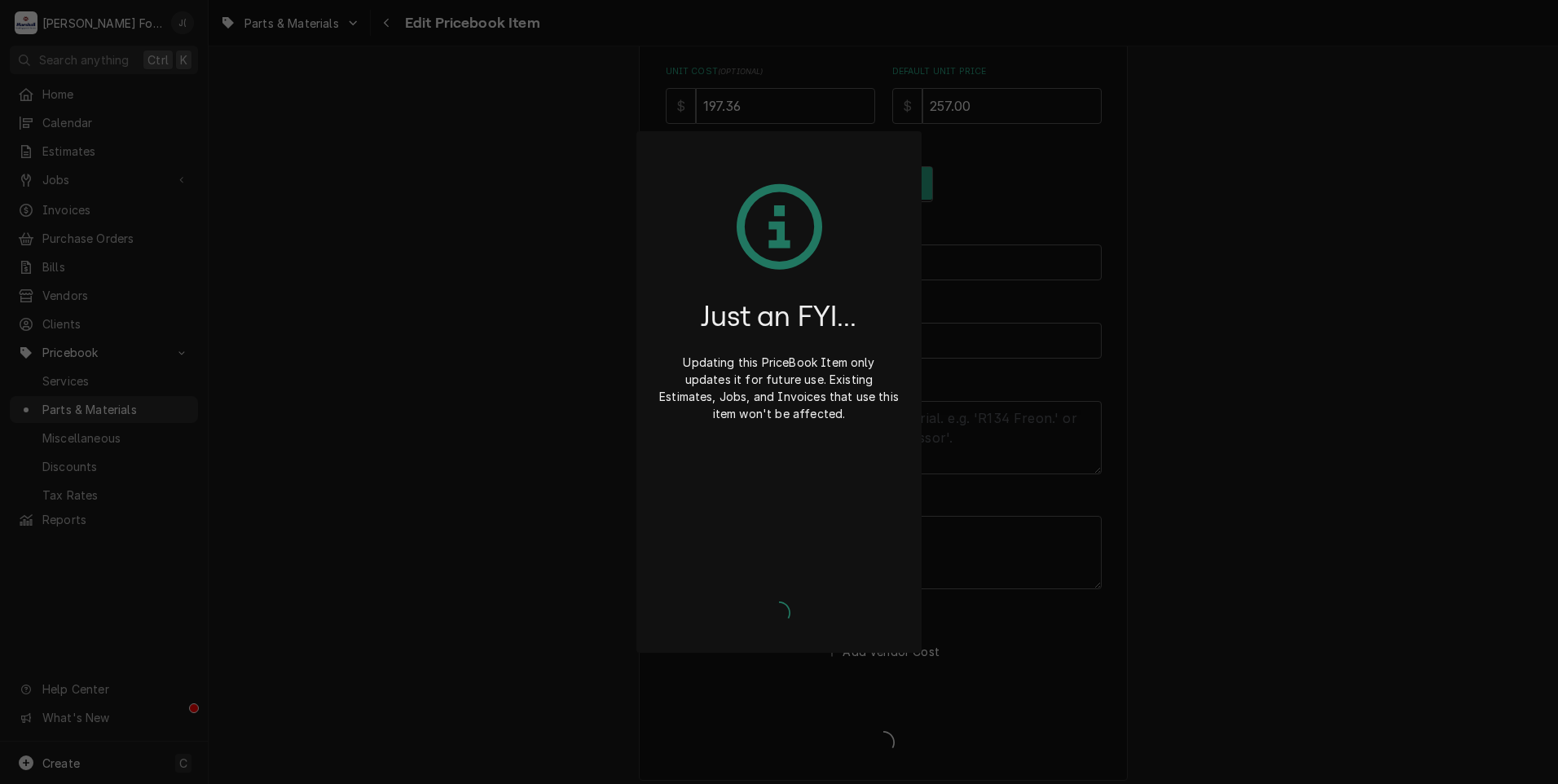
type textarea "x"
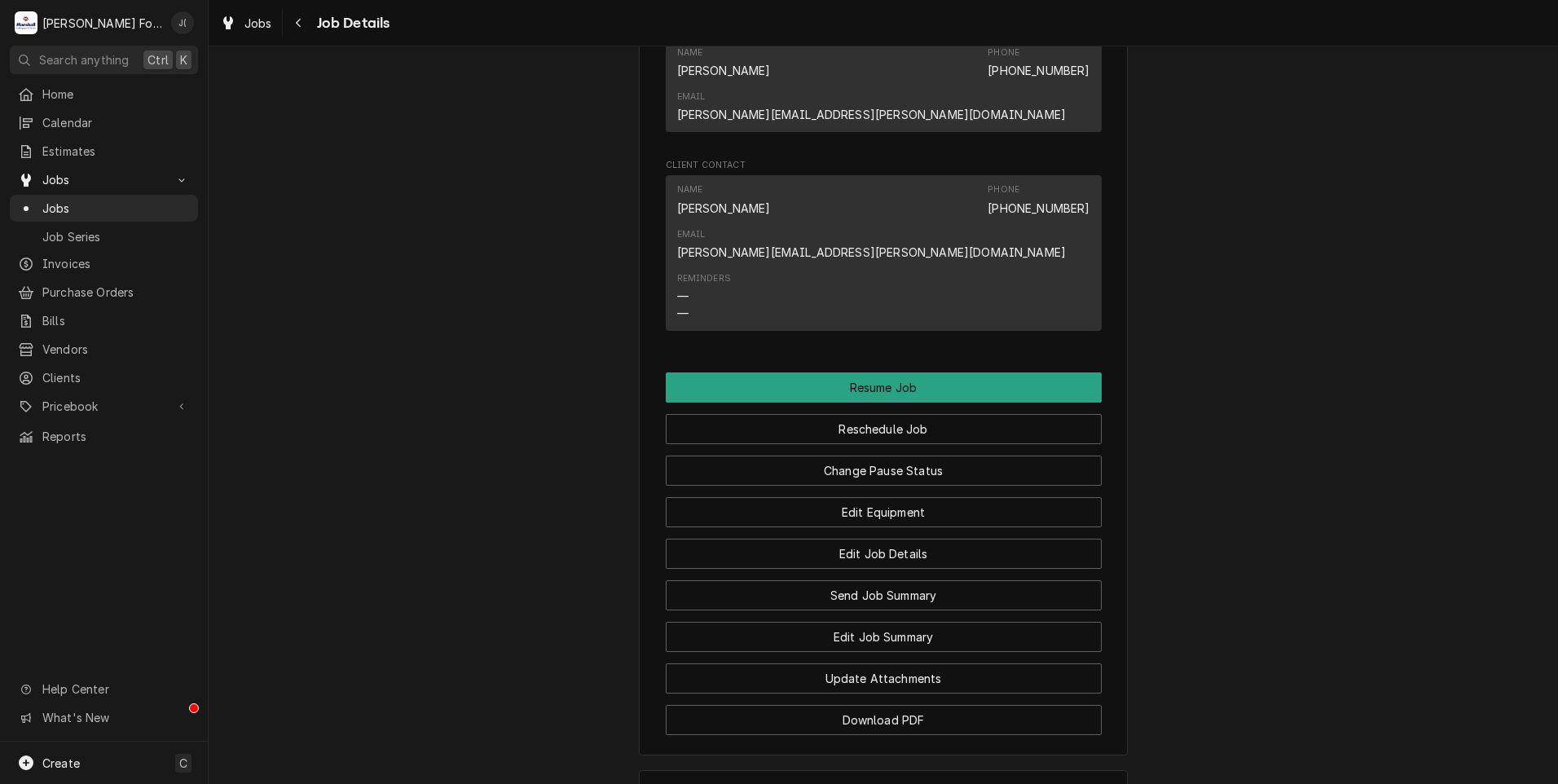
scroll to position [2034, 0]
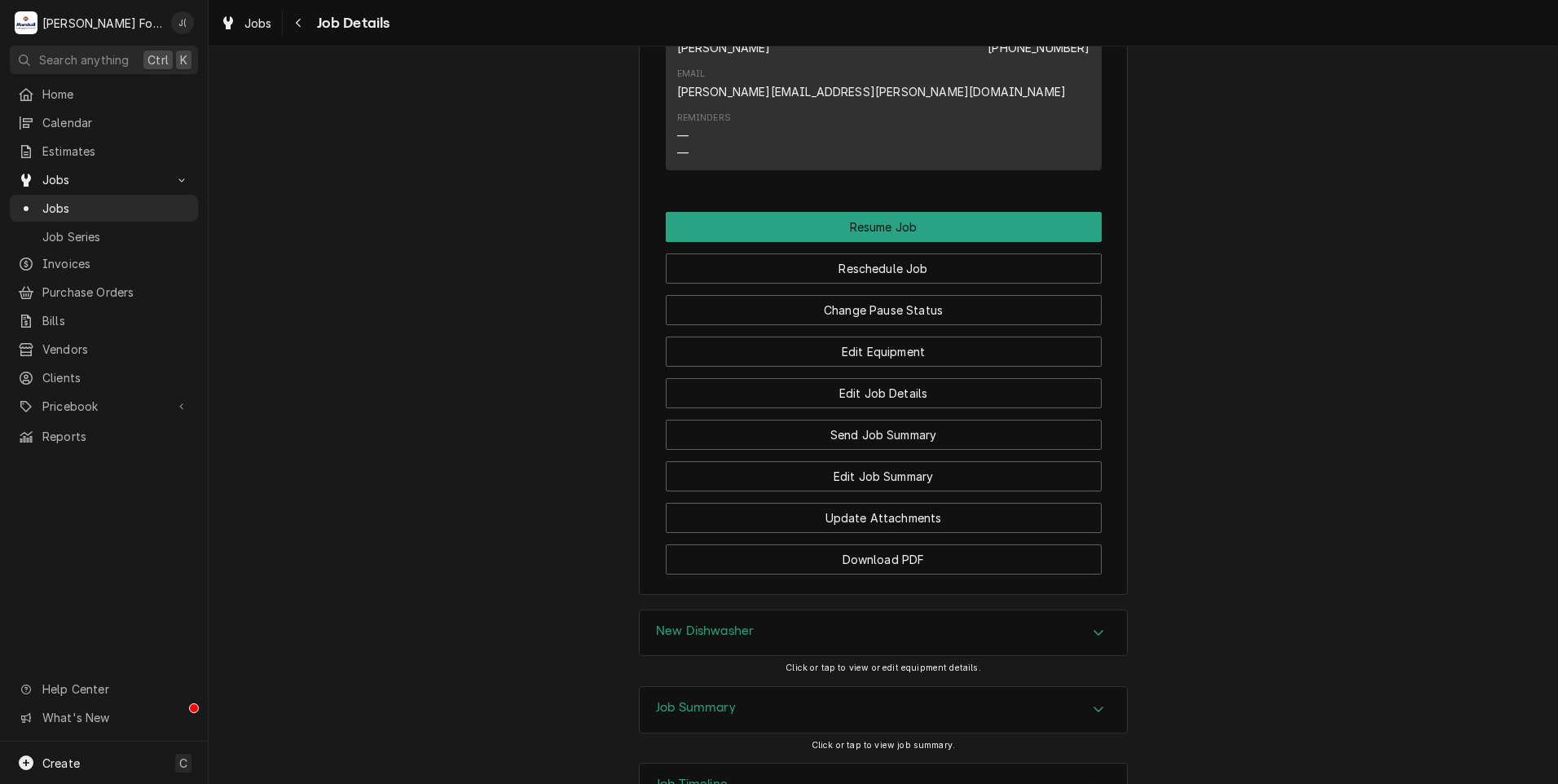
click at [668, 700] on h3 "Job Summary" at bounding box center [697, 708] width 80 height 16
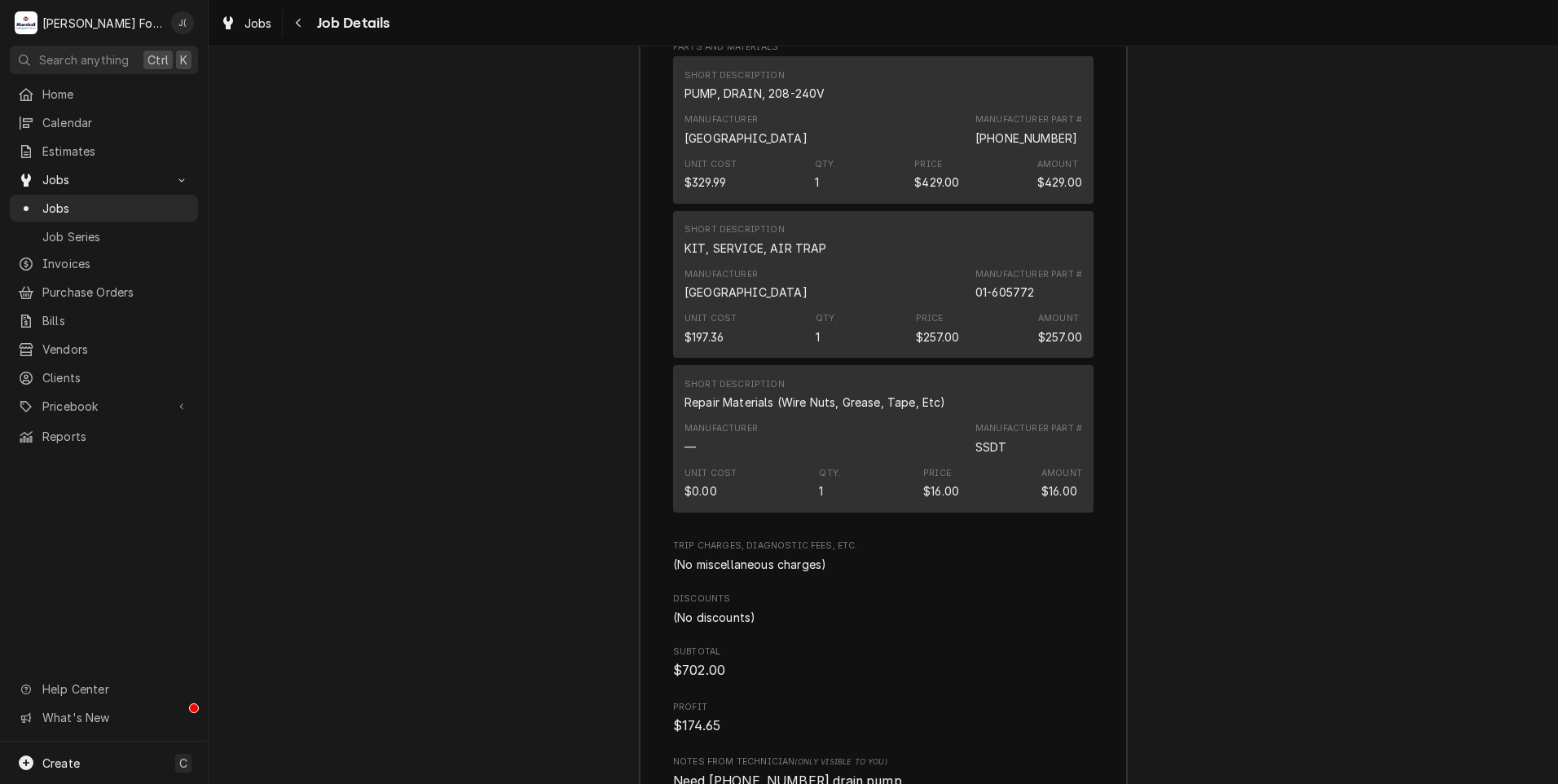
scroll to position [3766, 0]
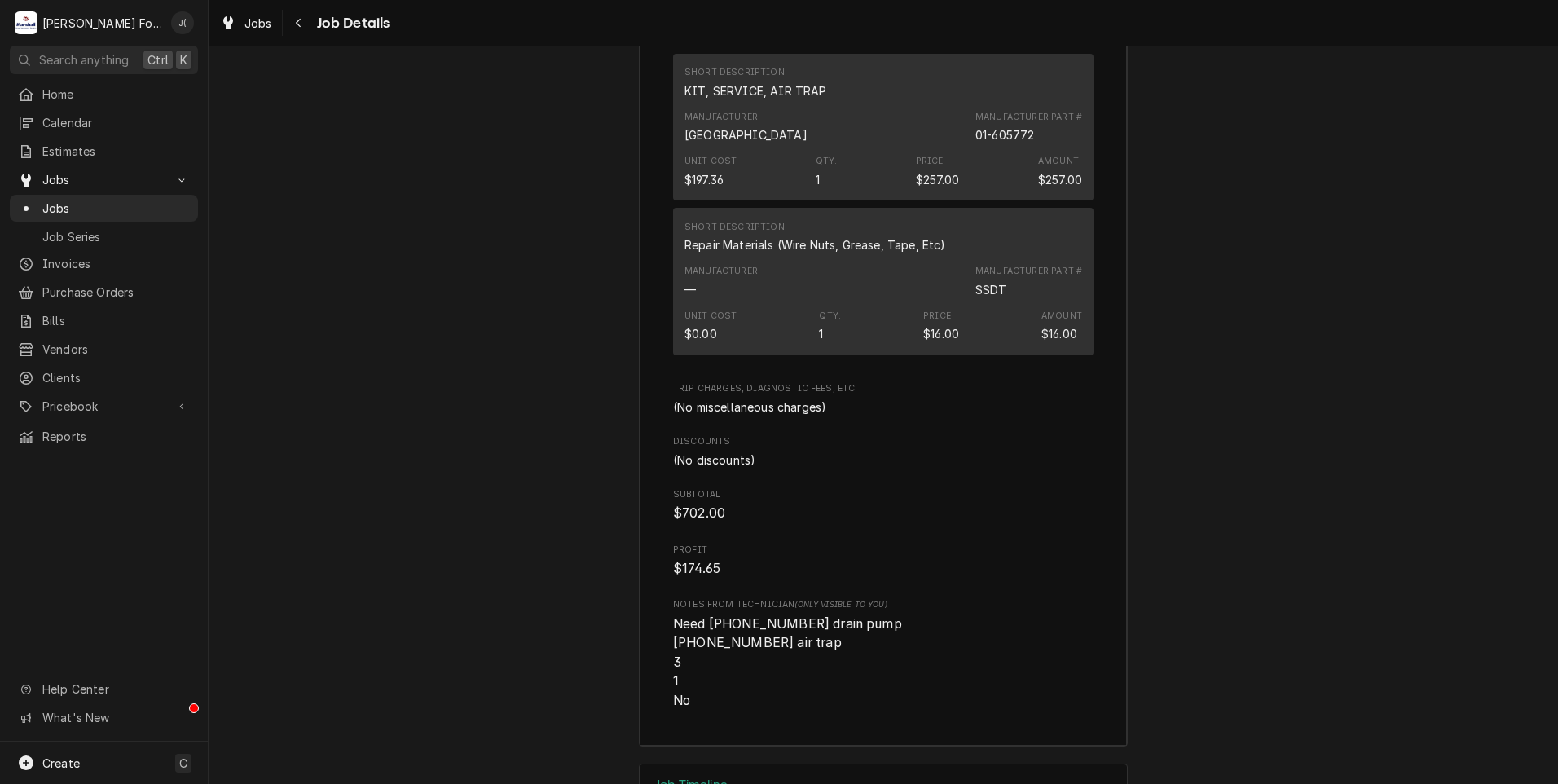
click at [676, 777] on h3 "Job Timeline" at bounding box center [693, 785] width 72 height 16
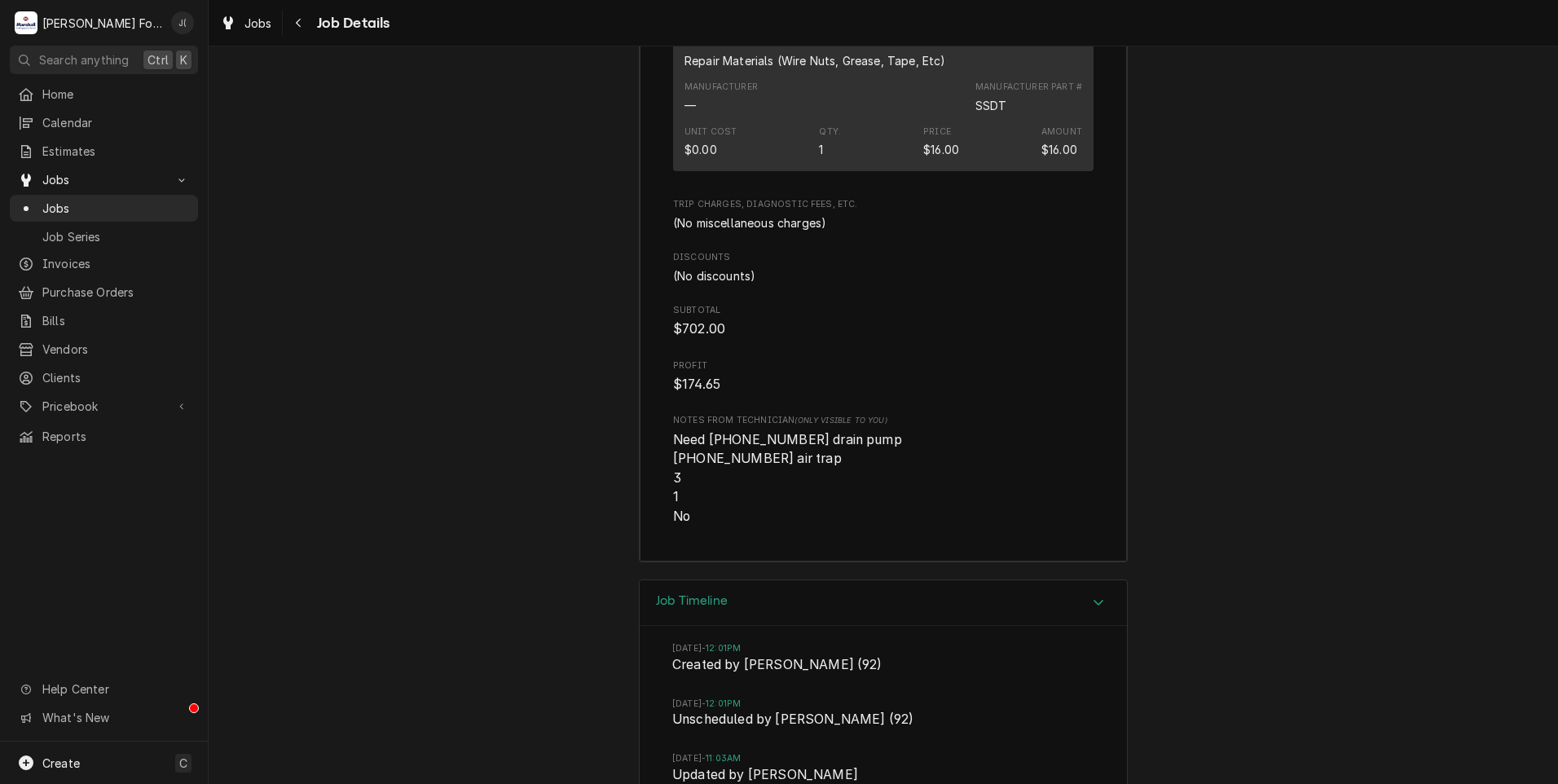
scroll to position [4174, 0]
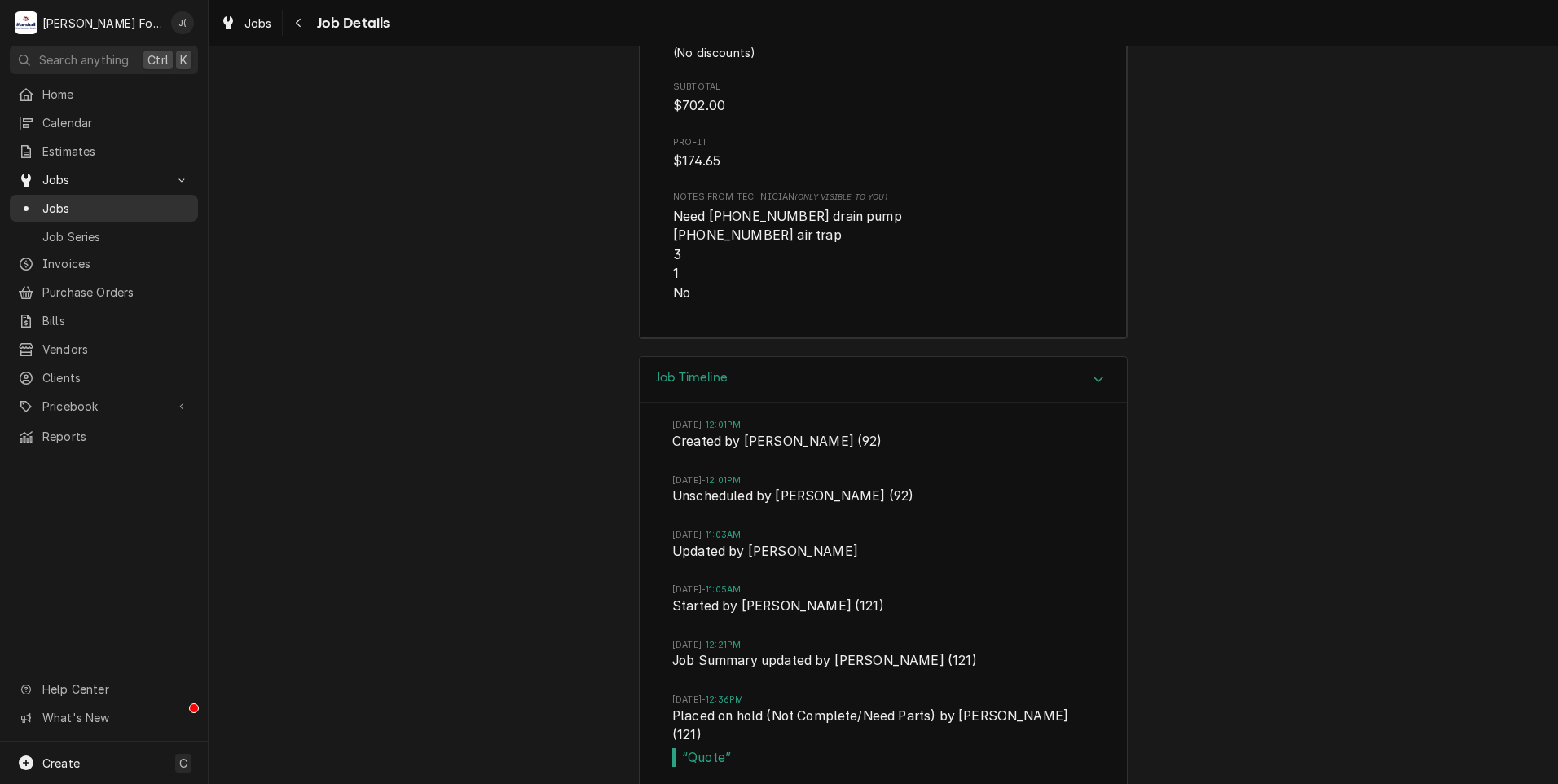
click at [67, 203] on span "Jobs" at bounding box center [115, 209] width 147 height 18
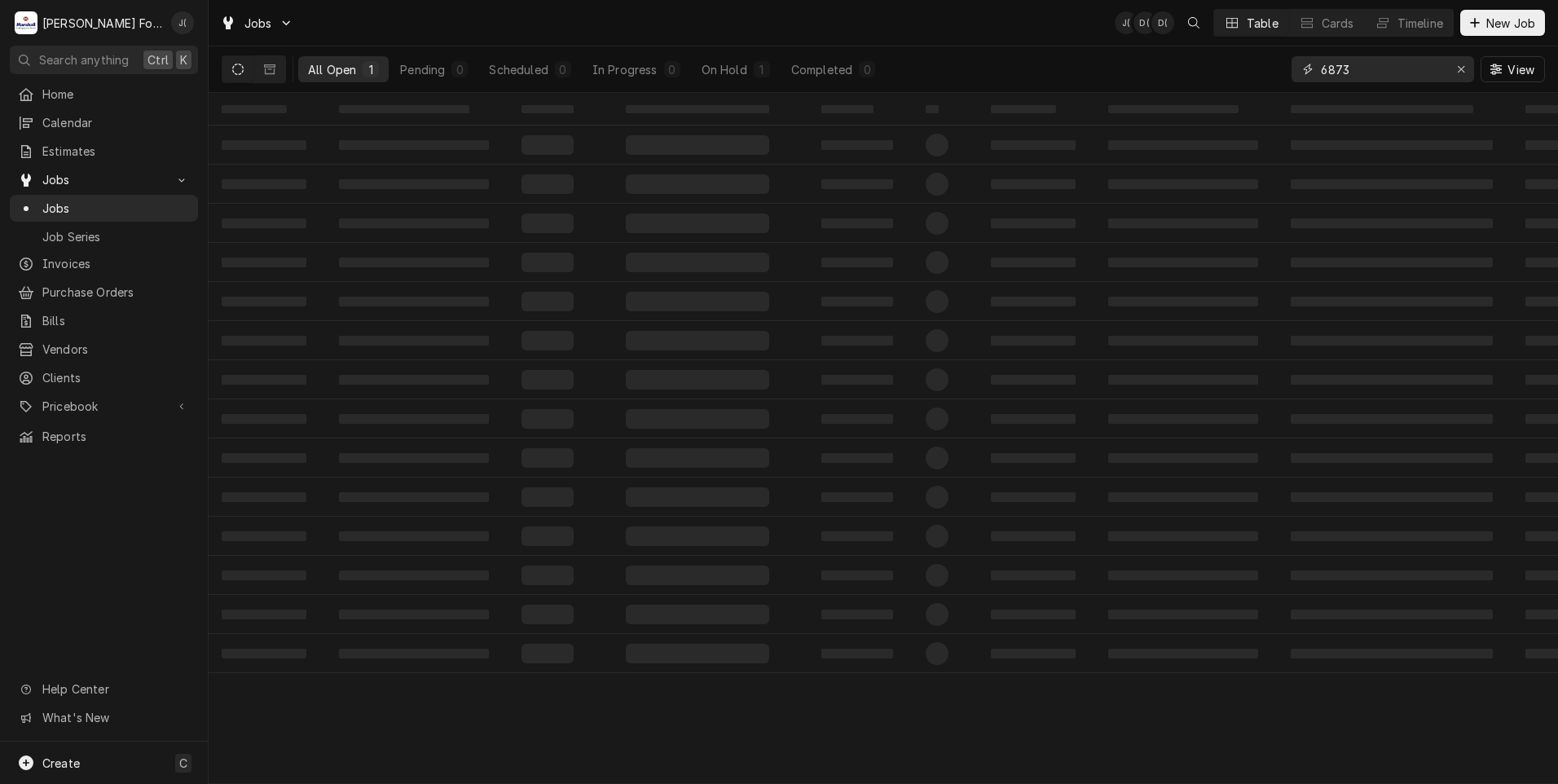
drag, startPoint x: 1399, startPoint y: 67, endPoint x: 1212, endPoint y: 66, distance: 187.0
click at [1245, 67] on div "All Open 1 Pending 0 Scheduled 0 In Progress 0 On Hold 1 Completed 0 6873 View" at bounding box center [883, 69] width 1324 height 46
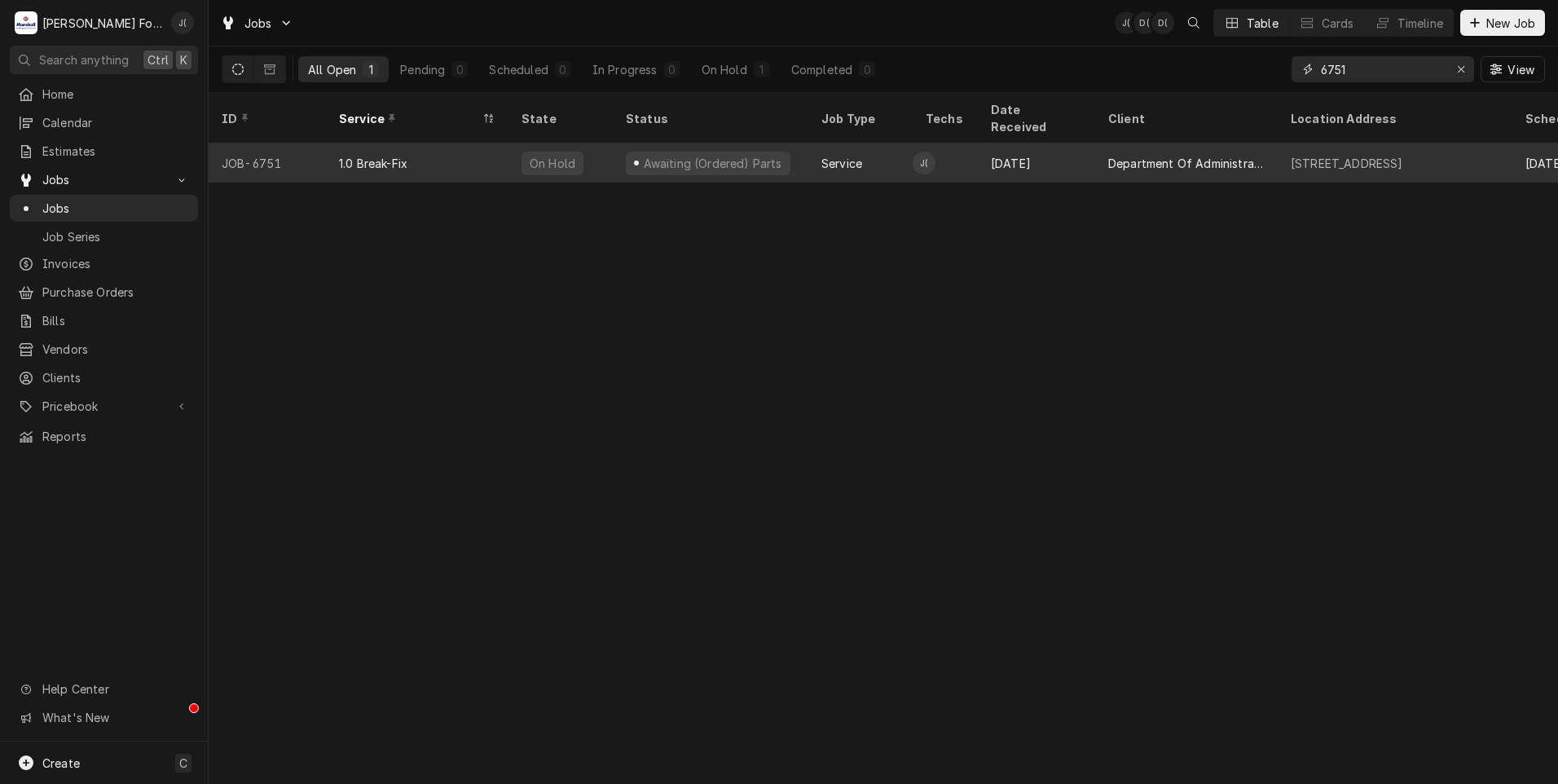
type input "6751"
click at [876, 145] on div "Service" at bounding box center [860, 163] width 104 height 39
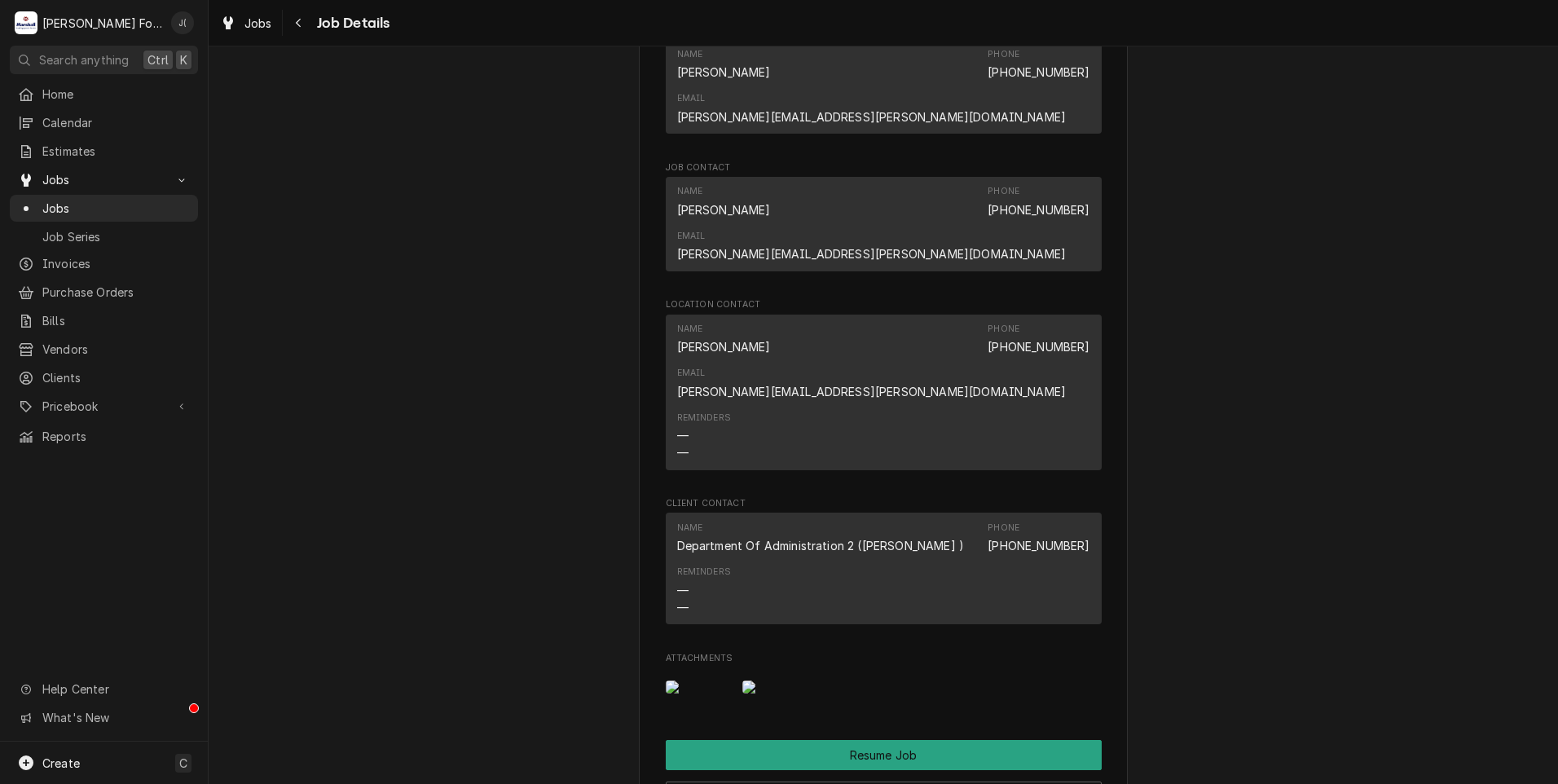
scroll to position [2281, 0]
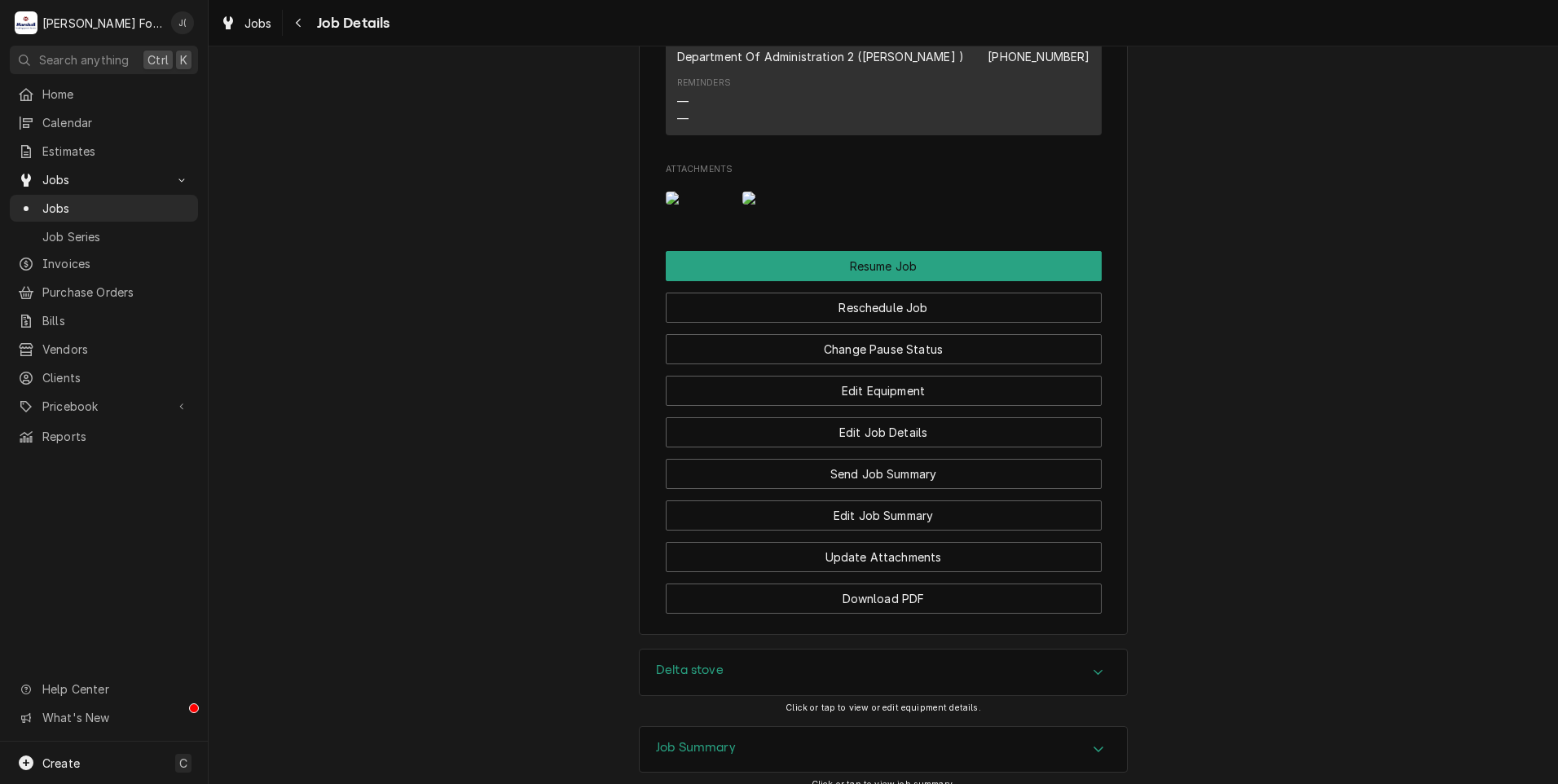
click at [703, 191] on img "Attachments" at bounding box center [699, 197] width 64 height 13
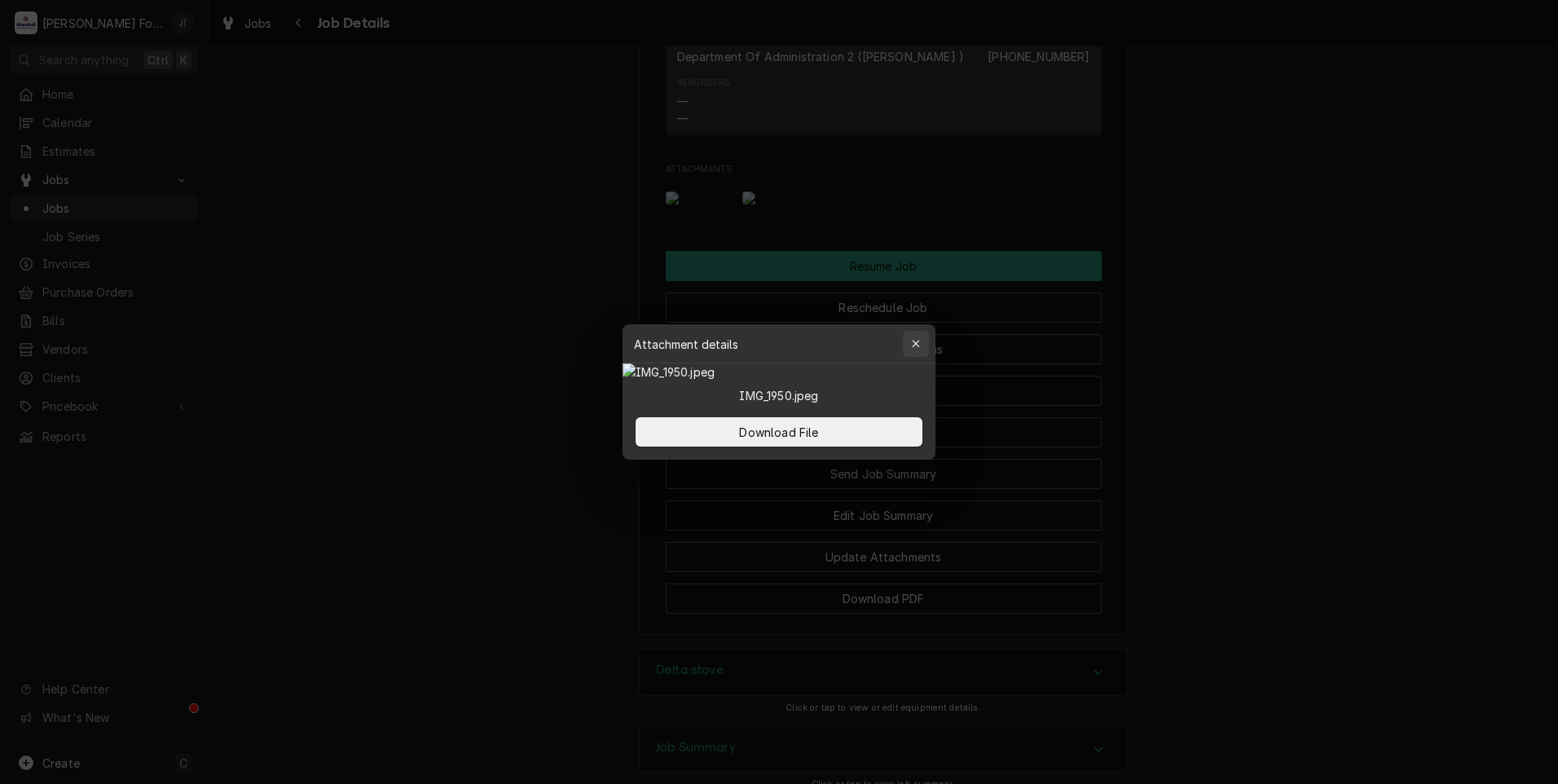
click at [922, 335] on div "button" at bounding box center [916, 343] width 17 height 17
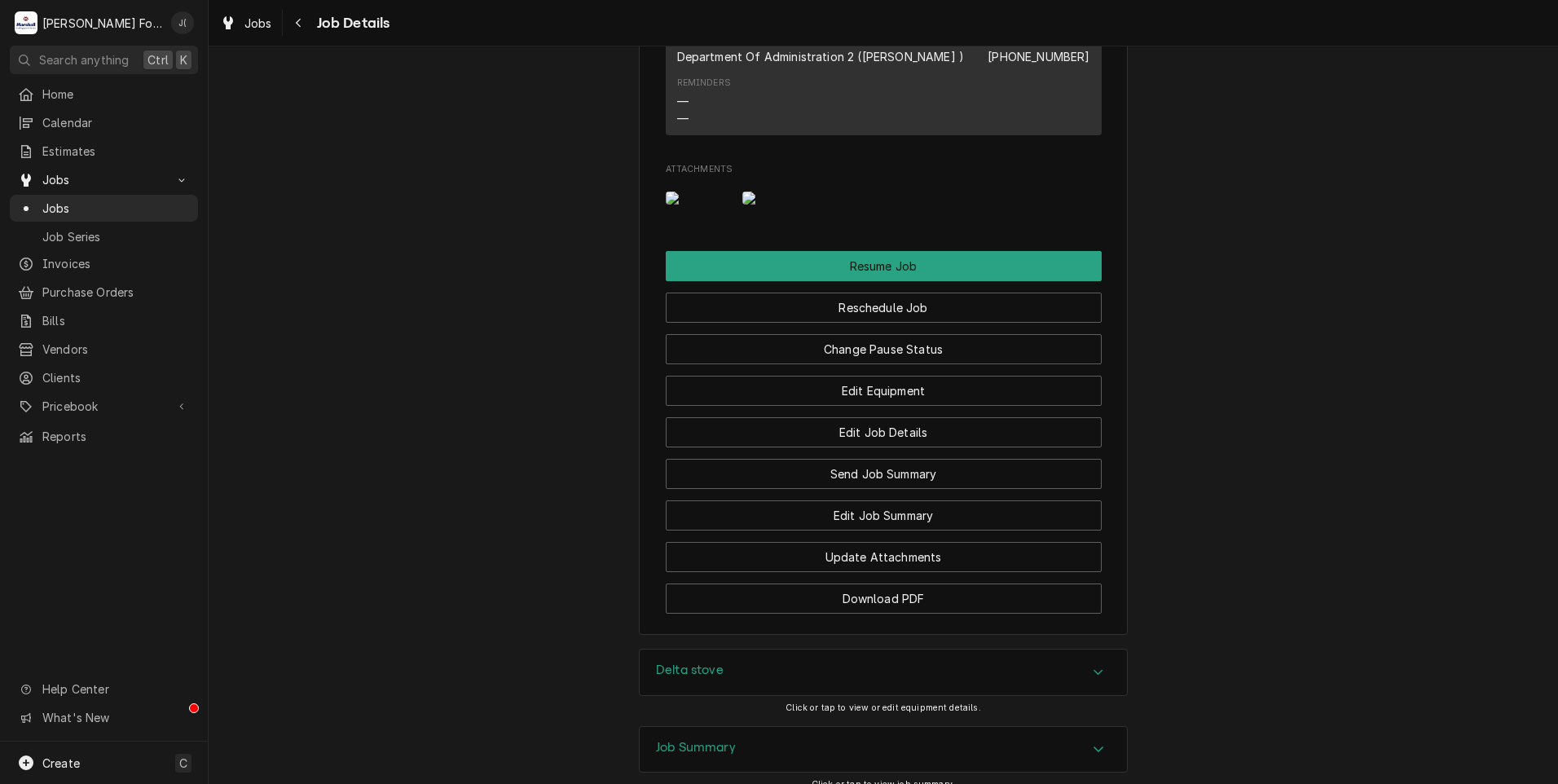
click at [783, 191] on img "Attachments" at bounding box center [775, 197] width 64 height 13
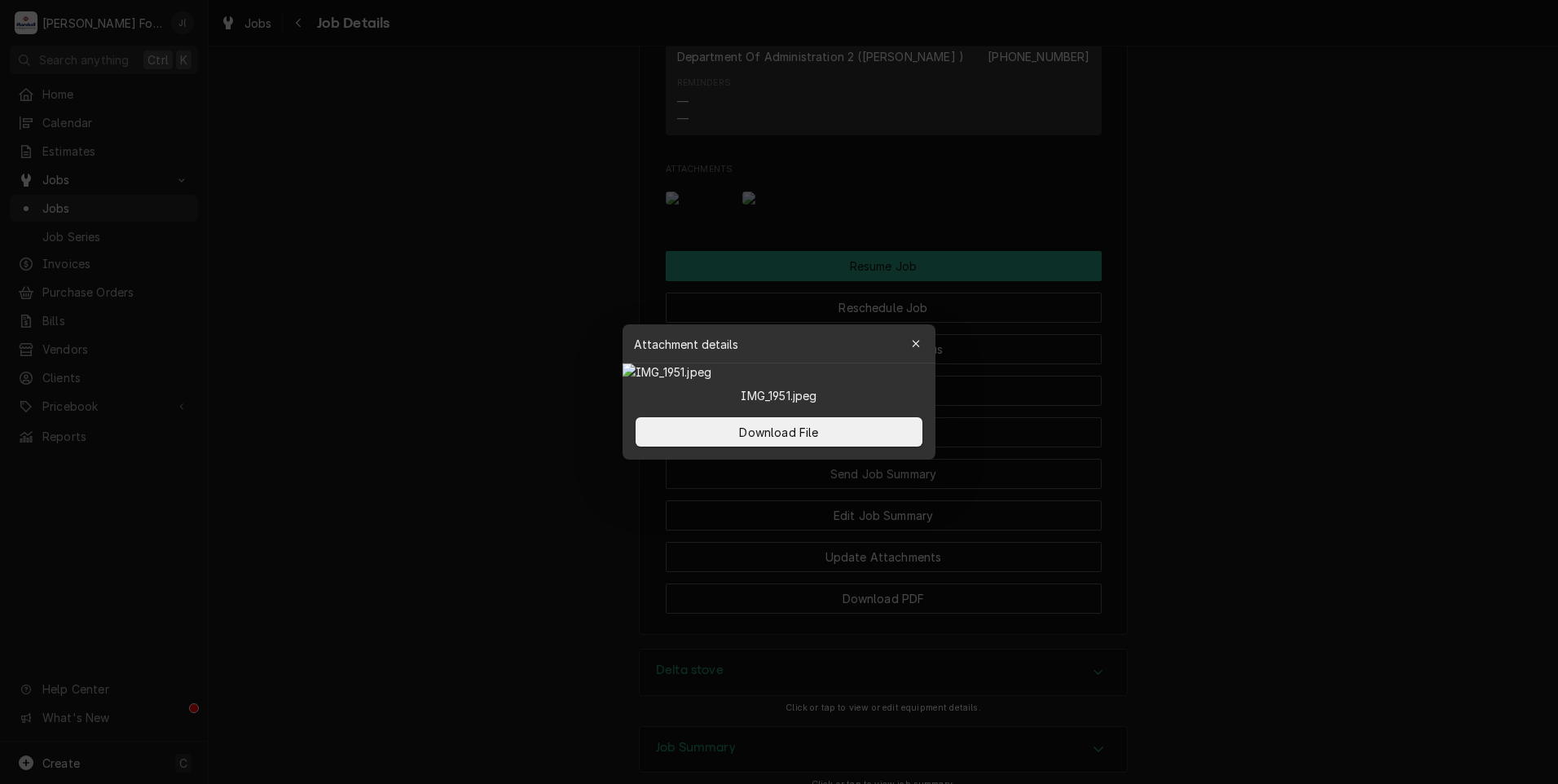
click at [783, 141] on body "M [PERSON_NAME] Food Equipment Service J( Search anything Ctrl K Home Calendar …" at bounding box center [779, 392] width 1558 height 784
click at [765, 378] on img at bounding box center [779, 372] width 313 height 18
click at [803, 441] on span "Download File" at bounding box center [779, 432] width 86 height 18
click at [914, 338] on icon "button" at bounding box center [916, 344] width 9 height 12
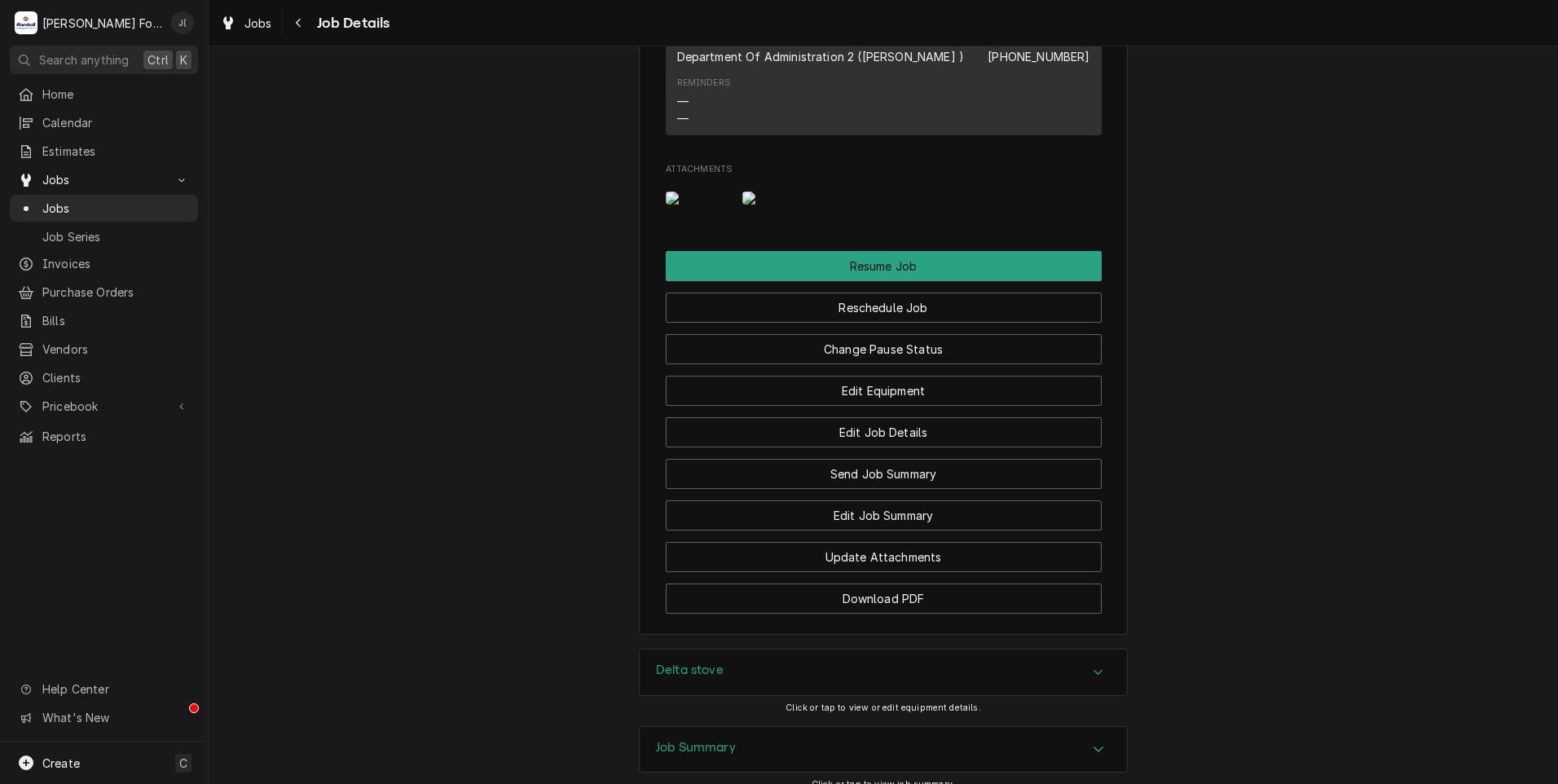
scroll to position [2432, 0]
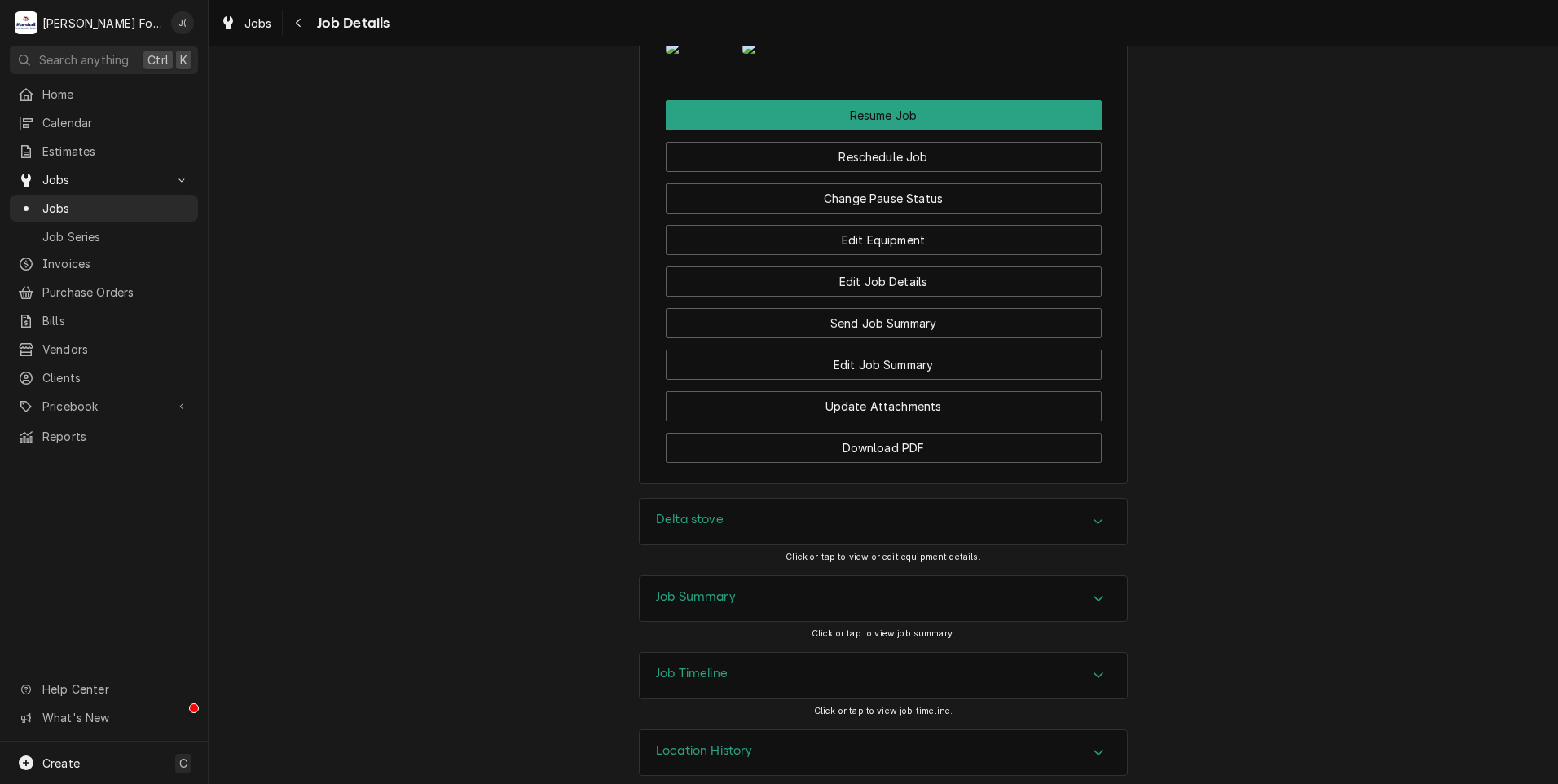
click at [681, 512] on h3 "Delta stove" at bounding box center [690, 520] width 67 height 16
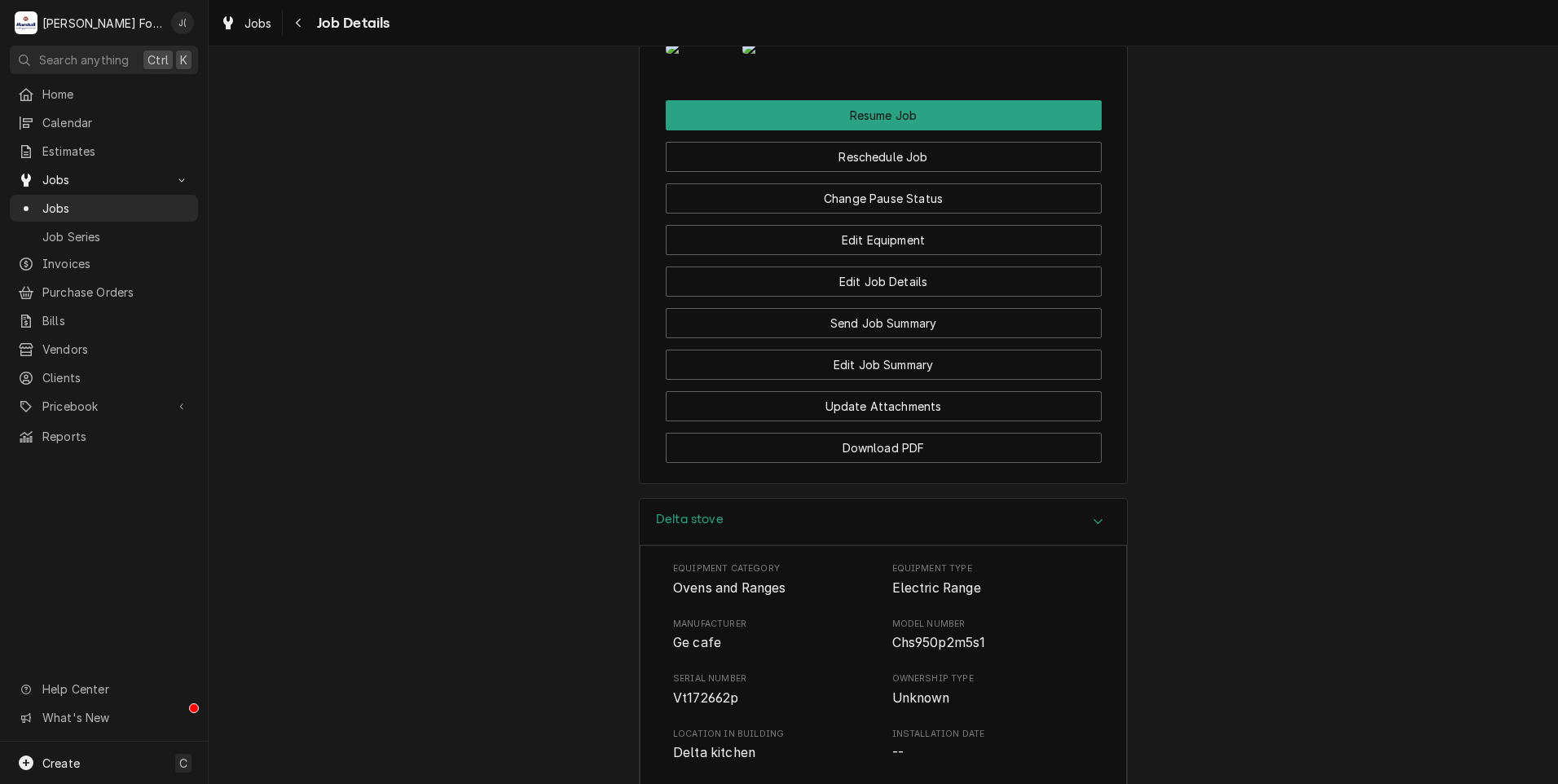
scroll to position [2899, 0]
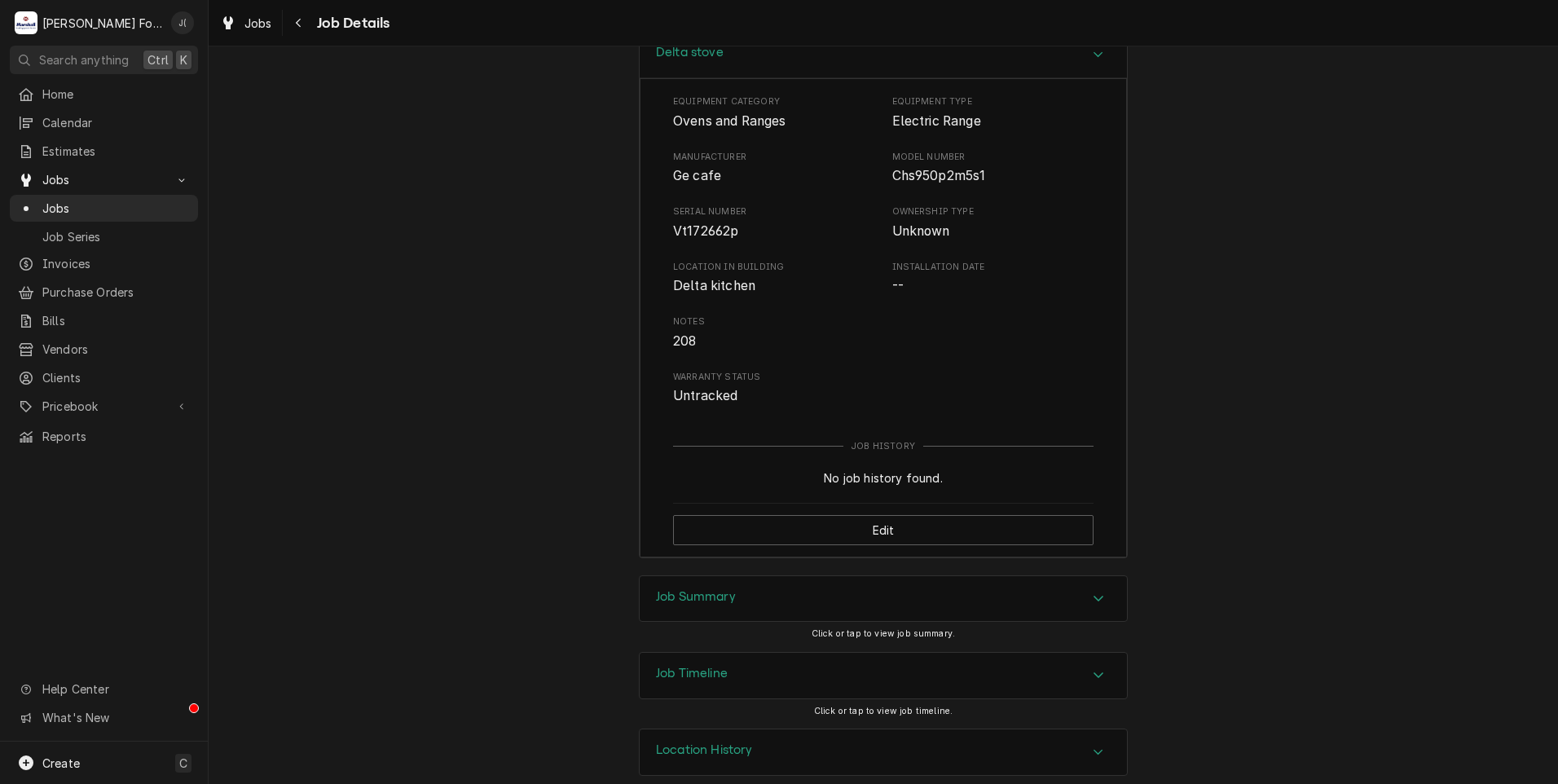
click at [730, 589] on h3 "Job Summary" at bounding box center [697, 597] width 80 height 16
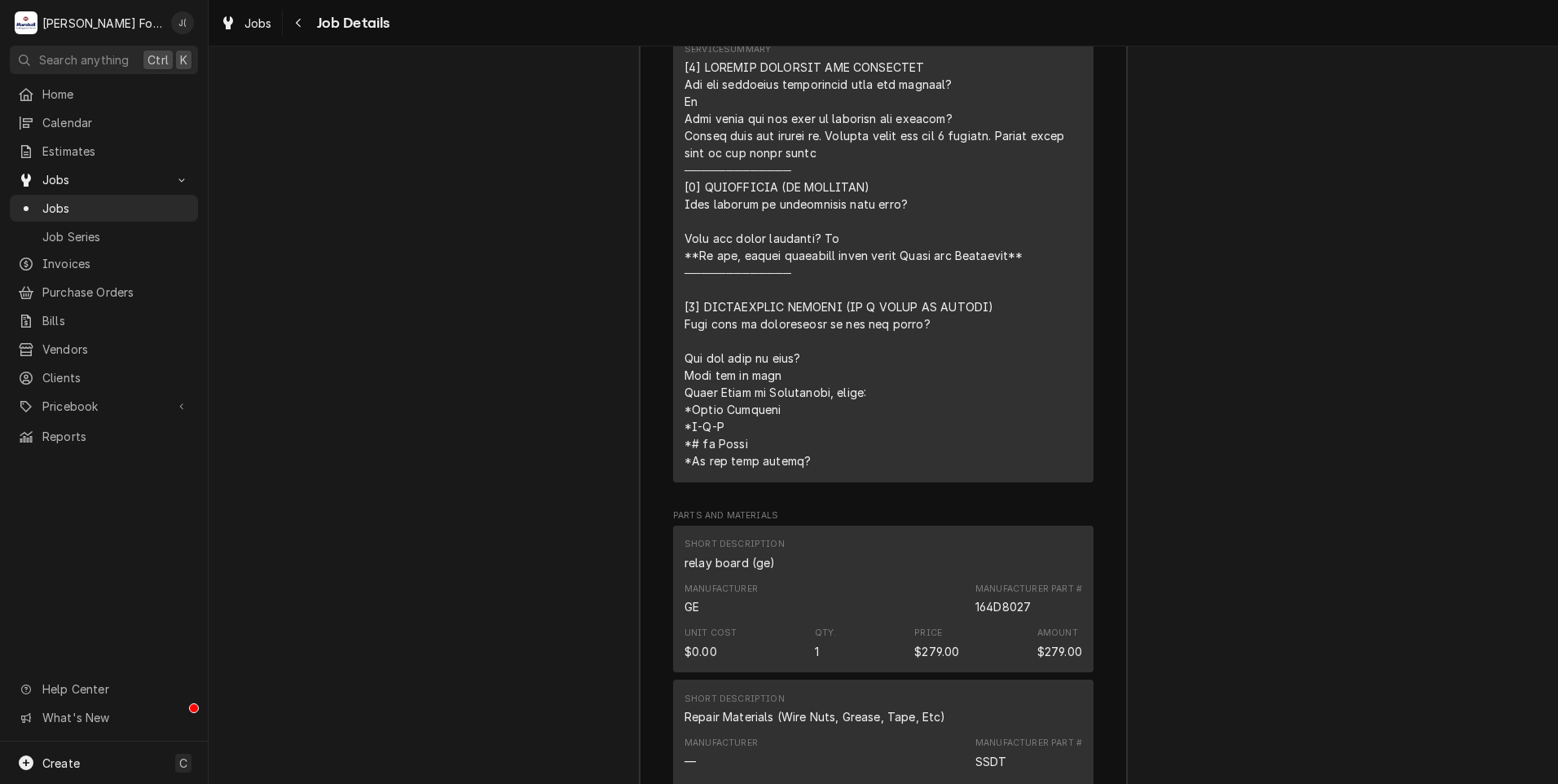
scroll to position [4284, 0]
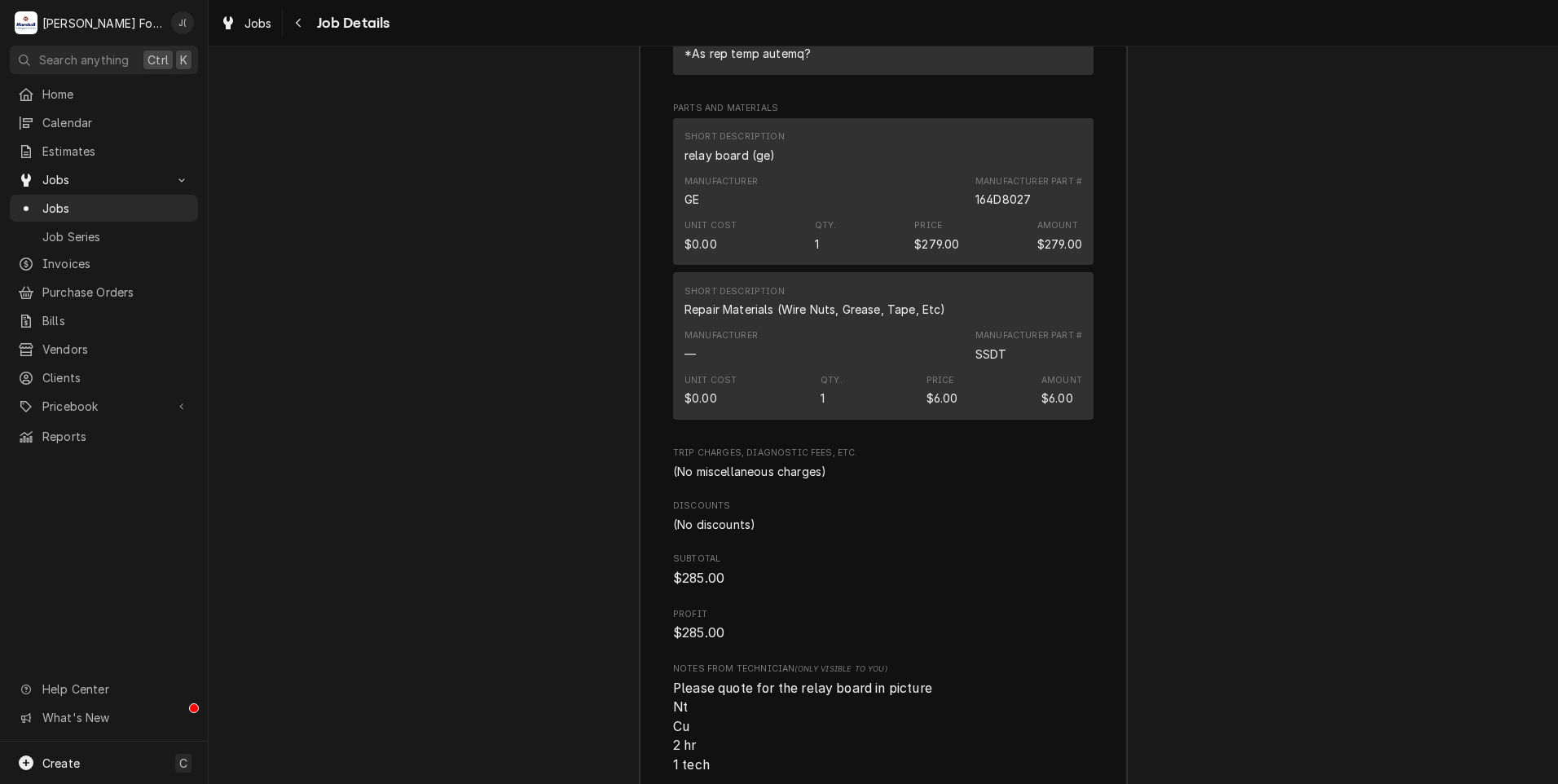
click at [992, 191] on div "164D8027" at bounding box center [1003, 200] width 56 height 18
click at [990, 191] on div "164D8027" at bounding box center [1003, 200] width 56 height 18
copy div "164D8027"
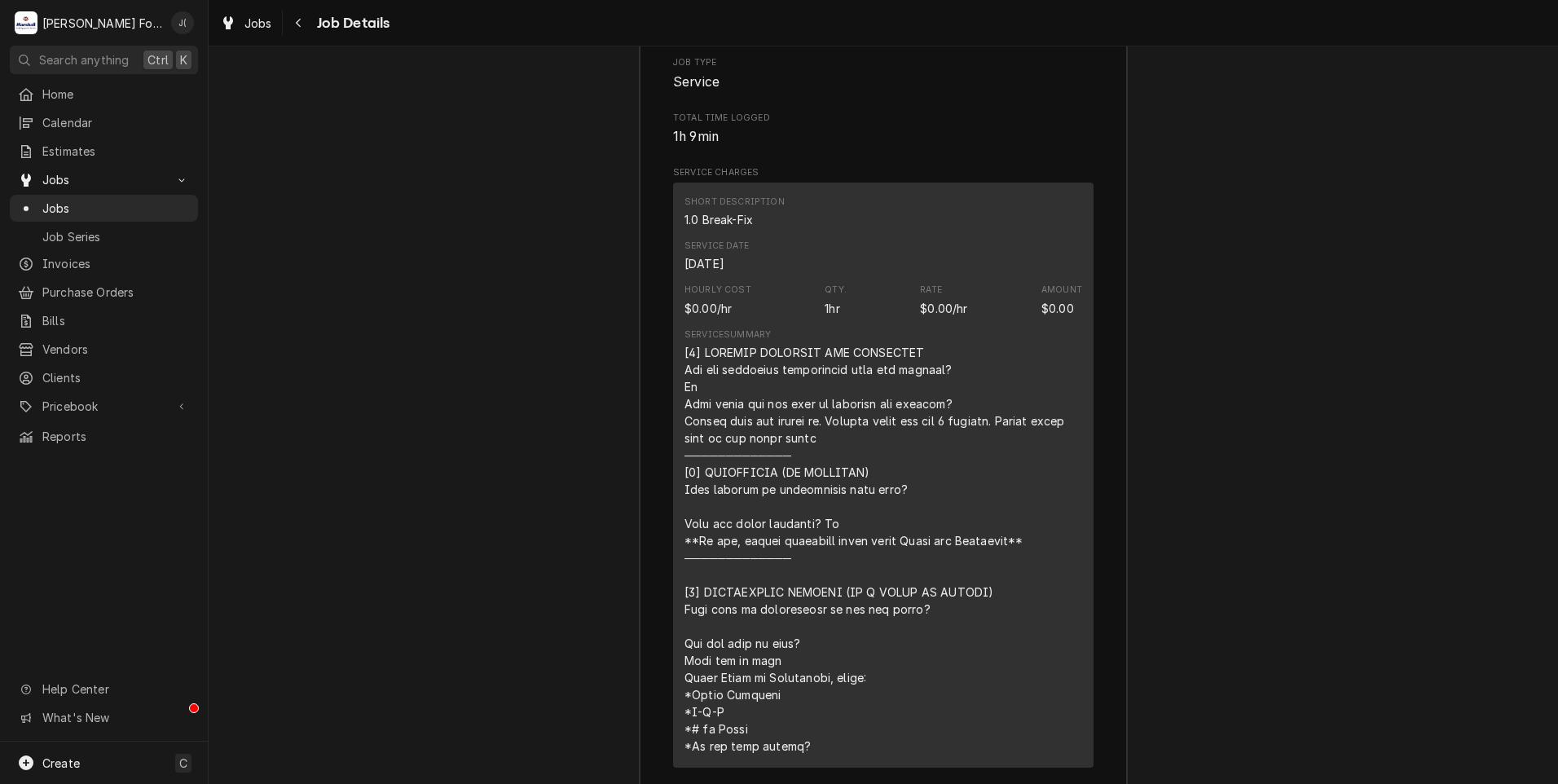
scroll to position [3306, 0]
